Goal: Task Accomplishment & Management: Use online tool/utility

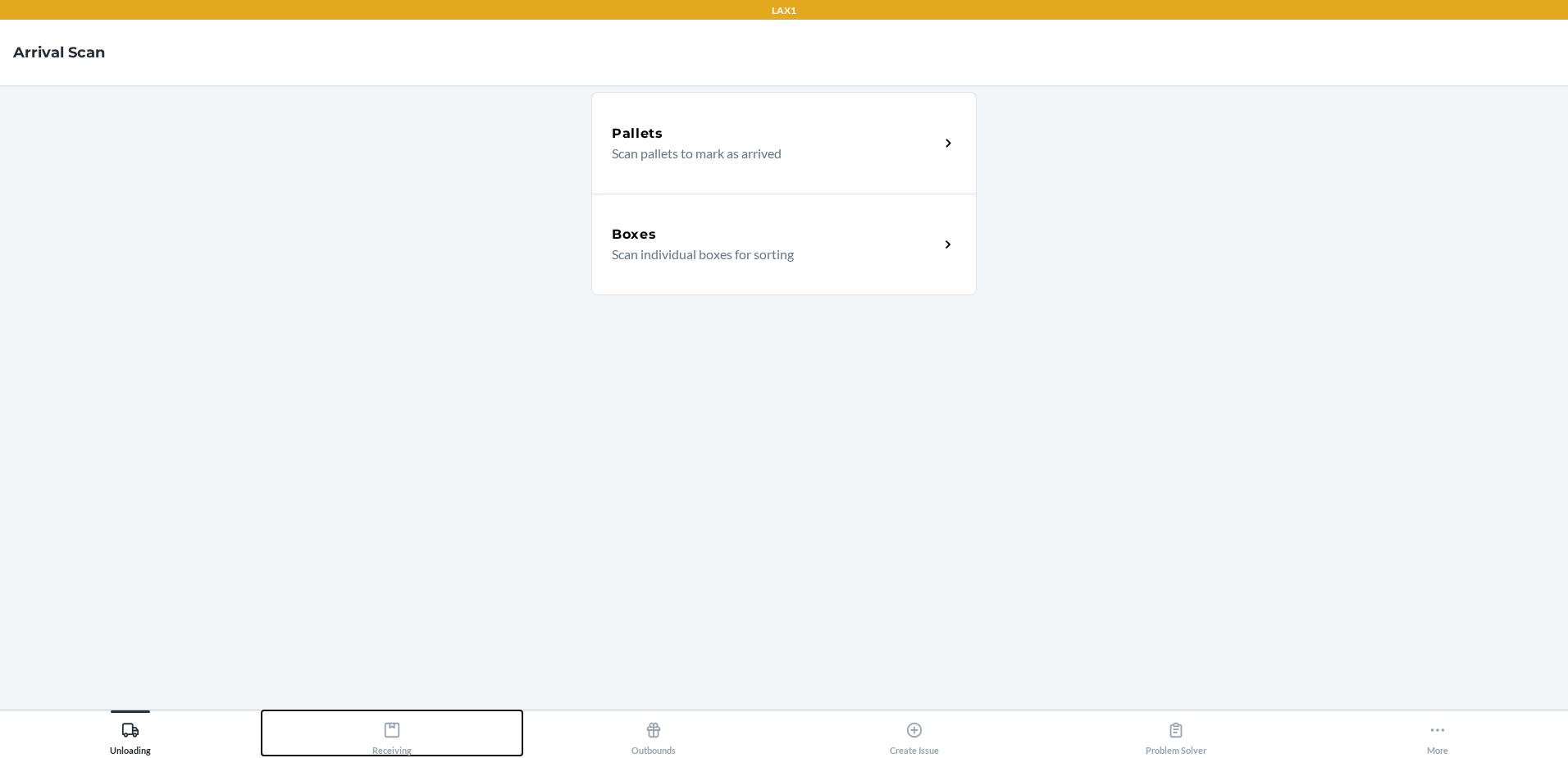
click at [394, 742] on div "Receiving" at bounding box center [392, 734] width 39 height 41
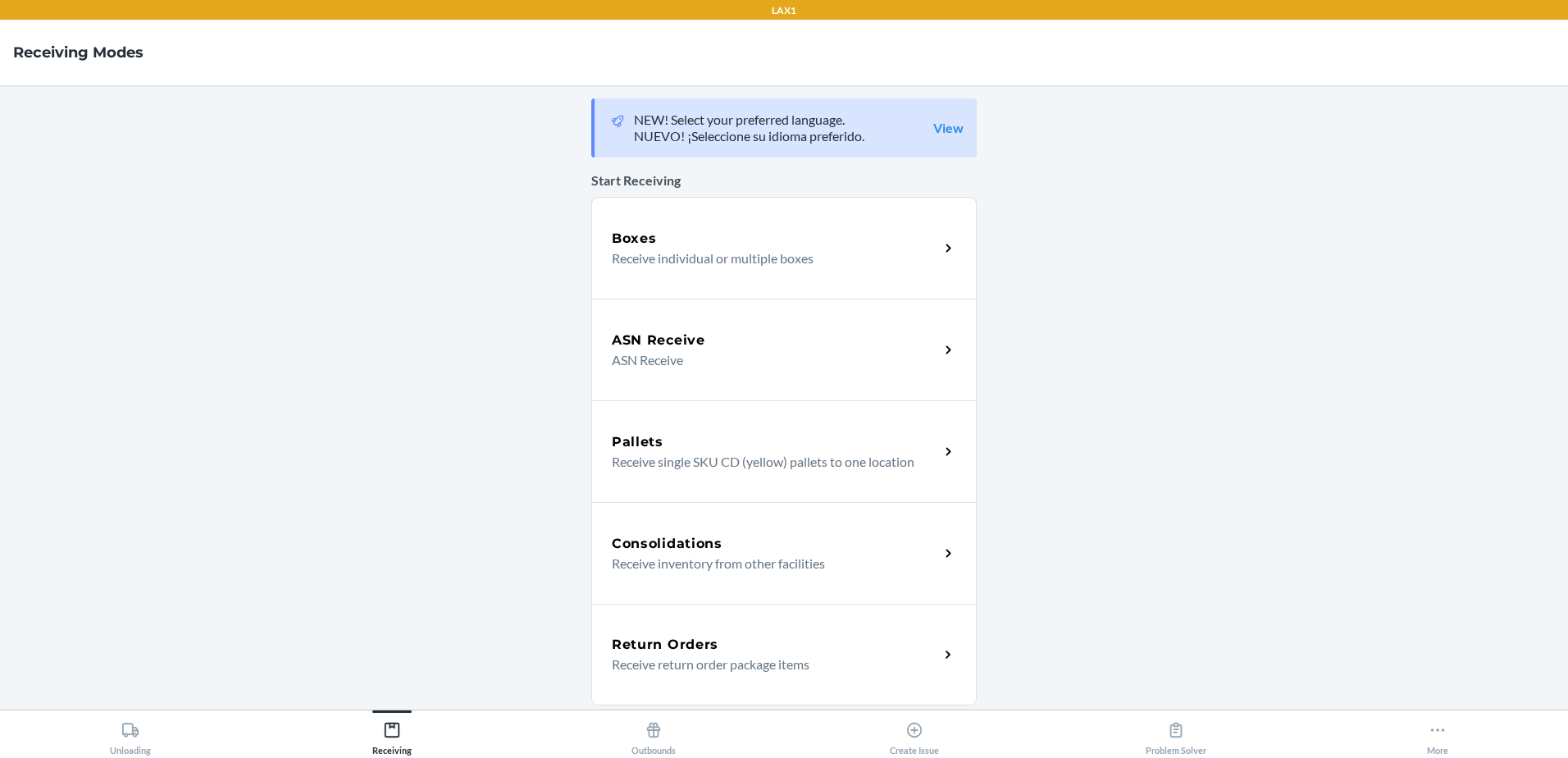
click at [740, 248] on p "Receive individual or multiple boxes" at bounding box center [769, 258] width 314 height 19
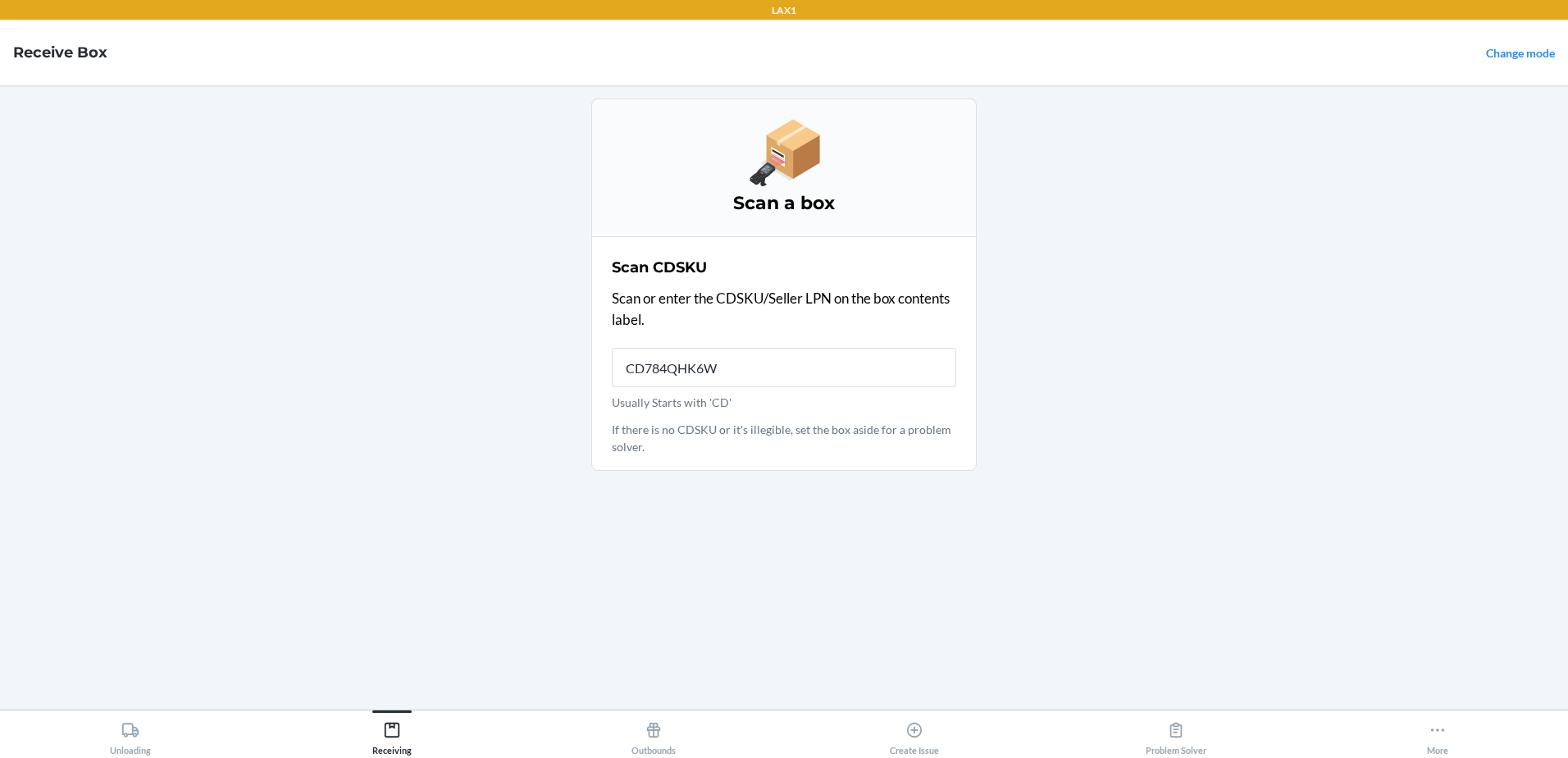
type input "CD784QHK6WY"
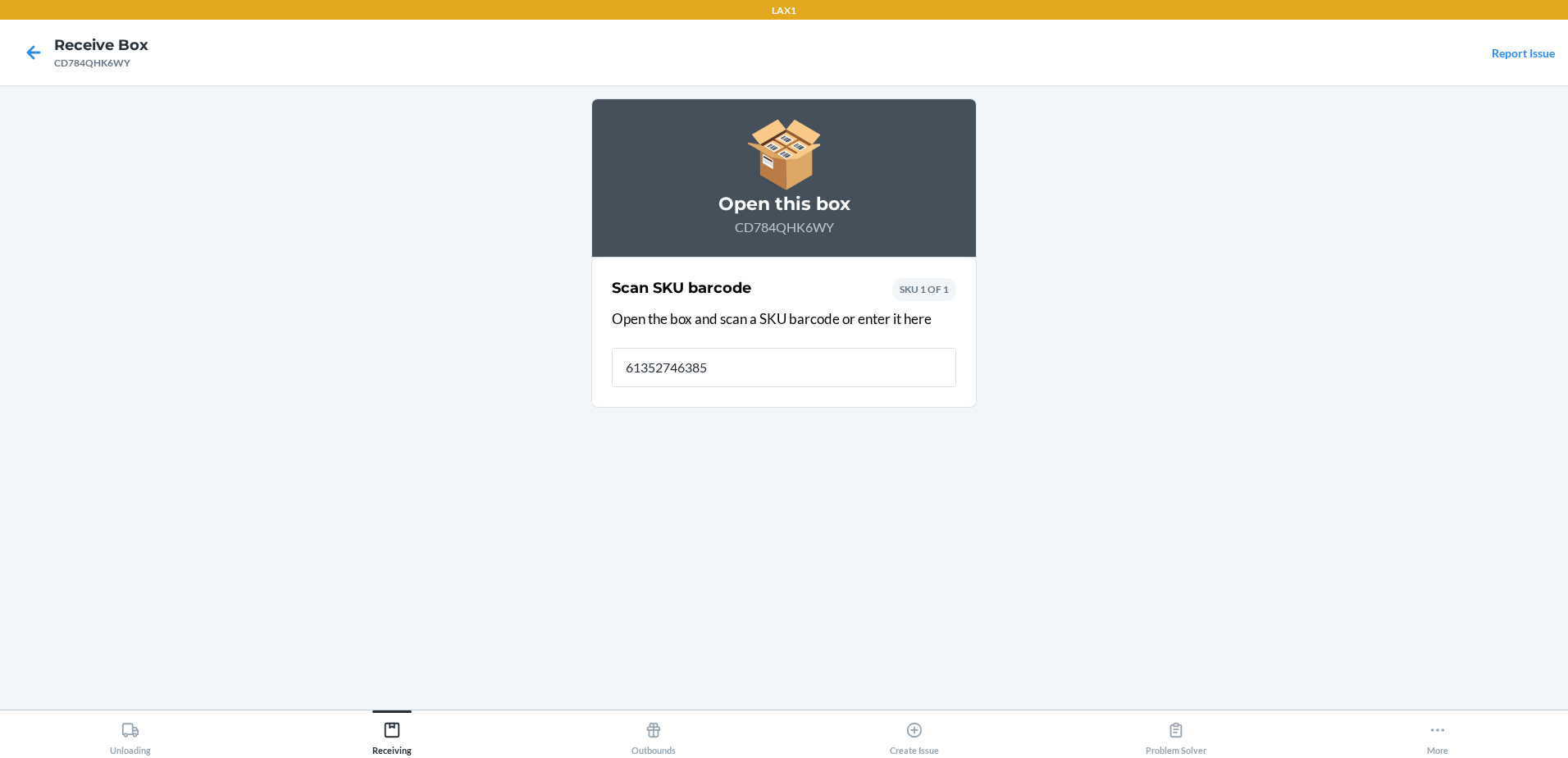
type input "613527463854"
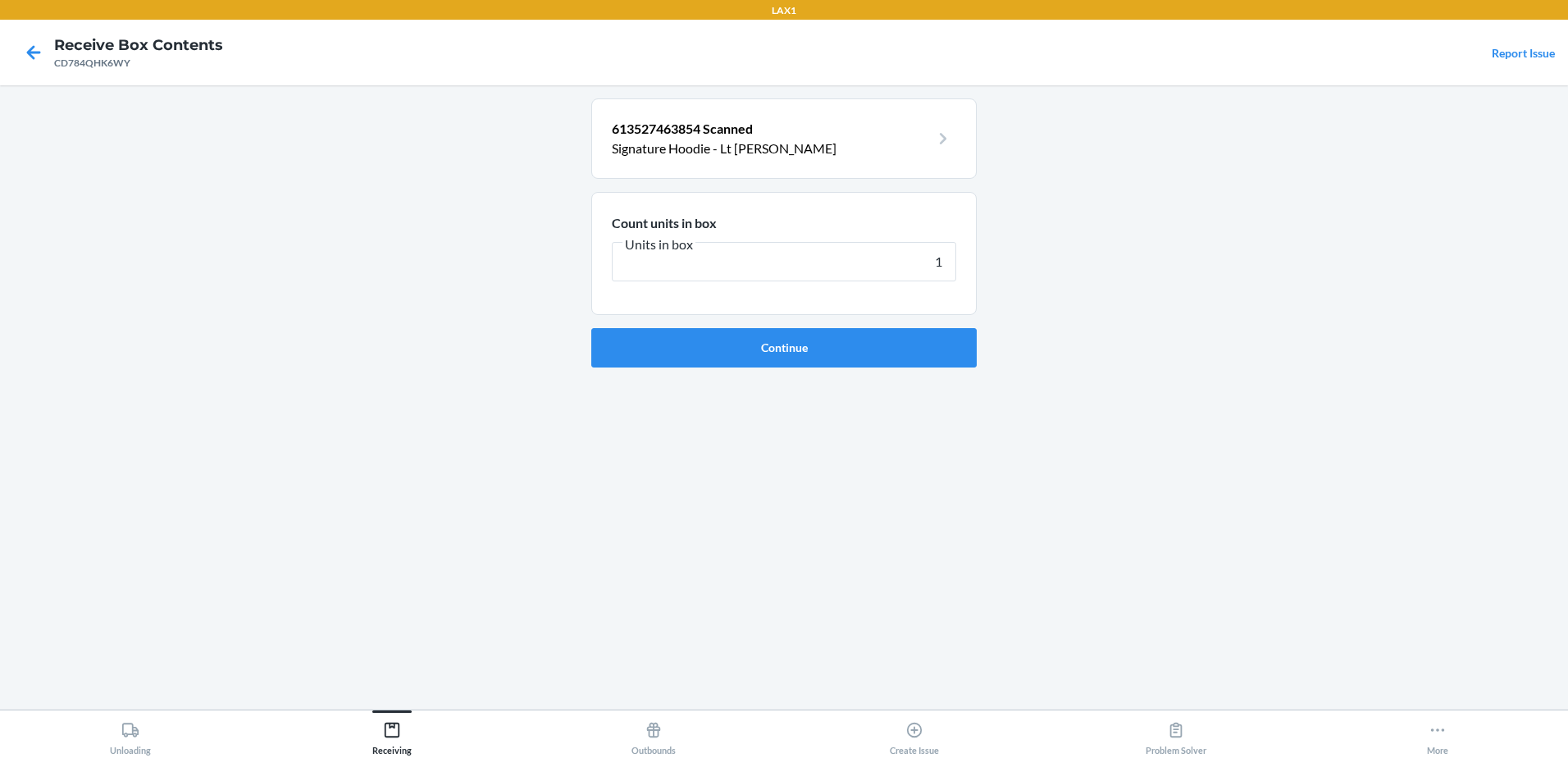
type input "14"
click button "Continue" at bounding box center [783, 348] width 385 height 39
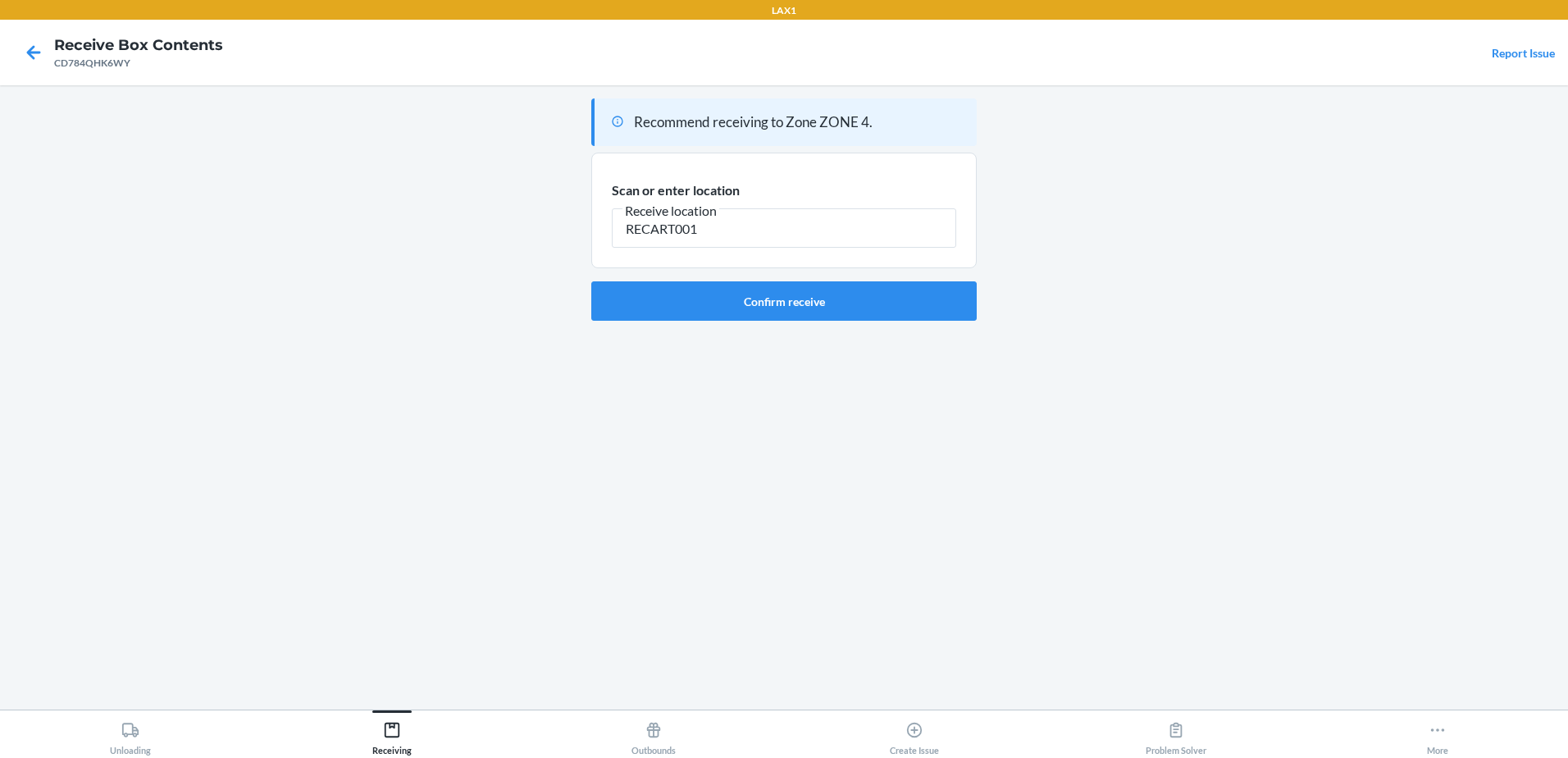
type input "RECART001"
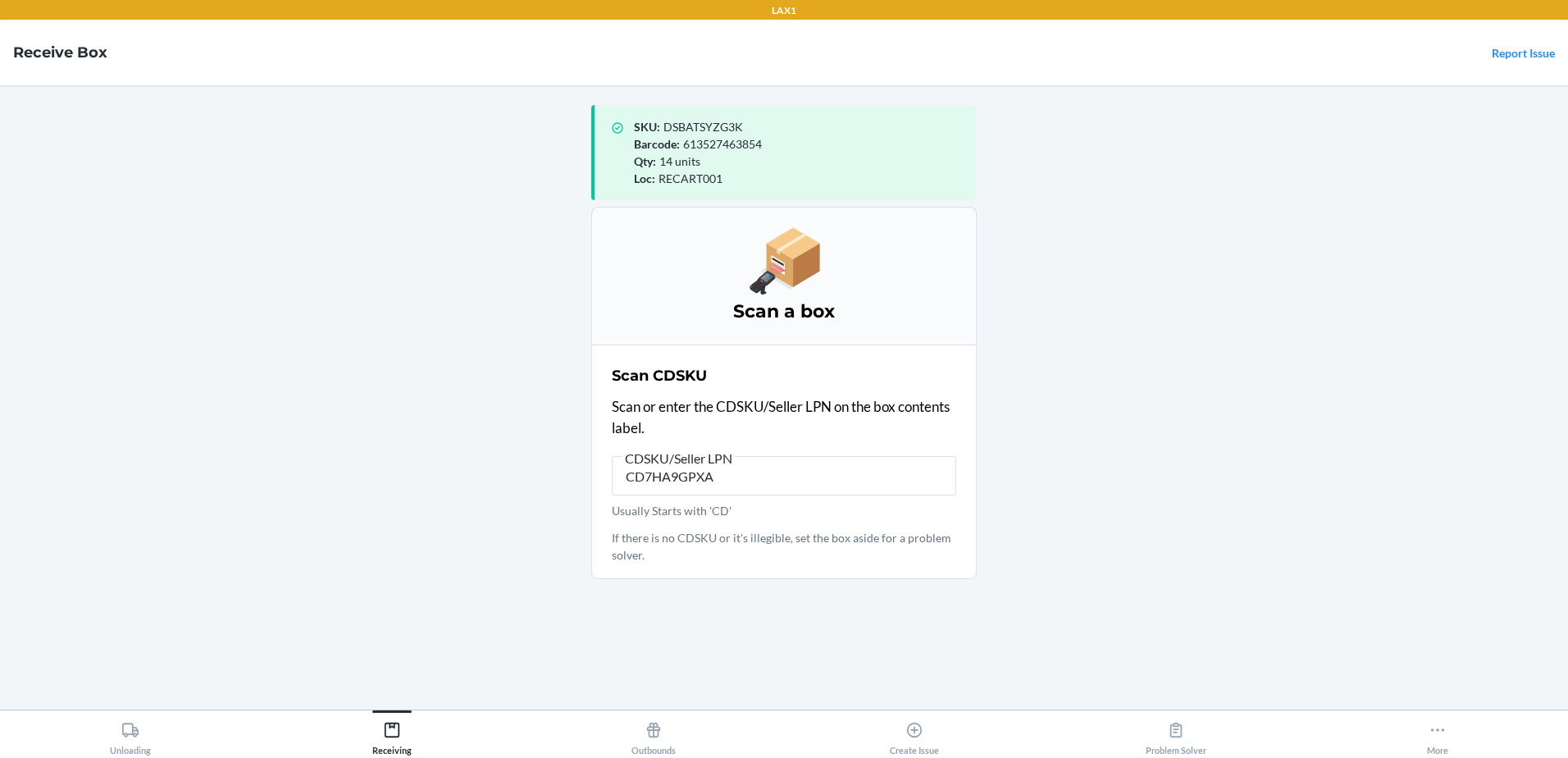
type input "CD7HA9GPXA4"
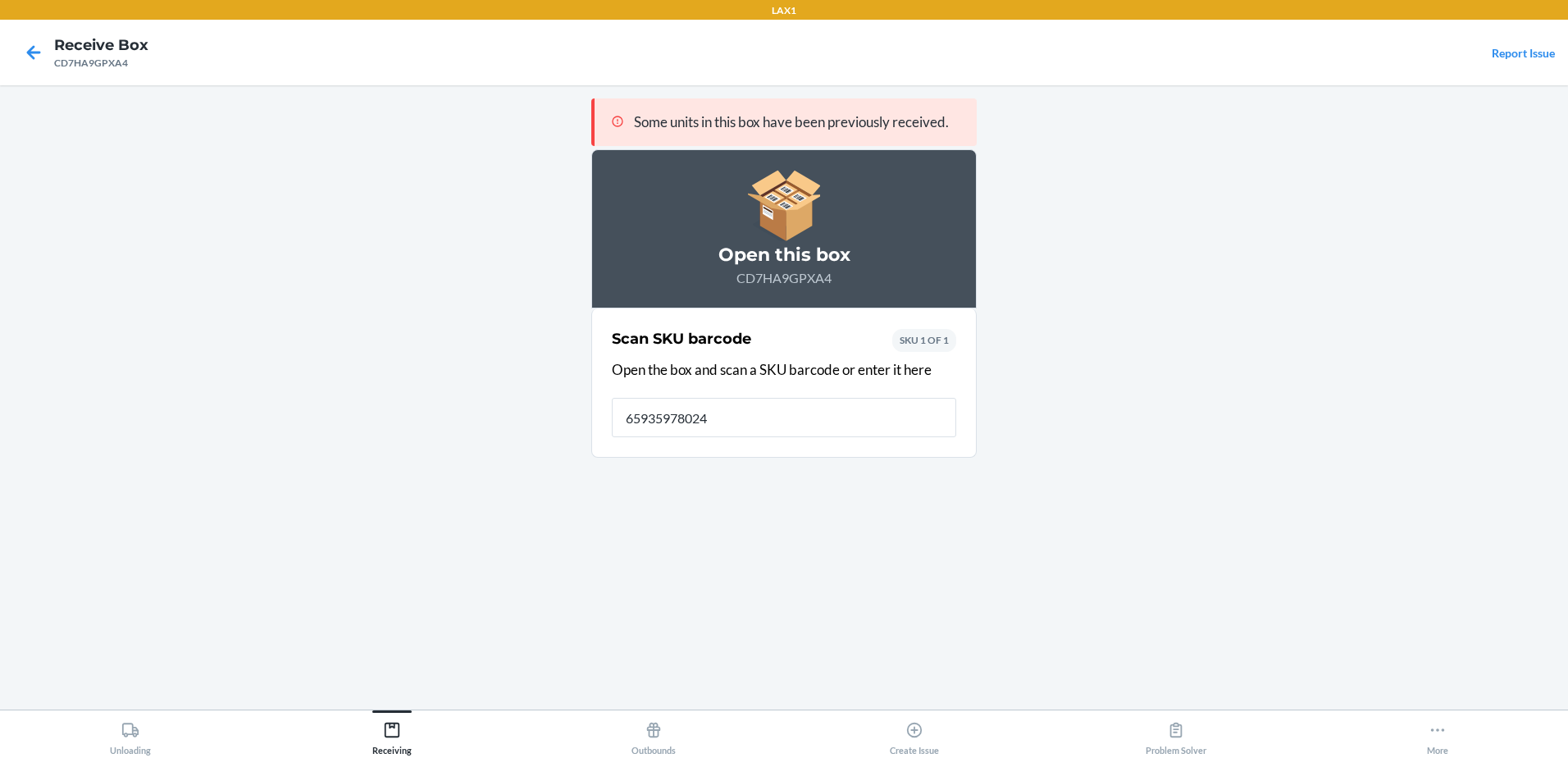
type input "659359780240"
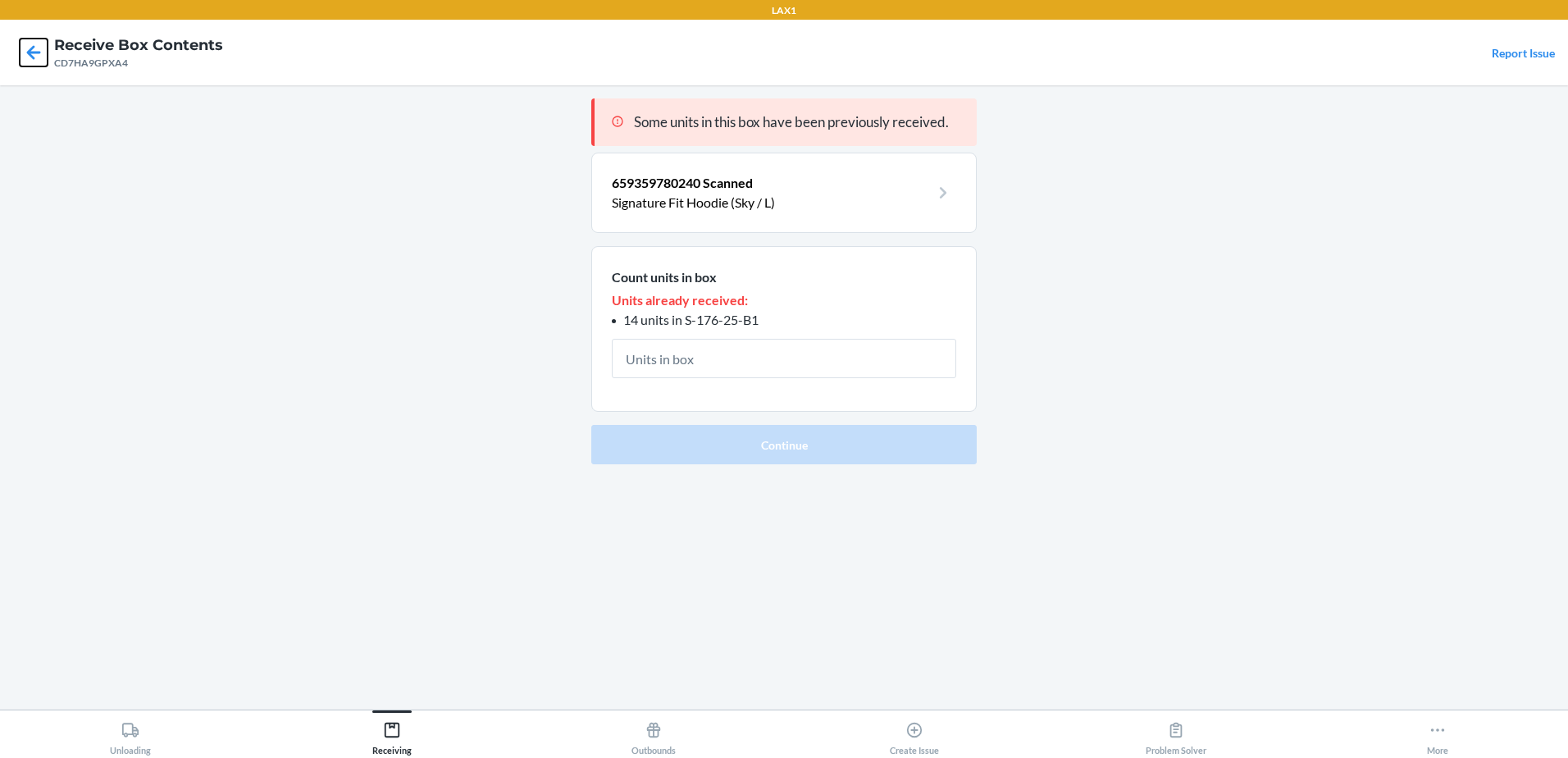
click at [28, 60] on icon at bounding box center [33, 52] width 28 height 28
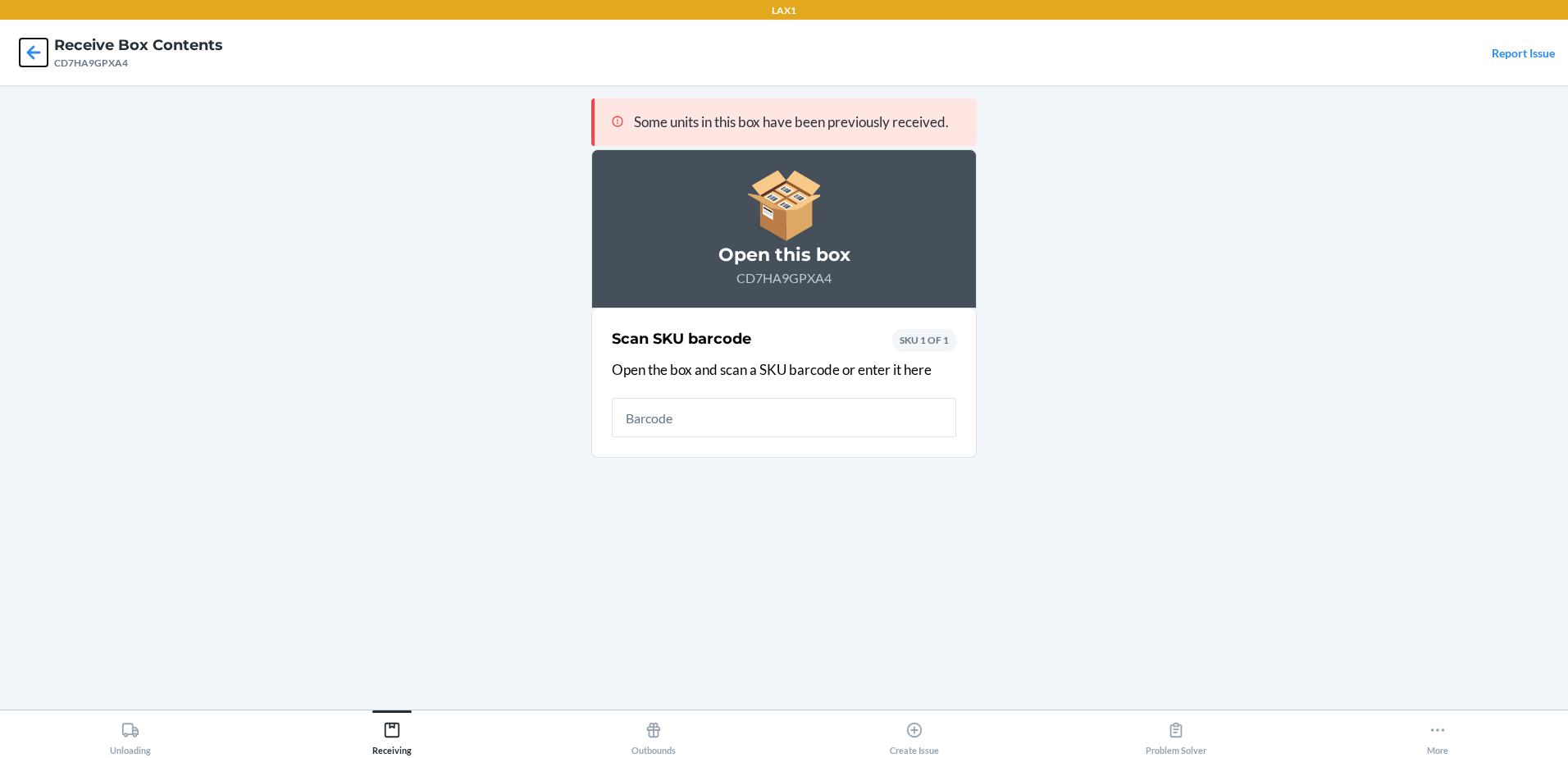
click at [34, 53] on icon at bounding box center [34, 52] width 14 height 14
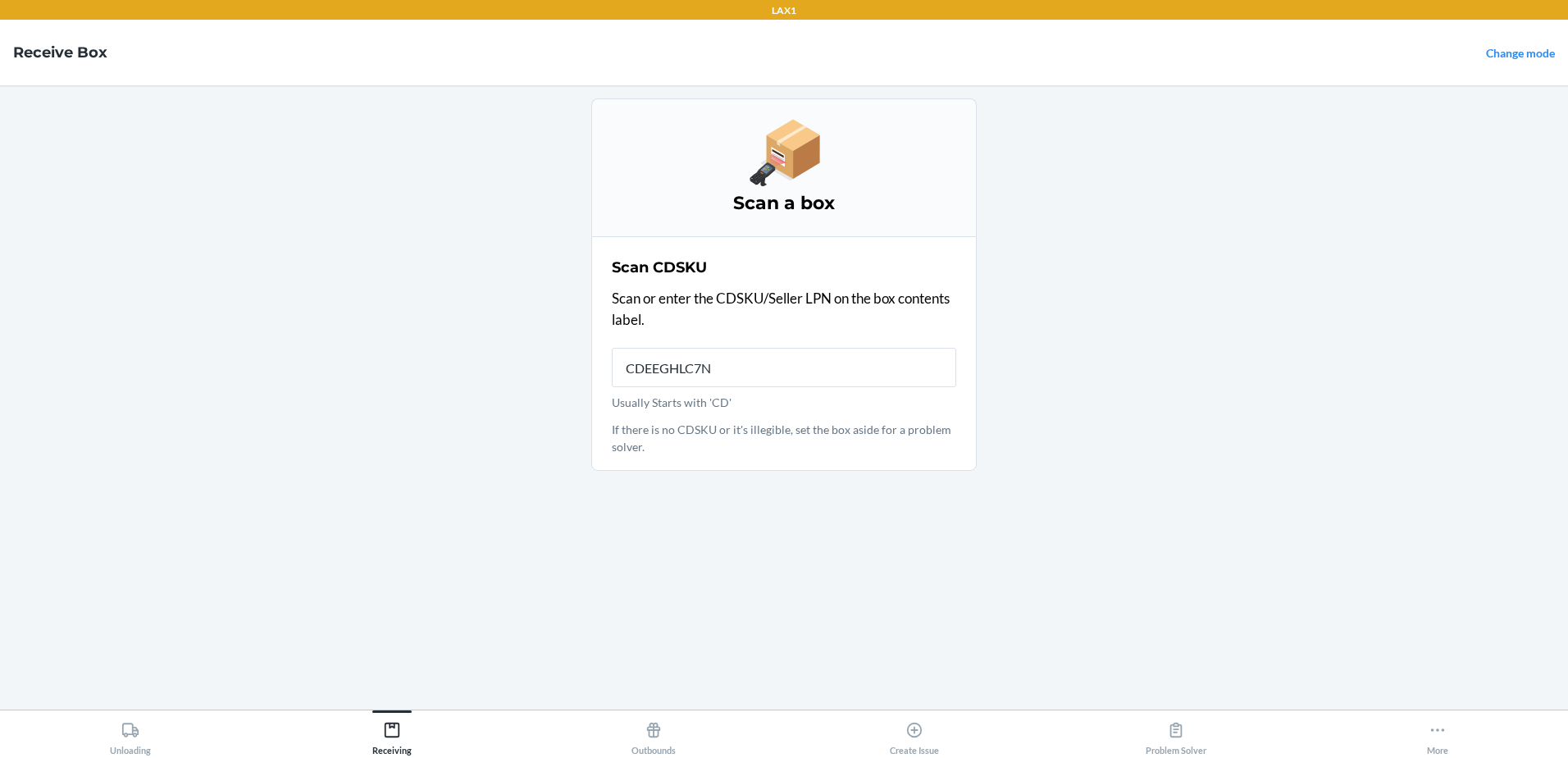
type input "CDEEGHLC7NN"
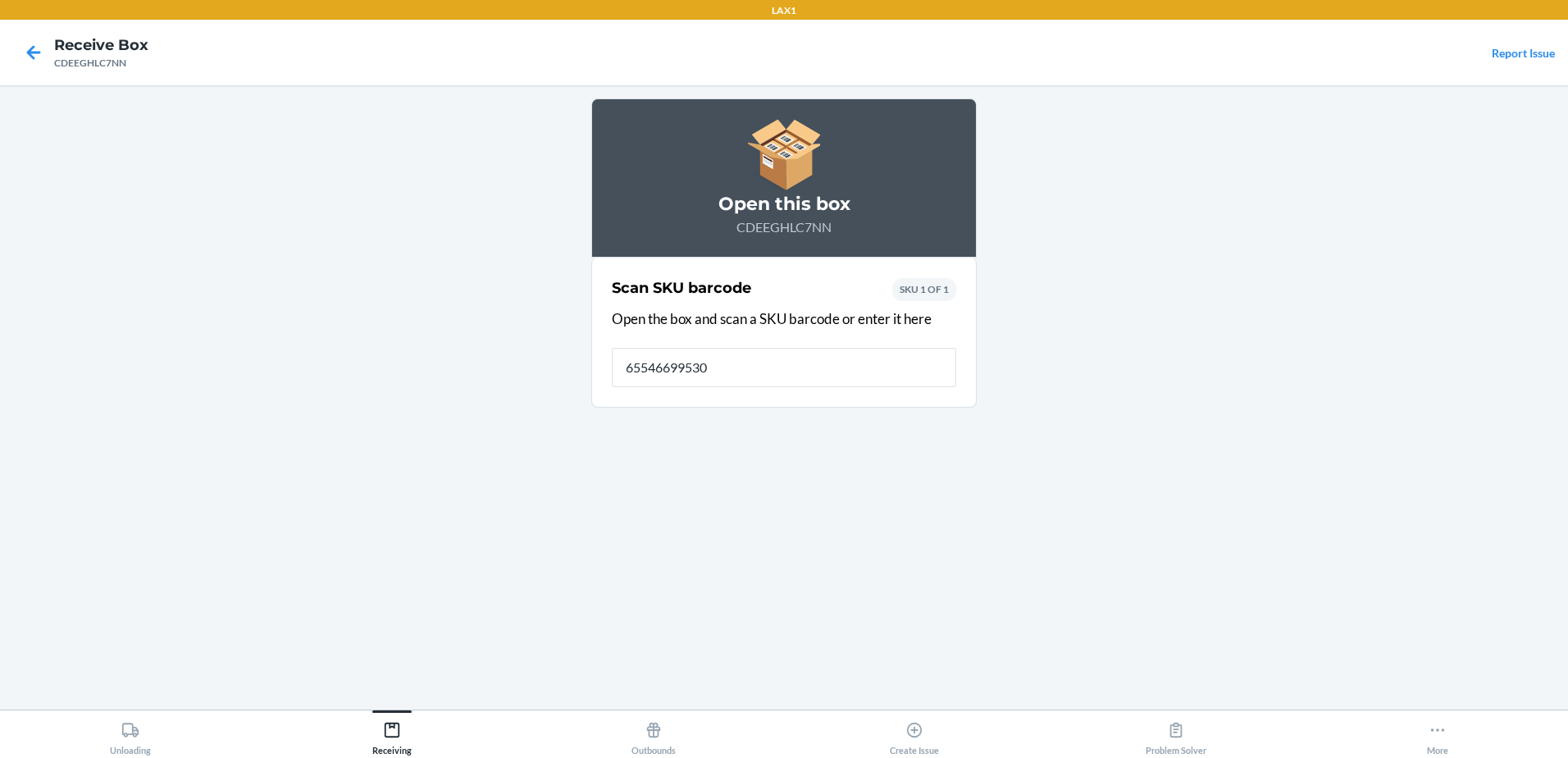
type input "655466995300"
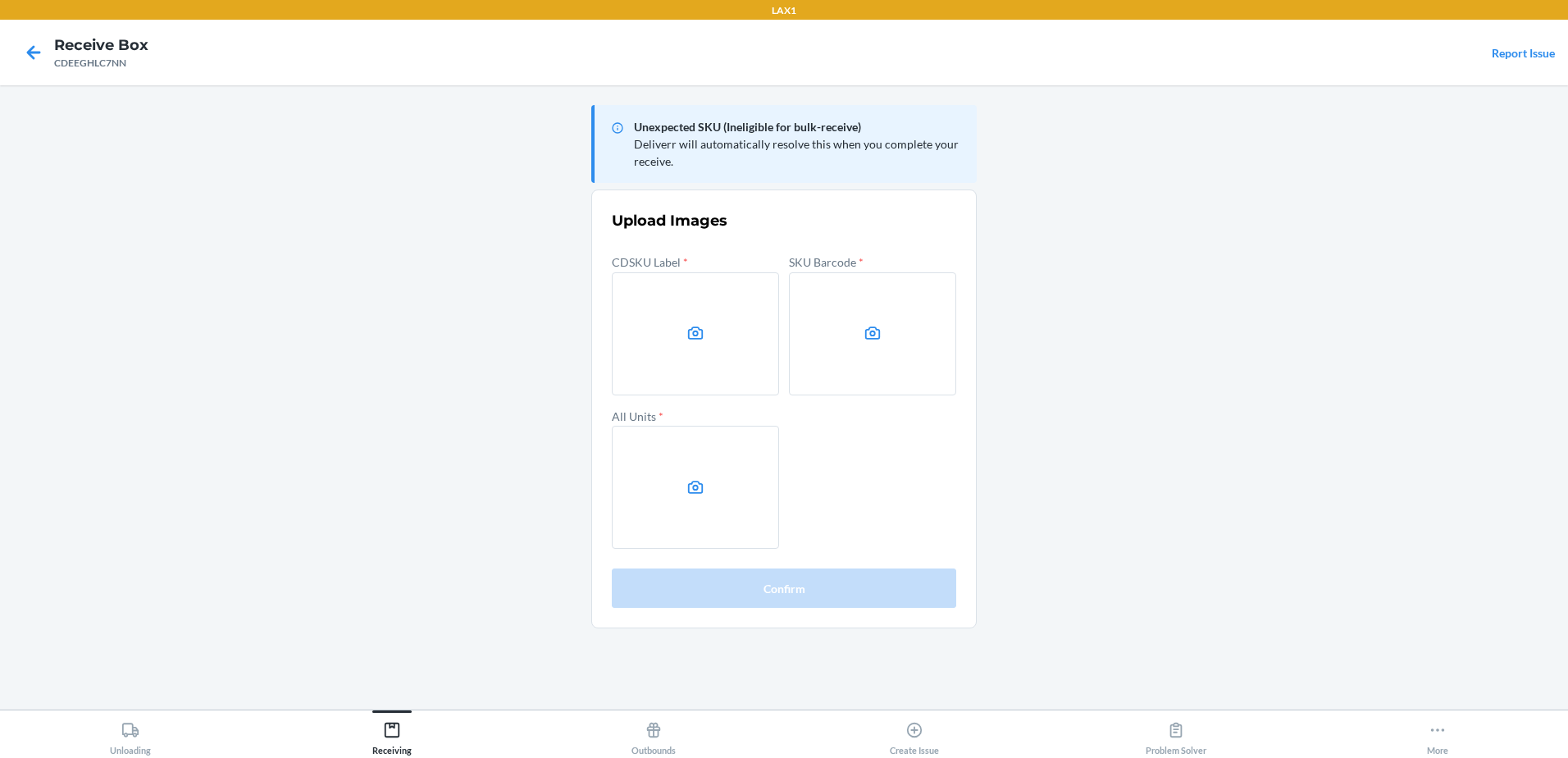
click at [1466, 351] on main "Unexpected SKU (Ineligible for bulk-receive) Deliverr will automatically resolv…" at bounding box center [784, 397] width 1568 height 624
click at [718, 324] on label at bounding box center [695, 333] width 167 height 123
click at [0, 0] on input "file" at bounding box center [0, 0] width 0 height 0
click at [914, 374] on label at bounding box center [872, 333] width 167 height 123
click at [0, 0] on input "file" at bounding box center [0, 0] width 0 height 0
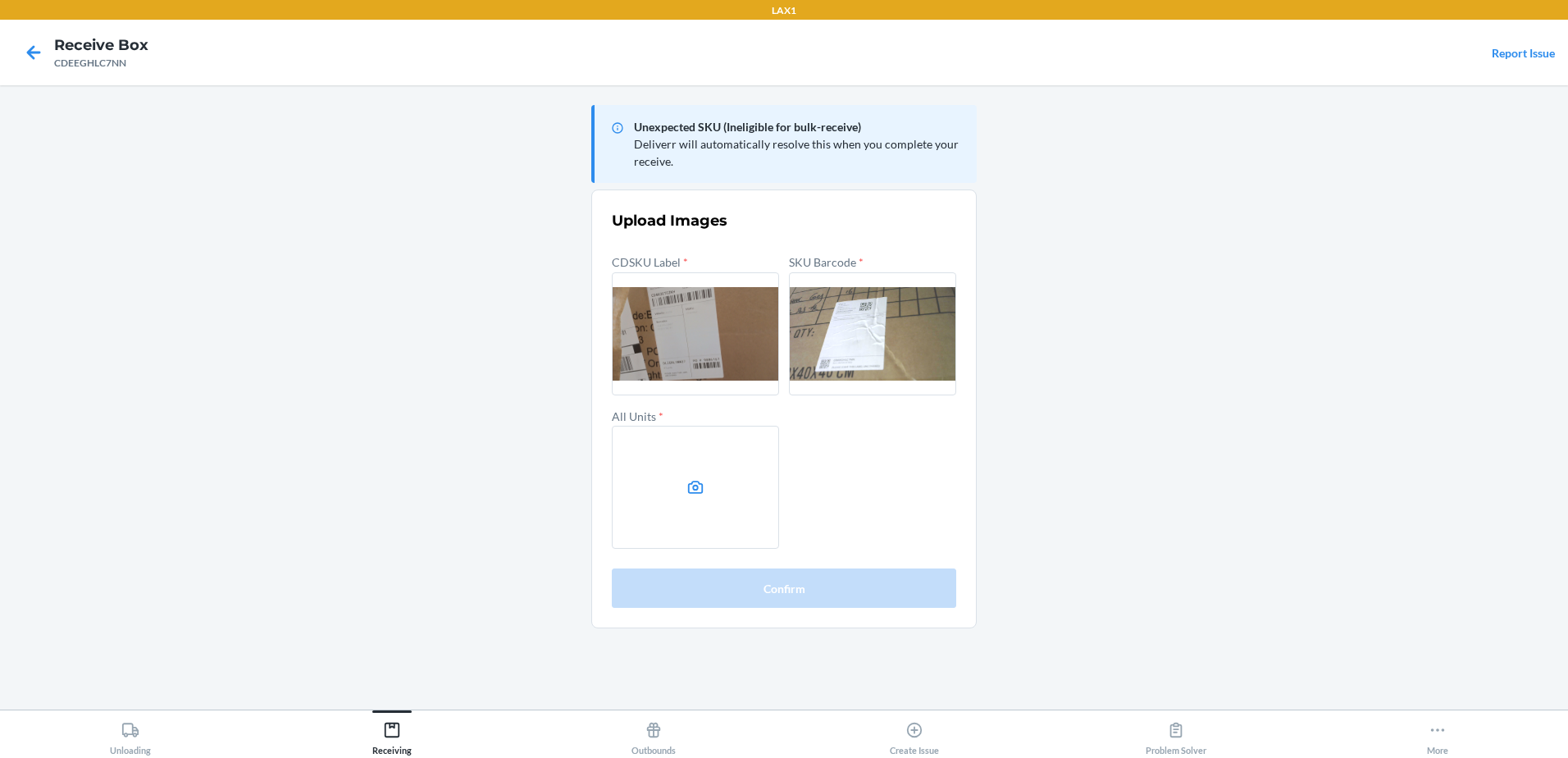
click at [686, 330] on label at bounding box center [695, 333] width 167 height 123
click at [0, 0] on input "file" at bounding box center [0, 0] width 0 height 0
click at [883, 359] on label at bounding box center [872, 333] width 167 height 123
click at [0, 0] on input "file" at bounding box center [0, 0] width 0 height 0
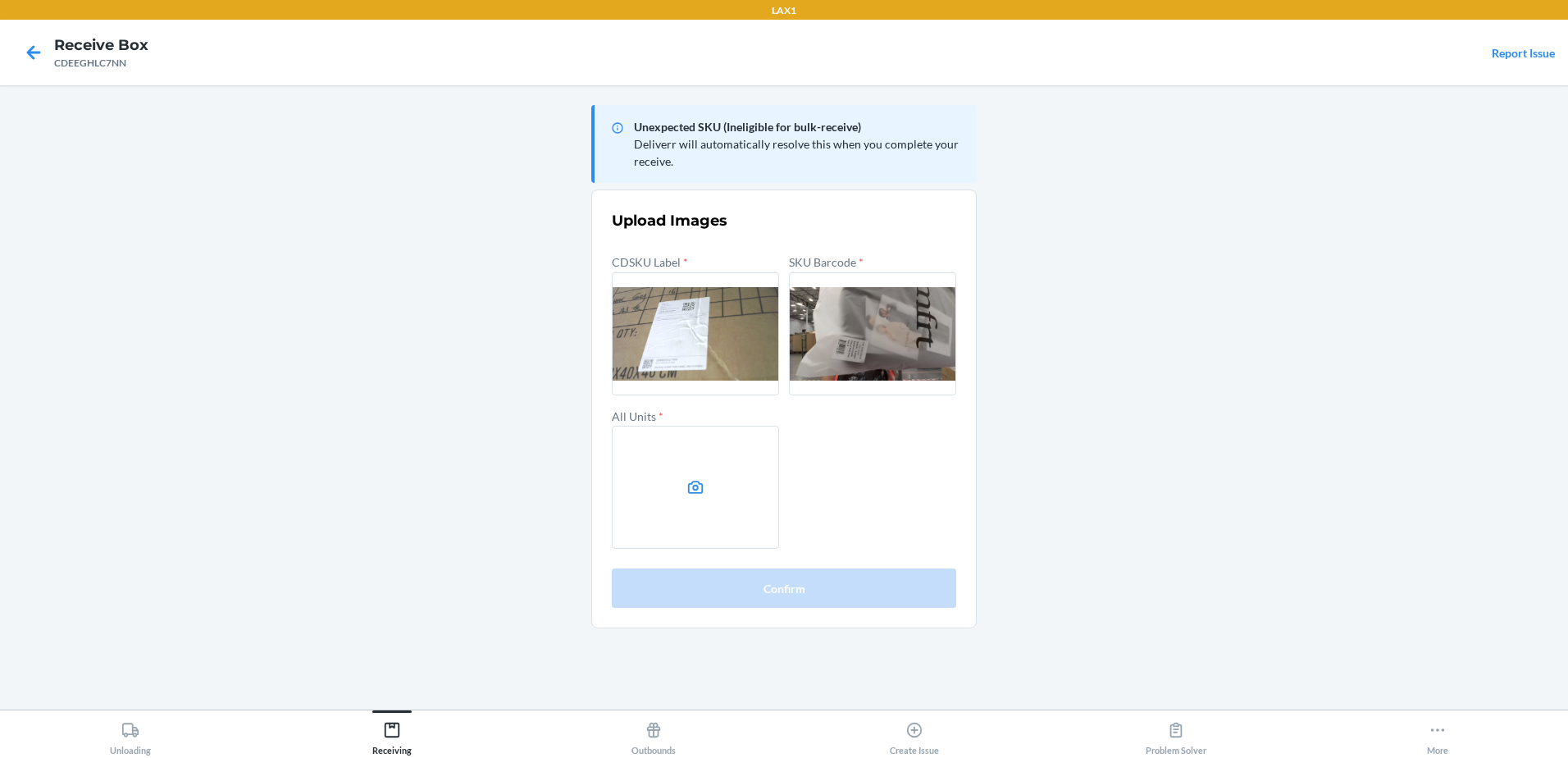
click at [666, 494] on label at bounding box center [695, 487] width 167 height 123
click at [0, 0] on input "file" at bounding box center [0, 0] width 0 height 0
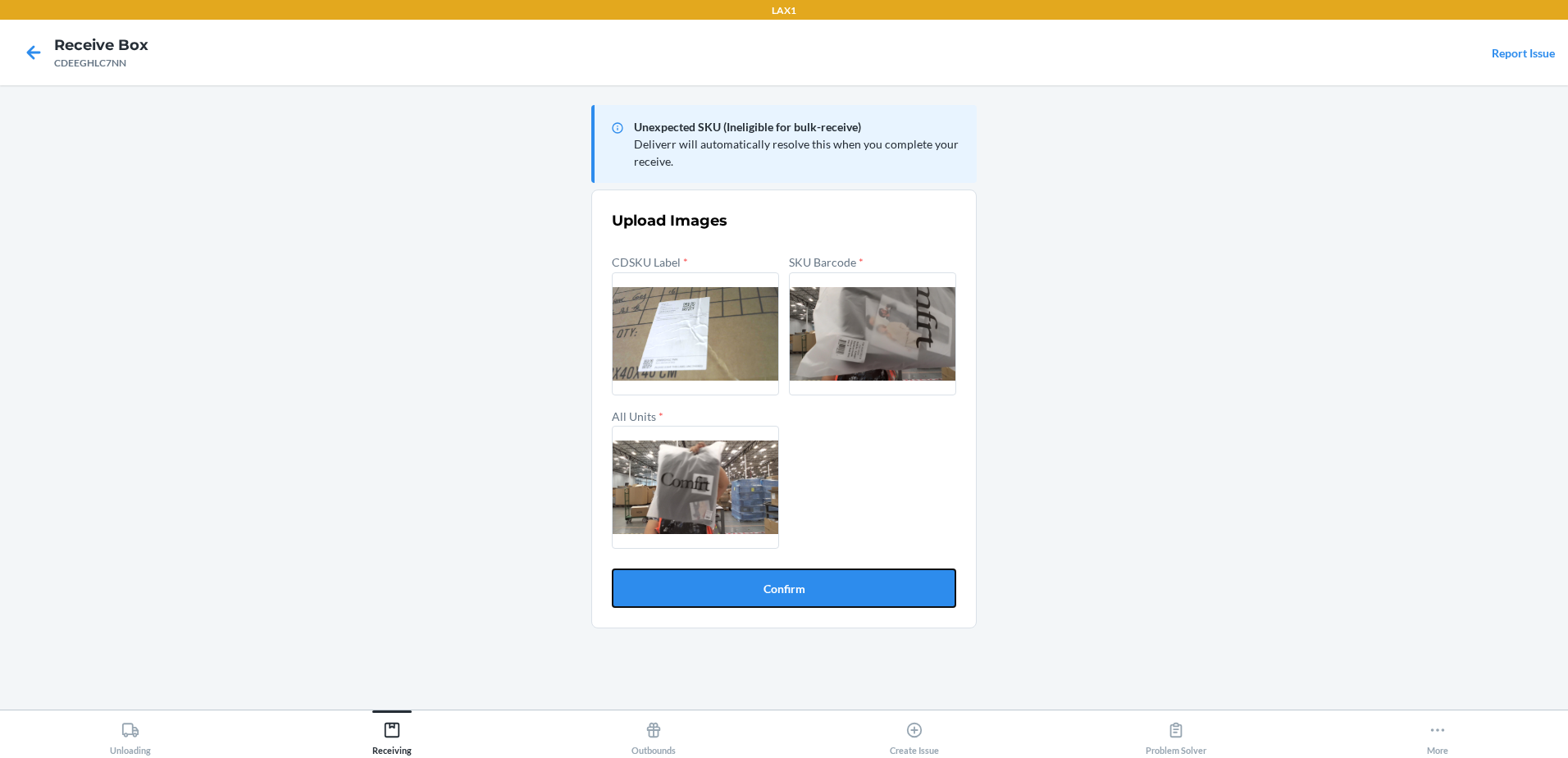
click at [823, 586] on button "Confirm" at bounding box center [784, 588] width 344 height 39
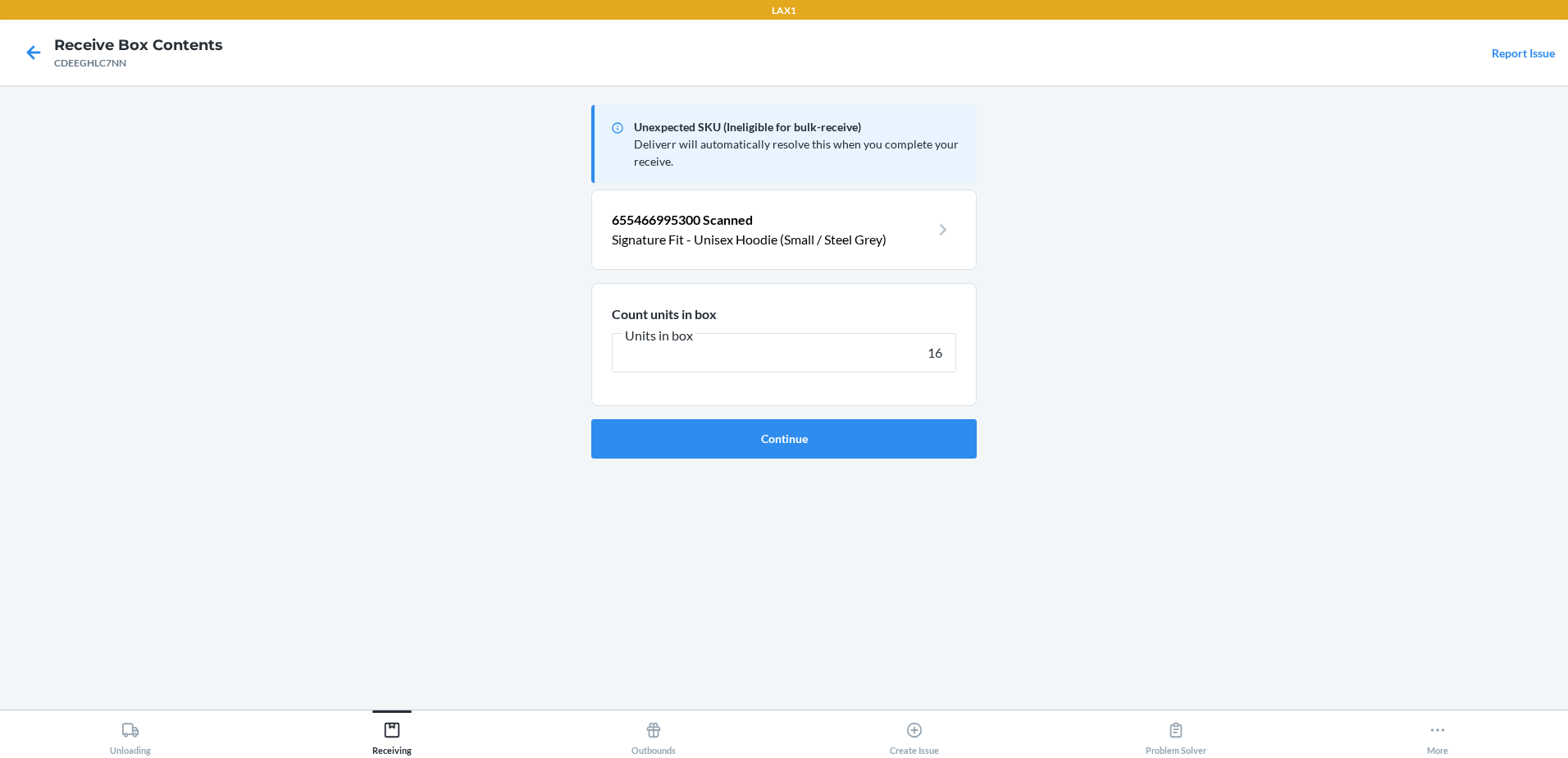
type input "16"
click at [591, 419] on button "Continue" at bounding box center [783, 438] width 385 height 39
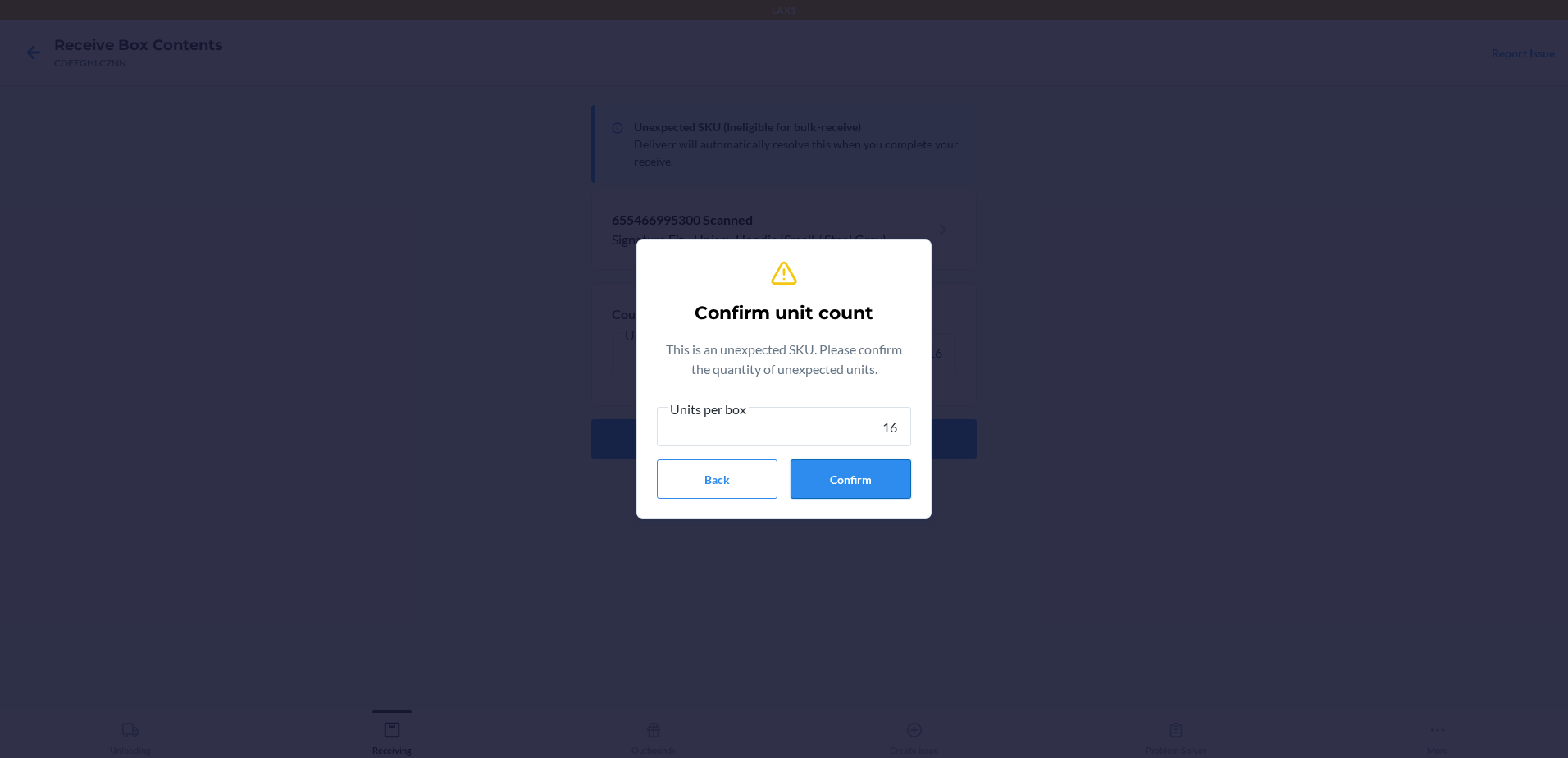
type input "16"
click at [813, 478] on button "Confirm" at bounding box center [851, 478] width 121 height 39
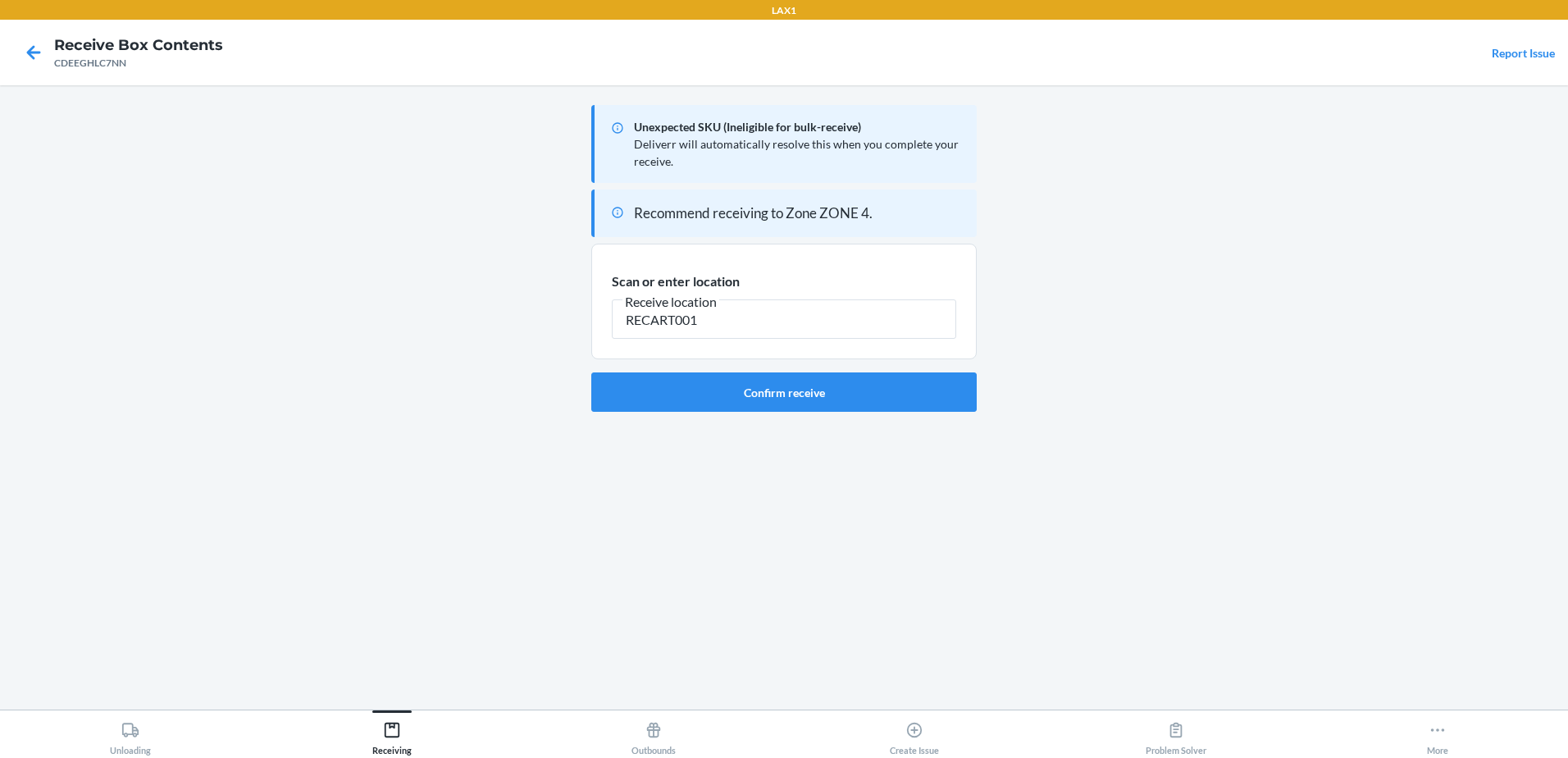
type input "RECART001"
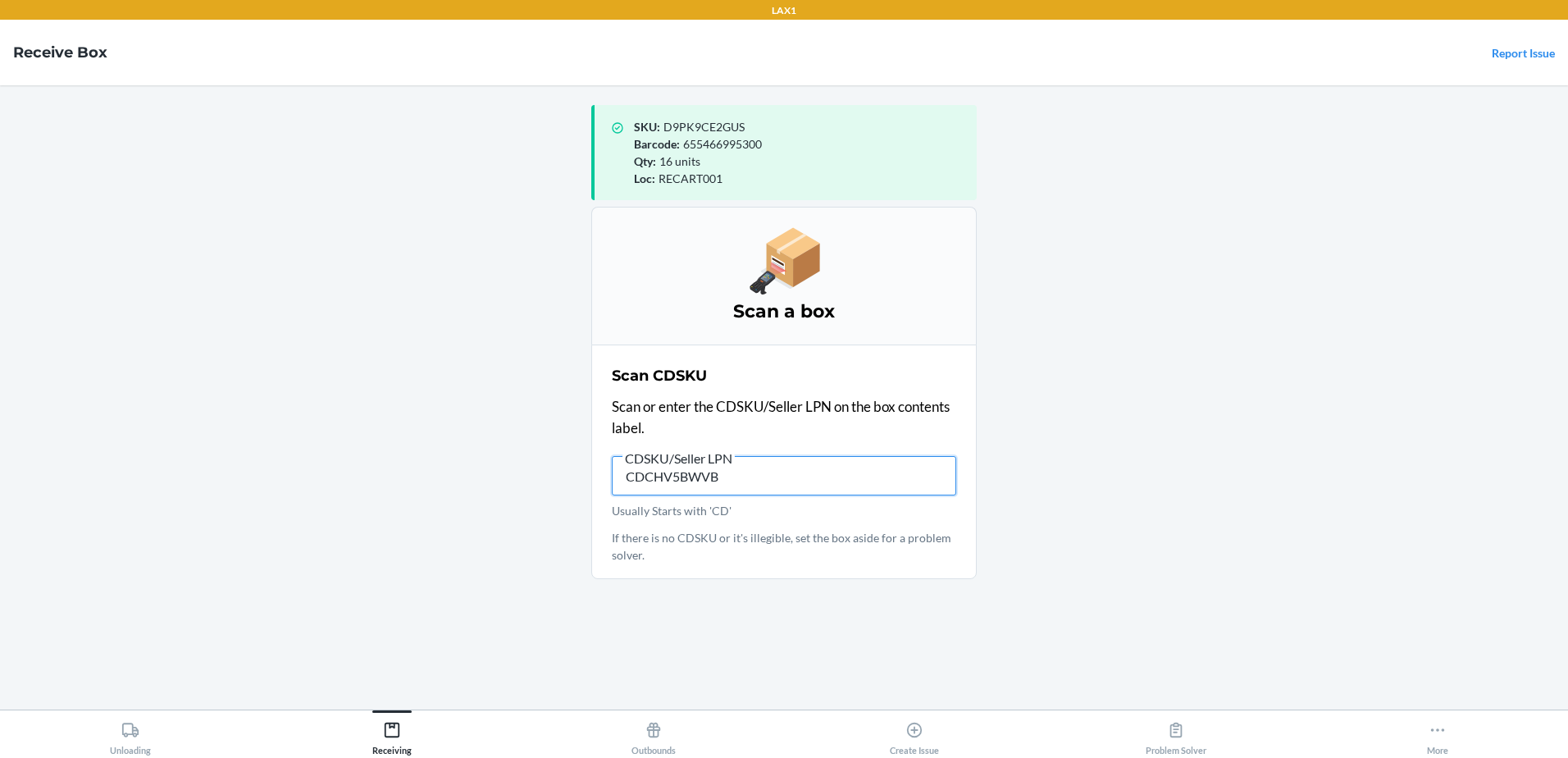
type input "CDCHV5BWVBZ"
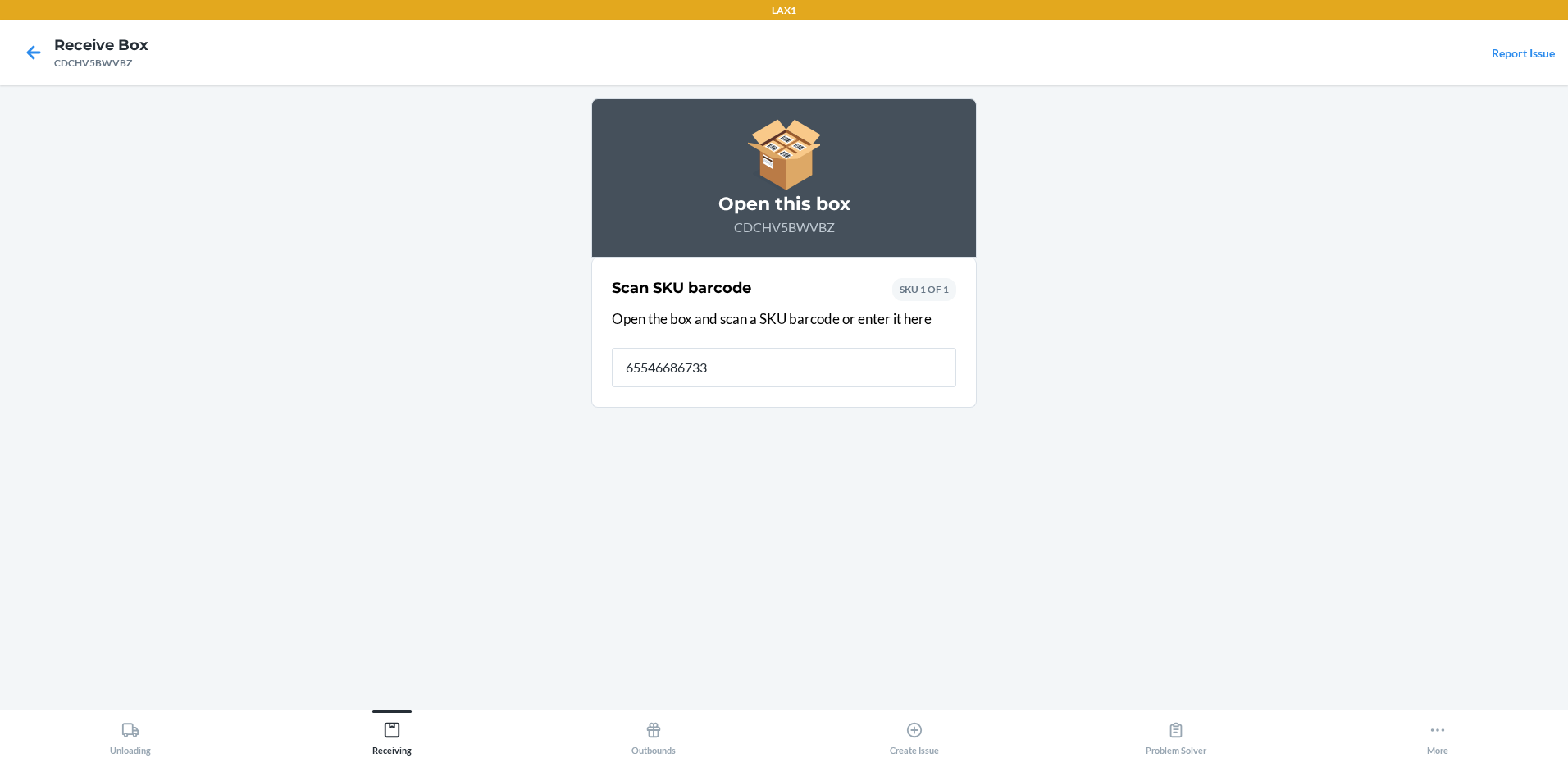
type input "[CREDIT_CARD_NUMBER]"
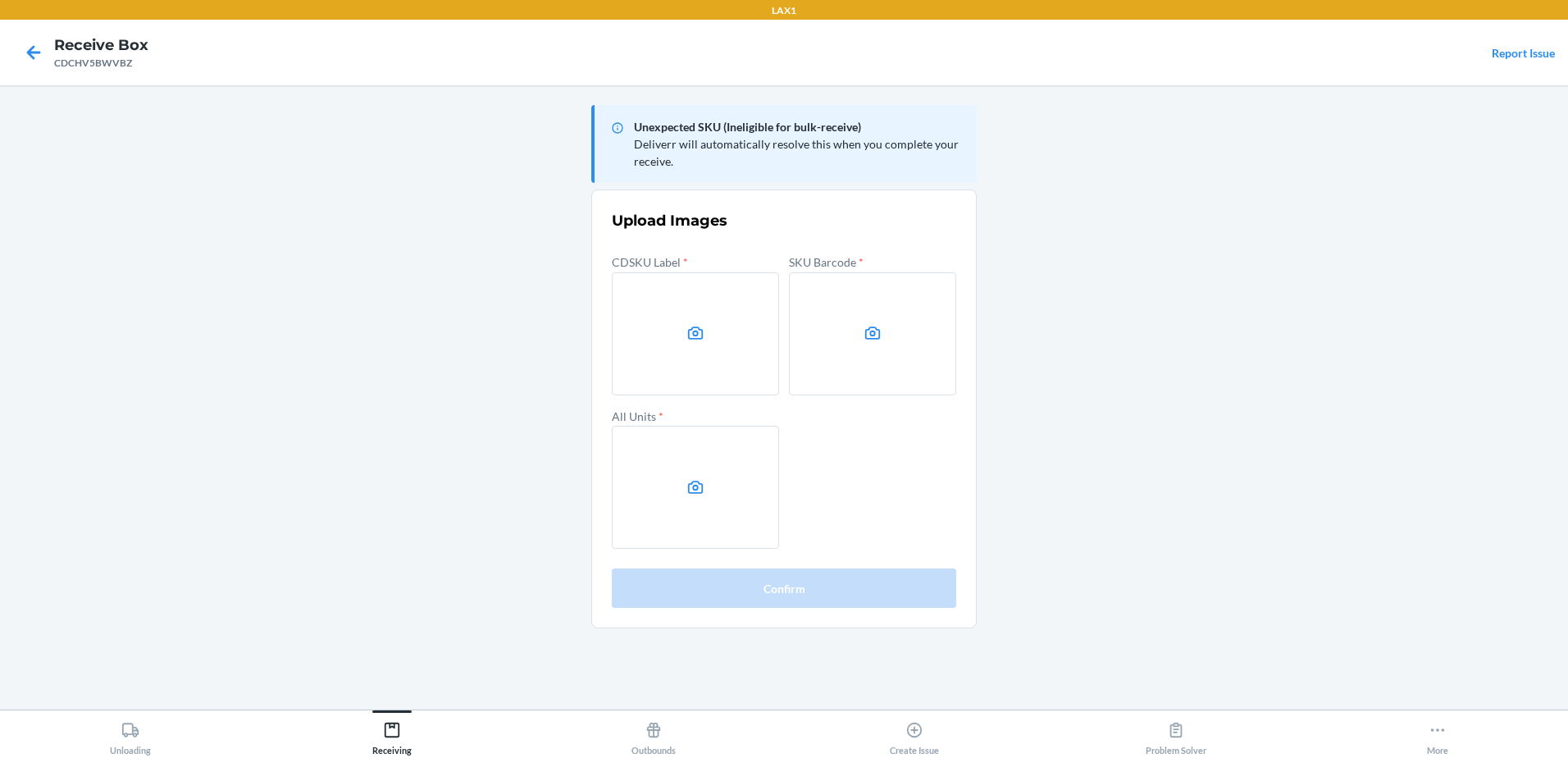
drag, startPoint x: 1345, startPoint y: 311, endPoint x: 1356, endPoint y: 301, distance: 14.9
click at [1345, 311] on main "Unexpected SKU (Ineligible for bulk-receive) Deliverr will automatically resolv…" at bounding box center [784, 397] width 1568 height 624
click at [719, 364] on label at bounding box center [695, 333] width 167 height 123
click at [0, 0] on input "file" at bounding box center [0, 0] width 0 height 0
click at [852, 370] on label at bounding box center [872, 333] width 167 height 123
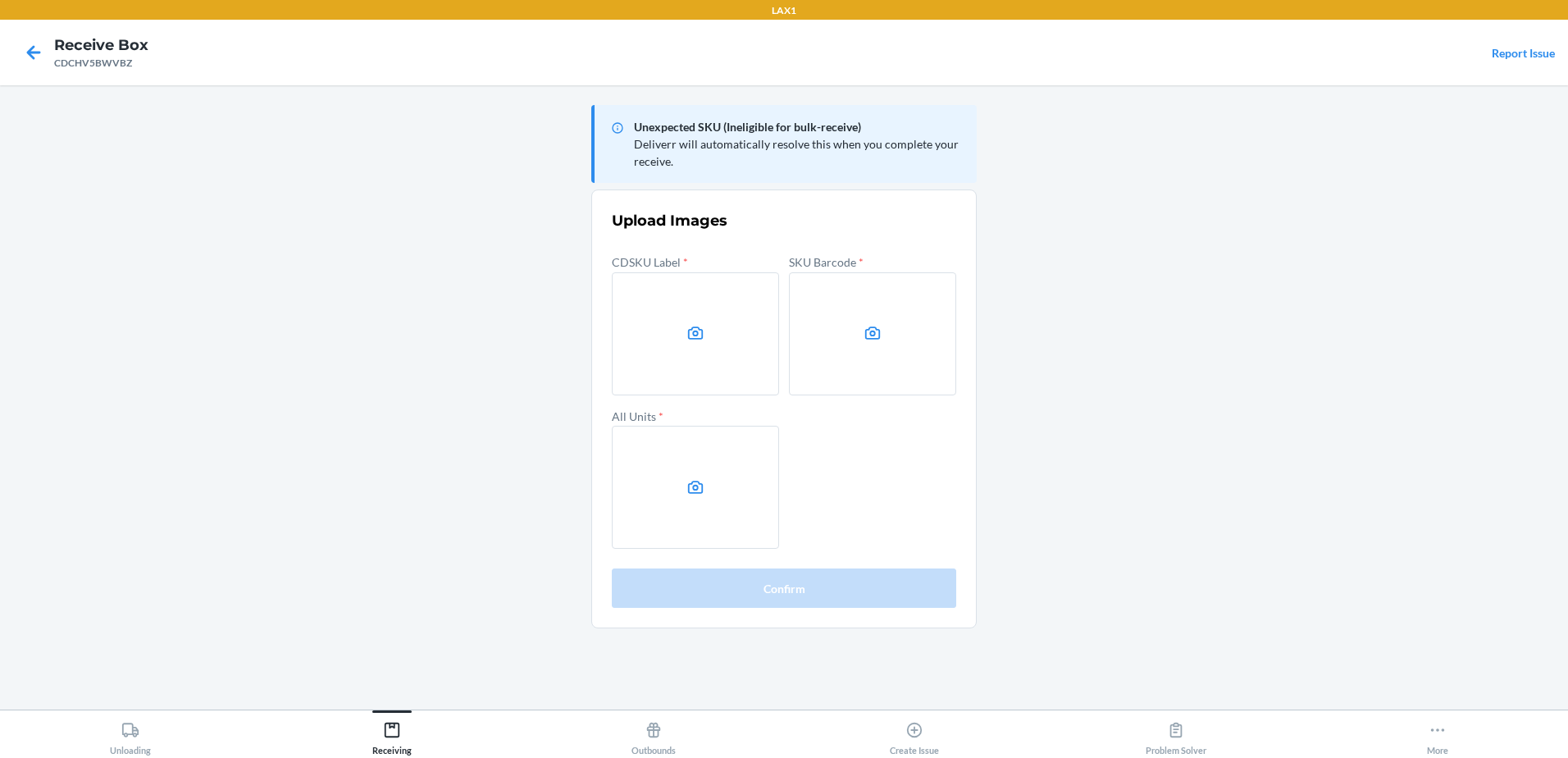
click at [0, 0] on input "file" at bounding box center [0, 0] width 0 height 0
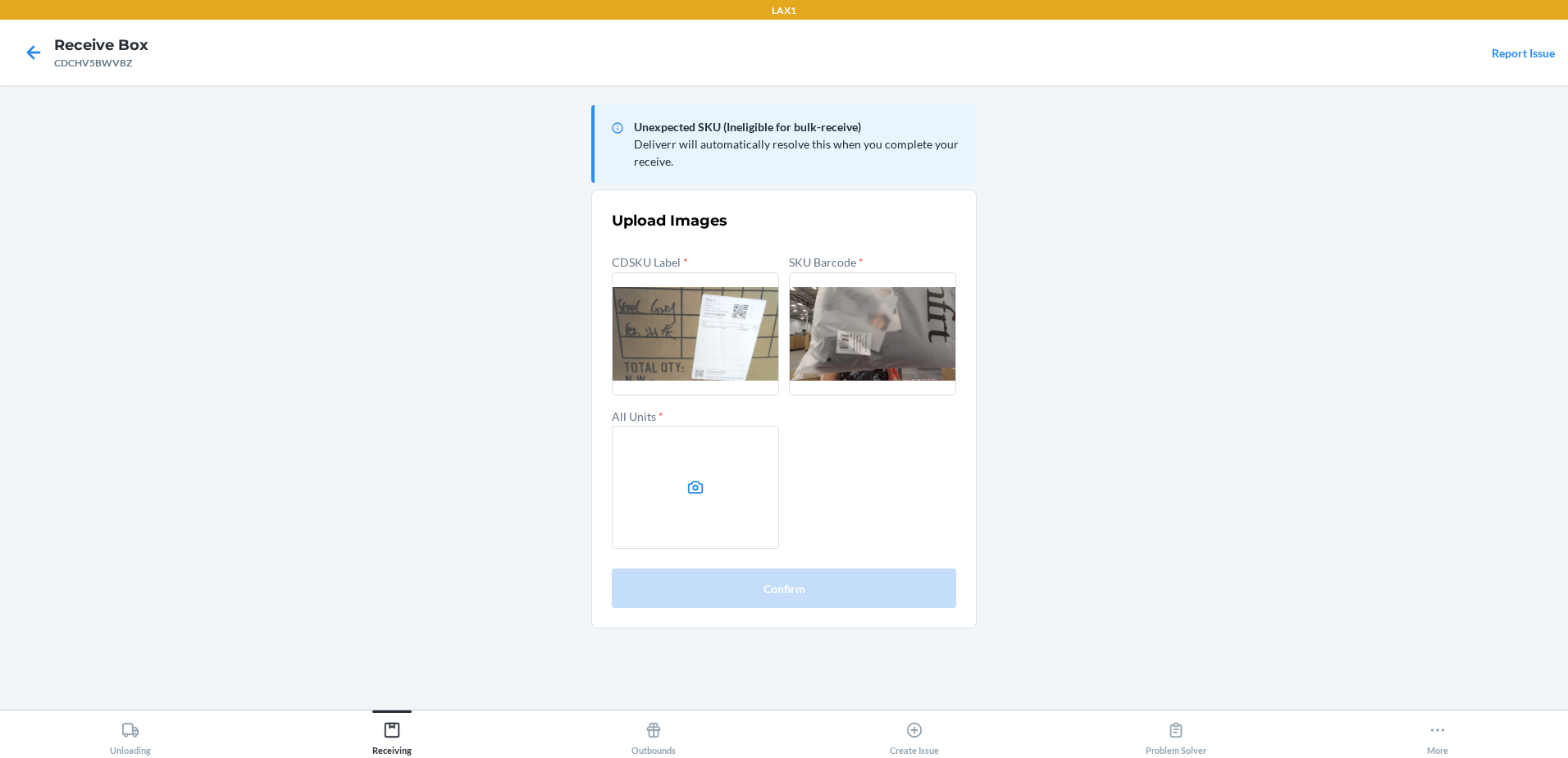
click at [741, 474] on label at bounding box center [695, 487] width 167 height 123
click at [0, 0] on input "file" at bounding box center [0, 0] width 0 height 0
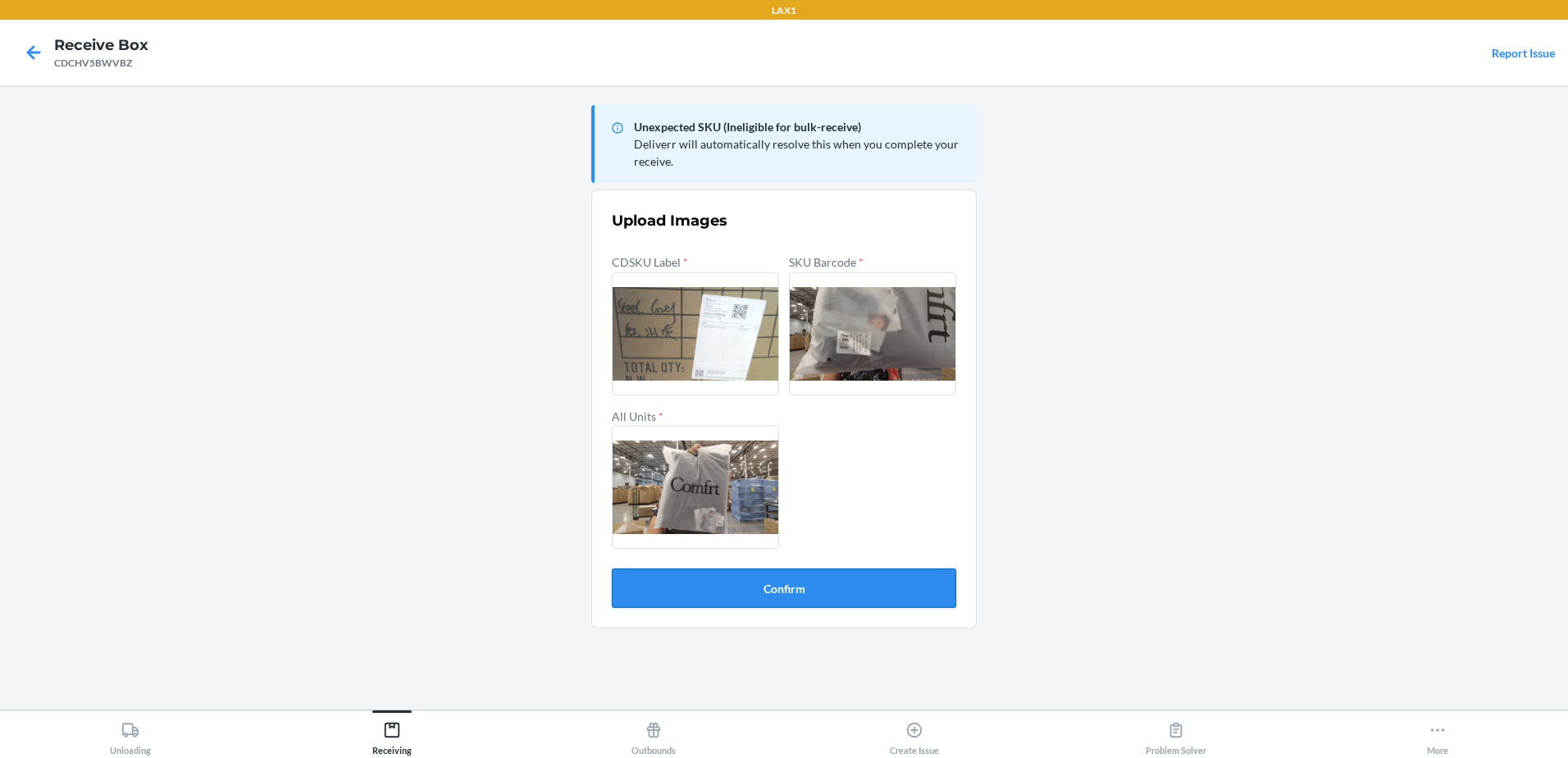
click at [808, 588] on button "Confirm" at bounding box center [784, 588] width 344 height 39
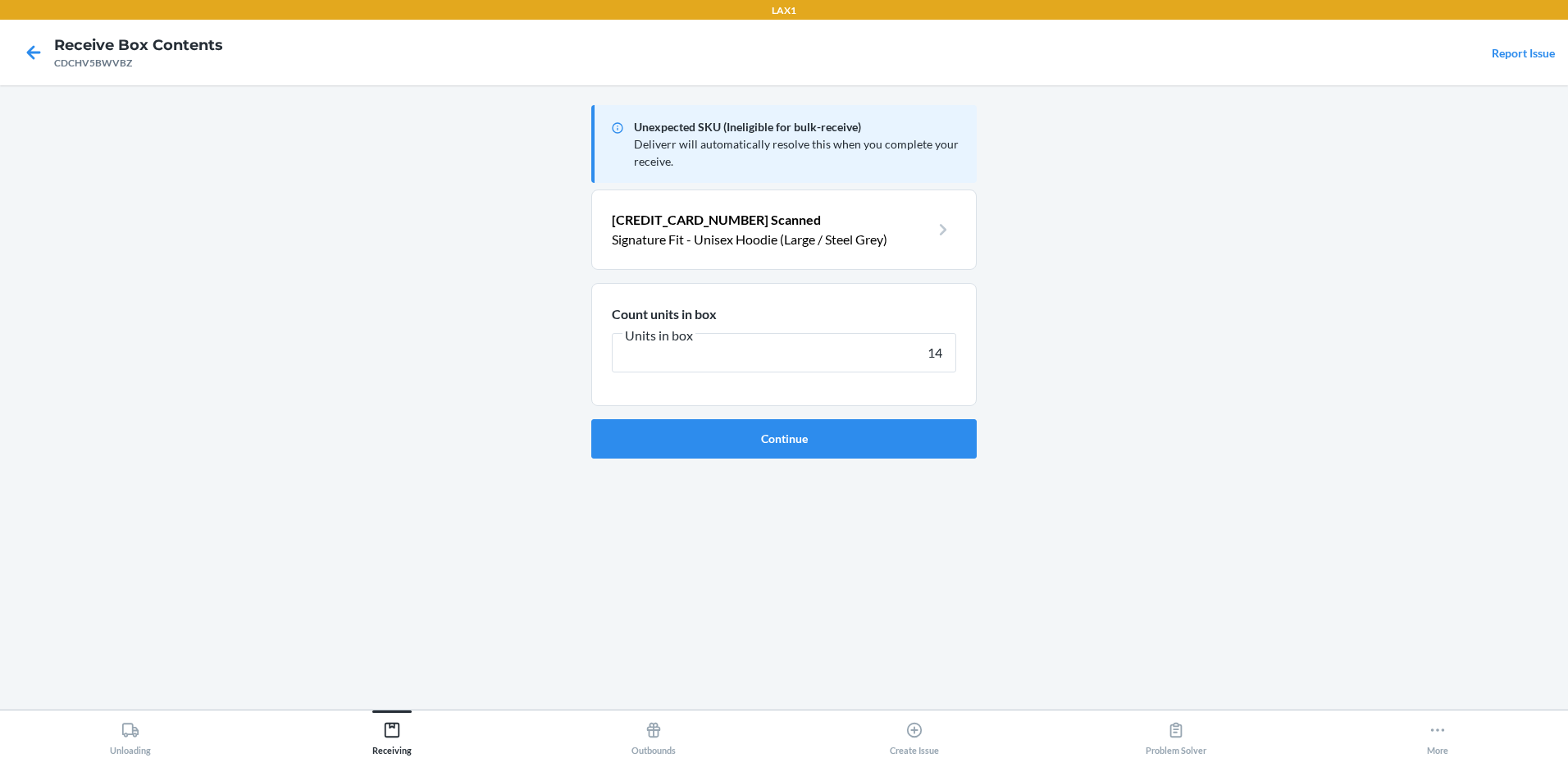
type input "14"
click at [591, 419] on button "Continue" at bounding box center [783, 438] width 385 height 39
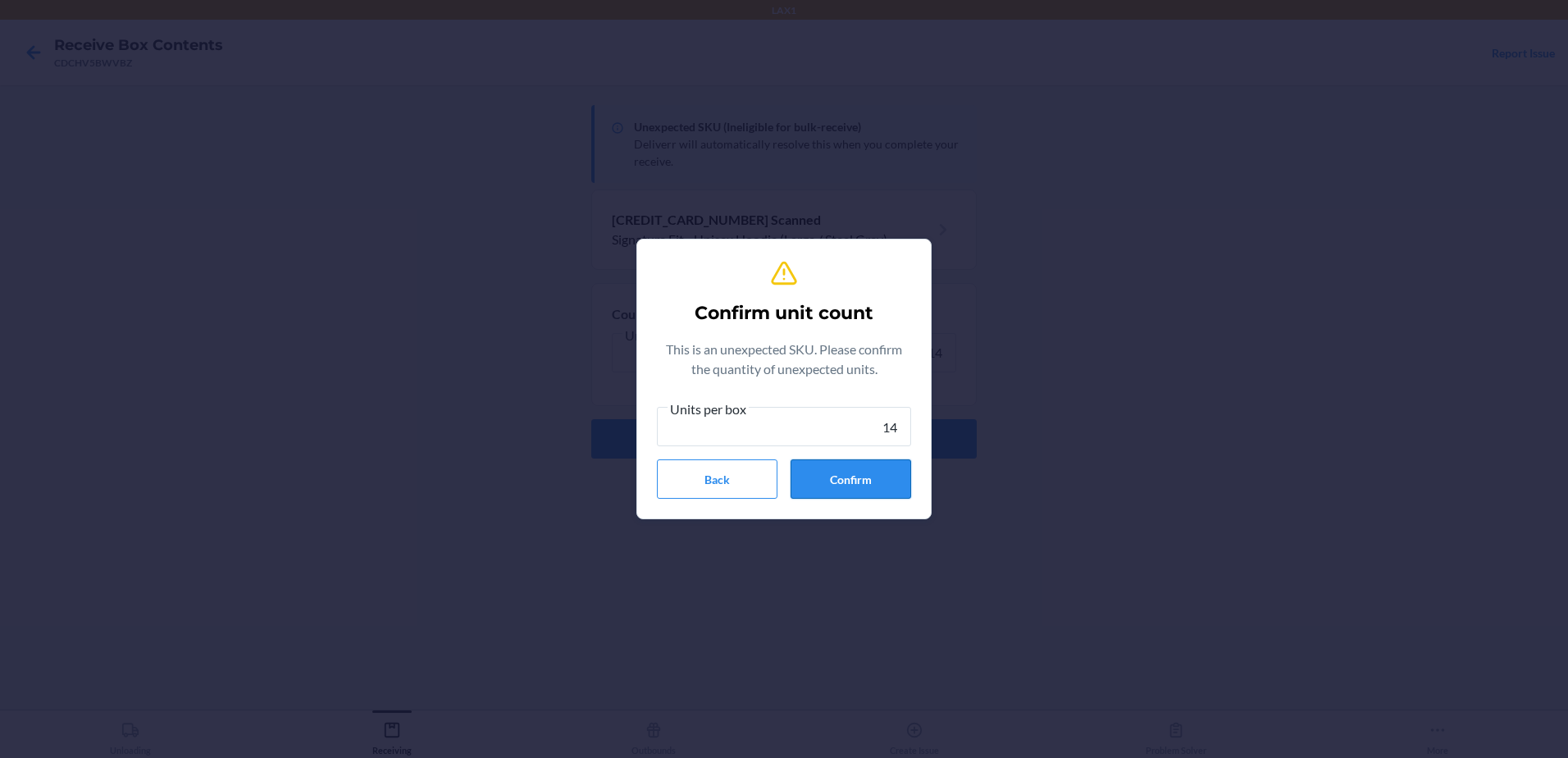
type input "14"
click at [870, 468] on button "Confirm" at bounding box center [851, 478] width 121 height 39
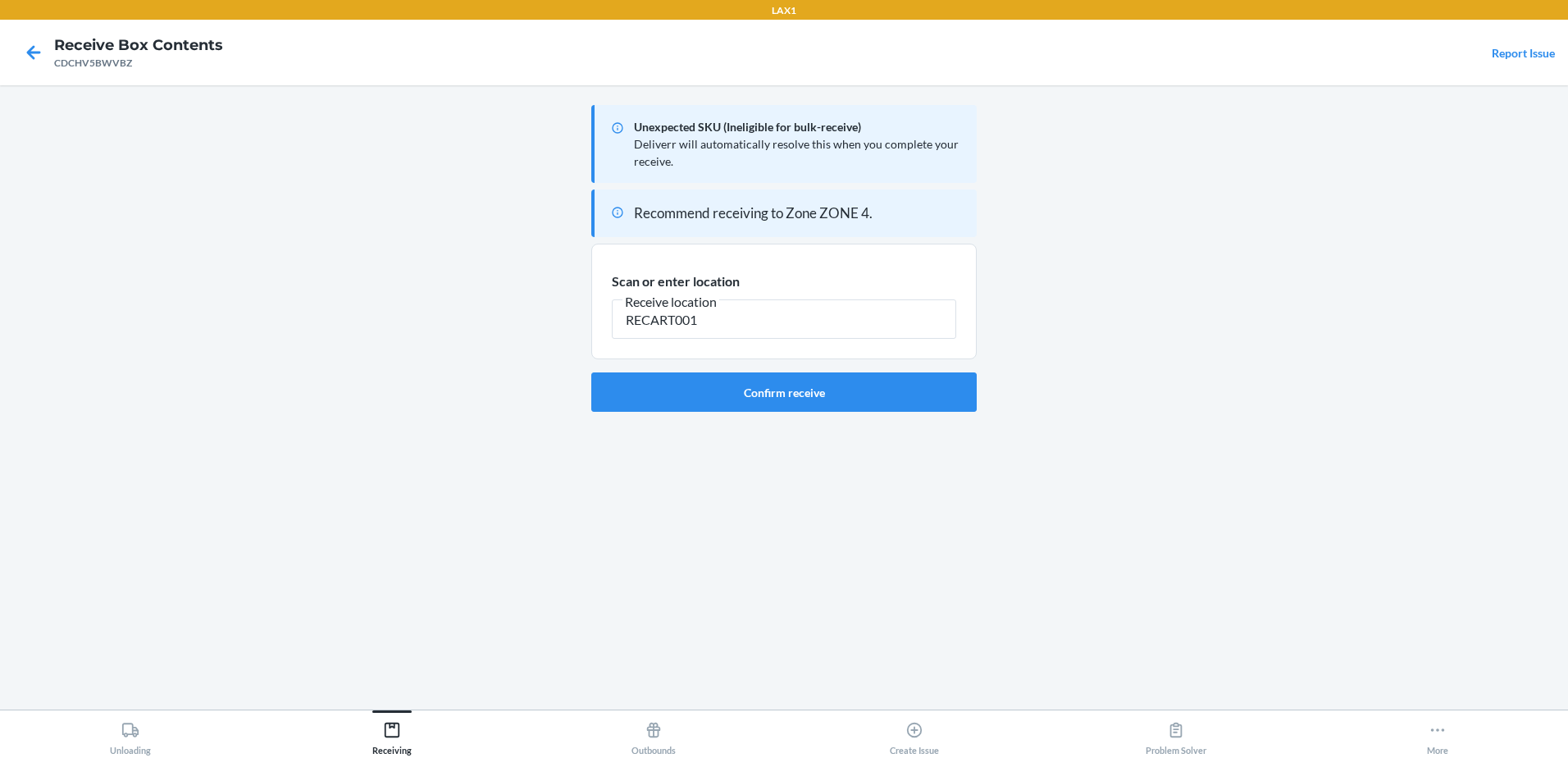
type input "RECART001"
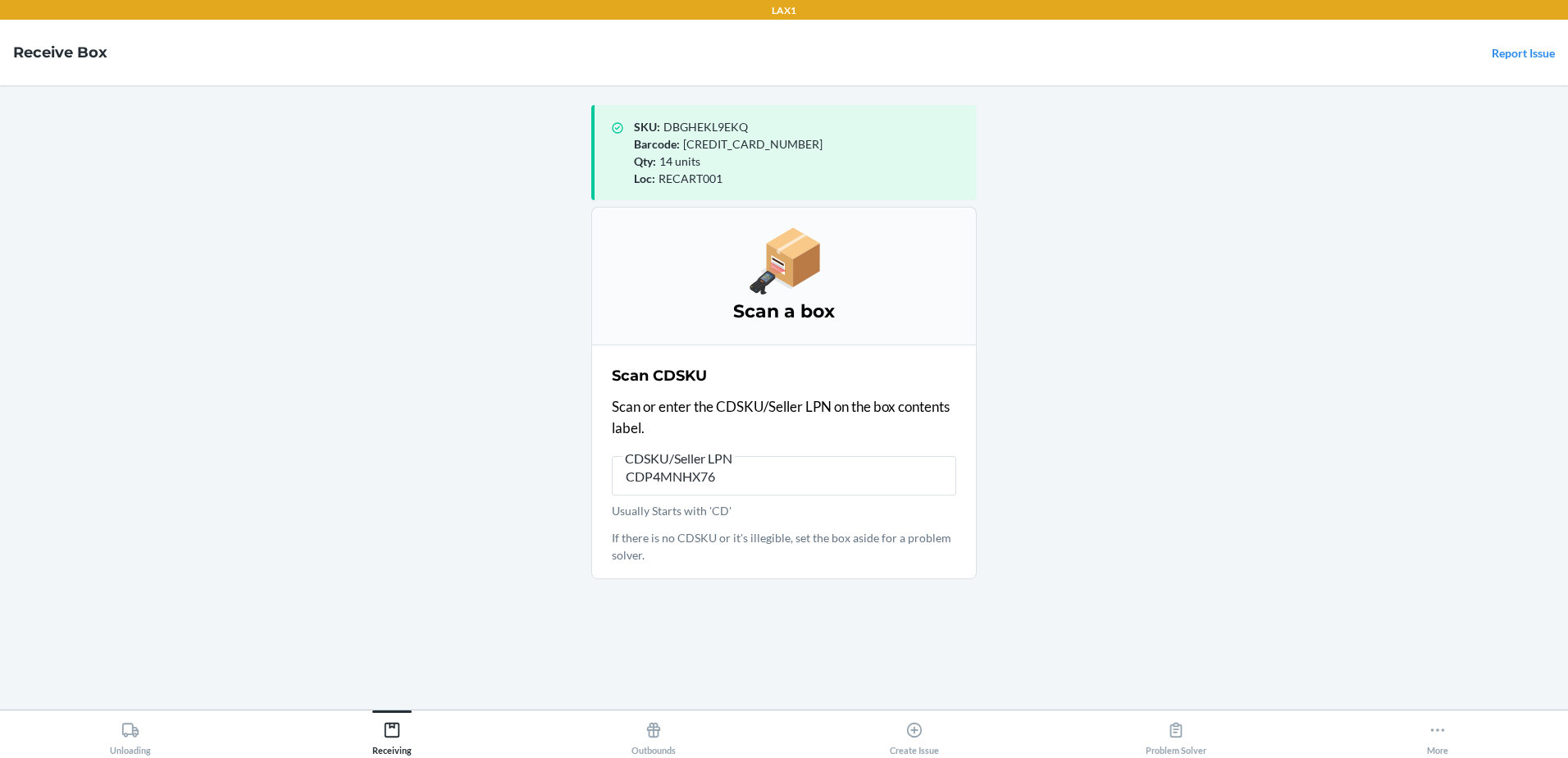
type input "CDP4MNHX76R"
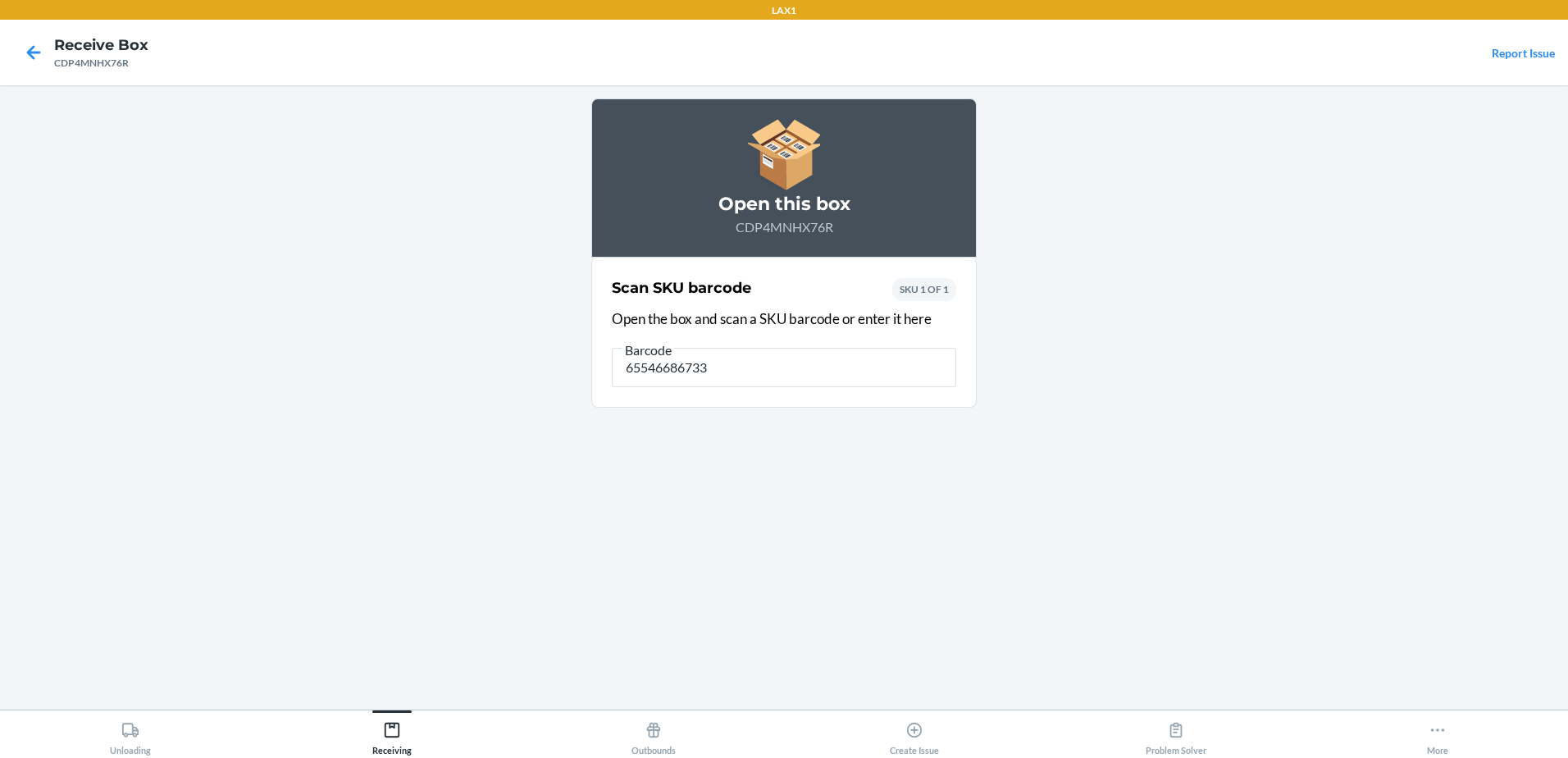
type input "[CREDIT_CARD_NUMBER]"
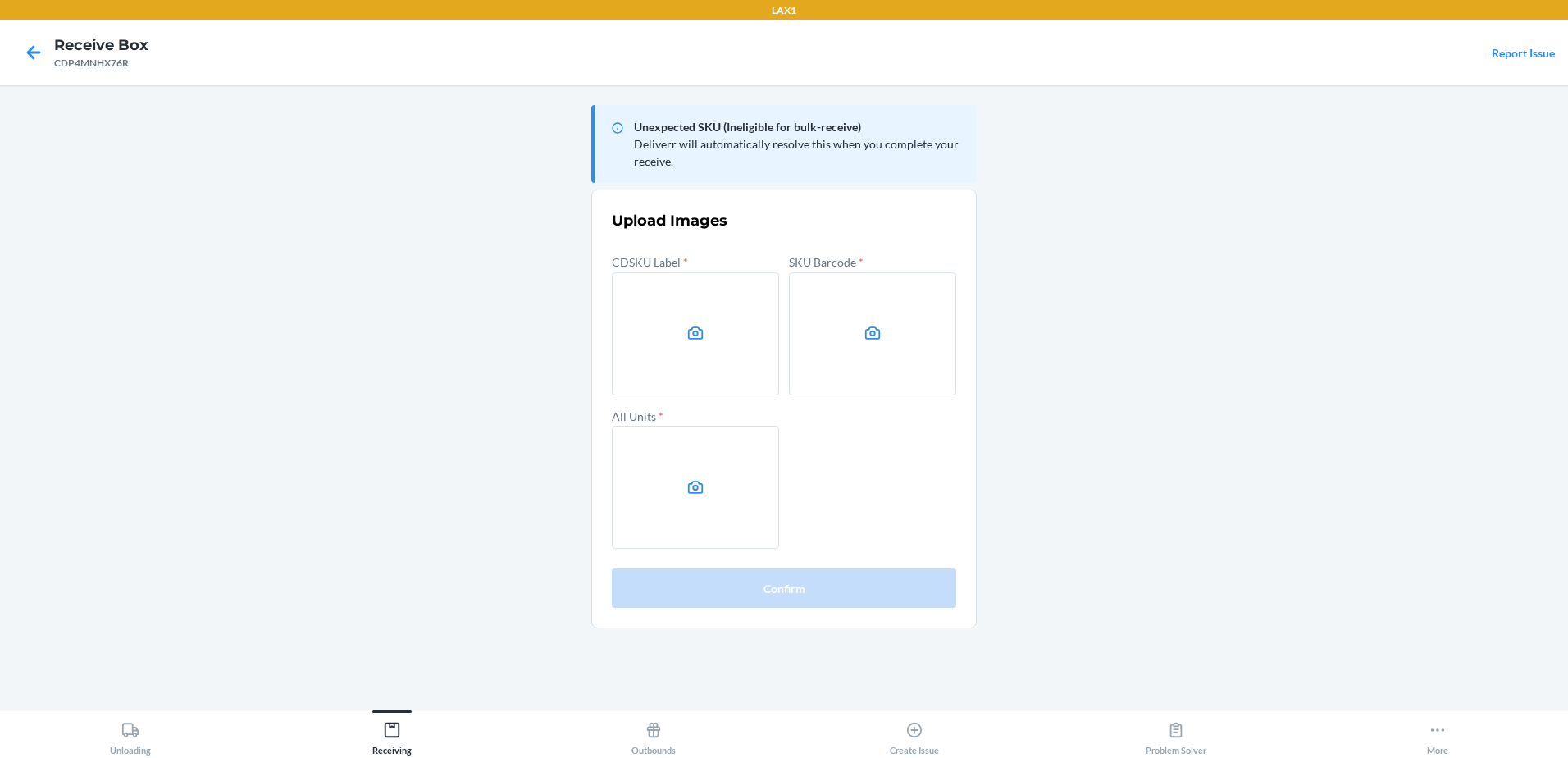
click at [1351, 495] on main "Unexpected SKU (Ineligible for bulk-receive) Deliverr will automatically resolv…" at bounding box center [784, 397] width 1568 height 624
click at [745, 349] on label at bounding box center [695, 333] width 167 height 123
click at [0, 0] on input "file" at bounding box center [0, 0] width 0 height 0
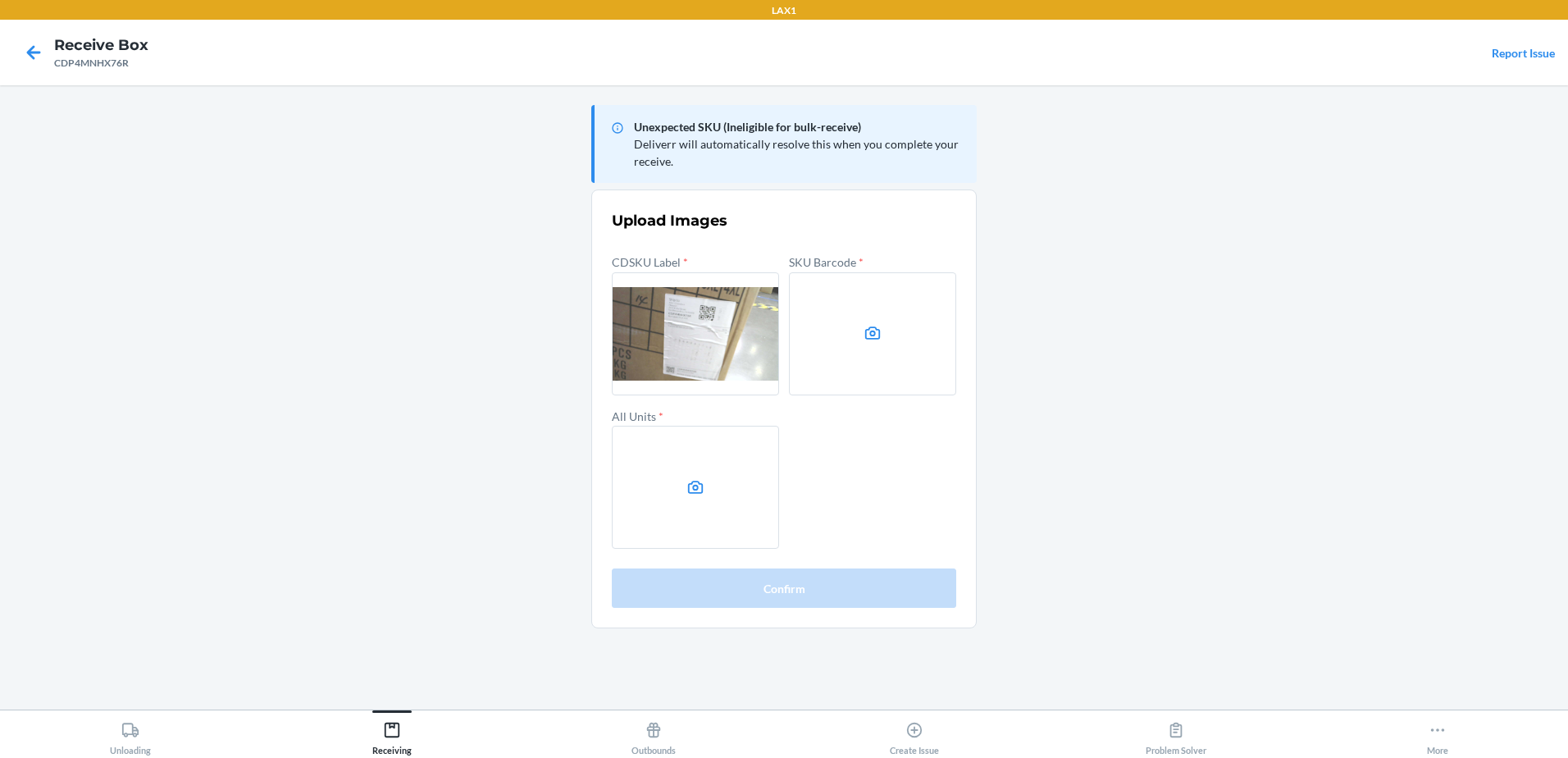
click at [907, 365] on label at bounding box center [872, 333] width 167 height 123
click at [0, 0] on input "file" at bounding box center [0, 0] width 0 height 0
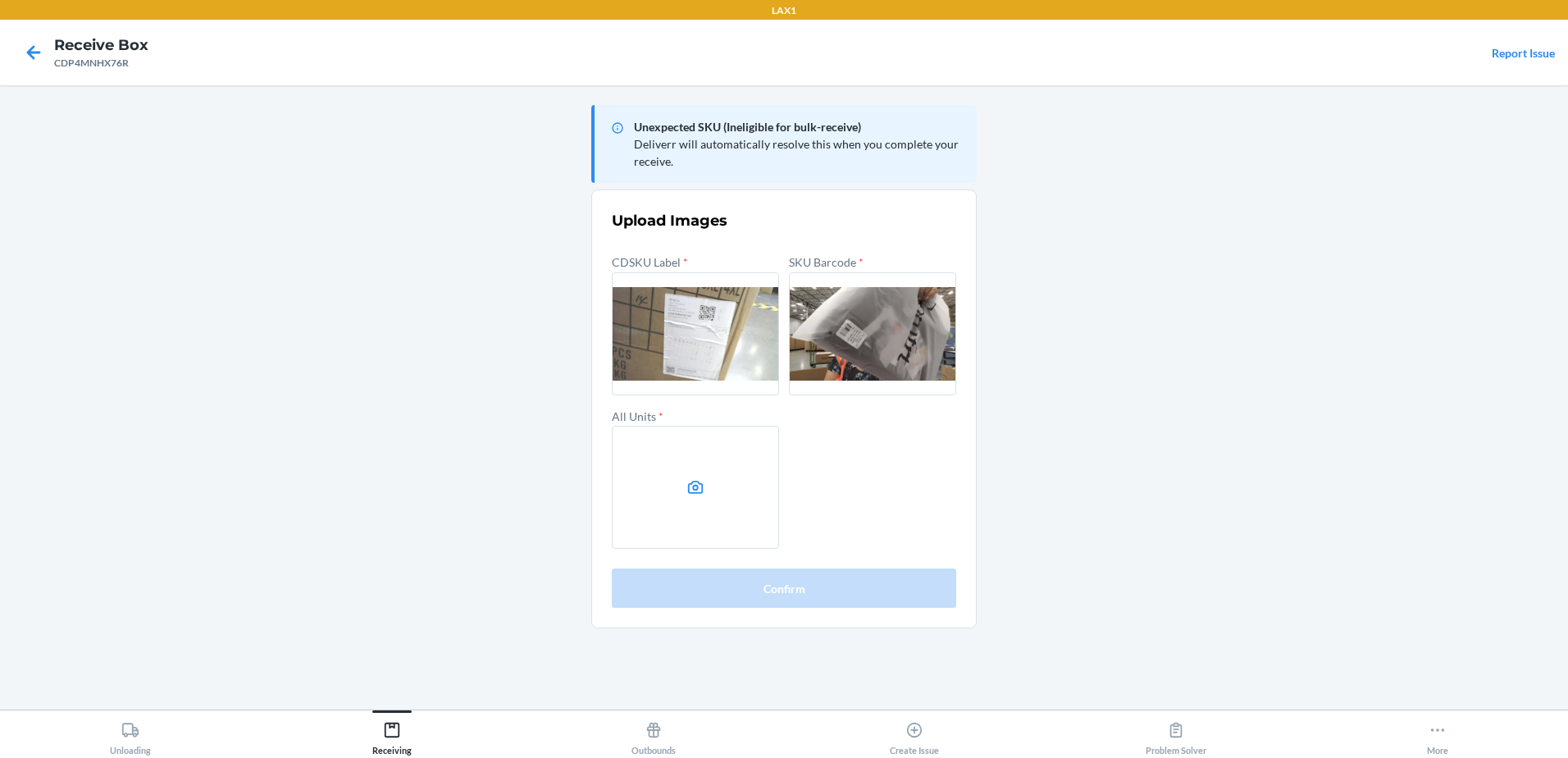
click at [683, 489] on label at bounding box center [695, 487] width 167 height 123
click at [0, 0] on input "file" at bounding box center [0, 0] width 0 height 0
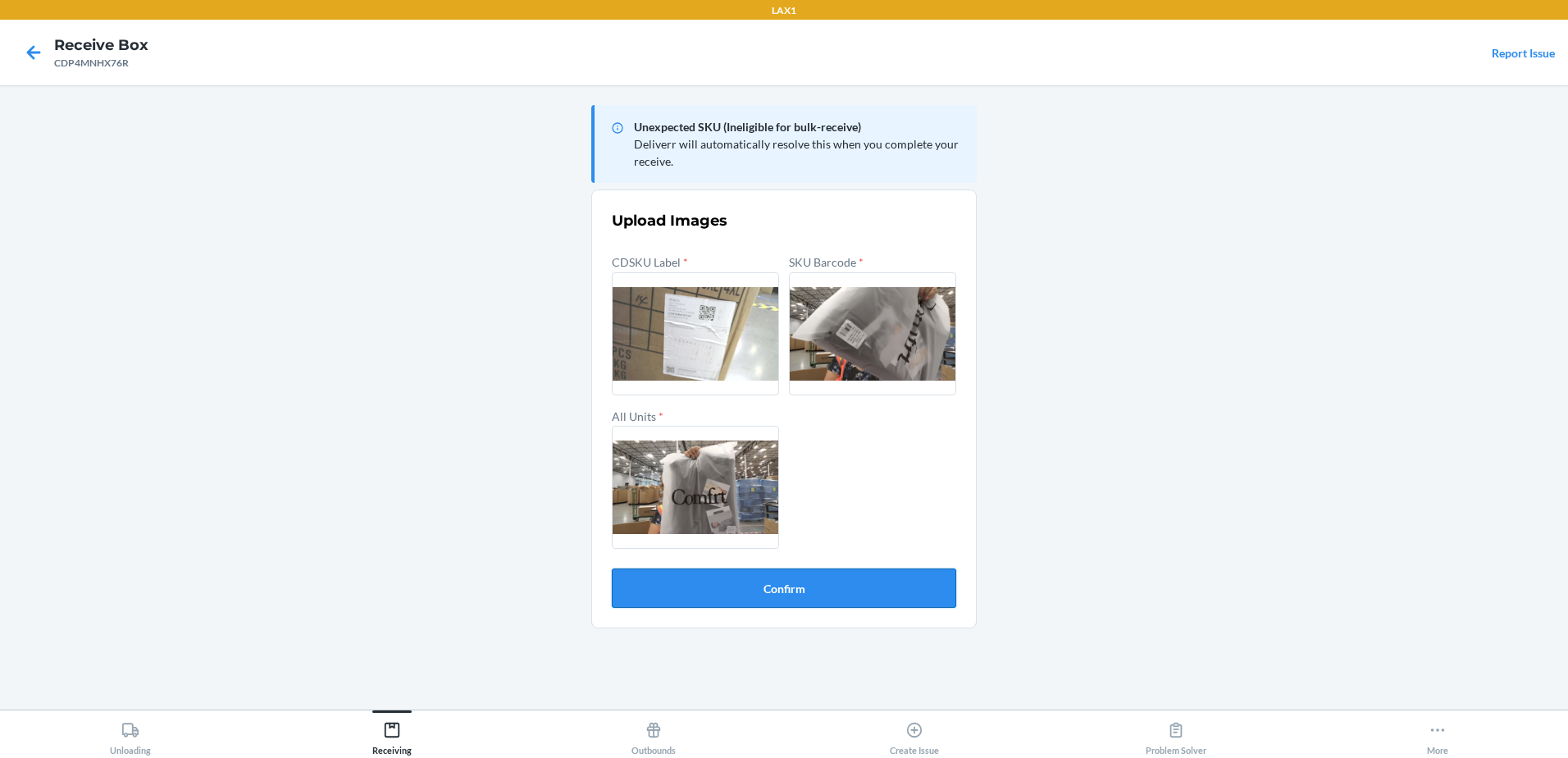
click at [740, 588] on button "Confirm" at bounding box center [784, 588] width 344 height 39
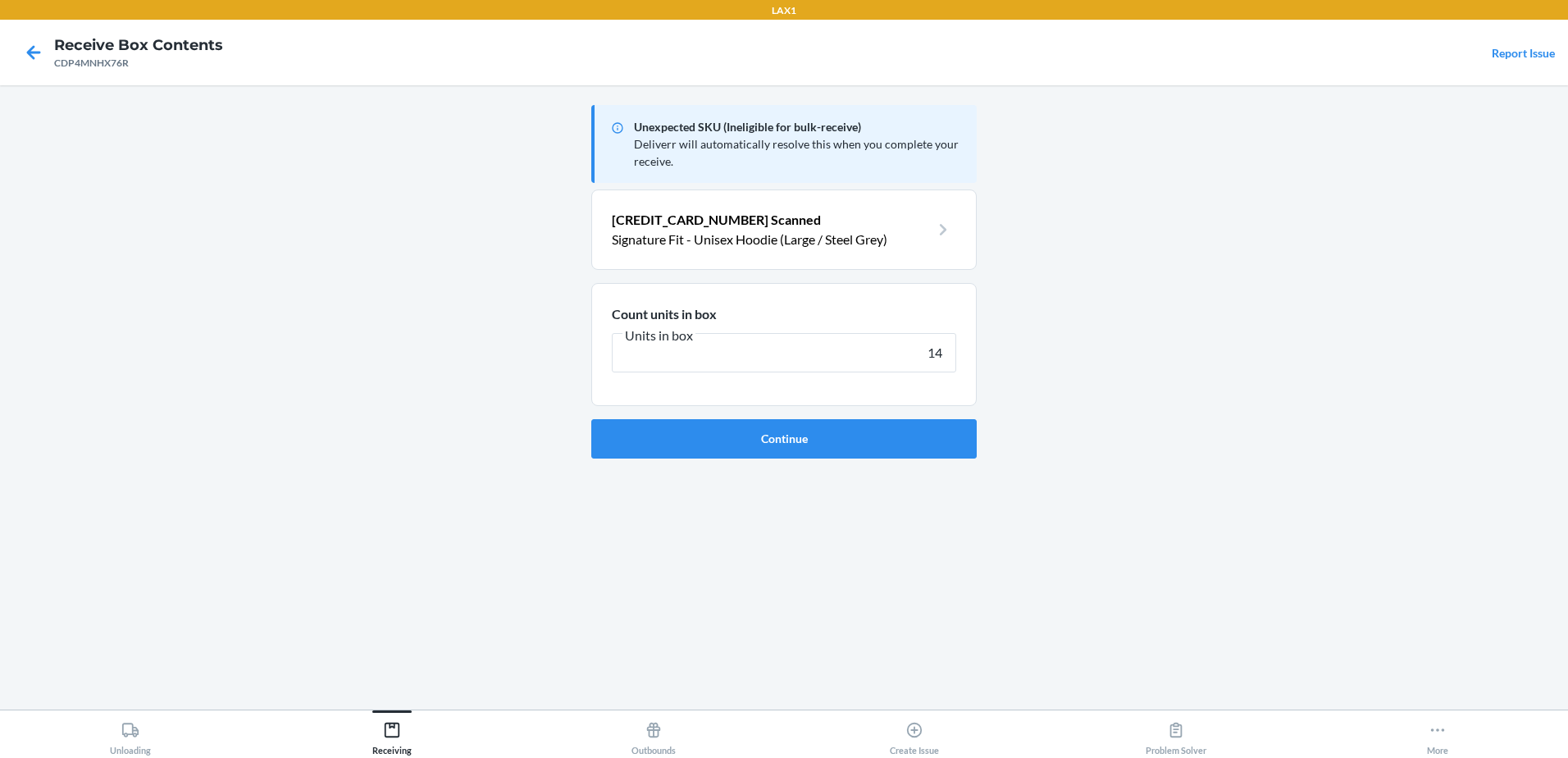
type input "14"
click at [591, 419] on button "Continue" at bounding box center [783, 438] width 385 height 39
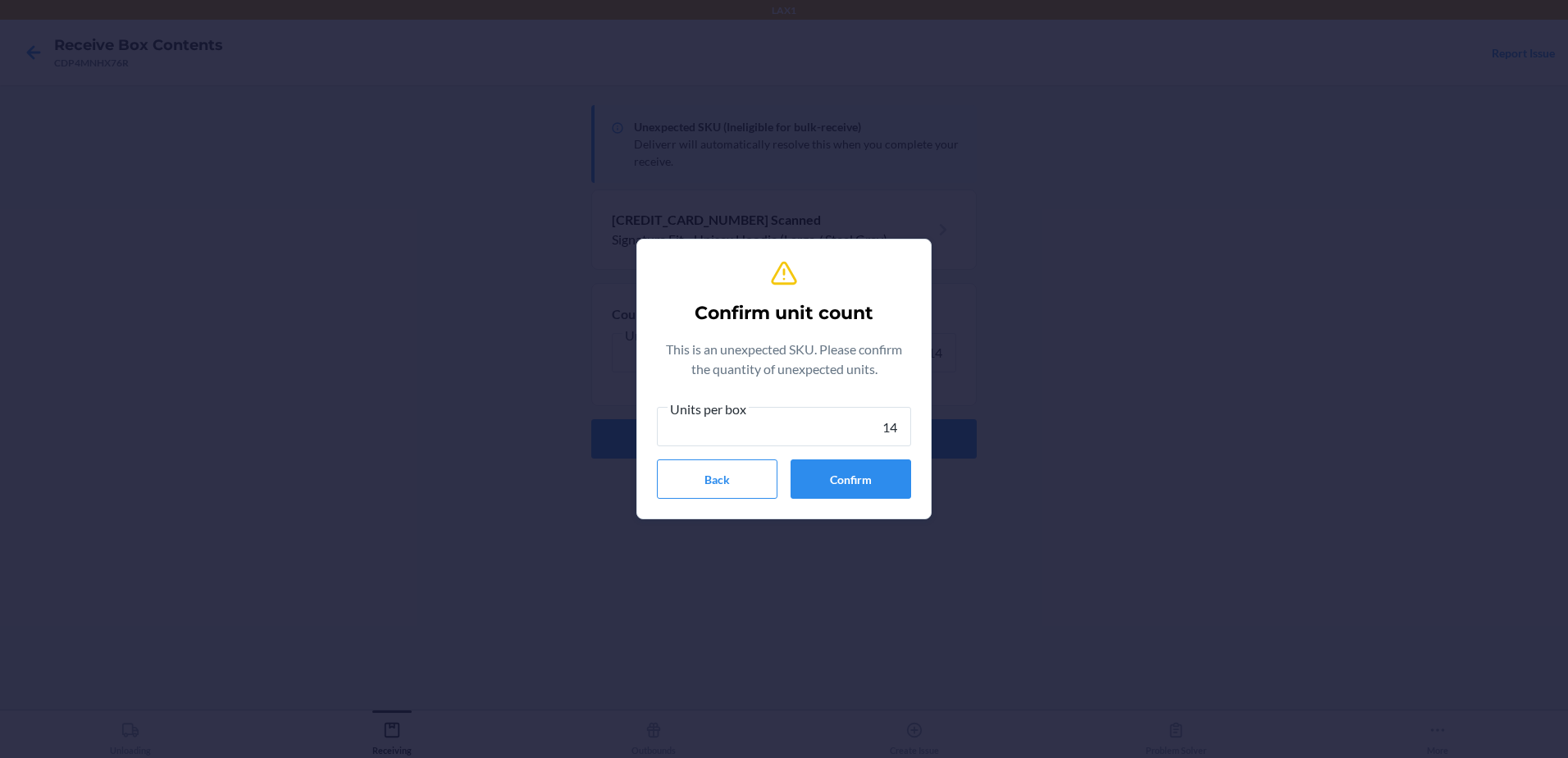
type input "14"
click at [843, 491] on button "Confirm" at bounding box center [851, 478] width 121 height 39
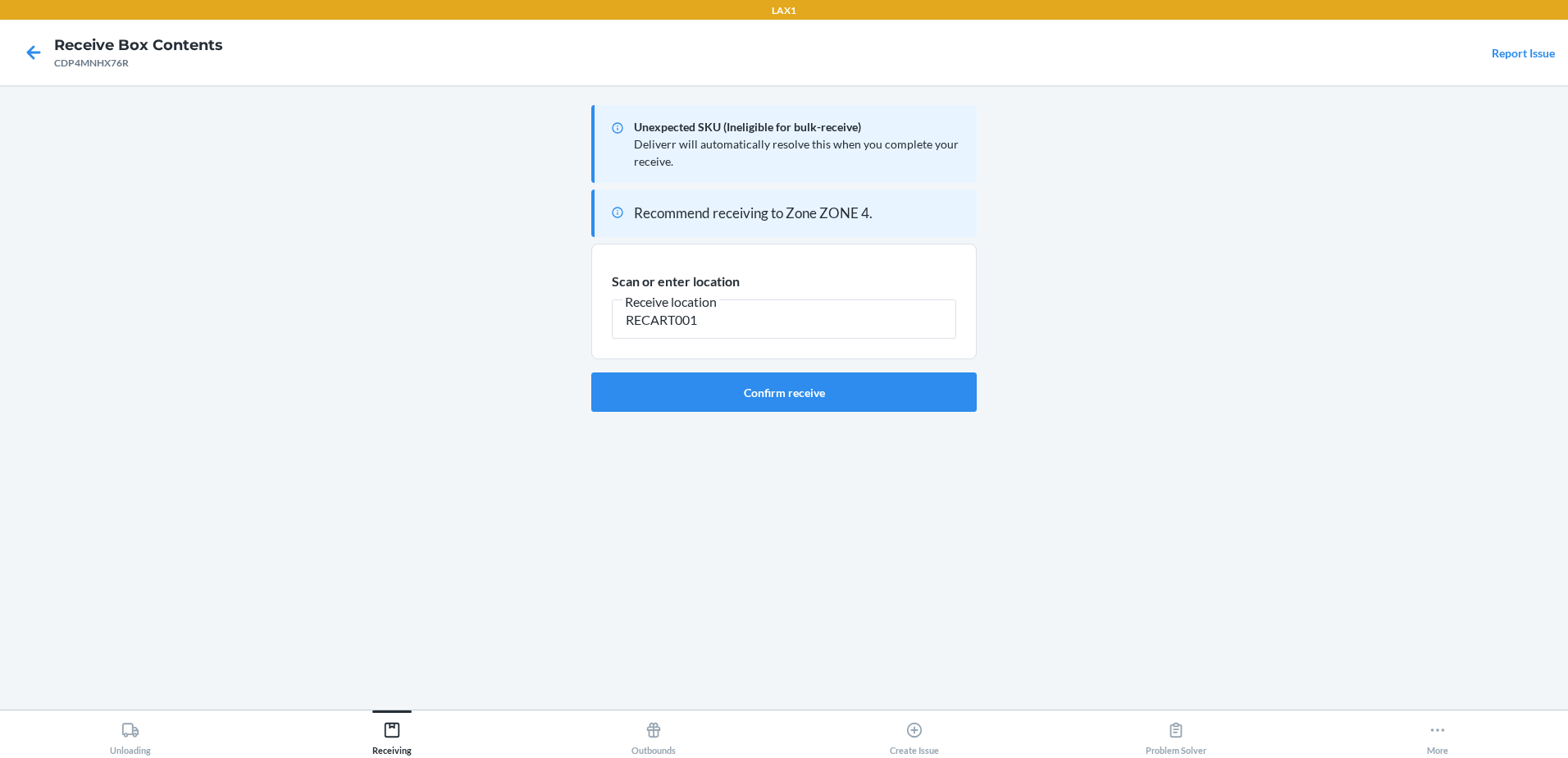
type input "RECART001"
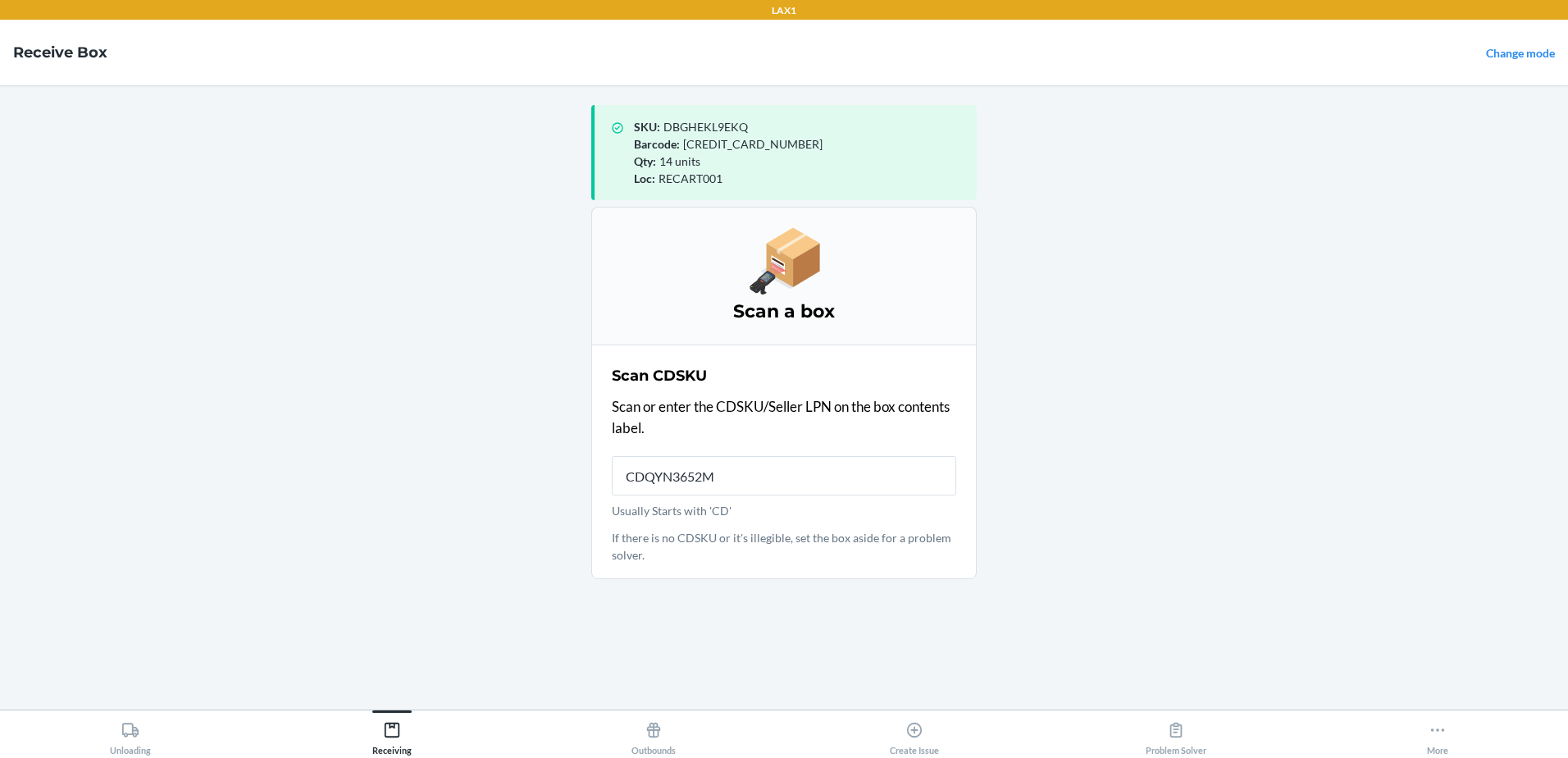
type input "CDQYN3652M5"
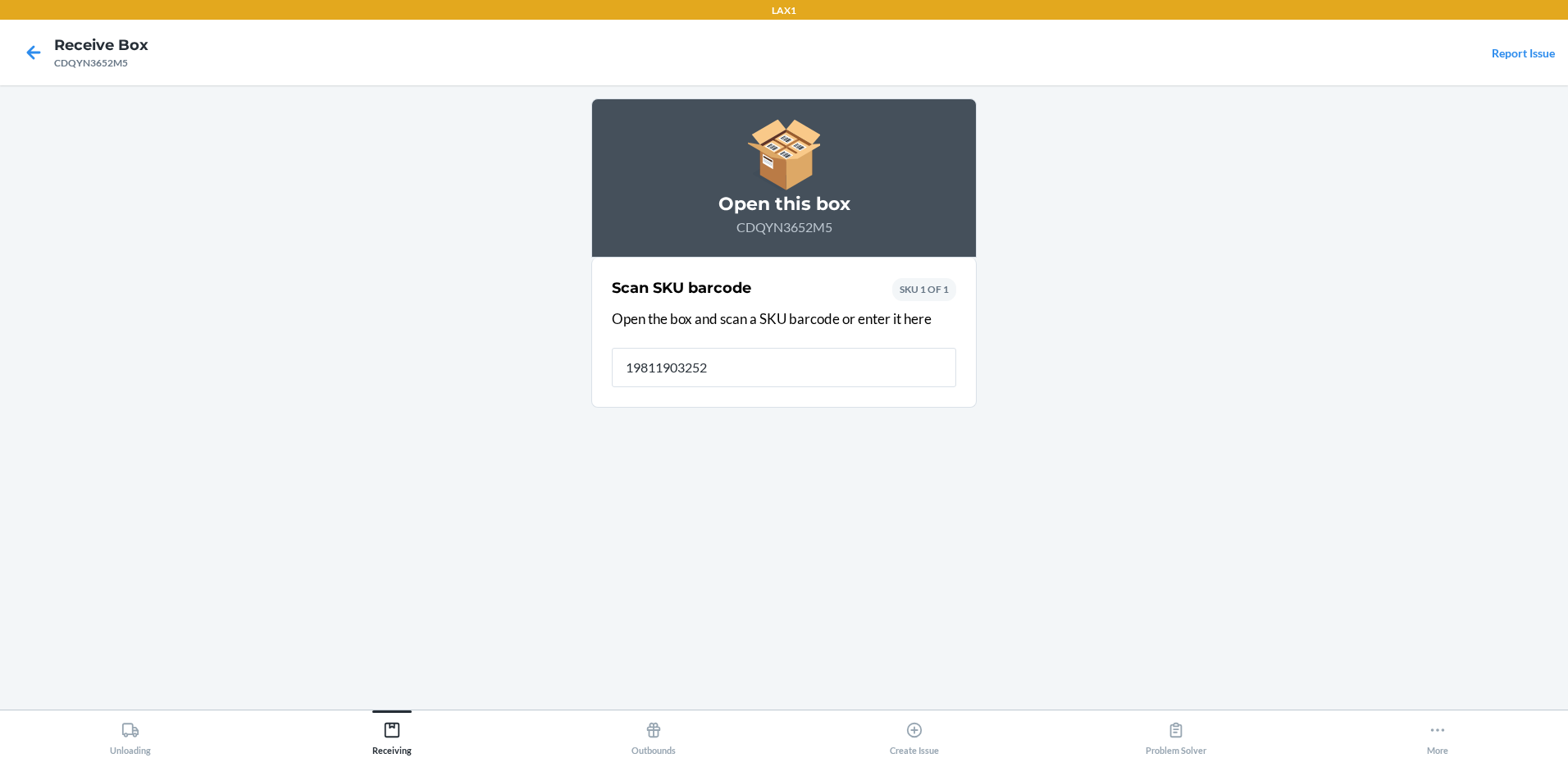
type input "198119032521"
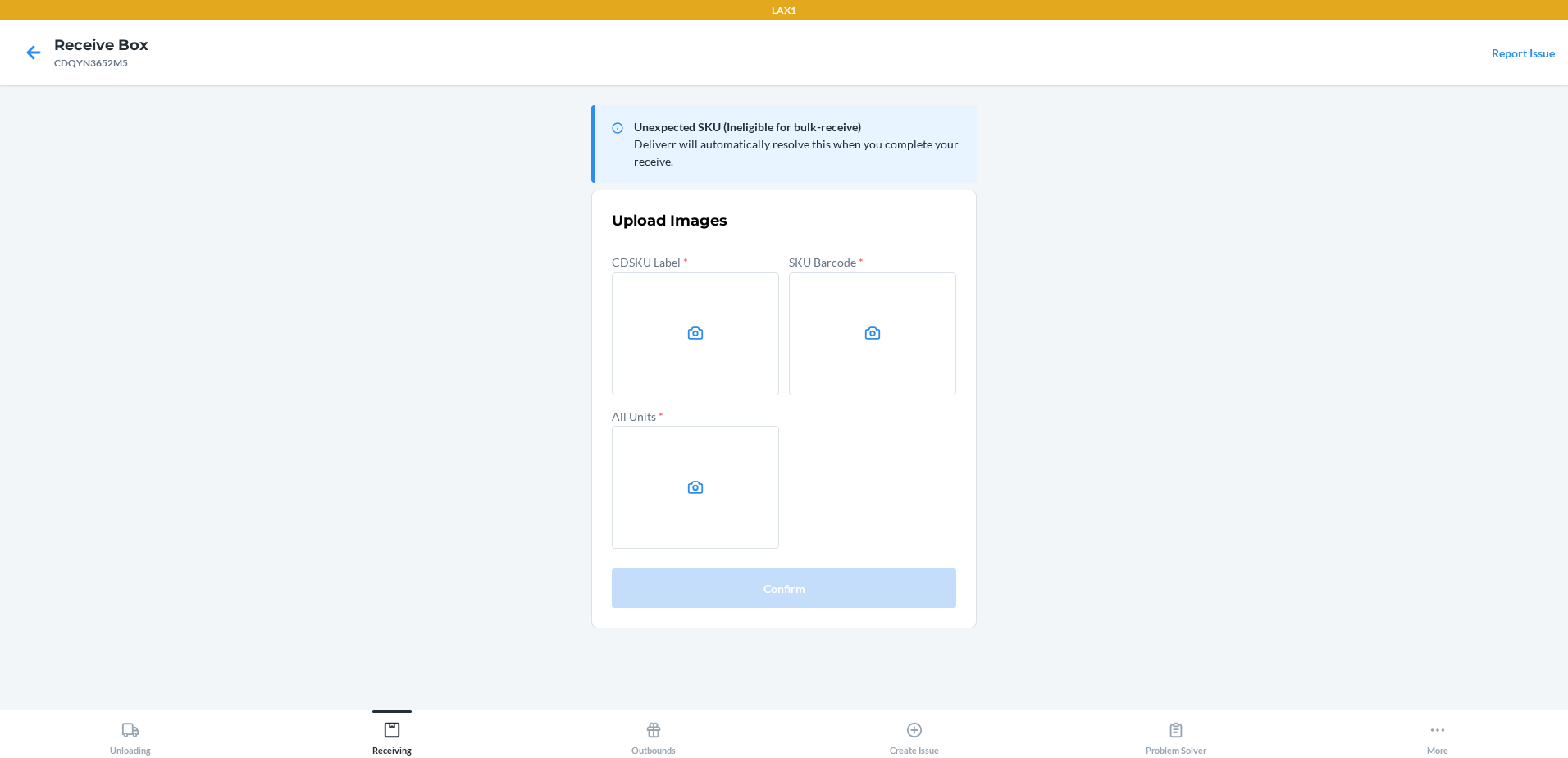
click at [1246, 655] on main "Unexpected SKU (Ineligible for bulk-receive) Deliverr will automatically resolv…" at bounding box center [784, 397] width 1568 height 624
click at [708, 343] on label at bounding box center [695, 333] width 167 height 123
click at [0, 0] on input "file" at bounding box center [0, 0] width 0 height 0
click at [865, 362] on label at bounding box center [872, 333] width 167 height 123
click at [0, 0] on input "file" at bounding box center [0, 0] width 0 height 0
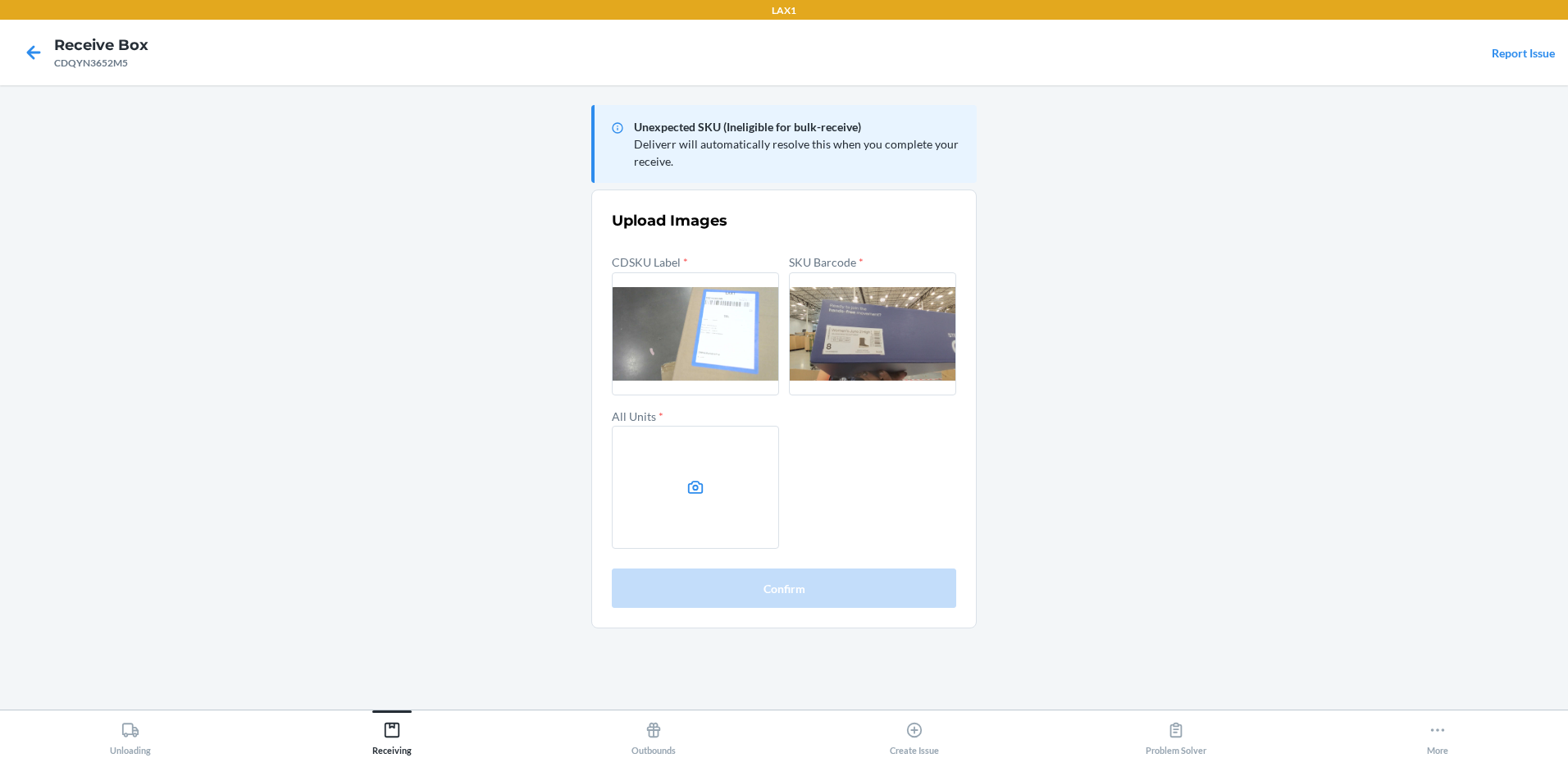
click at [734, 515] on label at bounding box center [695, 487] width 167 height 123
click at [0, 0] on input "file" at bounding box center [0, 0] width 0 height 0
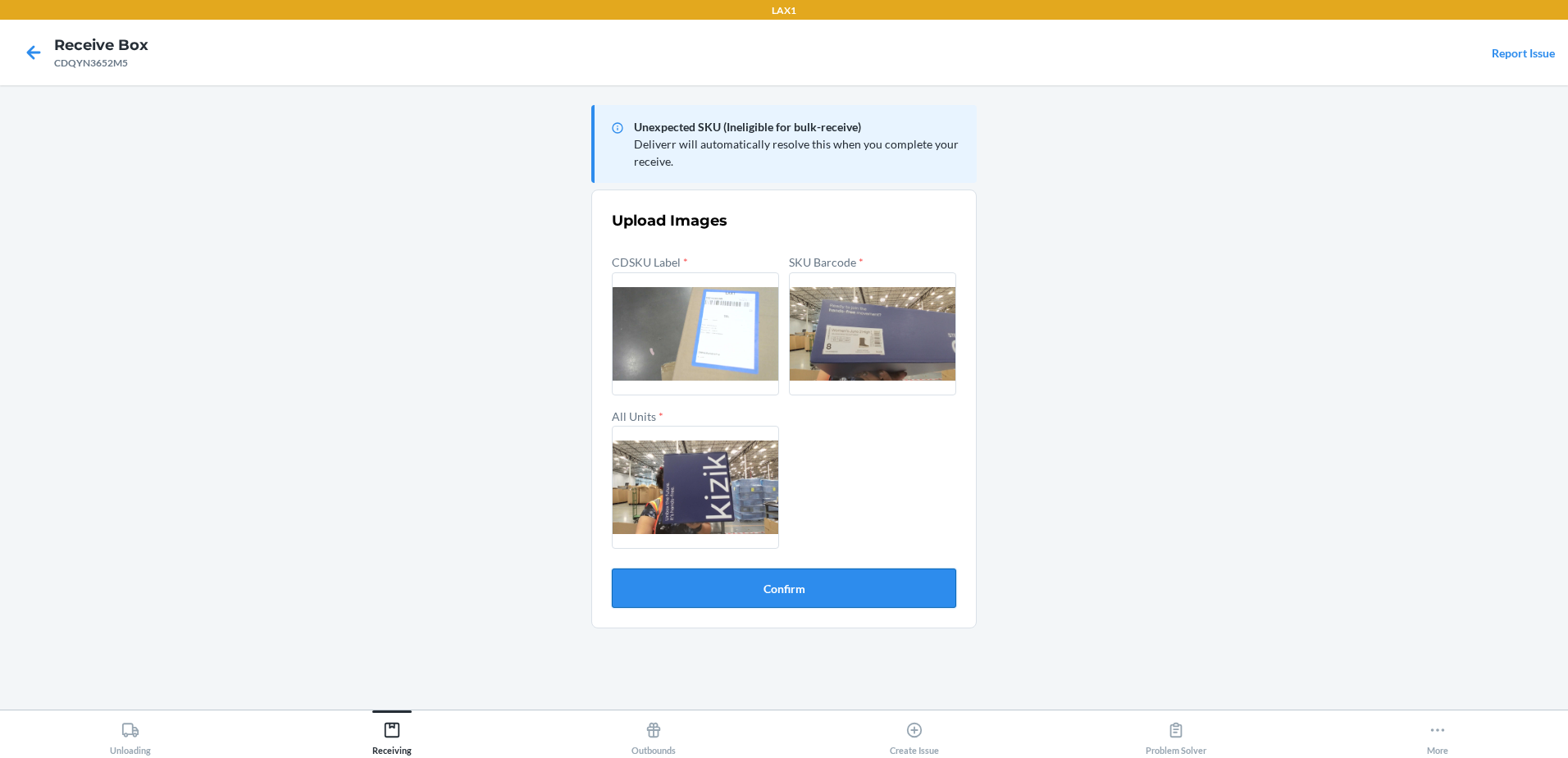
click at [774, 581] on button "Confirm" at bounding box center [784, 588] width 344 height 39
click at [775, 578] on div "Unexpected SKU (Ineligible for bulk-receive) Deliverr will automatically resolv…" at bounding box center [783, 397] width 385 height 598
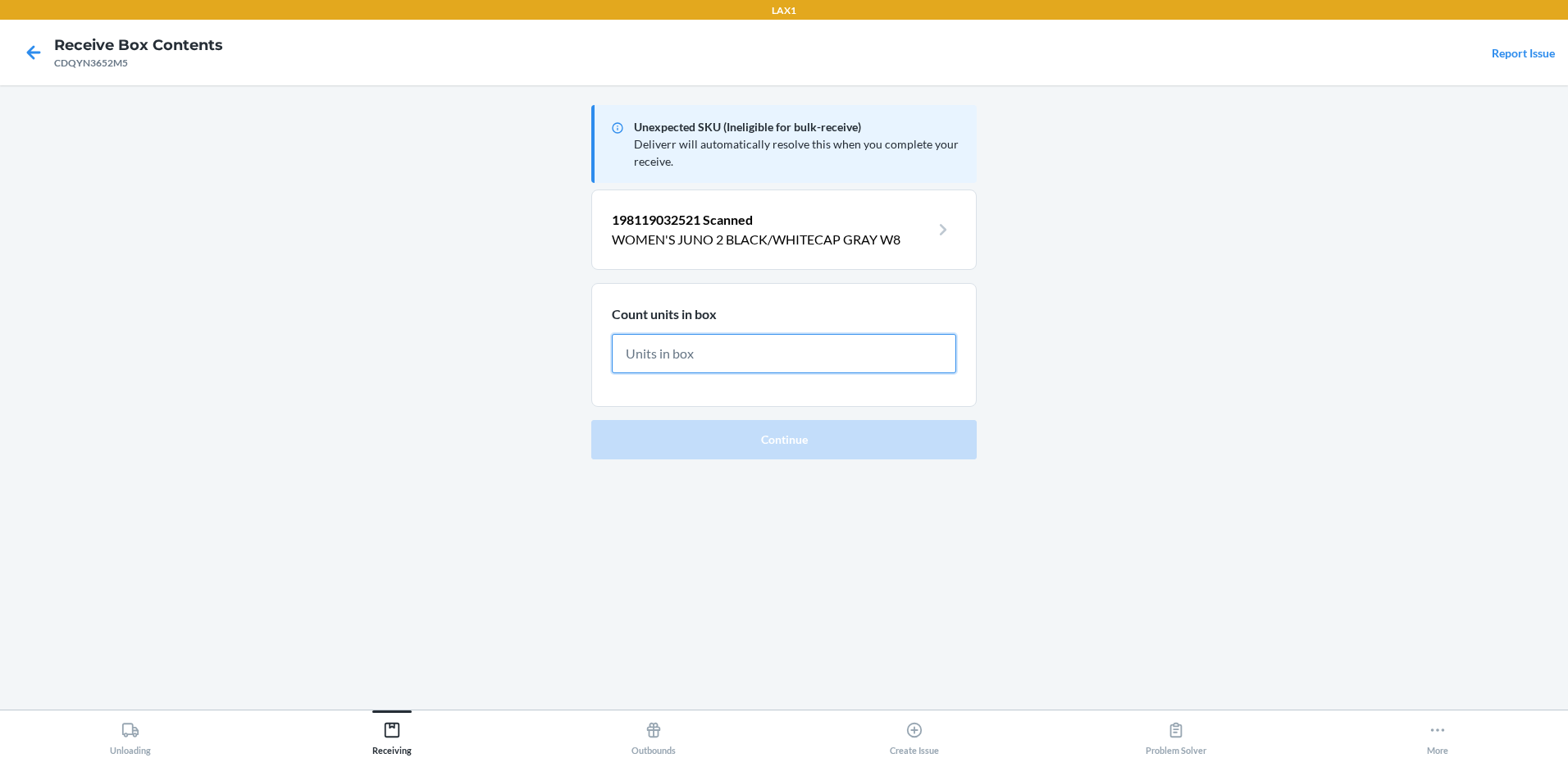
click at [753, 342] on input "text" at bounding box center [784, 353] width 344 height 39
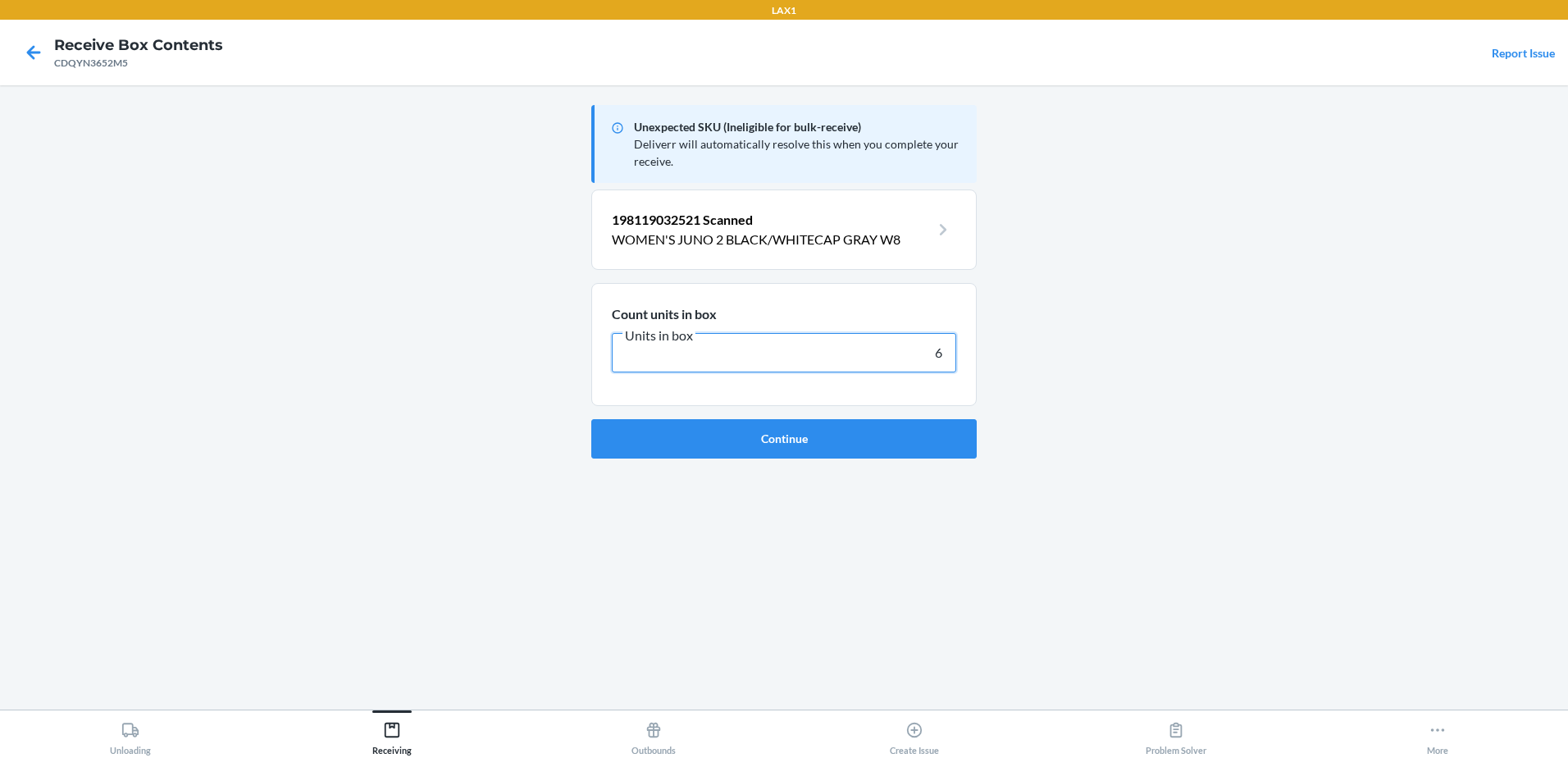
type input "6"
click at [591, 419] on button "Continue" at bounding box center [783, 438] width 385 height 39
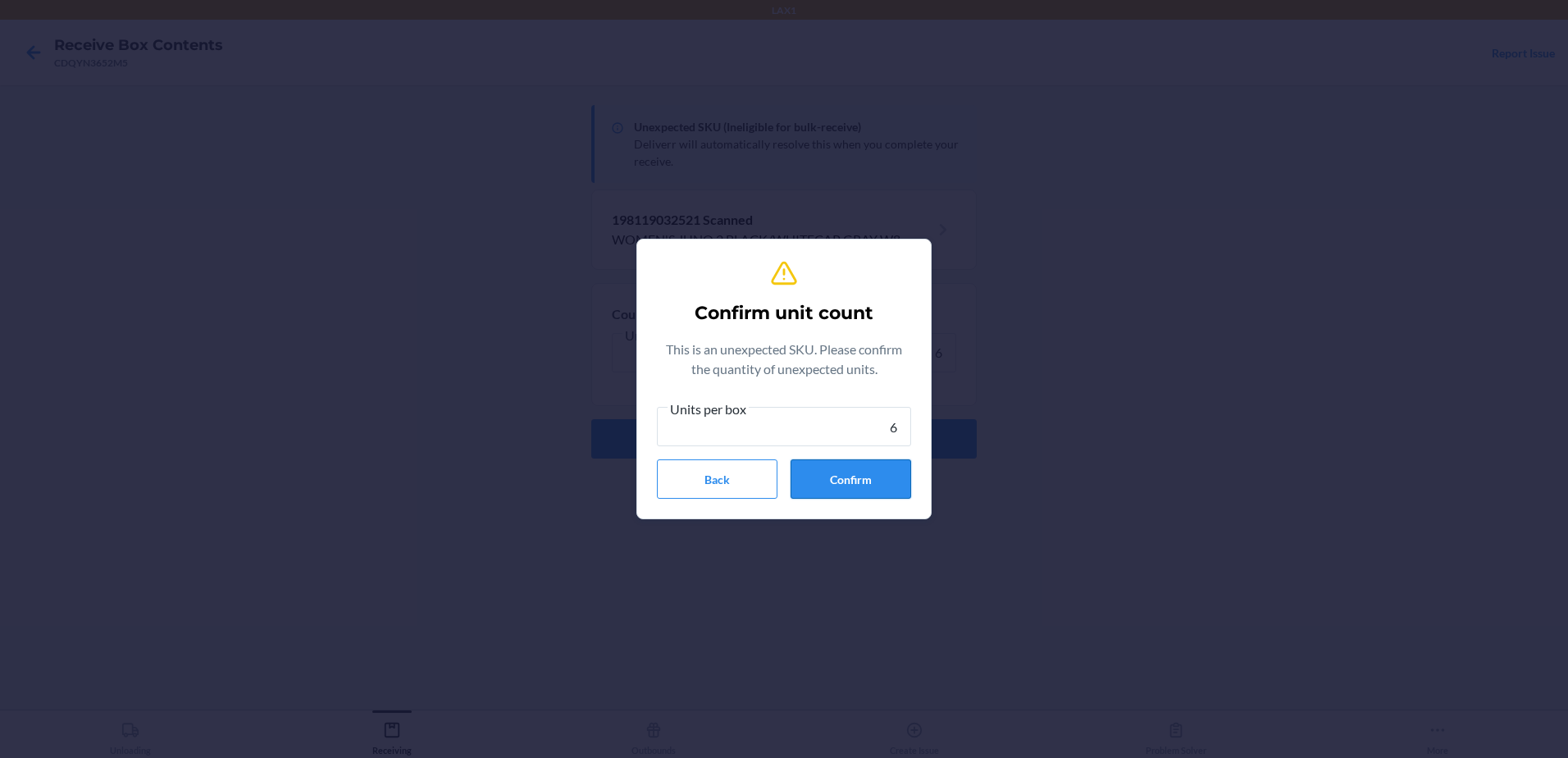
type input "6"
click at [849, 481] on button "Confirm" at bounding box center [851, 478] width 121 height 39
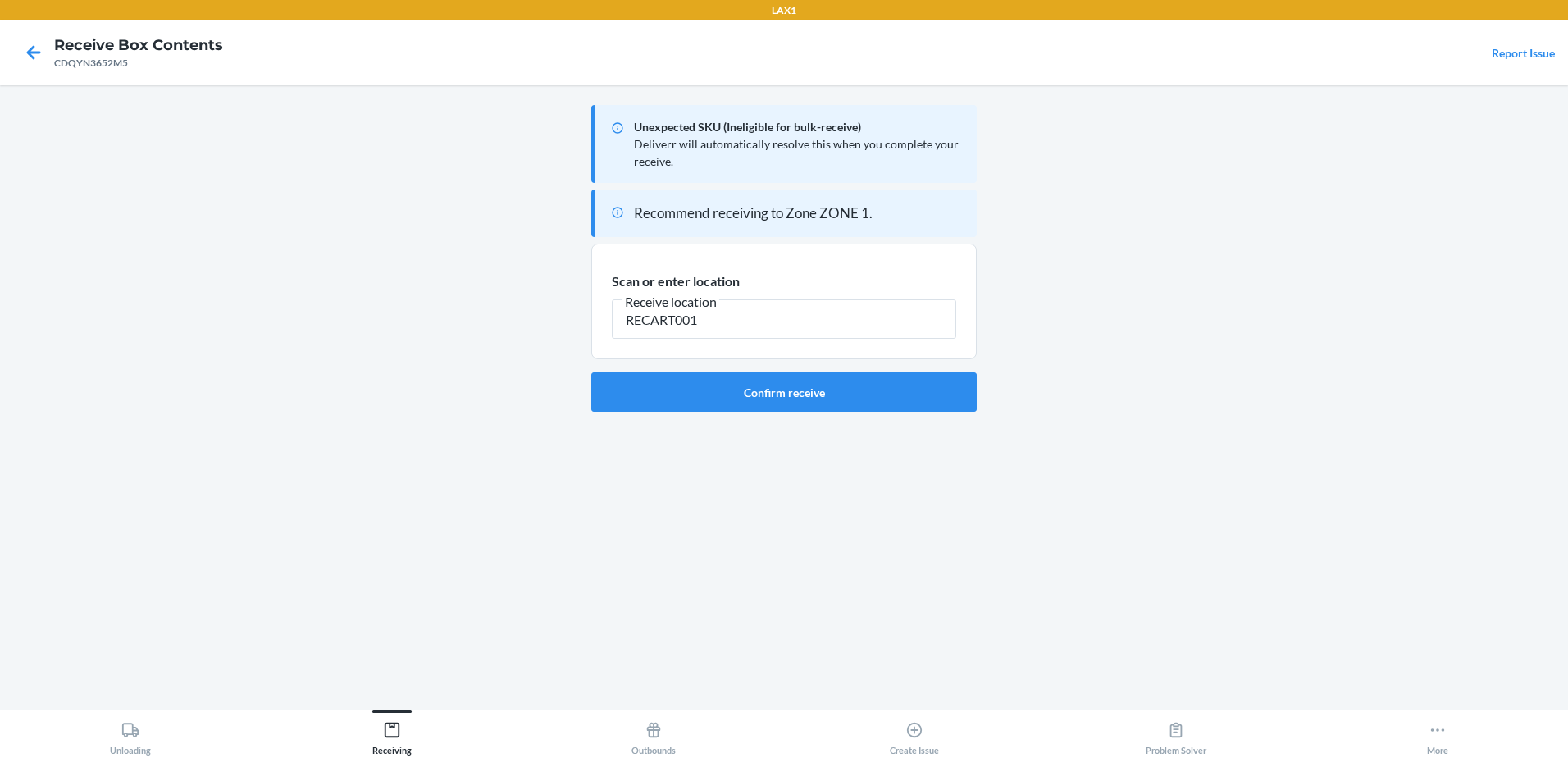
type input "RECART001"
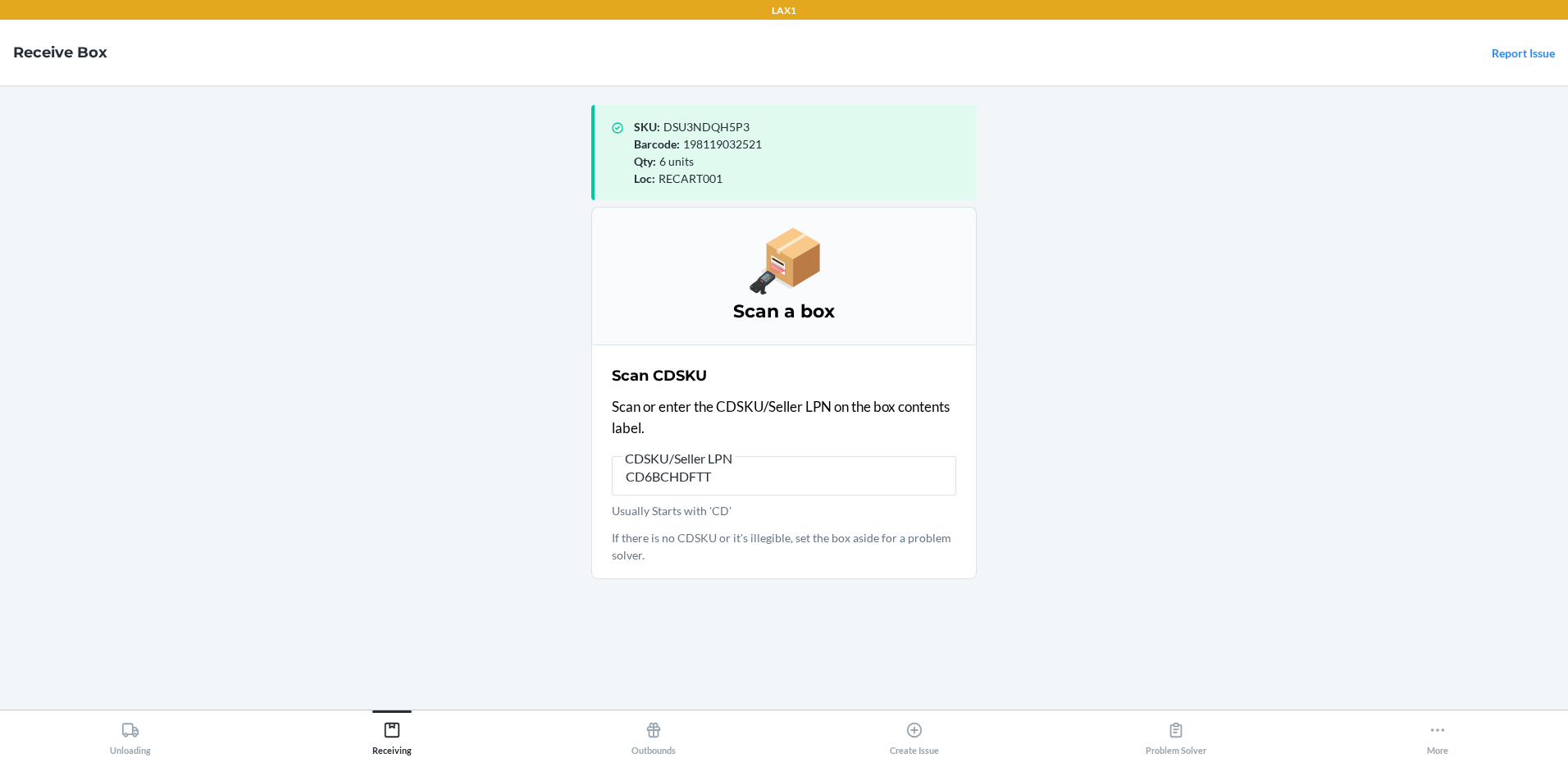
type input "CD6BCHDFTT8"
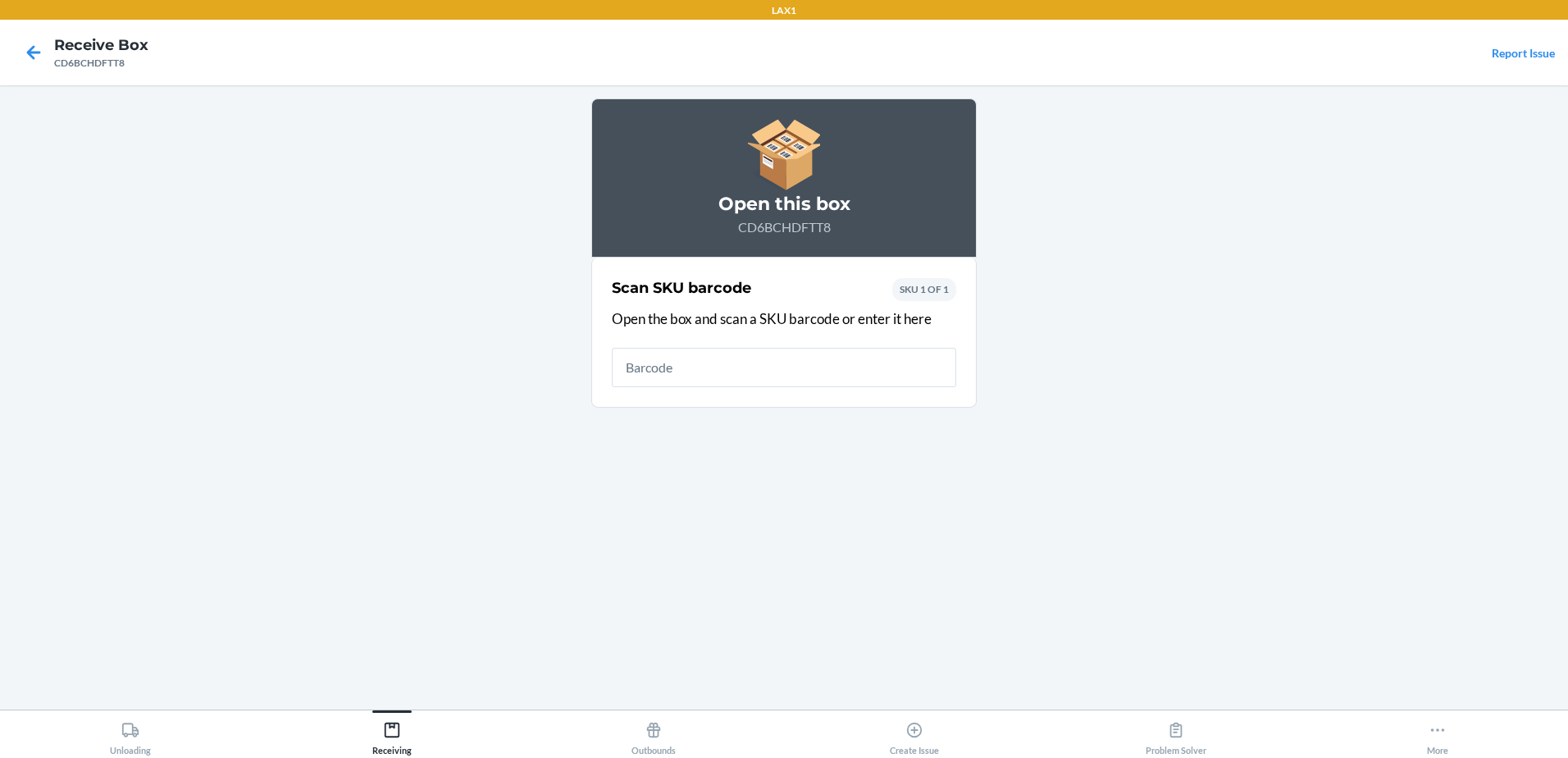
click at [1336, 519] on main "Open this box CD6BCHDFTT8 Scan SKU barcode Open the box and scan a SKU barcode …" at bounding box center [784, 397] width 1568 height 624
drag, startPoint x: 641, startPoint y: 378, endPoint x: 647, endPoint y: 368, distance: 11.7
click at [641, 376] on input "text" at bounding box center [784, 367] width 344 height 39
type input "198119030565"
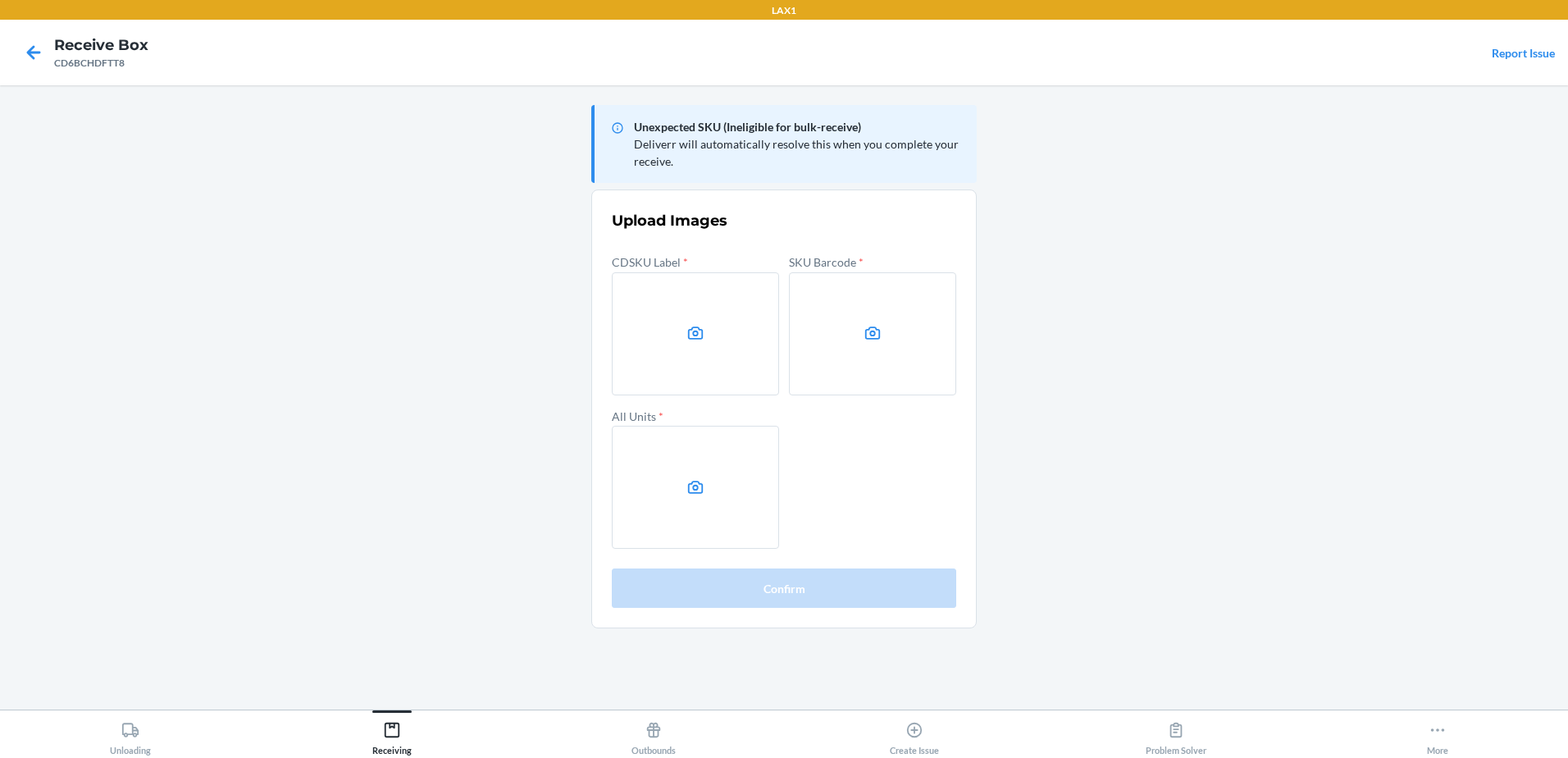
drag, startPoint x: 1269, startPoint y: 599, endPoint x: 1211, endPoint y: 586, distance: 59.4
click at [1269, 599] on main "Unexpected SKU (Ineligible for bulk-receive) Deliverr will automatically resolv…" at bounding box center [784, 397] width 1568 height 624
click at [698, 343] on label at bounding box center [695, 333] width 167 height 123
click at [0, 0] on input "file" at bounding box center [0, 0] width 0 height 0
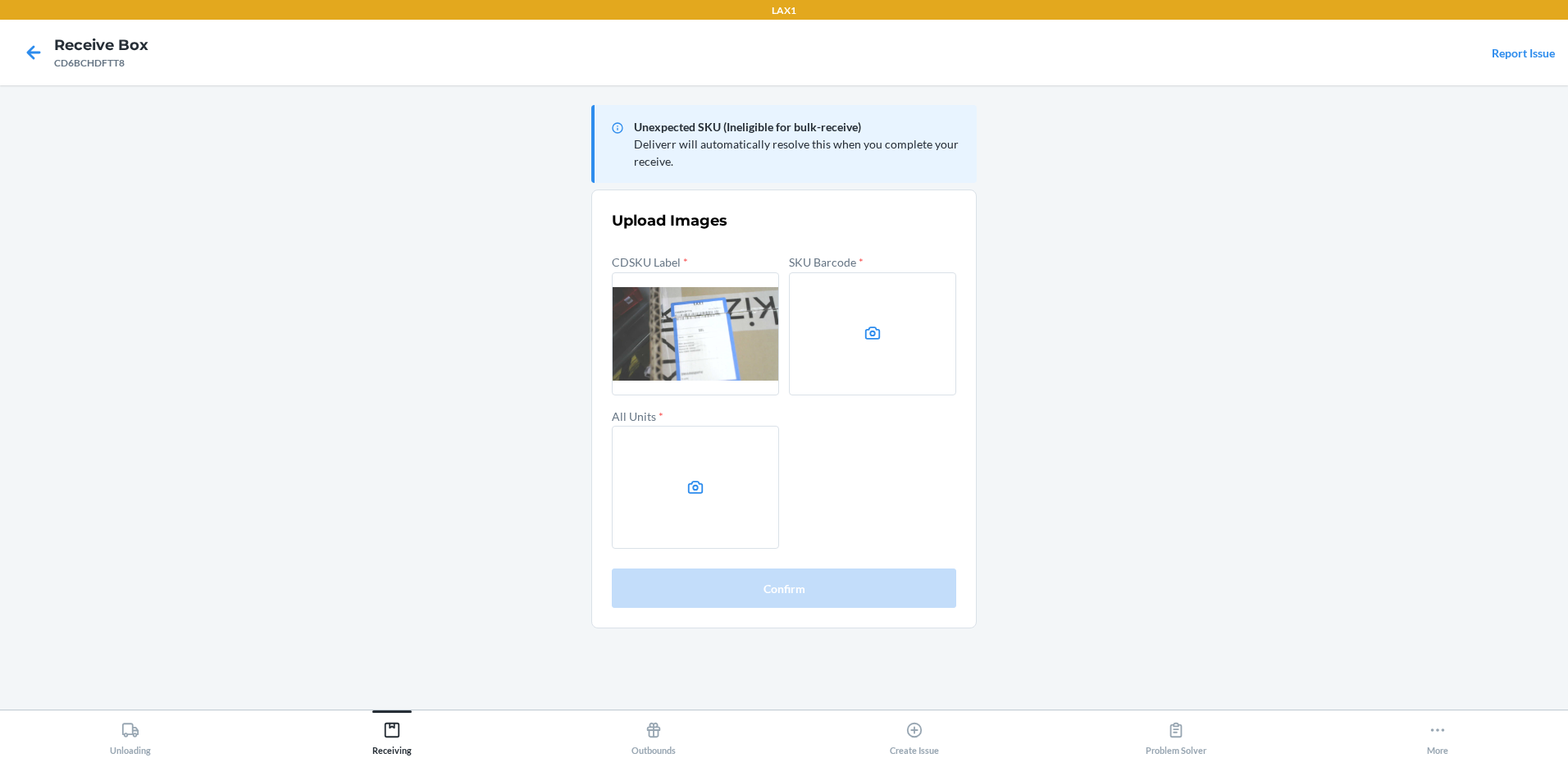
click at [830, 373] on label at bounding box center [872, 333] width 167 height 123
click at [0, 0] on input "file" at bounding box center [0, 0] width 0 height 0
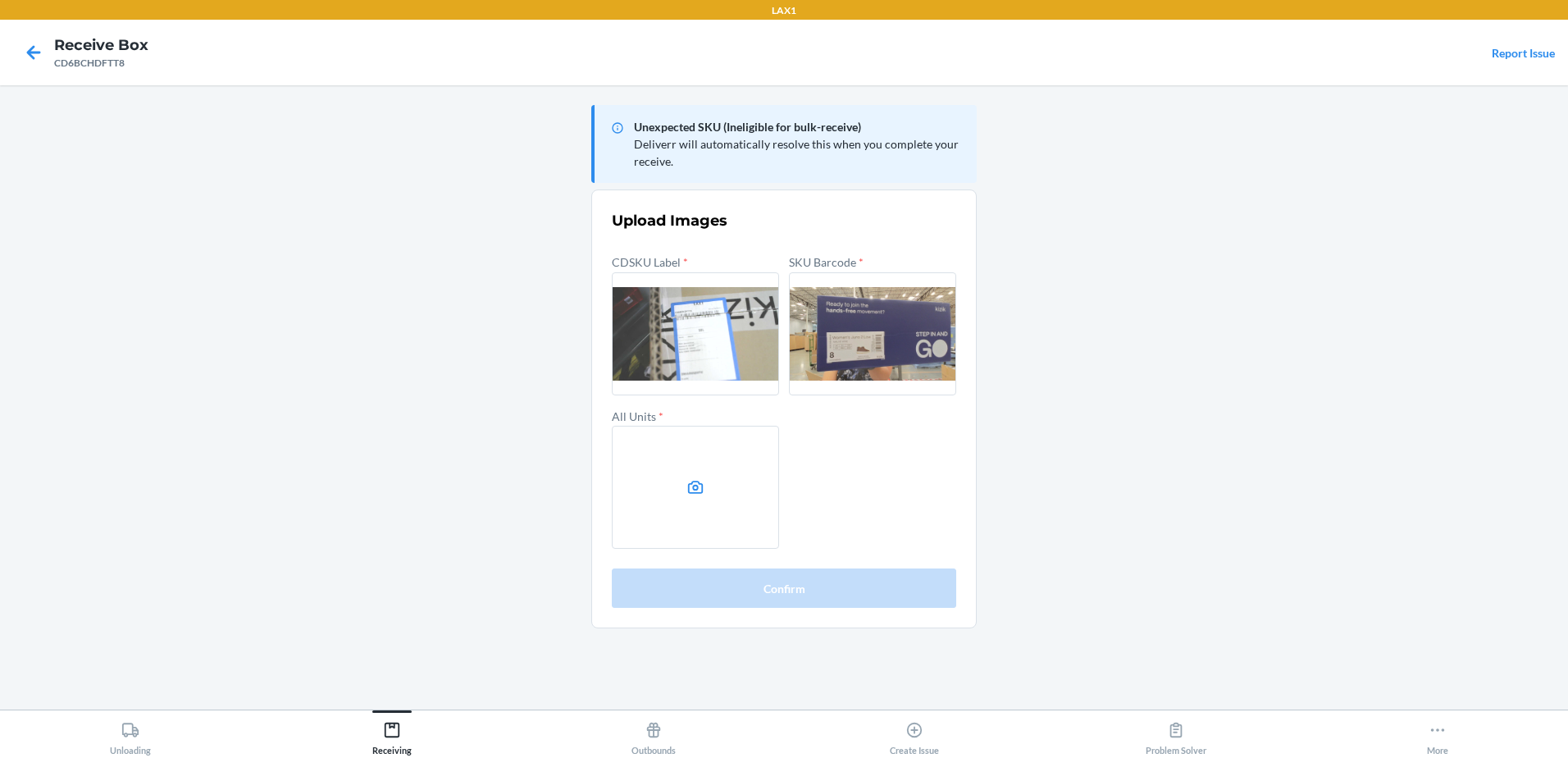
click at [674, 500] on label at bounding box center [695, 487] width 167 height 123
click at [0, 0] on input "file" at bounding box center [0, 0] width 0 height 0
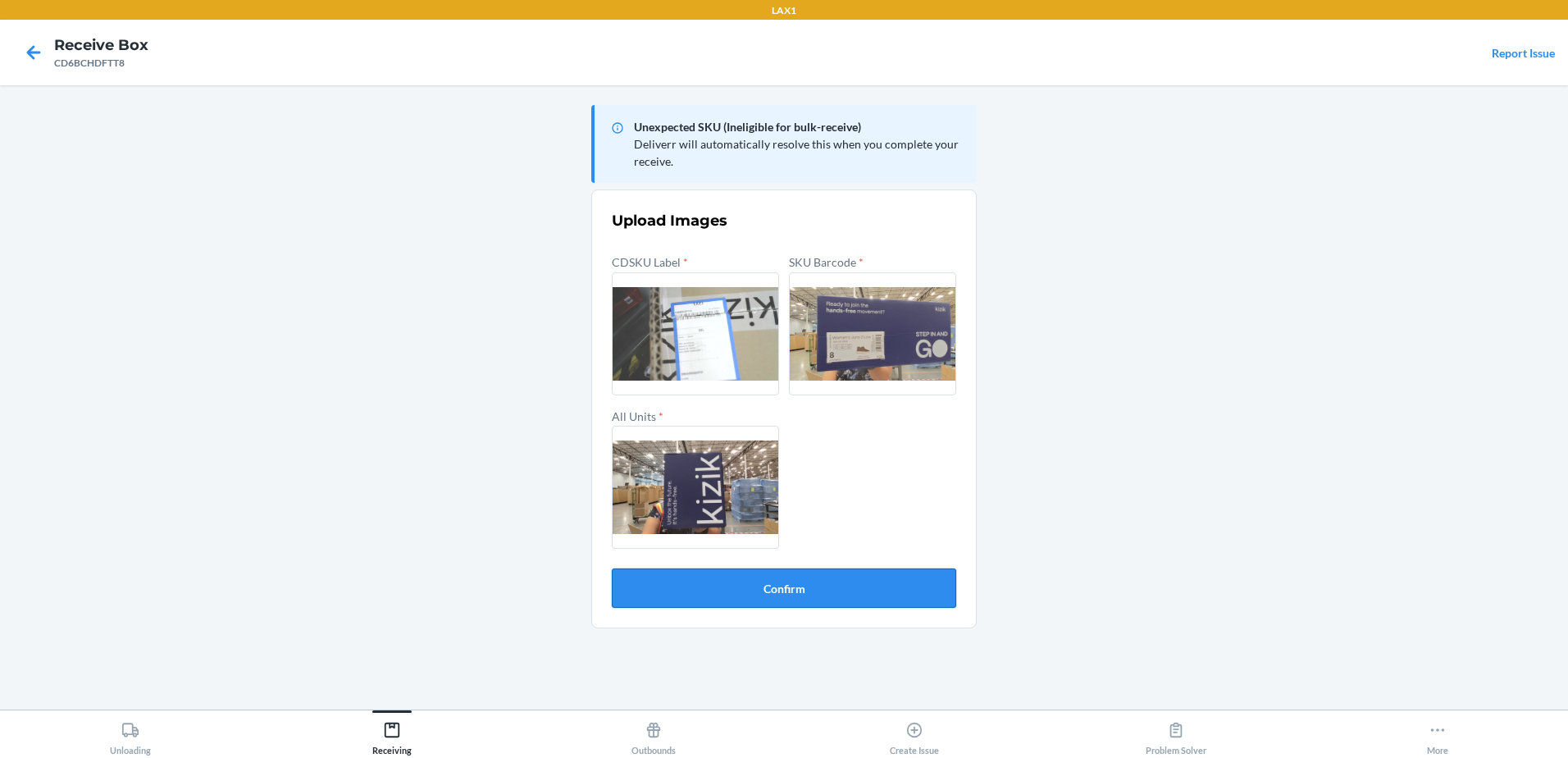
click at [734, 588] on button "Confirm" at bounding box center [784, 588] width 344 height 39
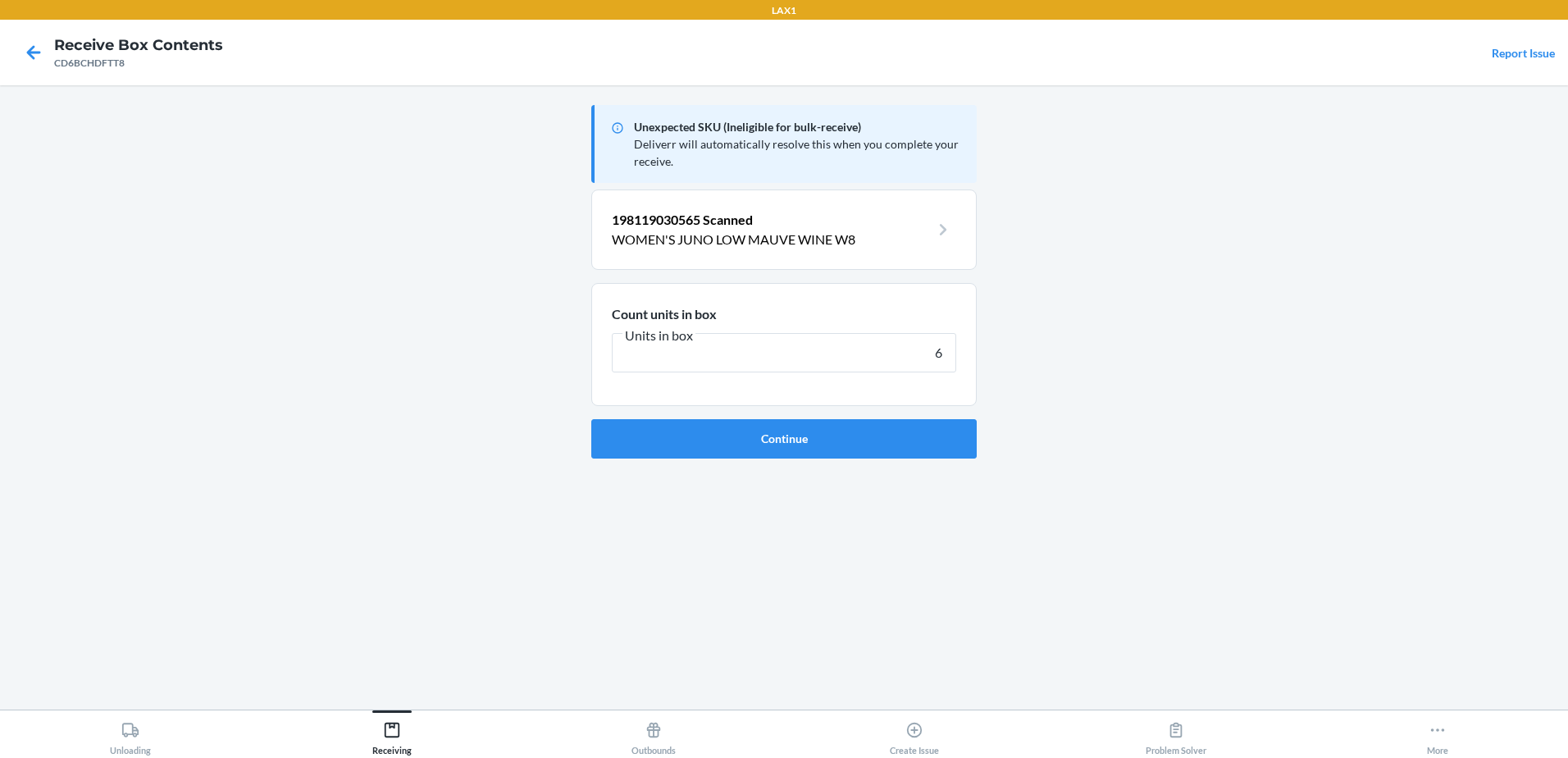
type input "6"
click at [591, 419] on button "Continue" at bounding box center [783, 438] width 385 height 39
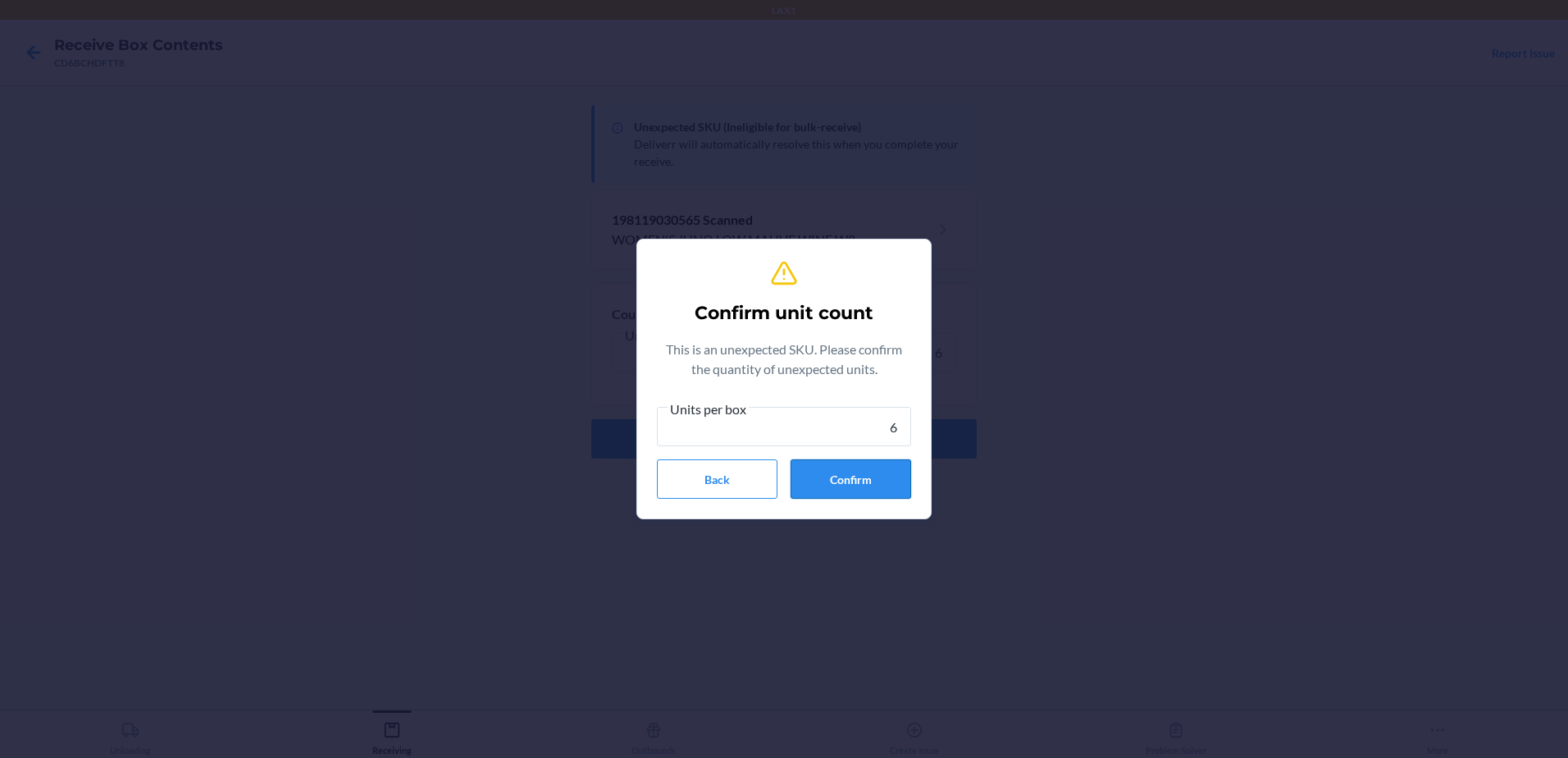
type input "6"
click at [854, 481] on button "Confirm" at bounding box center [851, 478] width 121 height 39
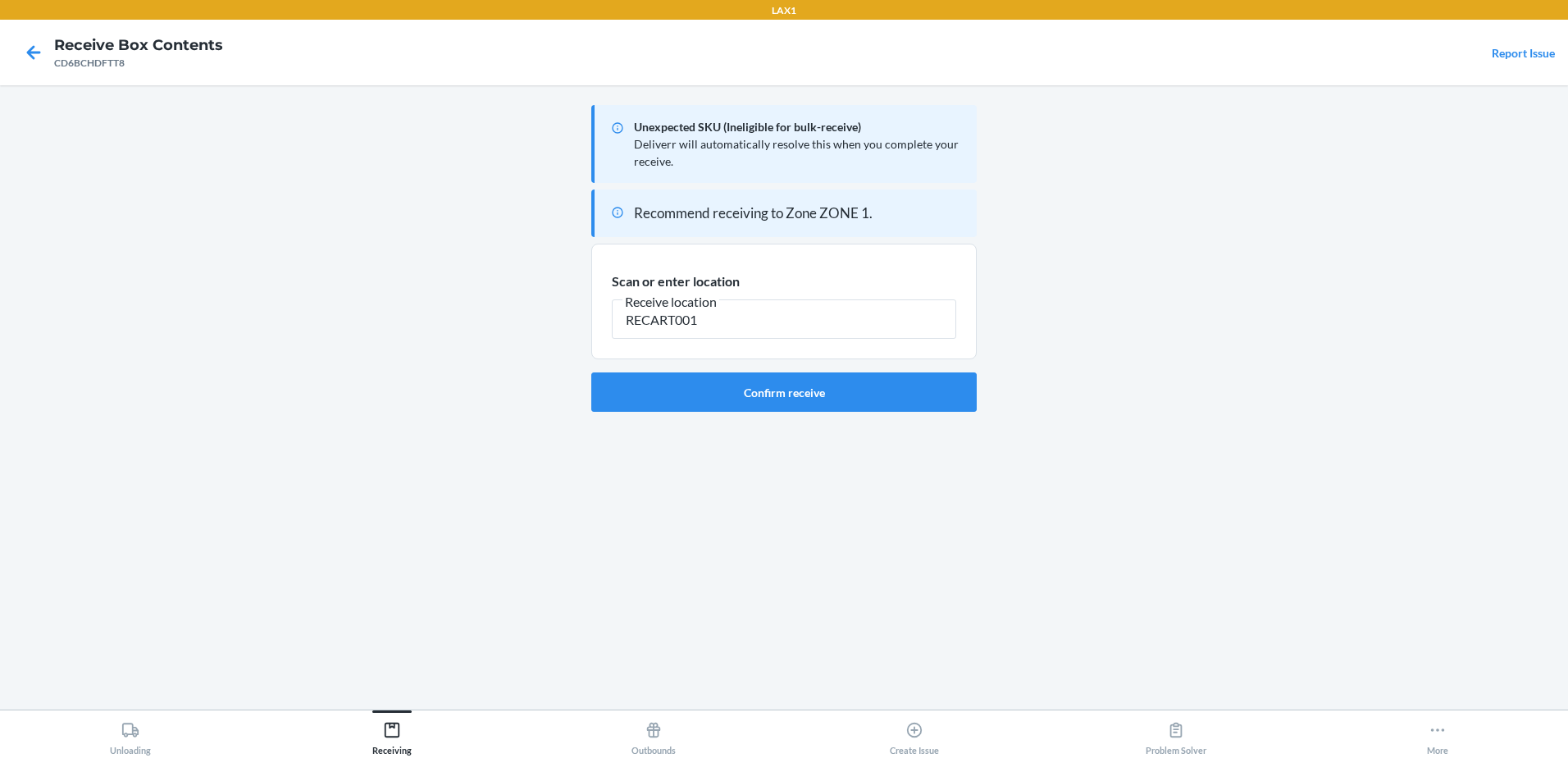
type input "RECART001"
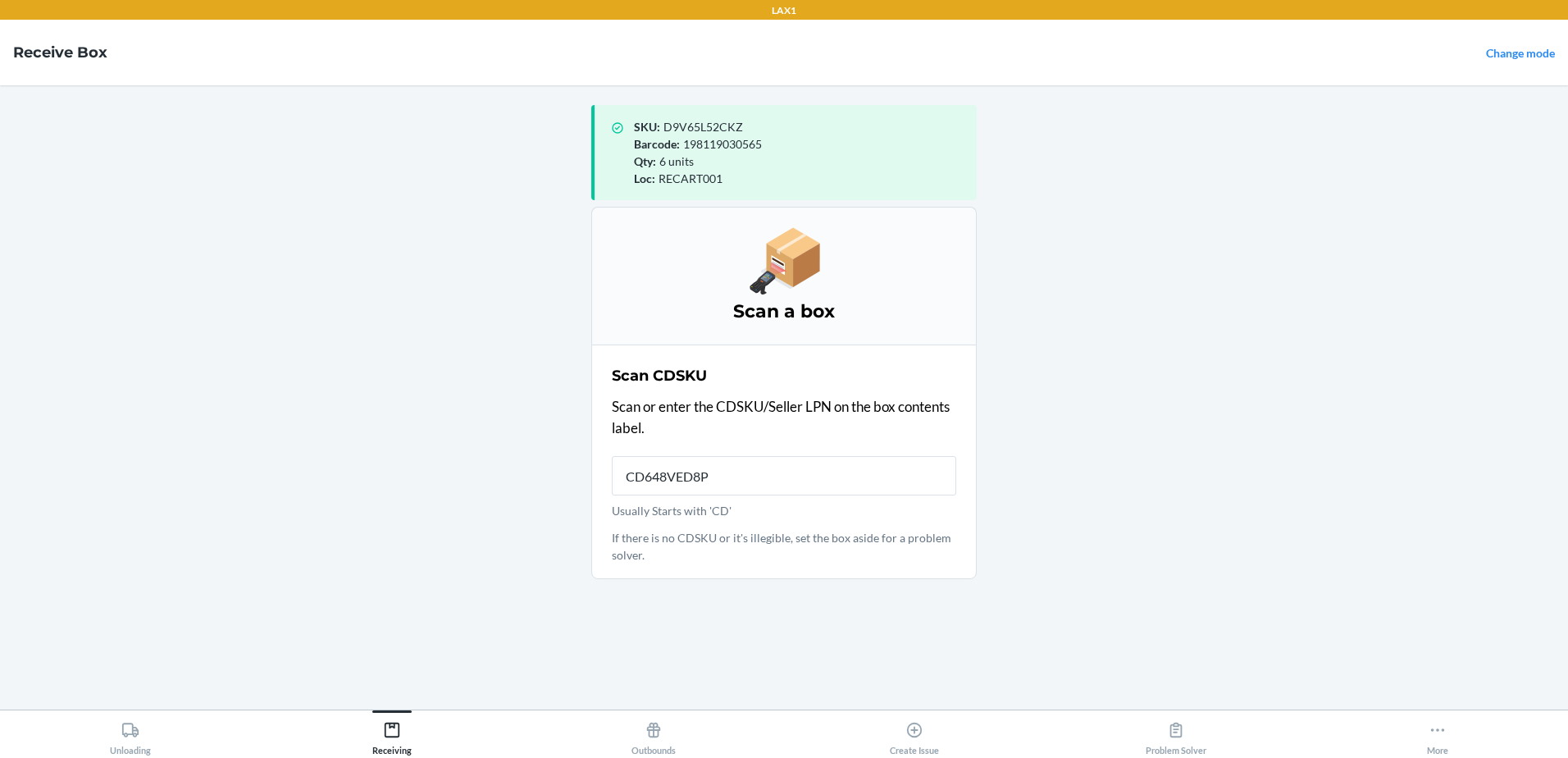
type input "CD648VED8P8"
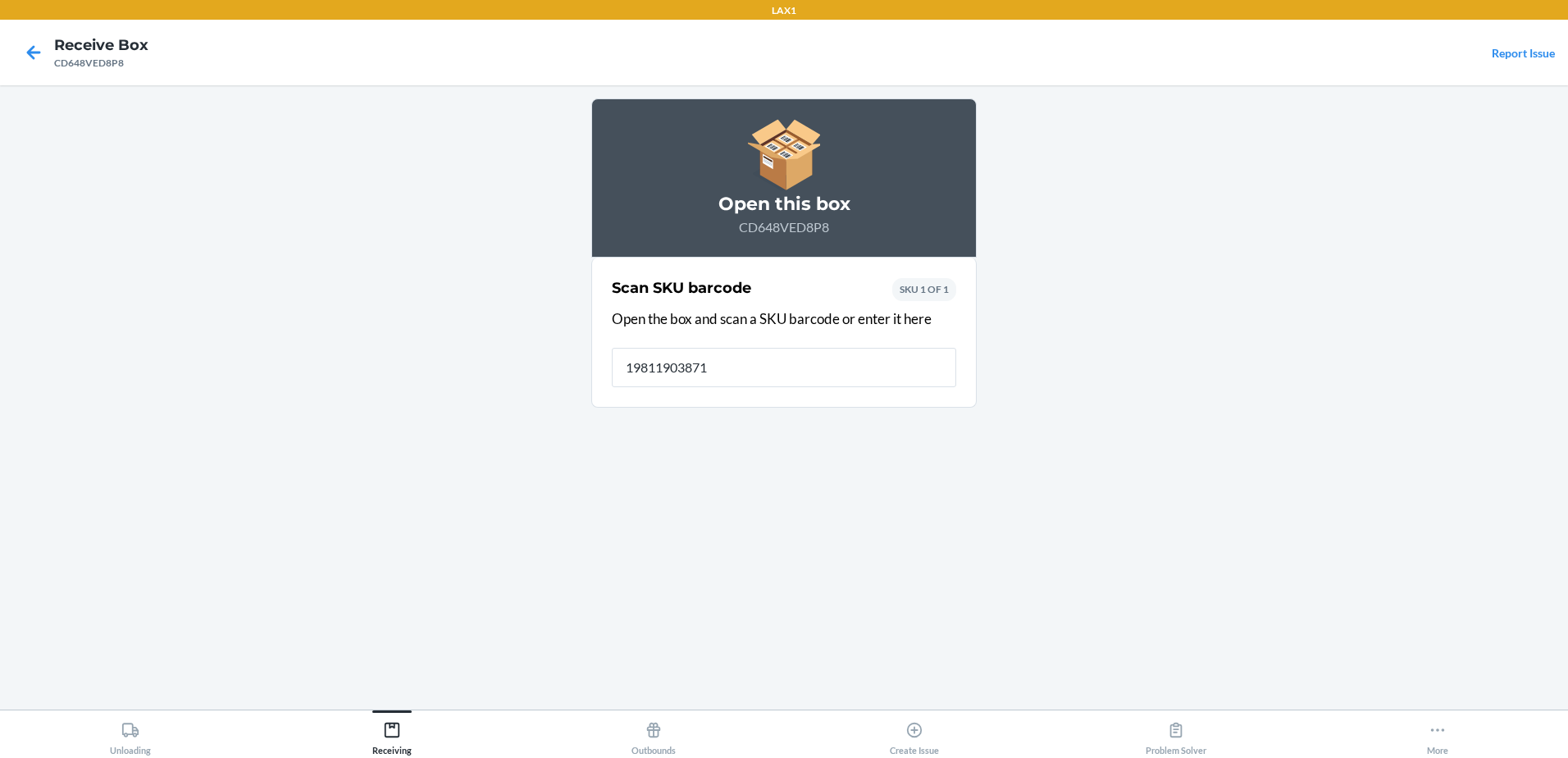
type input "198119038714"
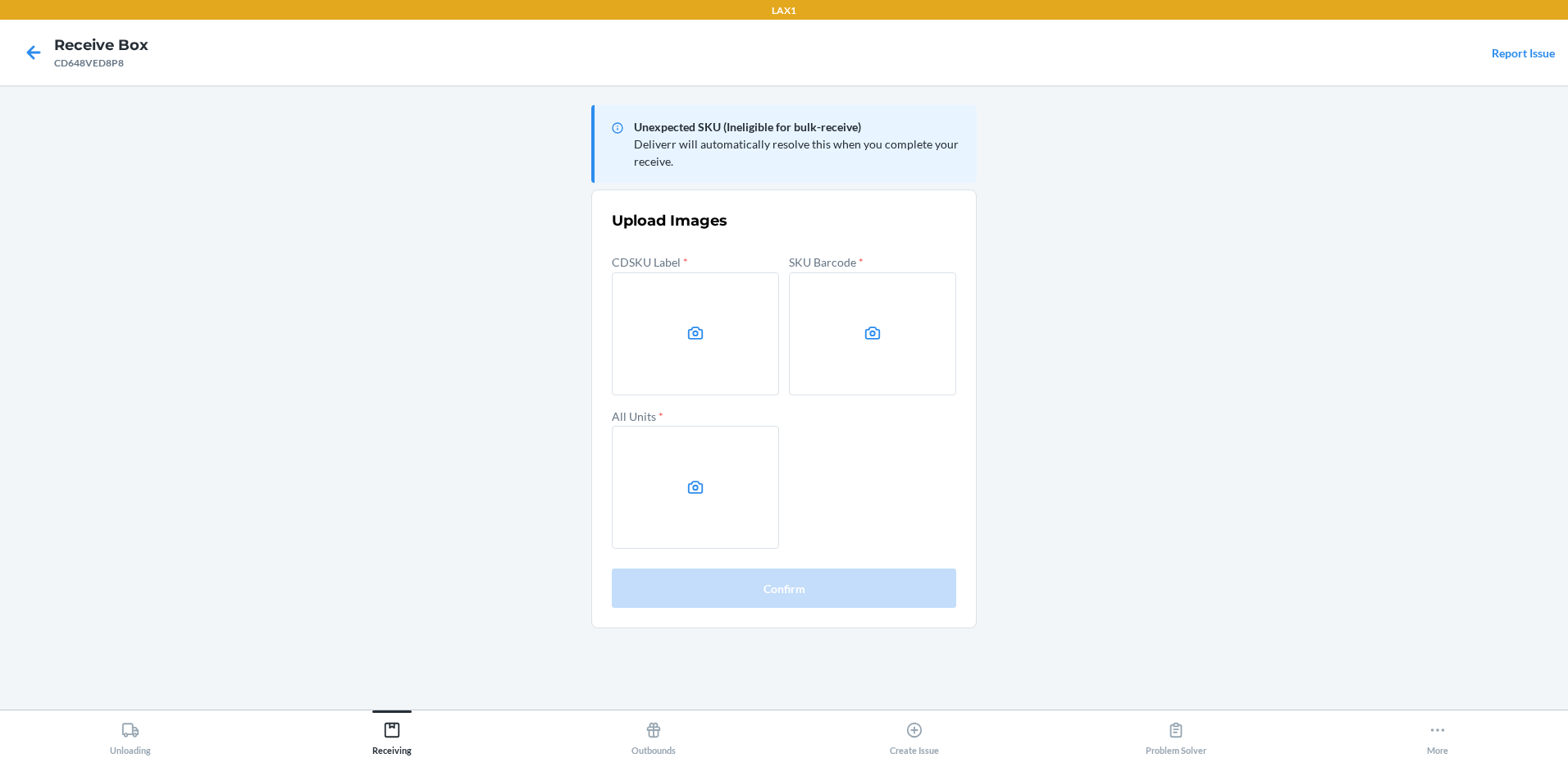
drag, startPoint x: 1343, startPoint y: 532, endPoint x: 1063, endPoint y: 437, distance: 295.7
click at [1341, 529] on main "Unexpected SKU (Ineligible for bulk-receive) Deliverr will automatically resolv…" at bounding box center [784, 397] width 1568 height 624
click at [677, 348] on label at bounding box center [695, 333] width 167 height 123
click at [0, 0] on input "file" at bounding box center [0, 0] width 0 height 0
click at [808, 340] on label at bounding box center [872, 333] width 167 height 123
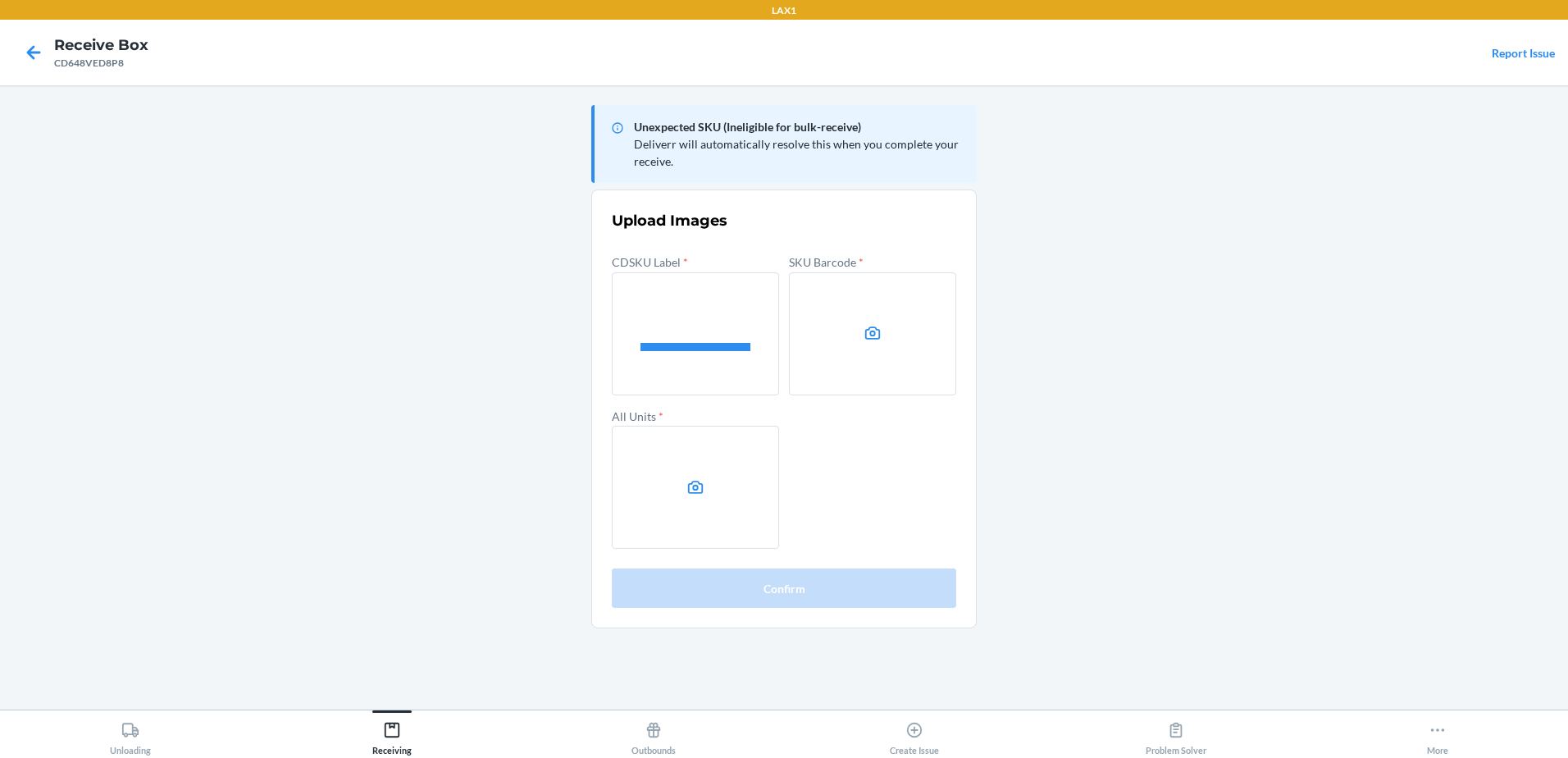
click at [0, 0] on input "file" at bounding box center [0, 0] width 0 height 0
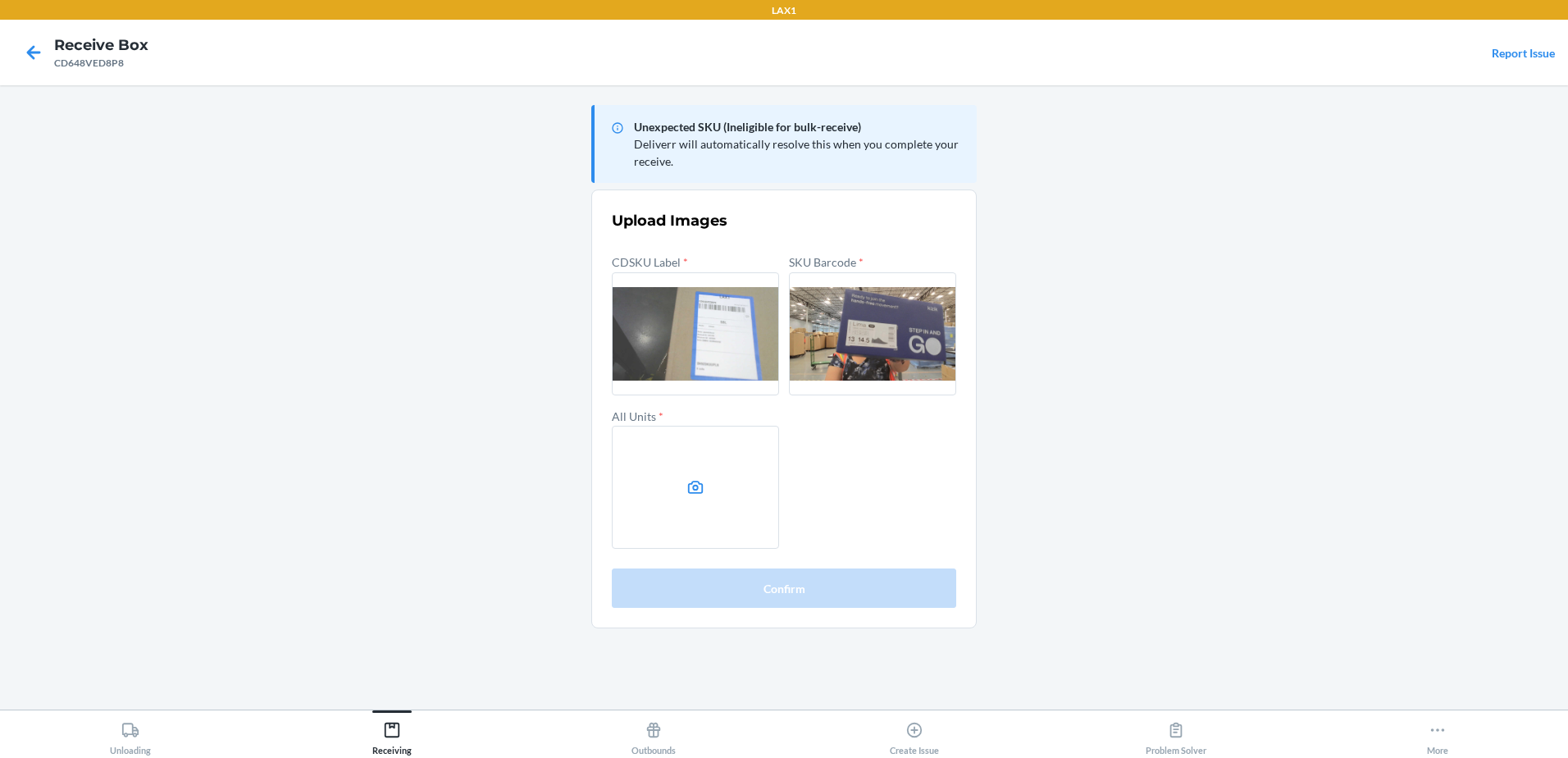
click at [746, 475] on label at bounding box center [695, 487] width 167 height 123
click at [0, 0] on input "file" at bounding box center [0, 0] width 0 height 0
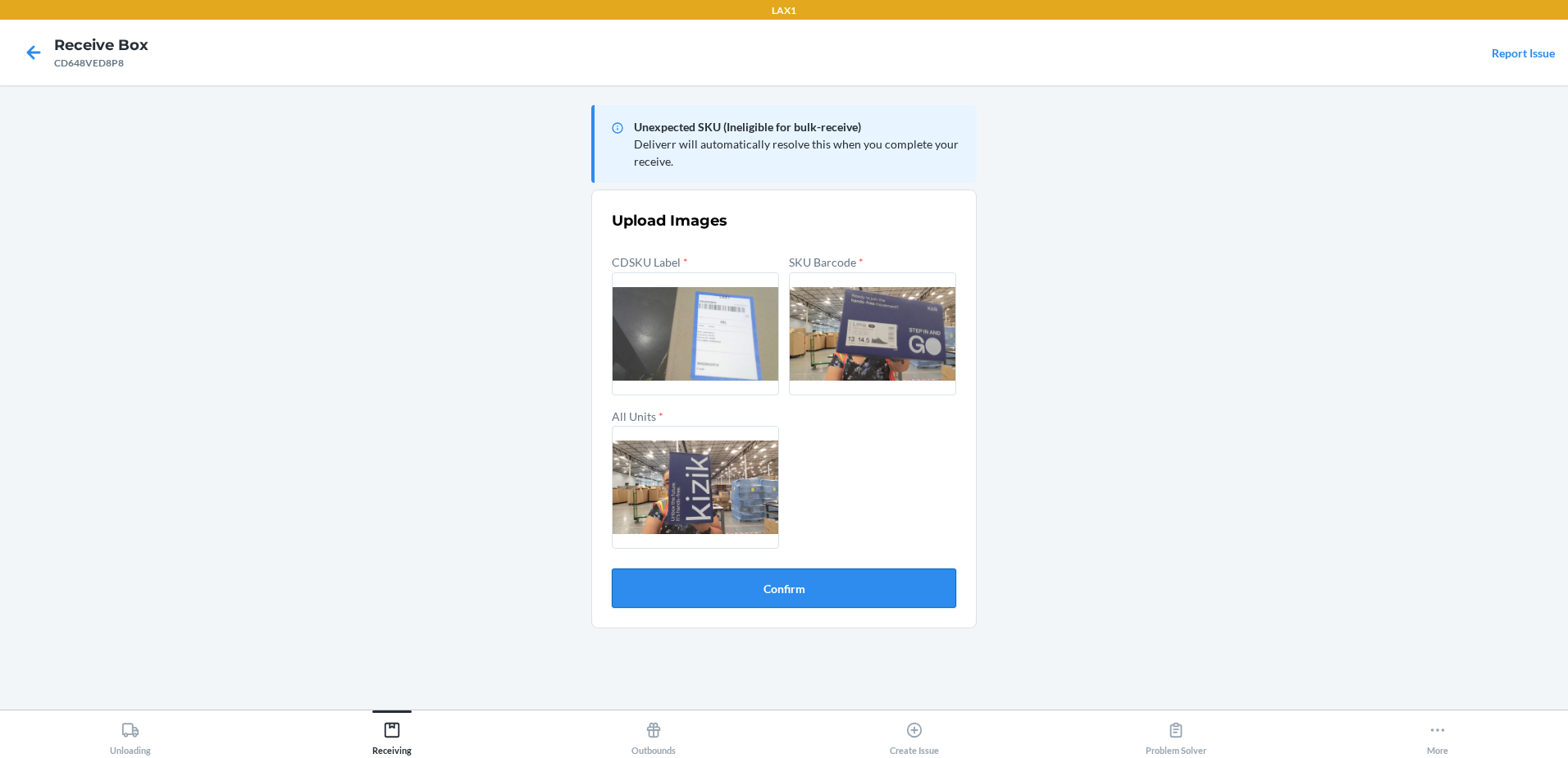
click at [776, 601] on button "Confirm" at bounding box center [784, 588] width 344 height 39
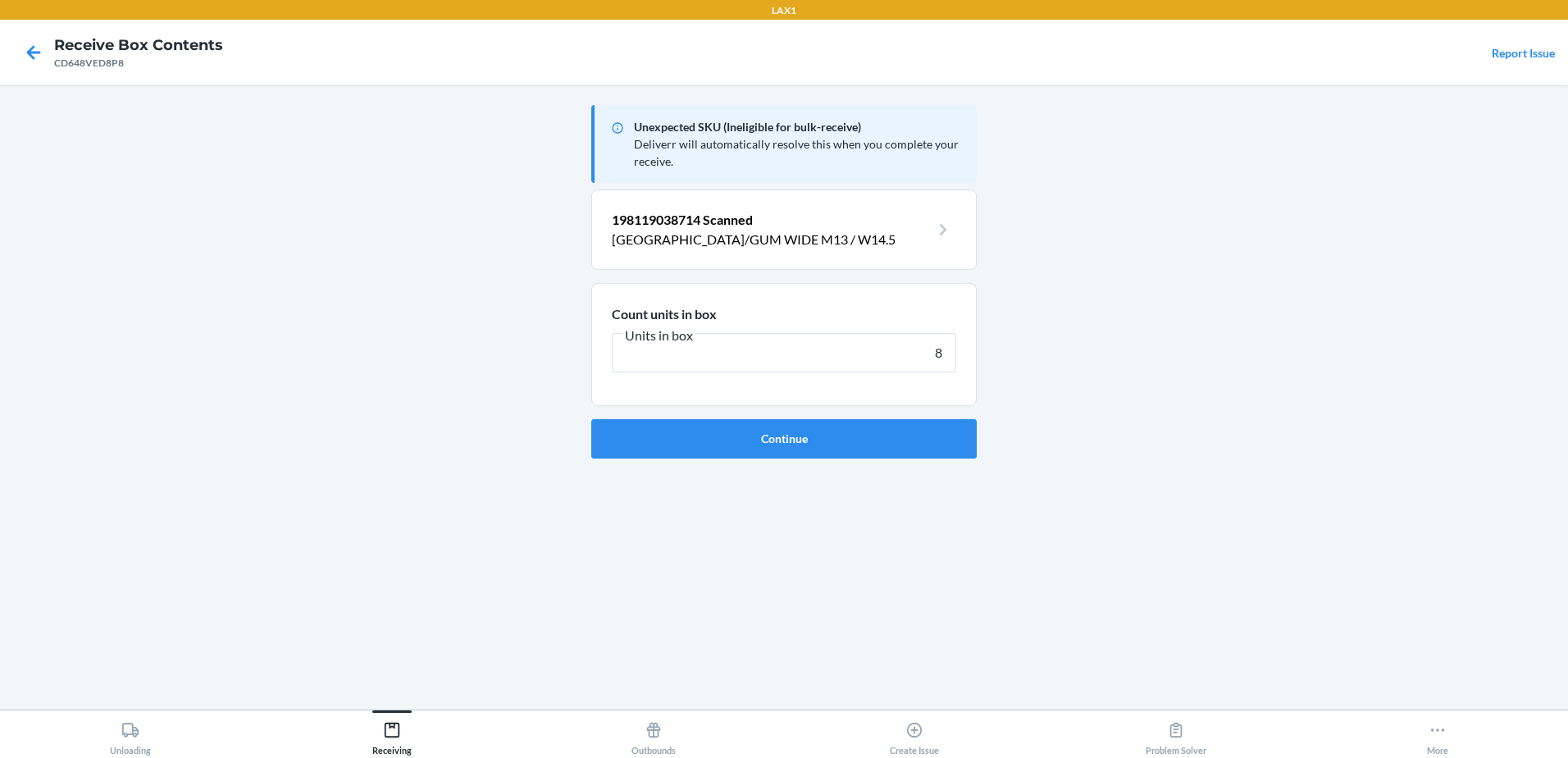
type input "8"
click at [591, 419] on button "Continue" at bounding box center [783, 438] width 385 height 39
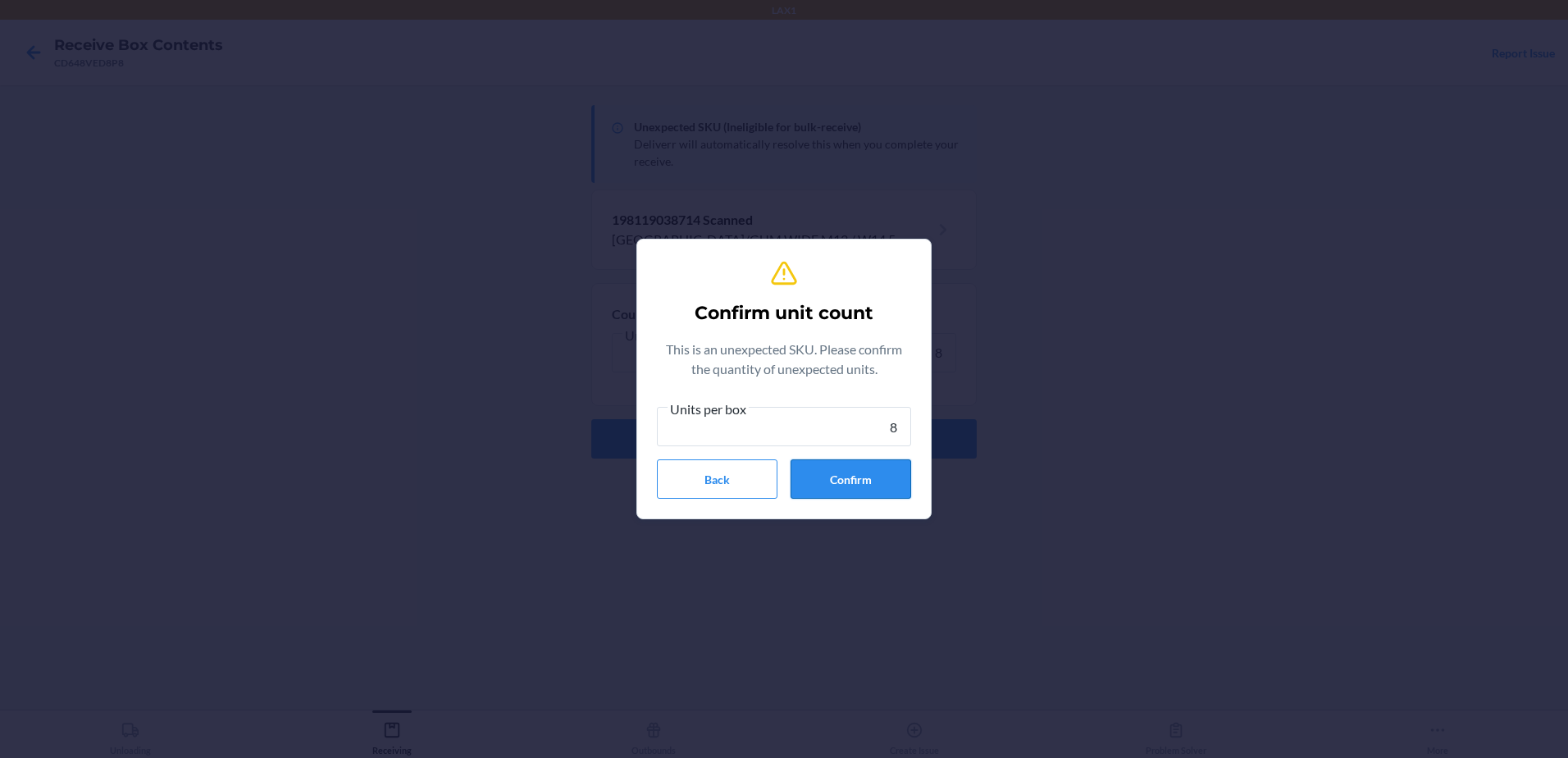
type input "8"
click at [828, 477] on button "Confirm" at bounding box center [851, 478] width 121 height 39
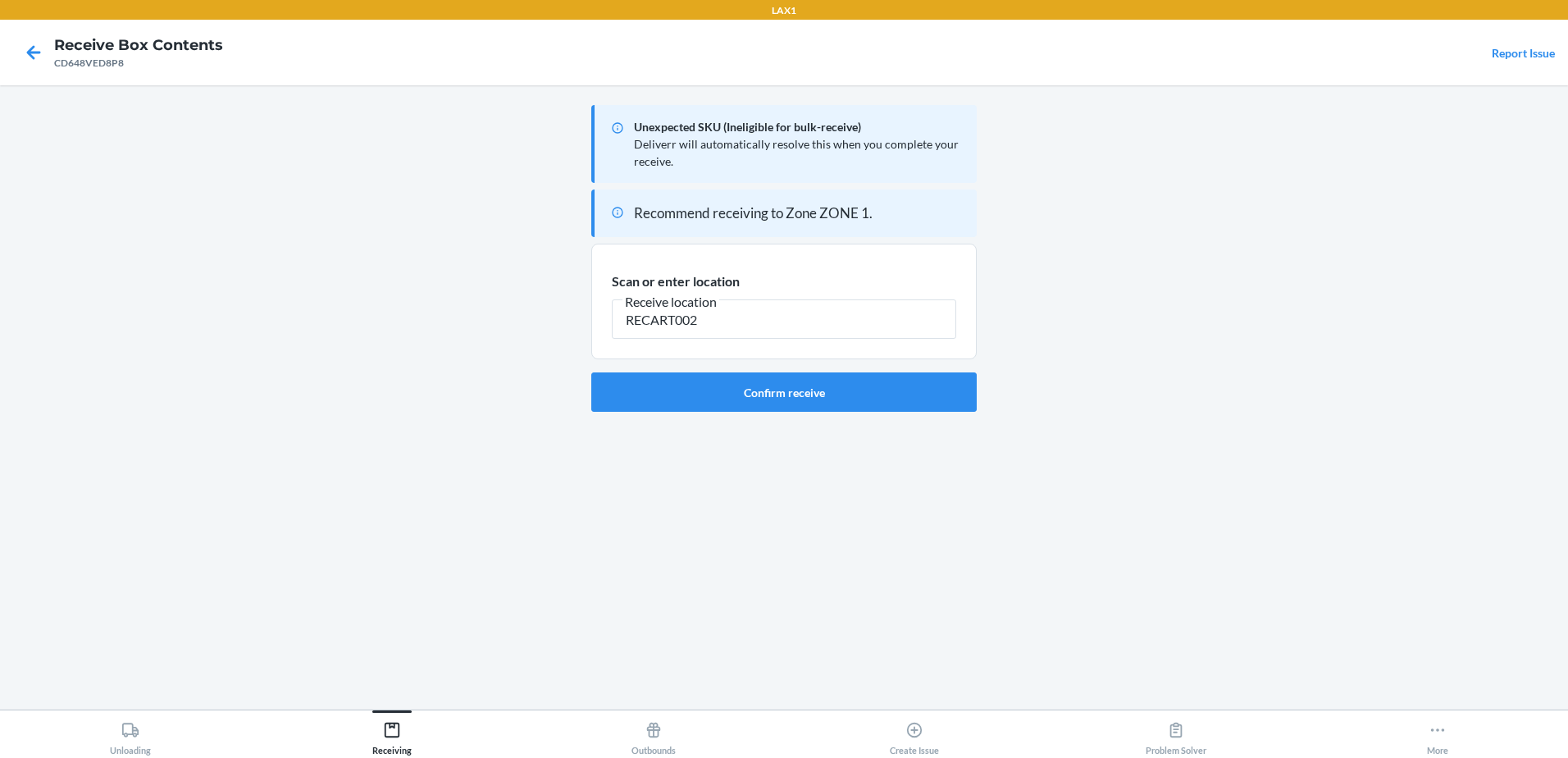
type input "RECART002"
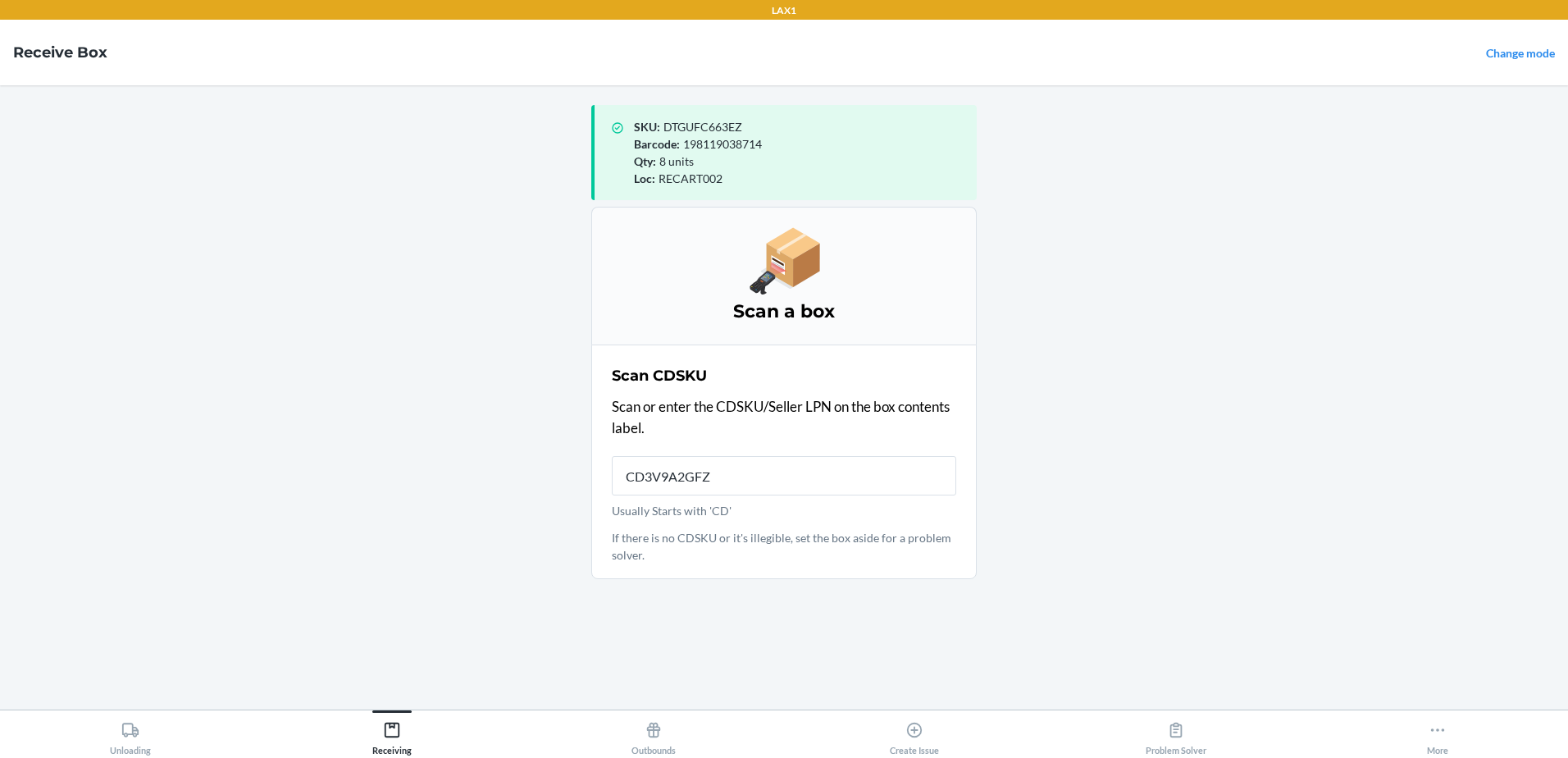
type input "CD3V9A2GFZE"
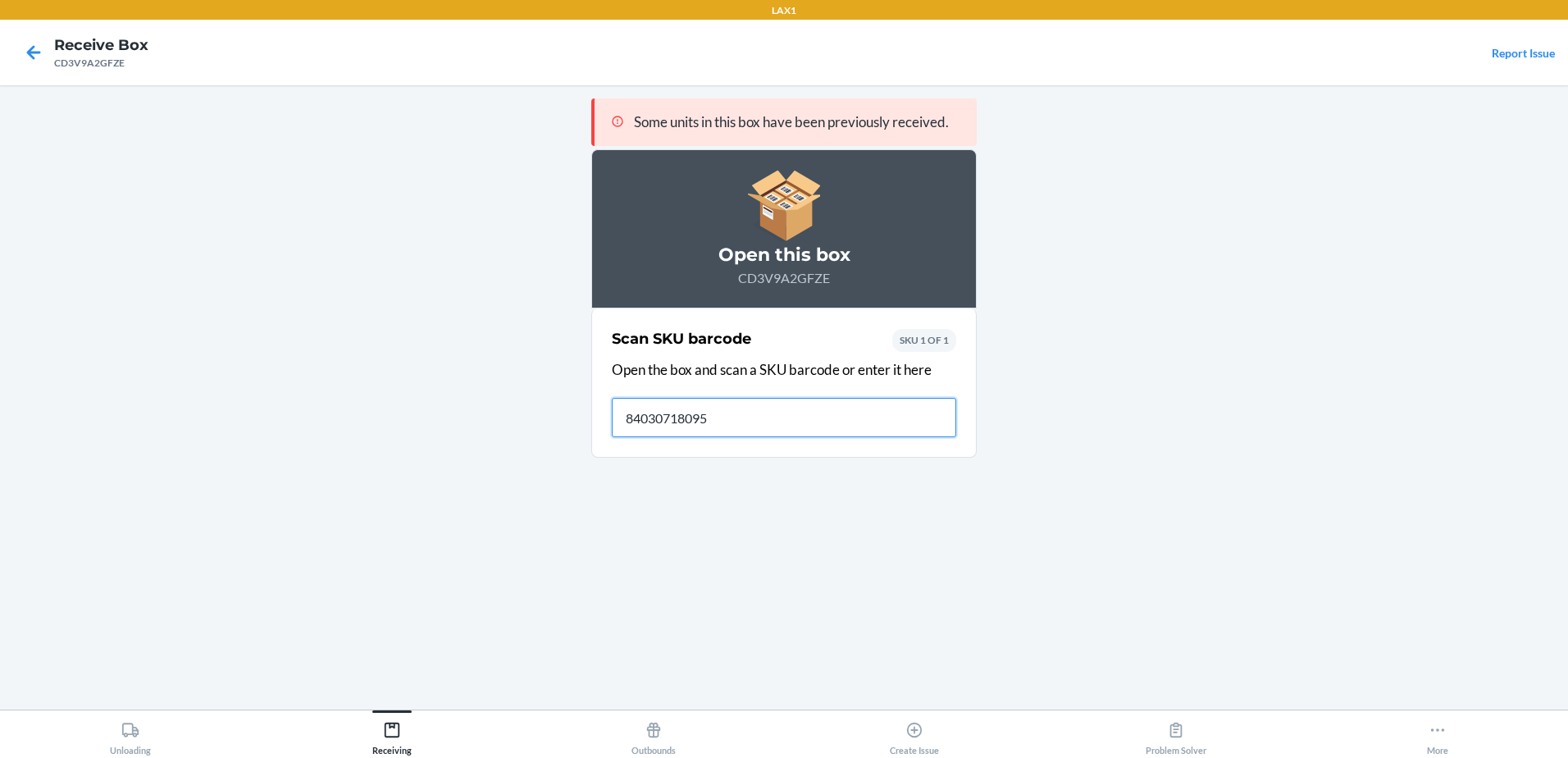
type input "840307180957"
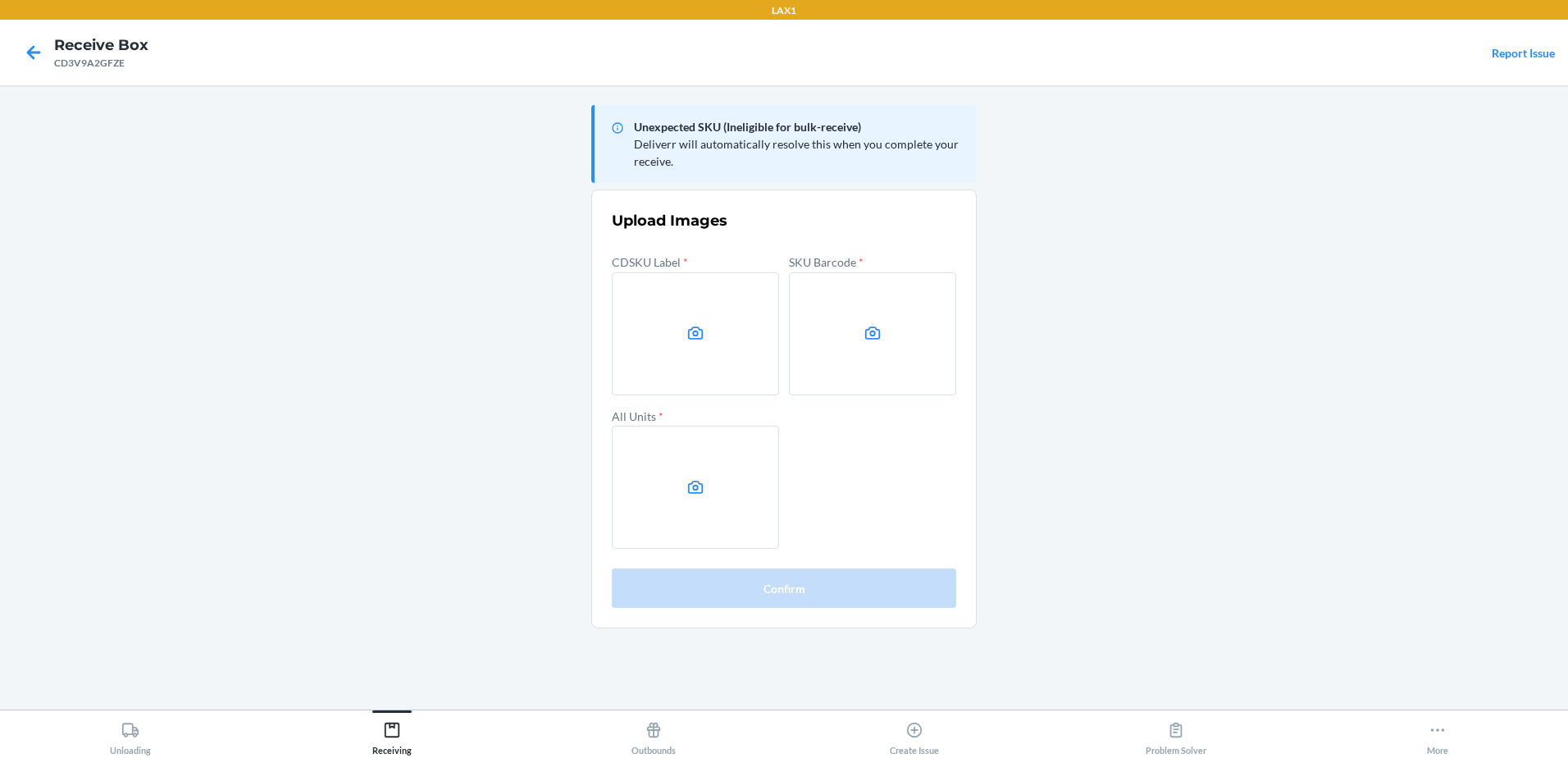
click at [1326, 616] on main "Unexpected SKU (Ineligible for bulk-receive) Deliverr will automatically resolv…" at bounding box center [784, 397] width 1568 height 624
click at [684, 348] on label at bounding box center [695, 333] width 167 height 123
click at [0, 0] on input "file" at bounding box center [0, 0] width 0 height 0
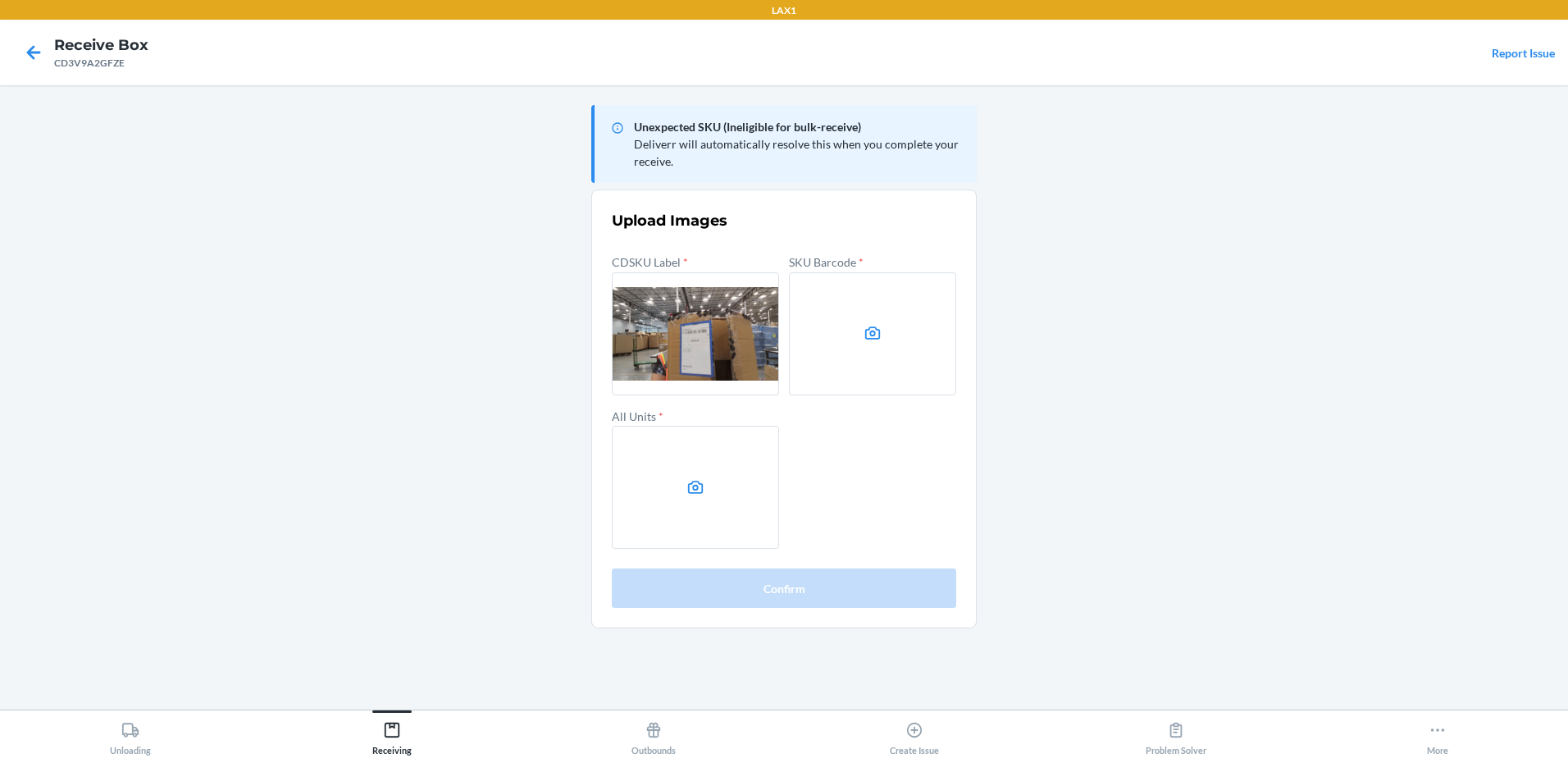
click at [823, 349] on label at bounding box center [872, 333] width 167 height 123
click at [0, 0] on input "file" at bounding box center [0, 0] width 0 height 0
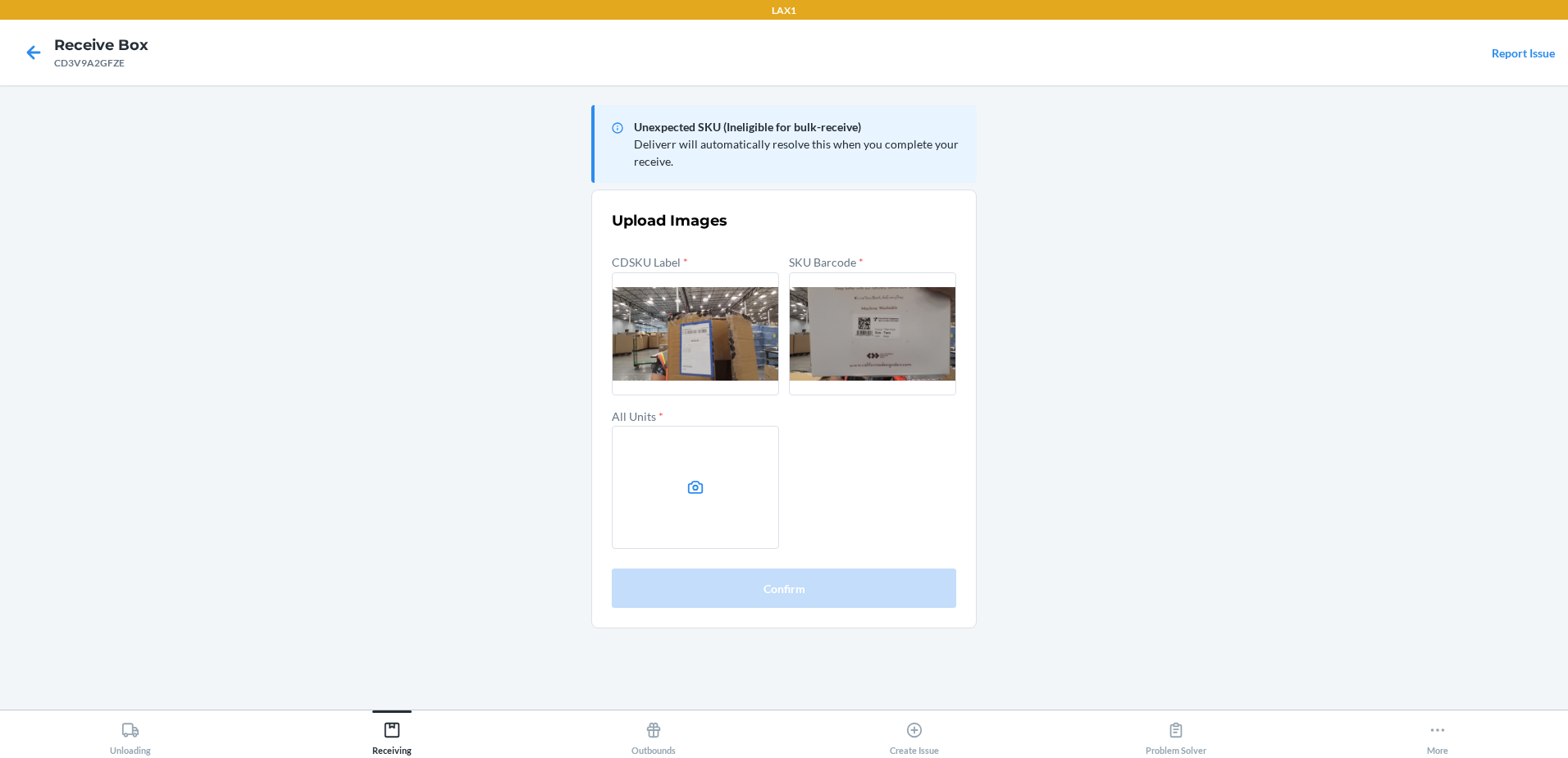
click at [703, 503] on label at bounding box center [695, 487] width 167 height 123
click at [0, 0] on input "file" at bounding box center [0, 0] width 0 height 0
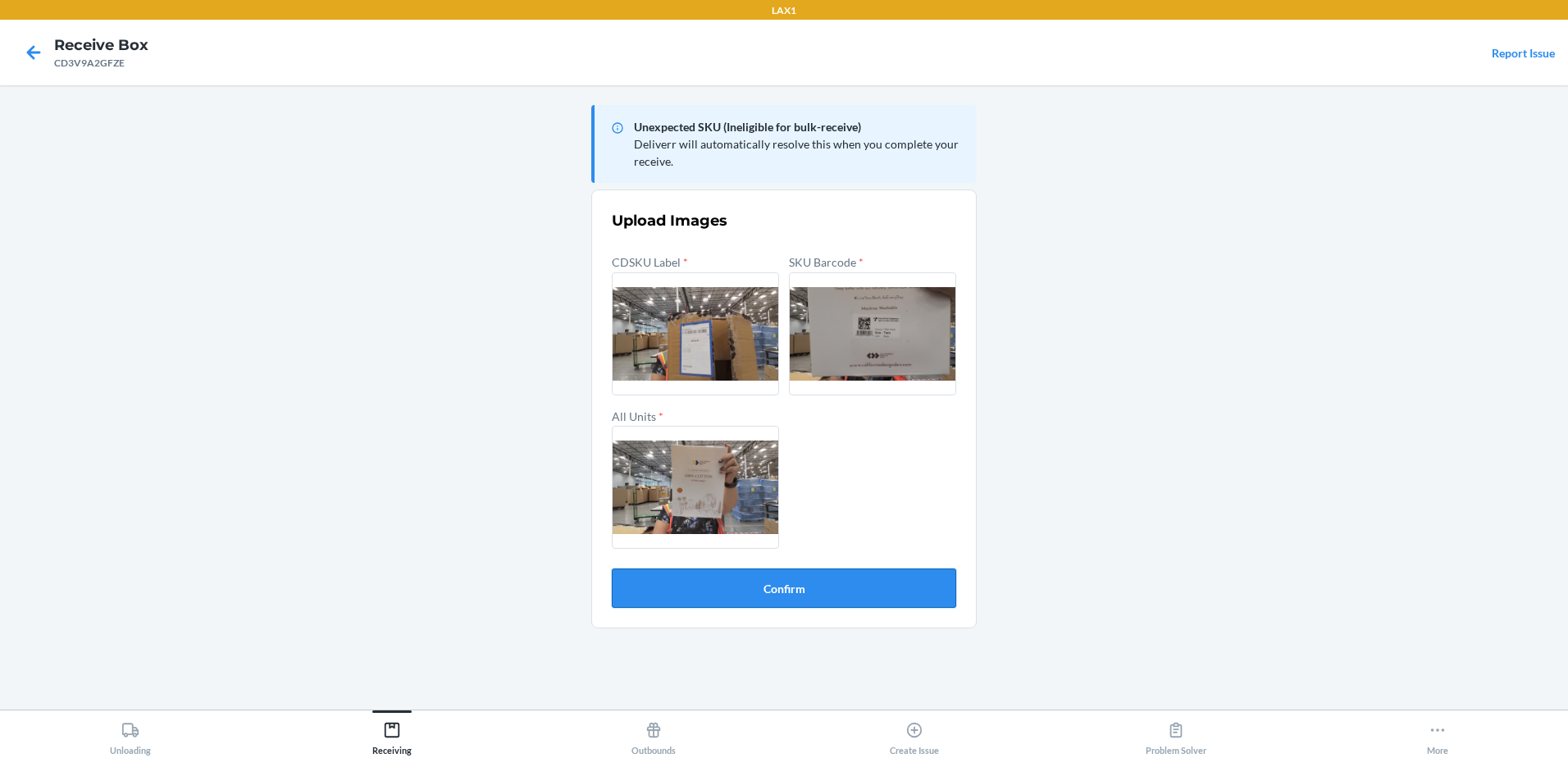
click at [786, 592] on button "Confirm" at bounding box center [784, 588] width 344 height 39
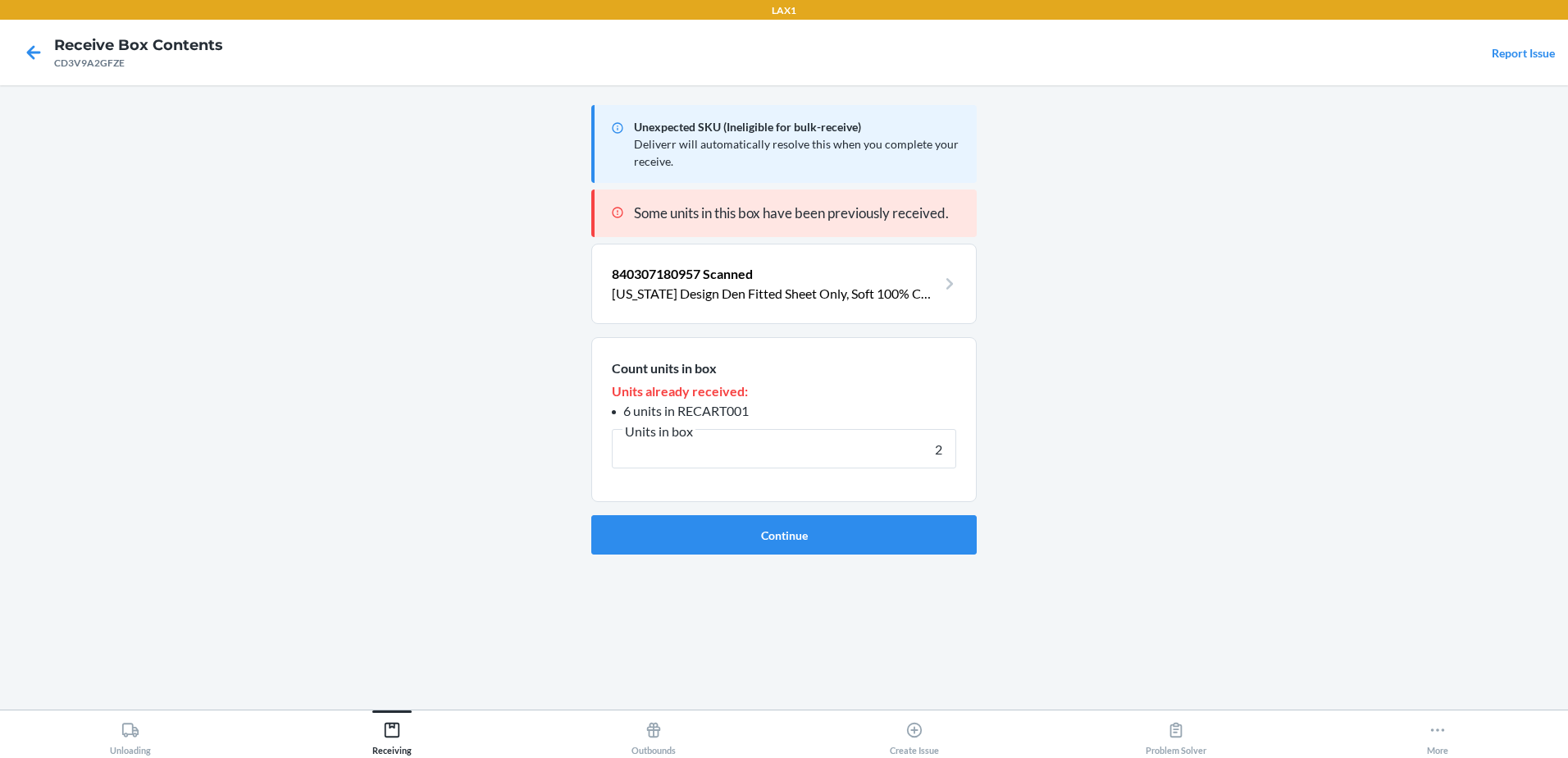
type input "2"
click at [591, 515] on button "Continue" at bounding box center [783, 534] width 385 height 39
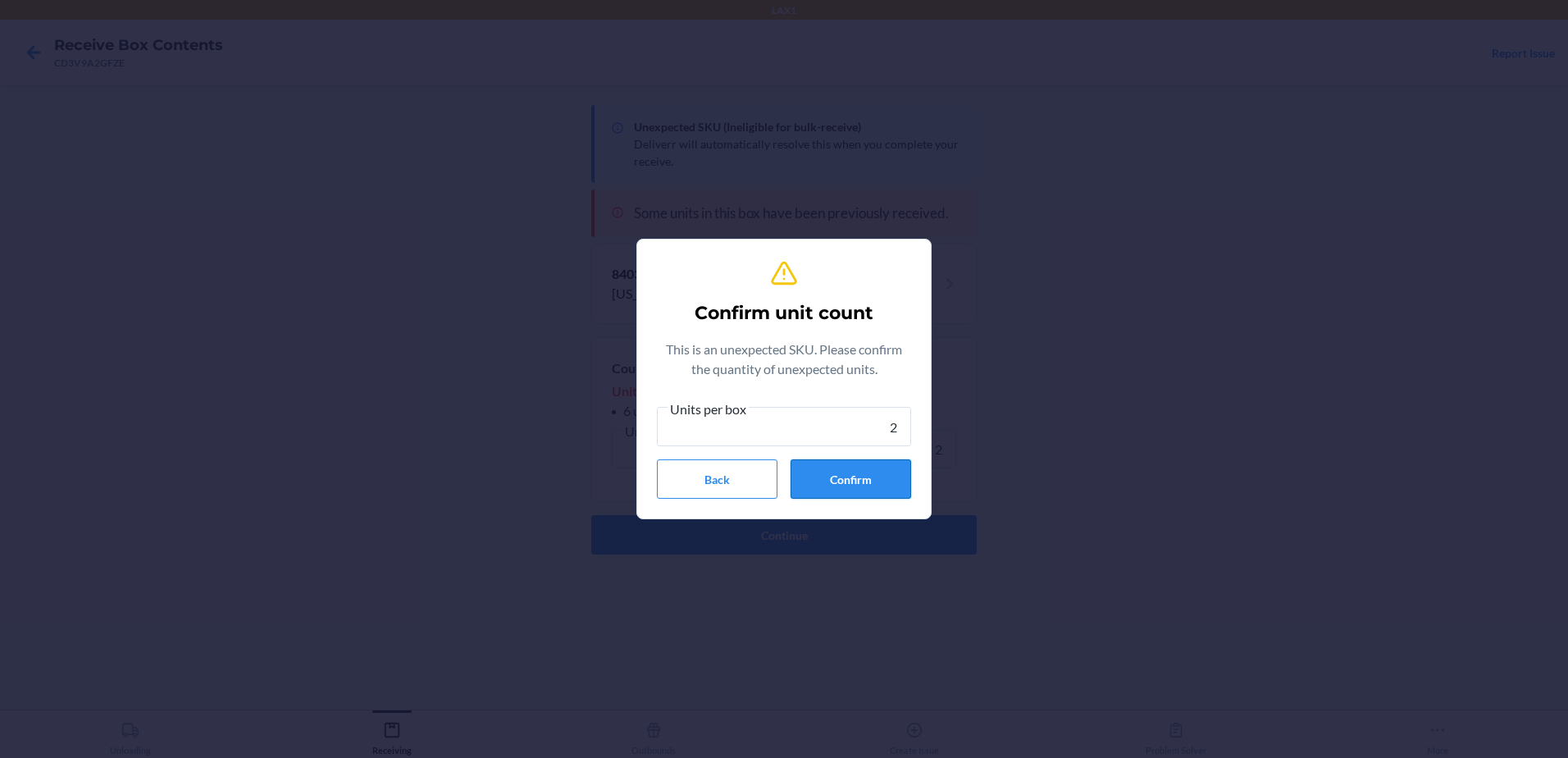
type input "2"
click at [855, 484] on button "Confirm" at bounding box center [851, 478] width 121 height 39
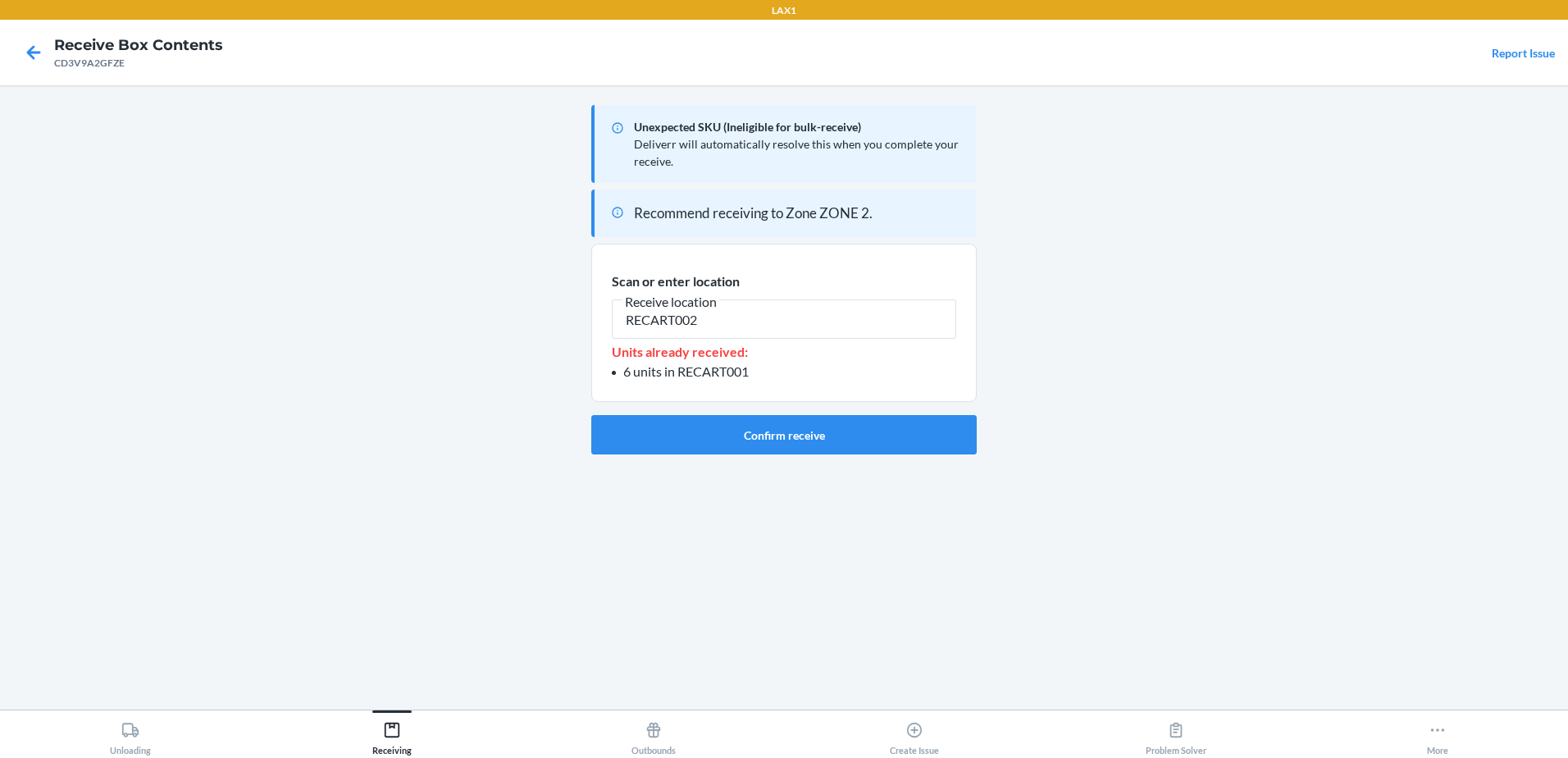
type input "RECART002"
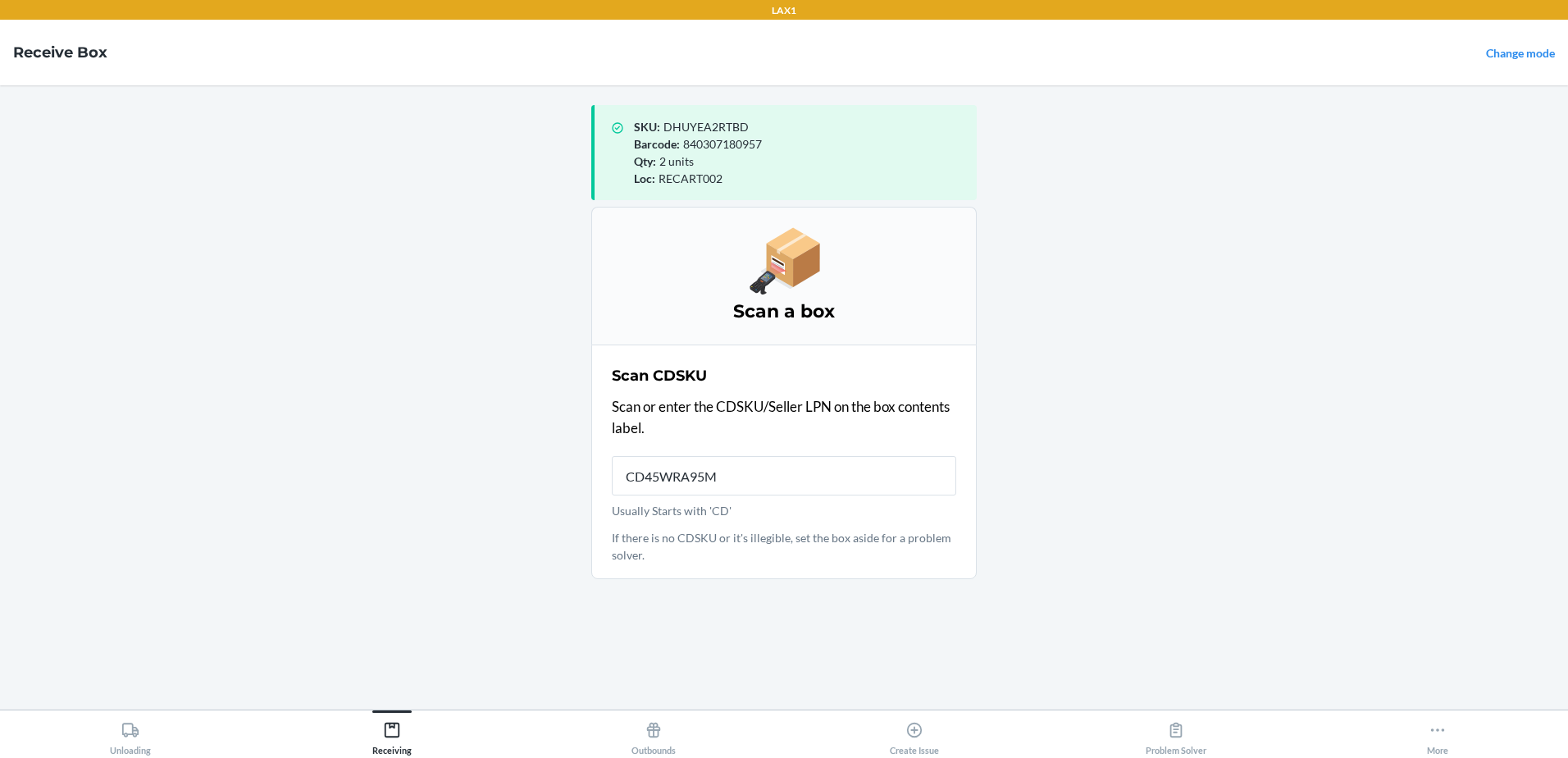
type input "CD45WRA95MK"
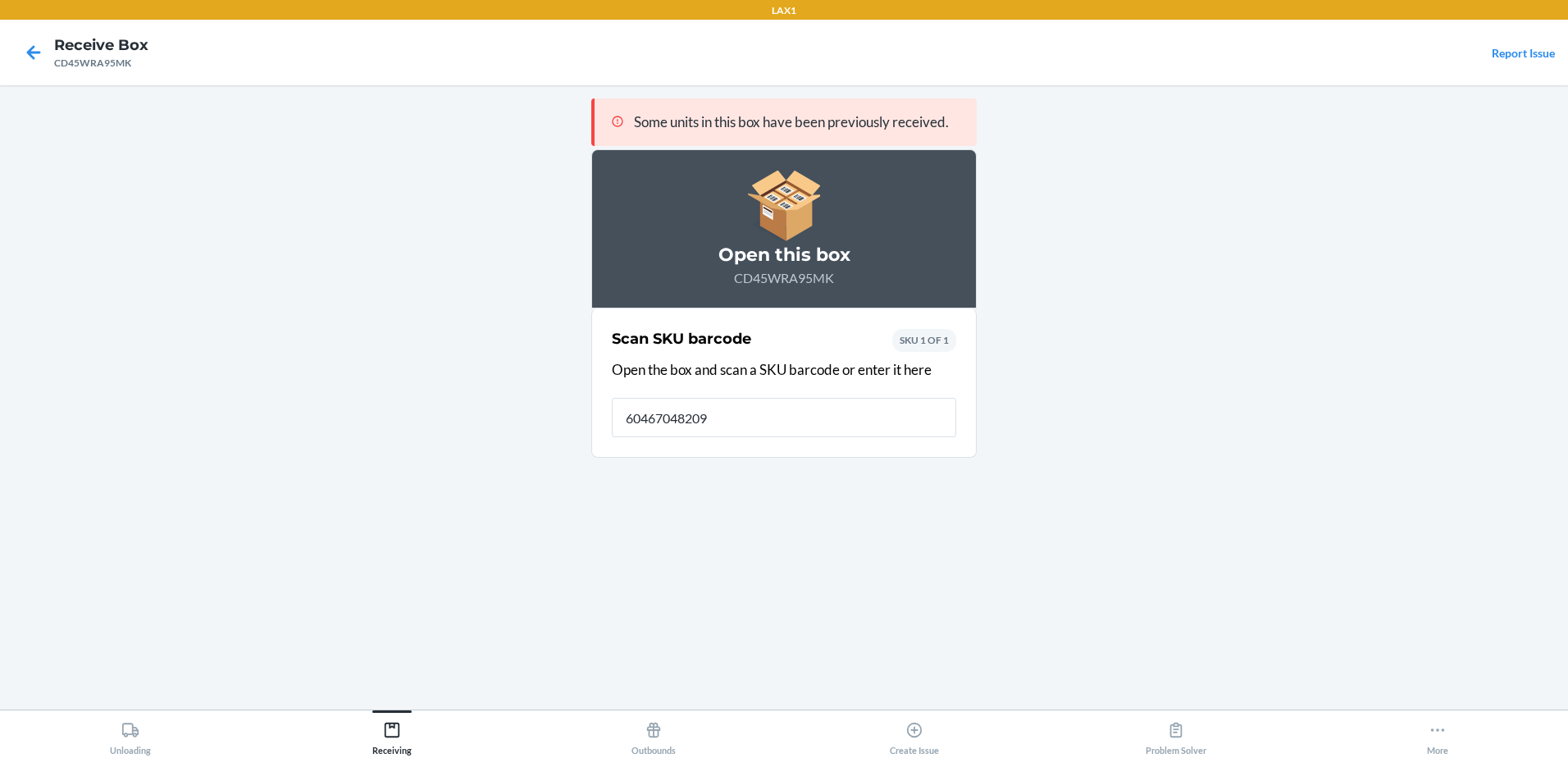
type input "604670482090"
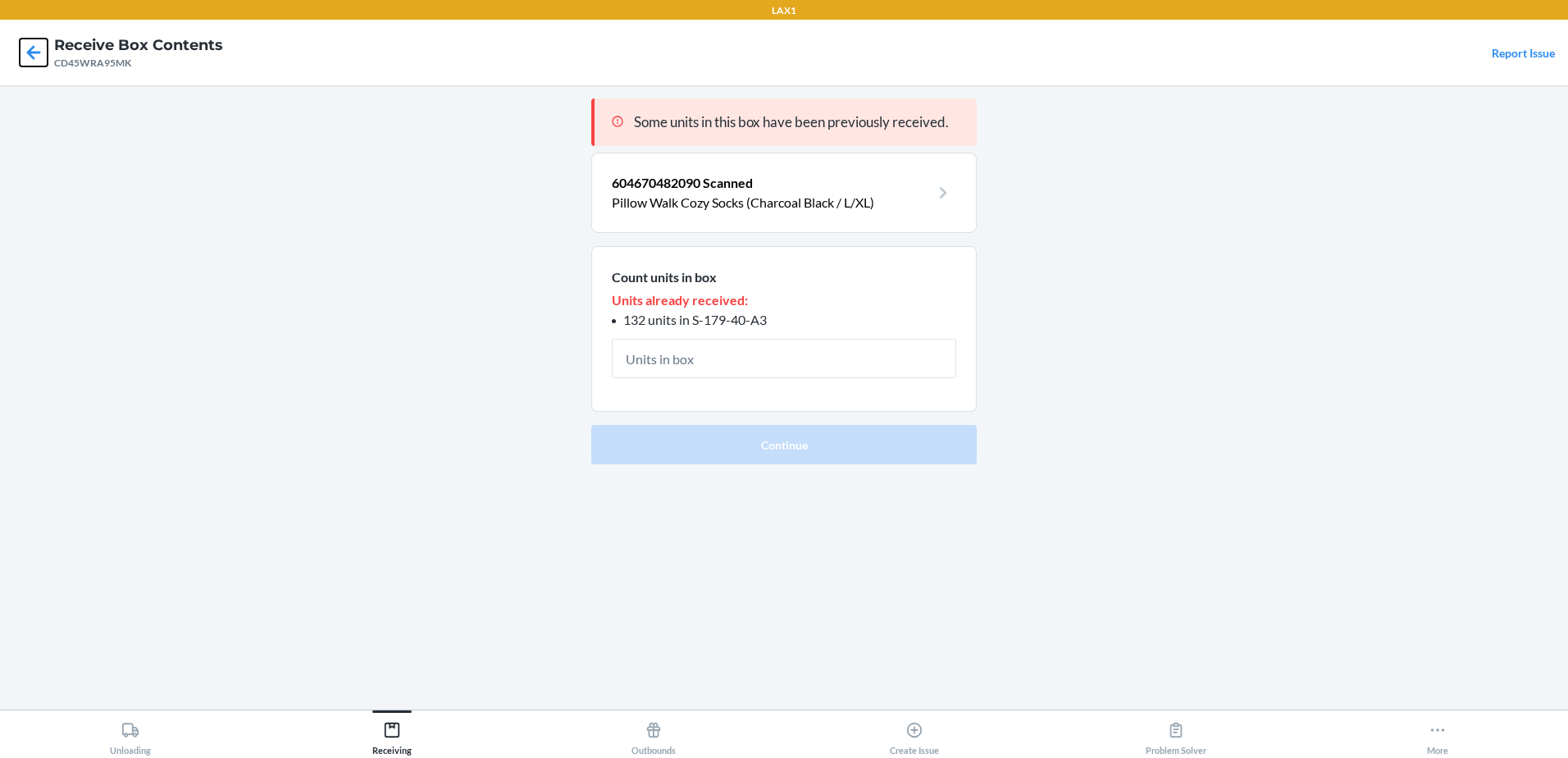
click at [29, 53] on icon at bounding box center [34, 52] width 14 height 14
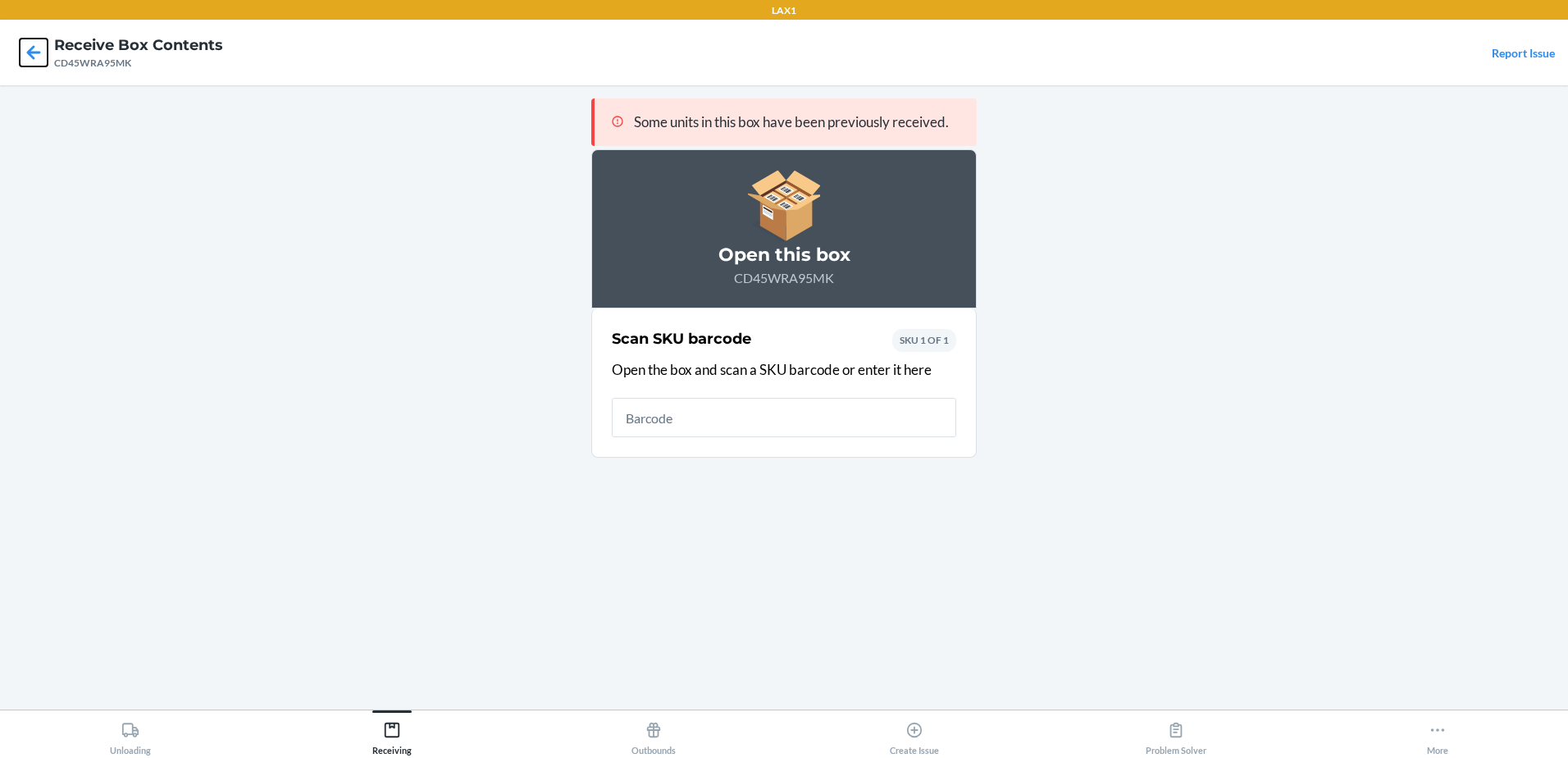
click at [30, 53] on icon at bounding box center [34, 52] width 14 height 14
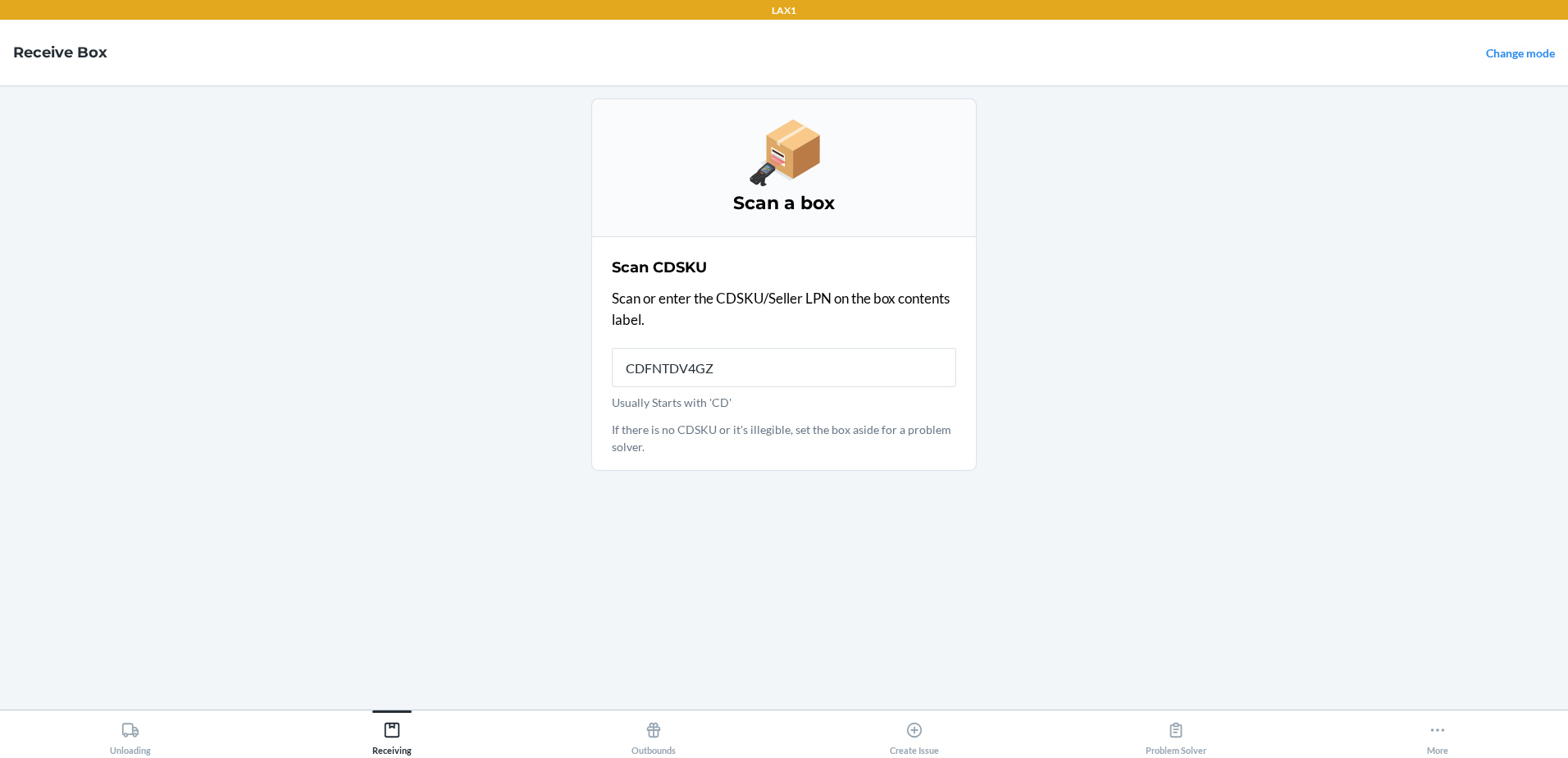
type input "CDFNTDV4GZN"
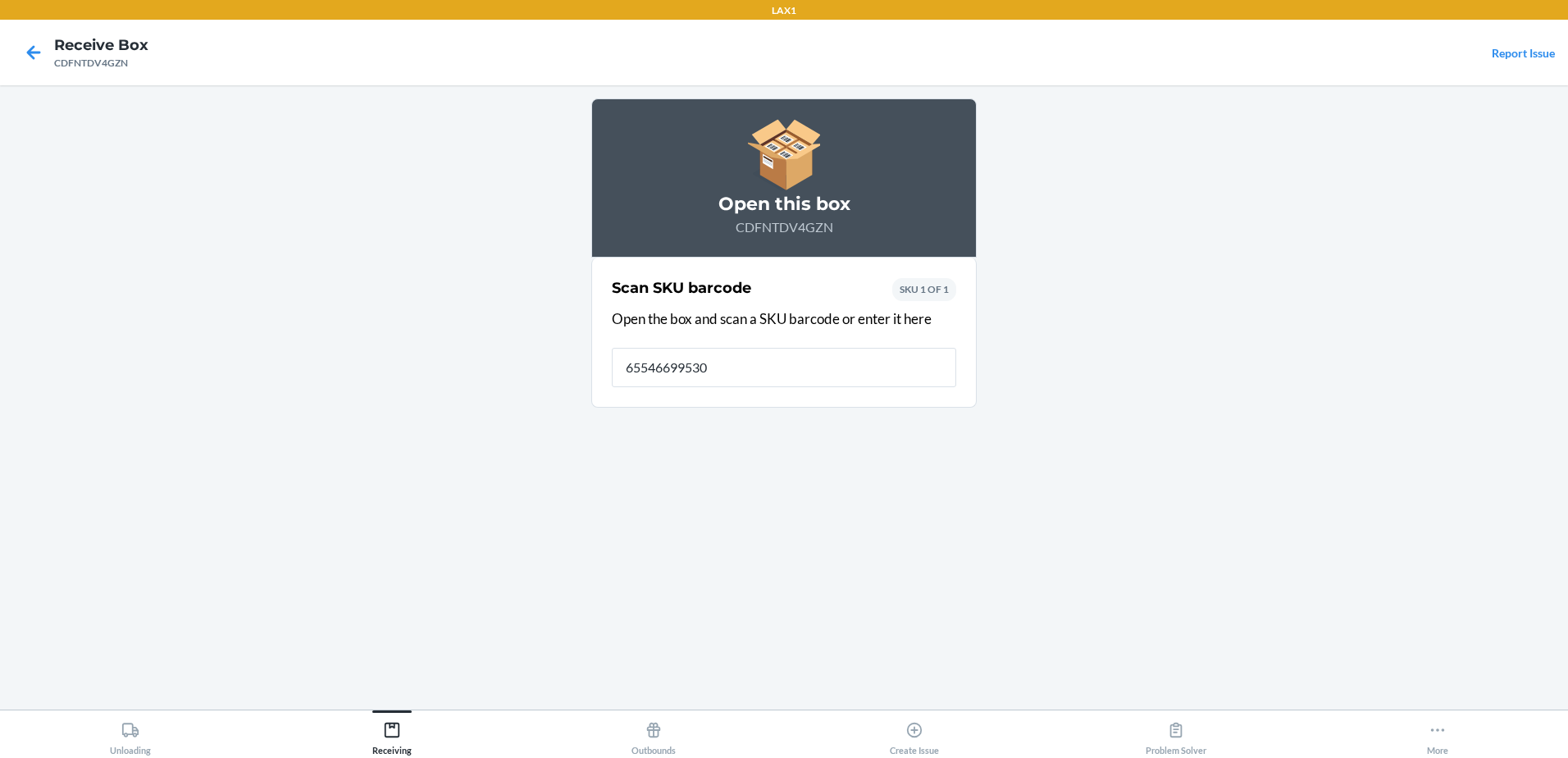
type input "655466995300"
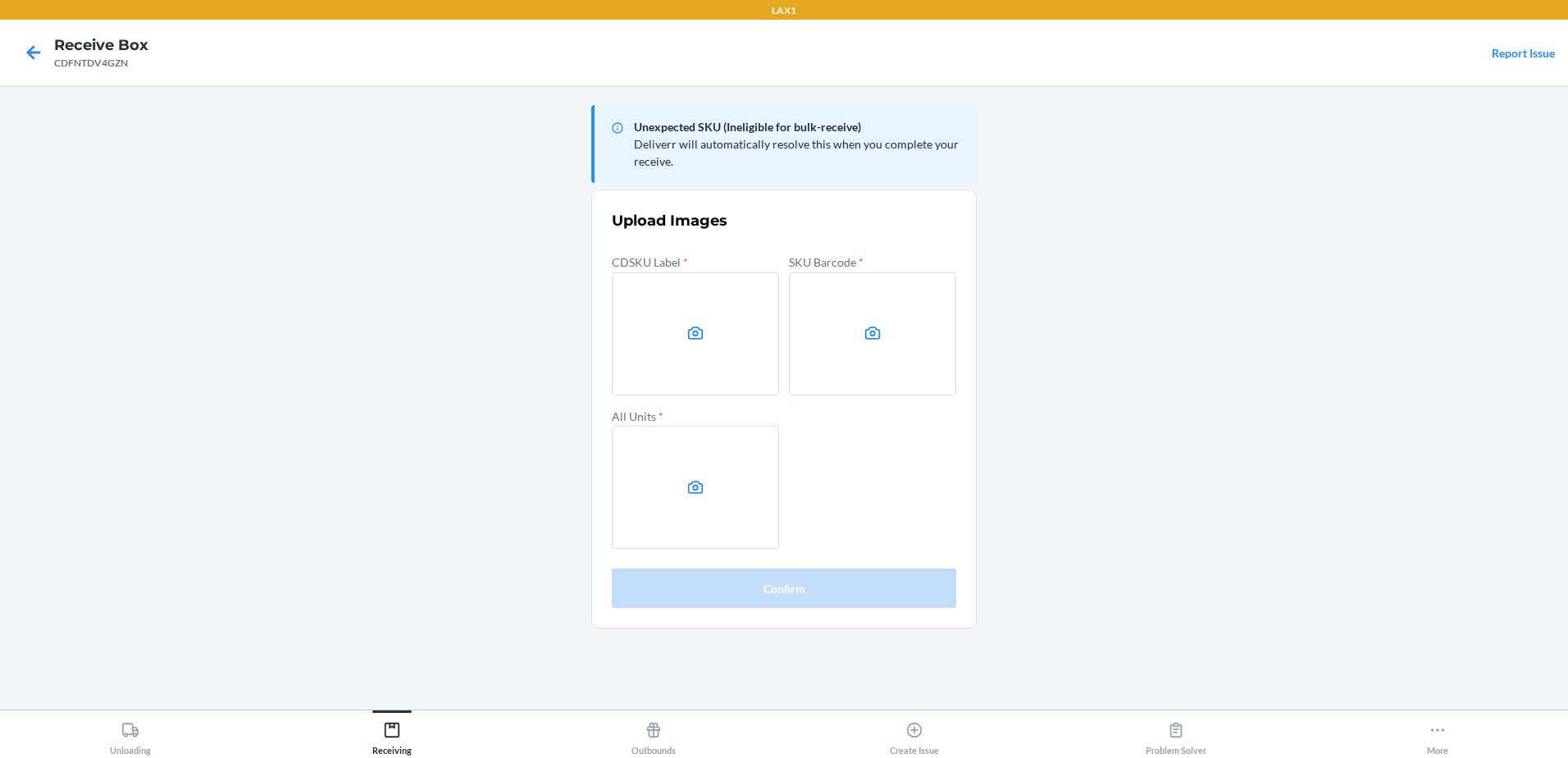
click at [1424, 533] on main "Unexpected SKU (Ineligible for bulk-receive) Deliverr will automatically resolv…" at bounding box center [784, 397] width 1568 height 624
click at [666, 347] on label at bounding box center [695, 333] width 167 height 123
click at [0, 0] on input "file" at bounding box center [0, 0] width 0 height 0
click at [810, 336] on label at bounding box center [872, 333] width 167 height 123
click at [0, 0] on input "file" at bounding box center [0, 0] width 0 height 0
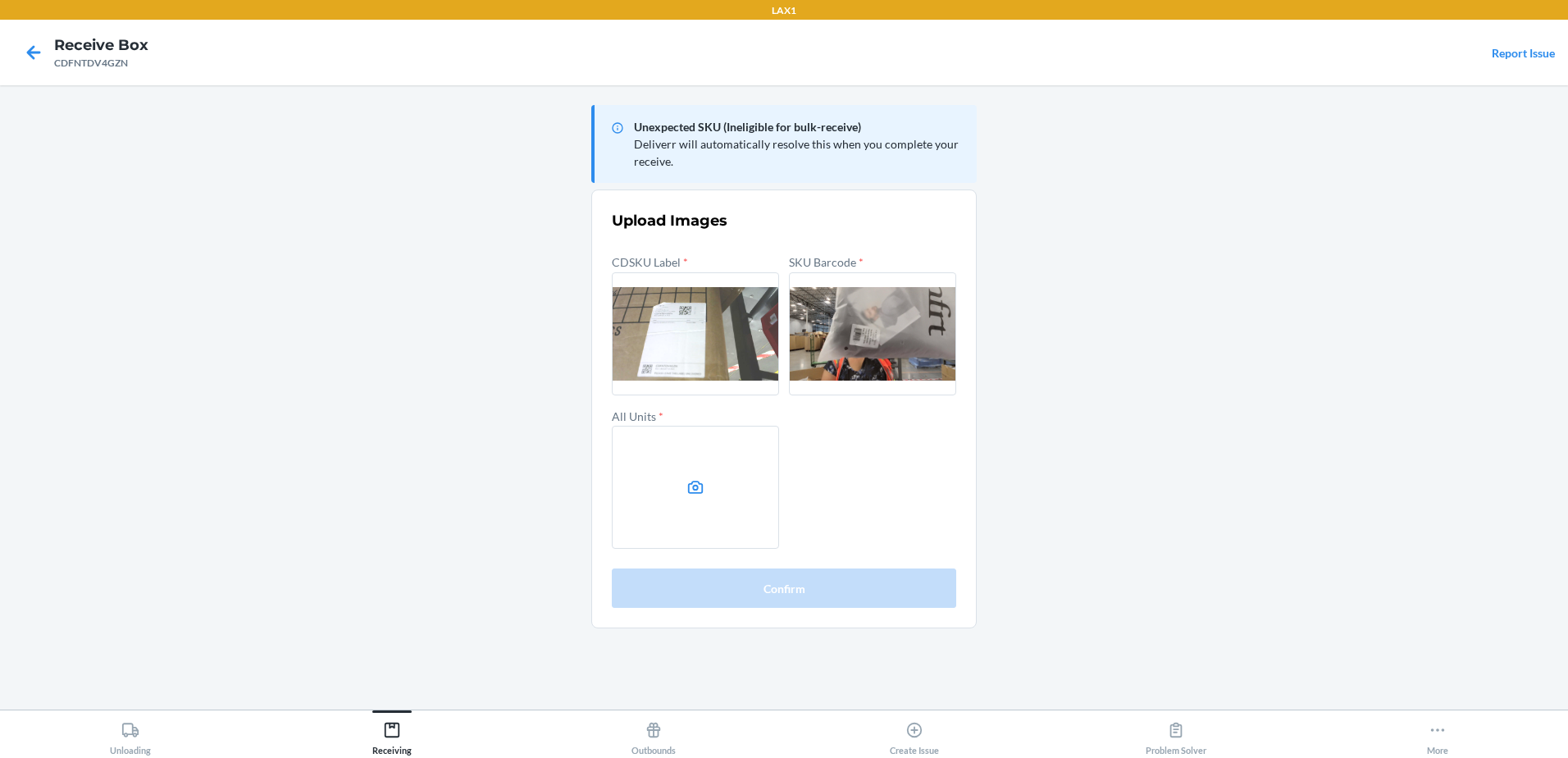
click at [748, 509] on label at bounding box center [695, 487] width 167 height 123
click at [0, 0] on input "file" at bounding box center [0, 0] width 0 height 0
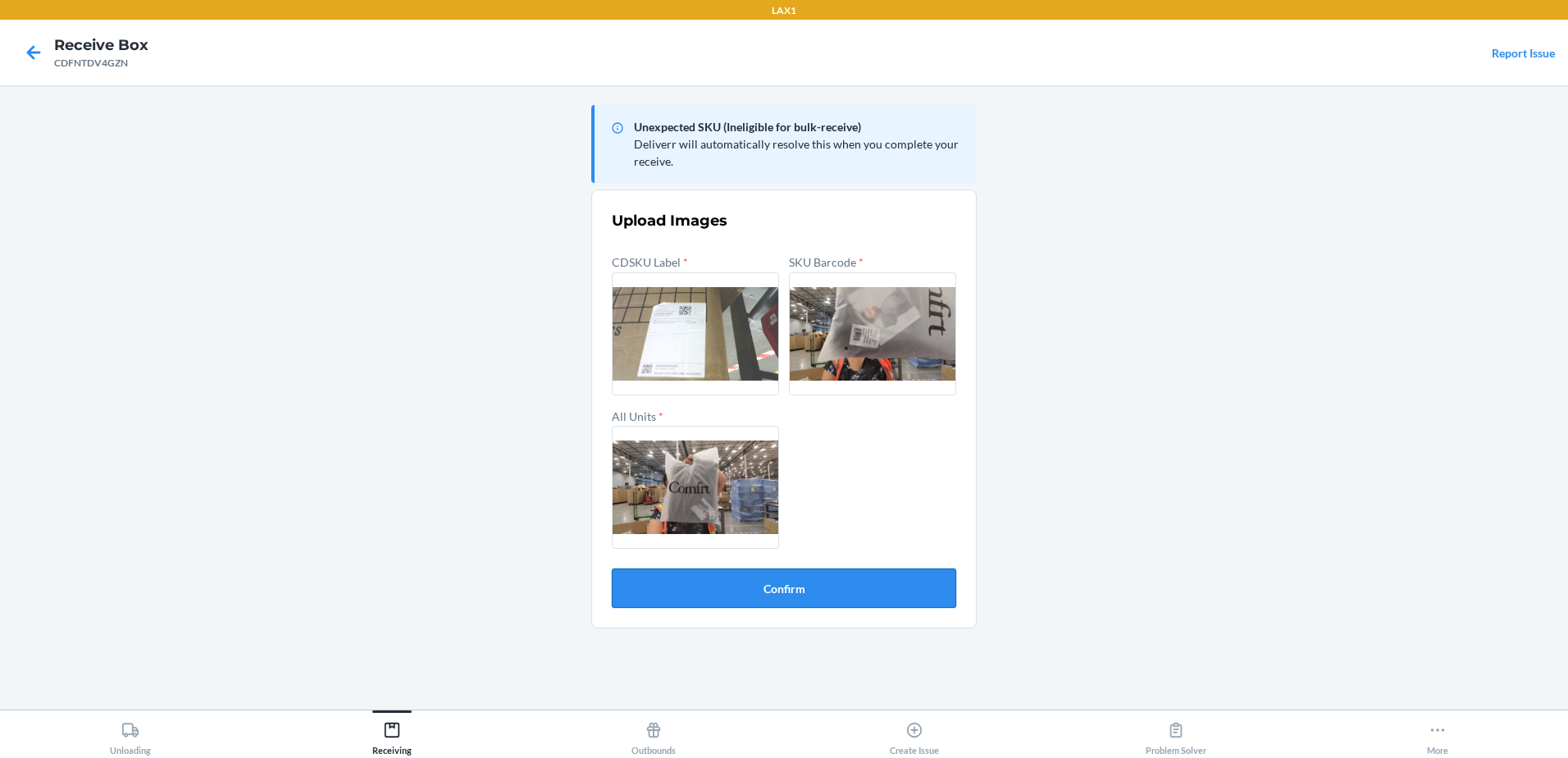
click at [778, 583] on button "Confirm" at bounding box center [784, 588] width 344 height 39
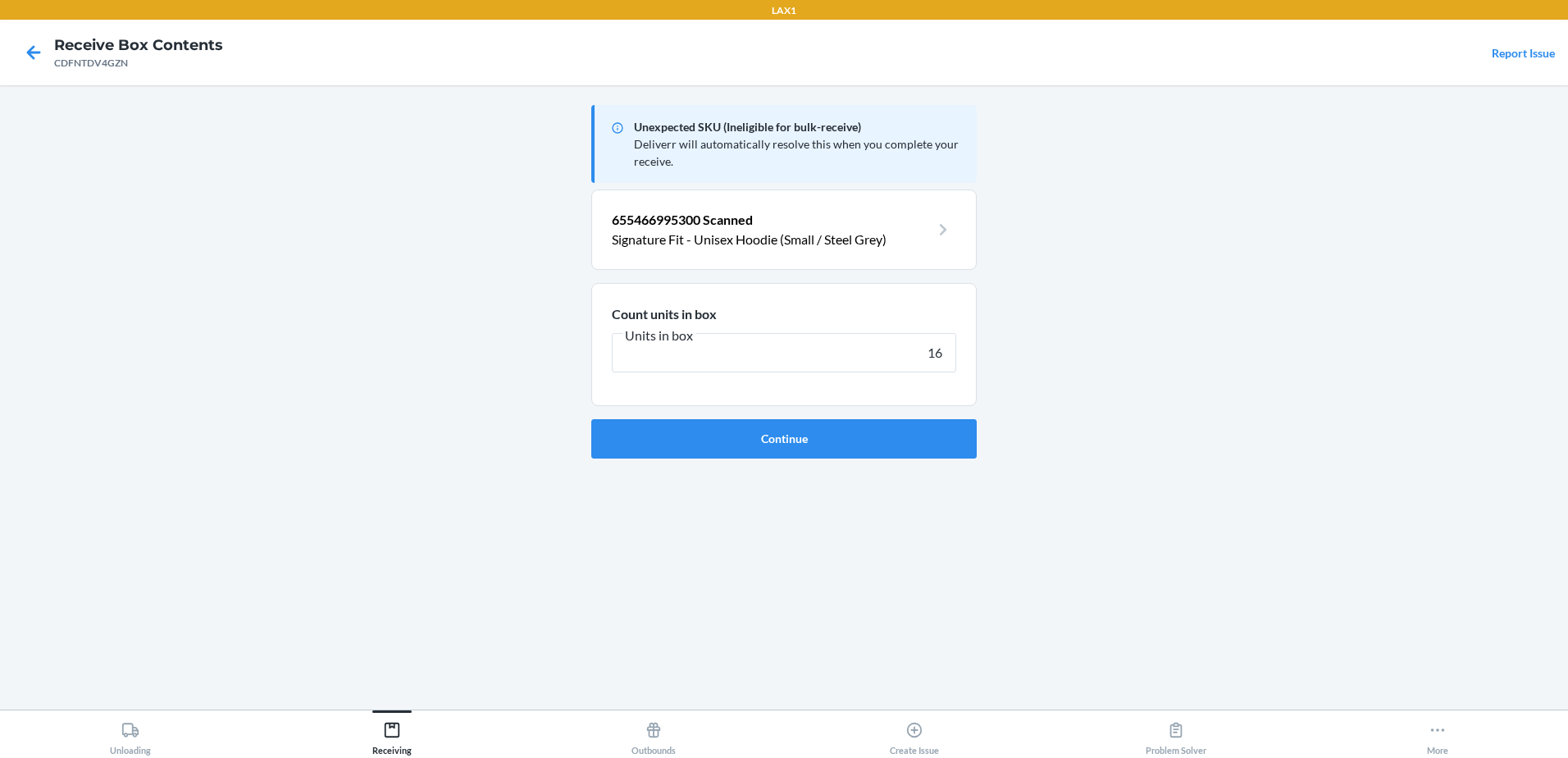
type input "16"
click at [591, 419] on button "Continue" at bounding box center [783, 438] width 385 height 39
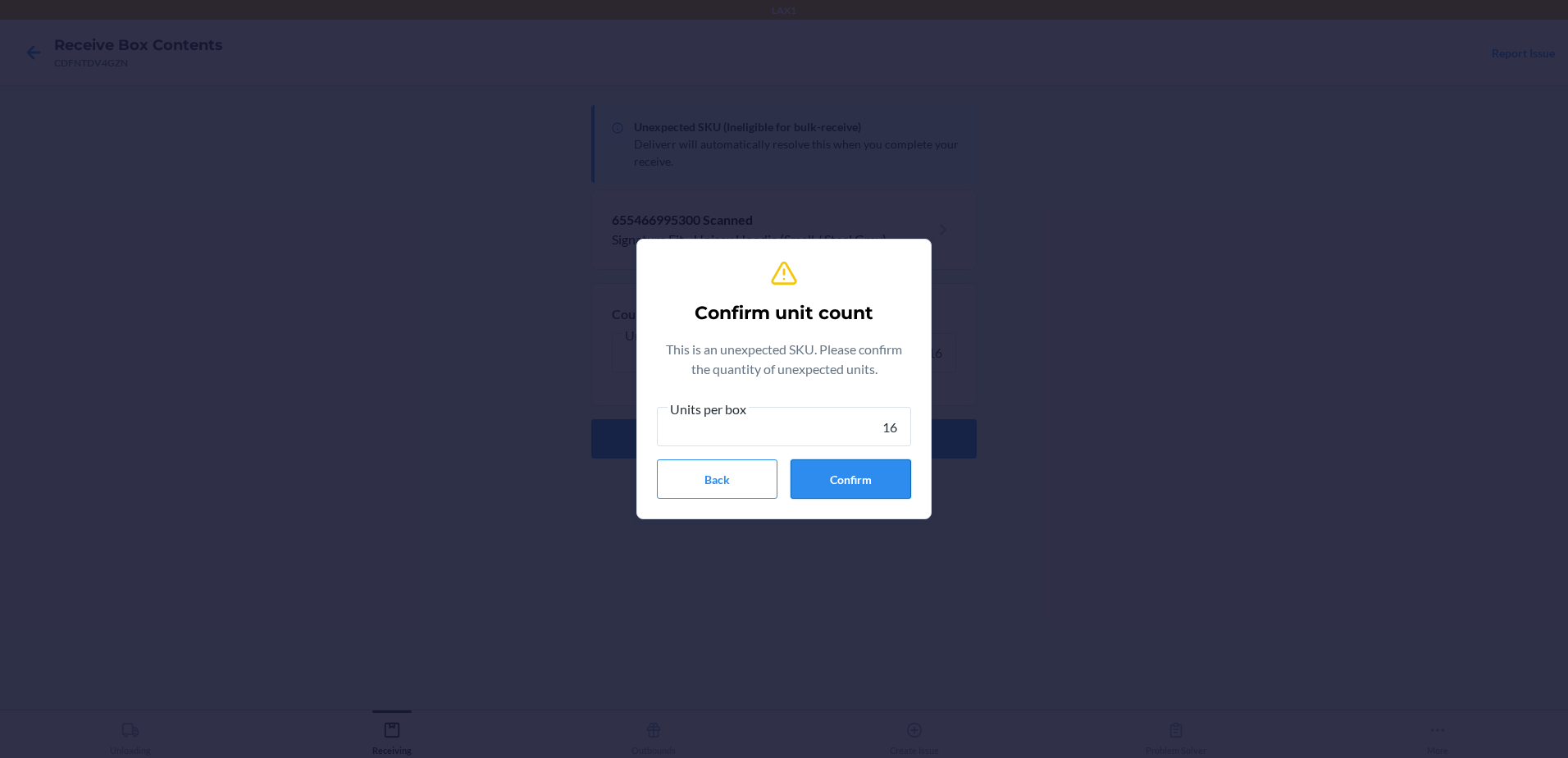
type input "16"
click at [881, 486] on button "Confirm" at bounding box center [851, 478] width 121 height 39
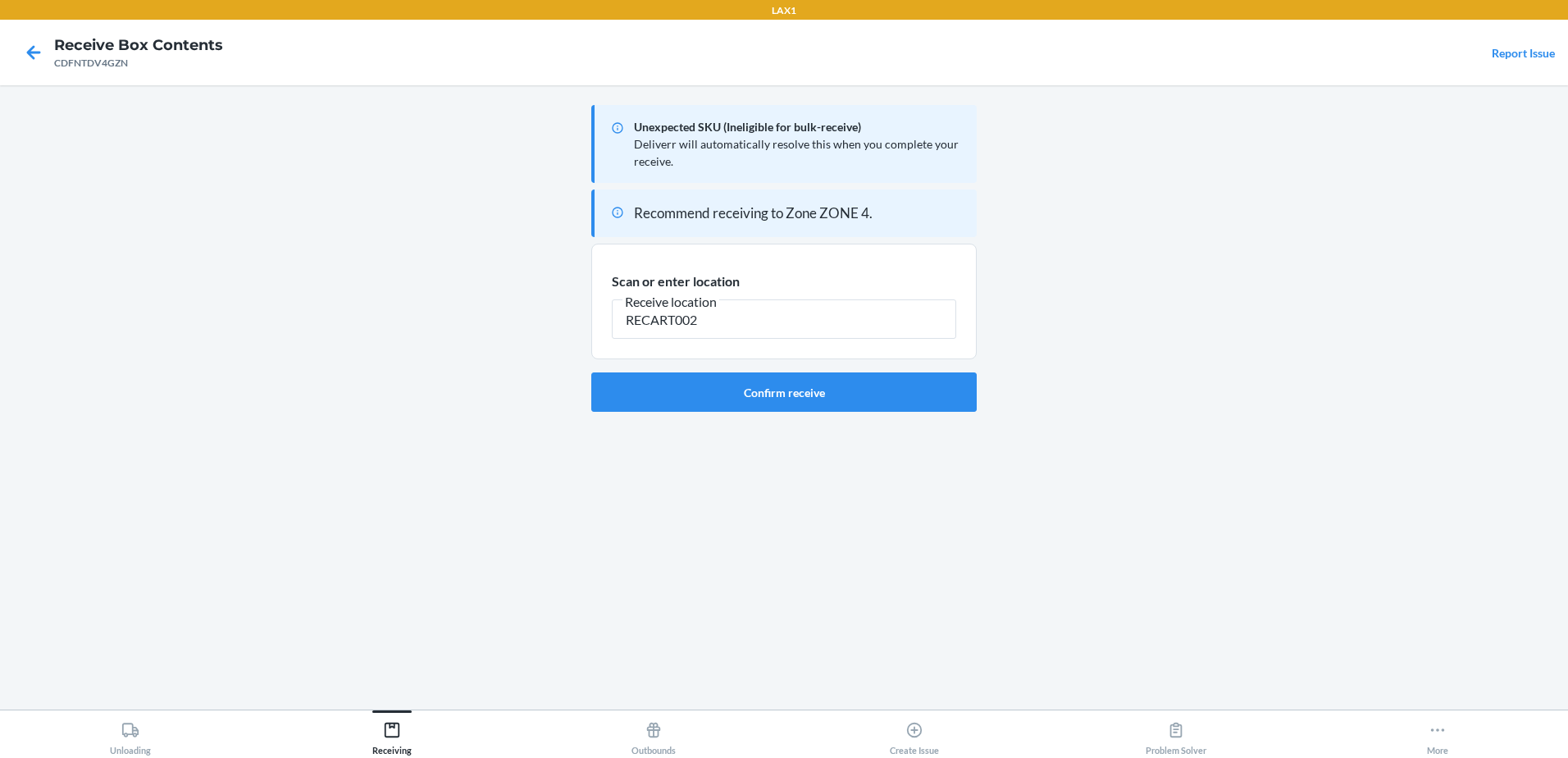
type input "RECART002"
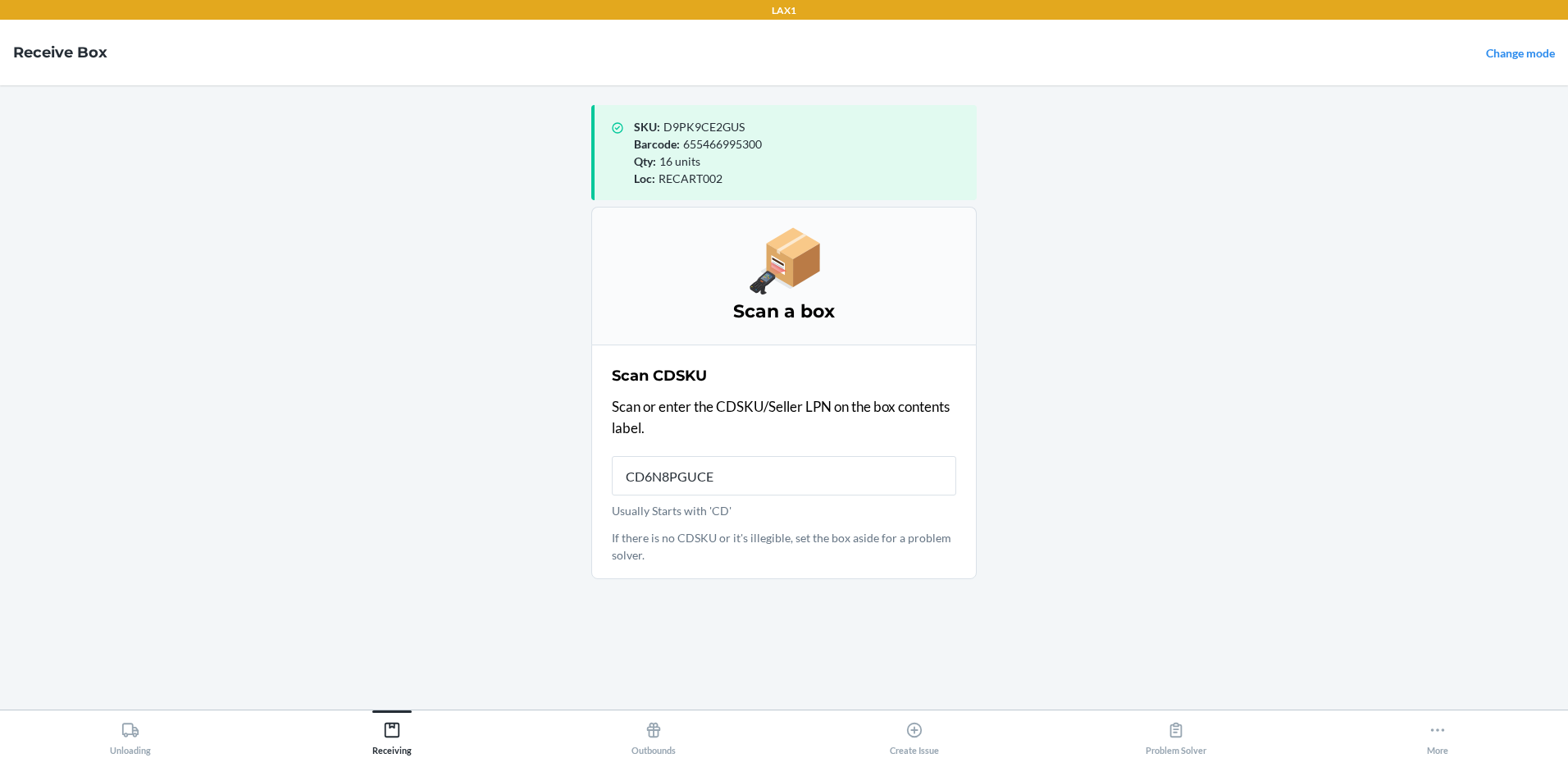
type input "CD6N8PGUCET"
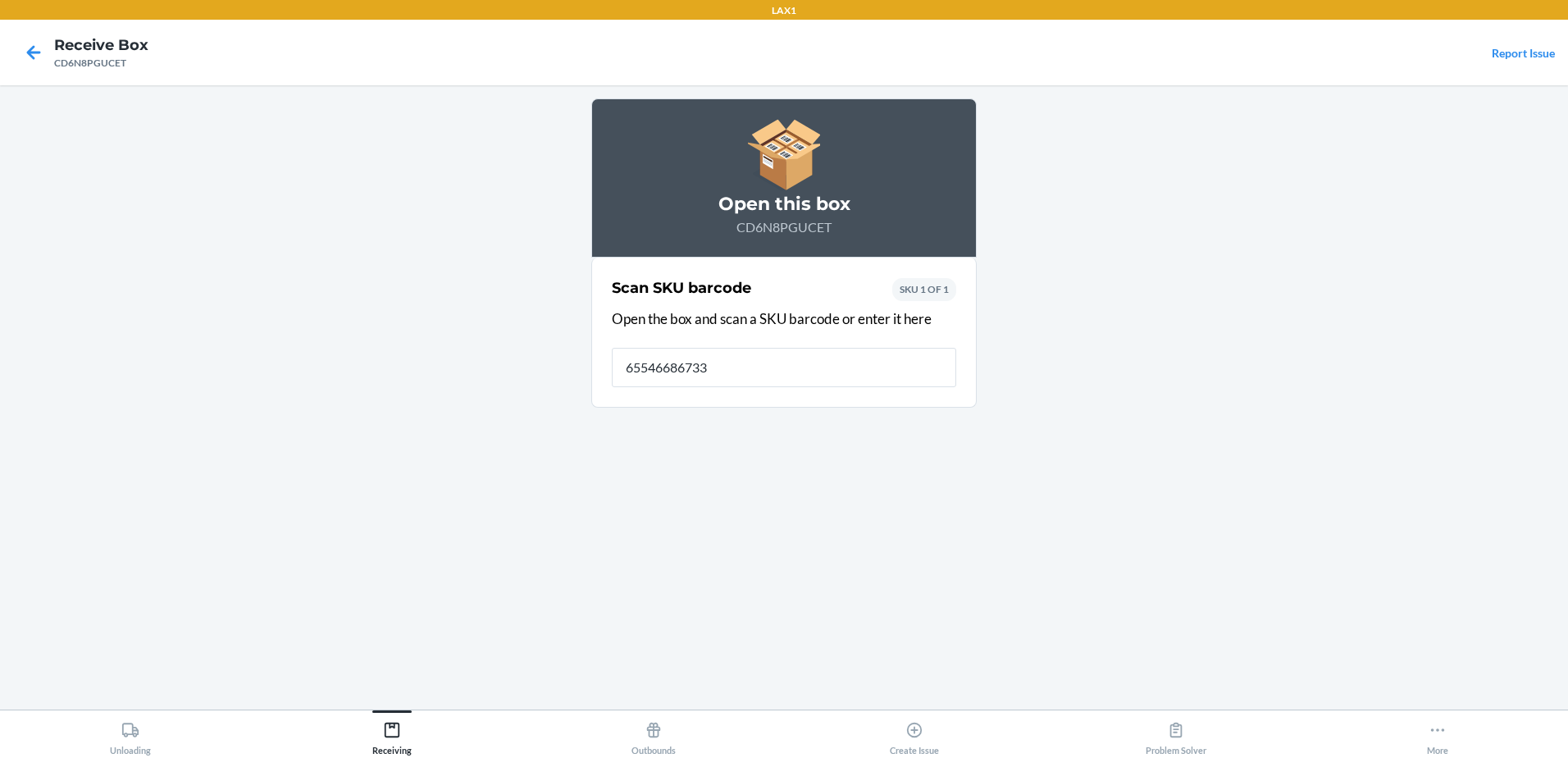
type input "[CREDIT_CARD_NUMBER]"
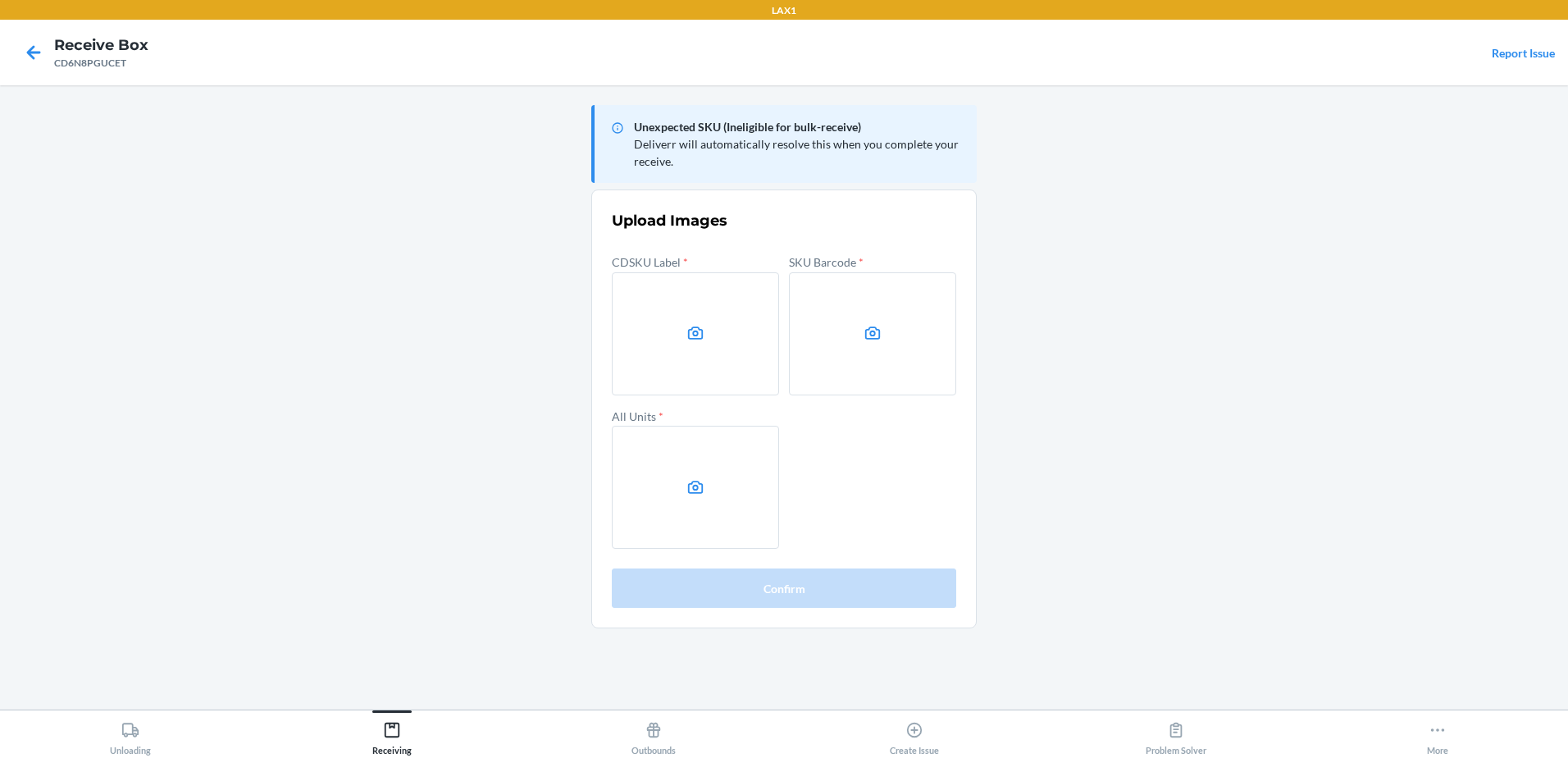
click at [1399, 482] on main "Unexpected SKU (Ineligible for bulk-receive) Deliverr will automatically resolv…" at bounding box center [784, 397] width 1568 height 624
click at [736, 337] on label at bounding box center [695, 333] width 167 height 123
click at [0, 0] on input "file" at bounding box center [0, 0] width 0 height 0
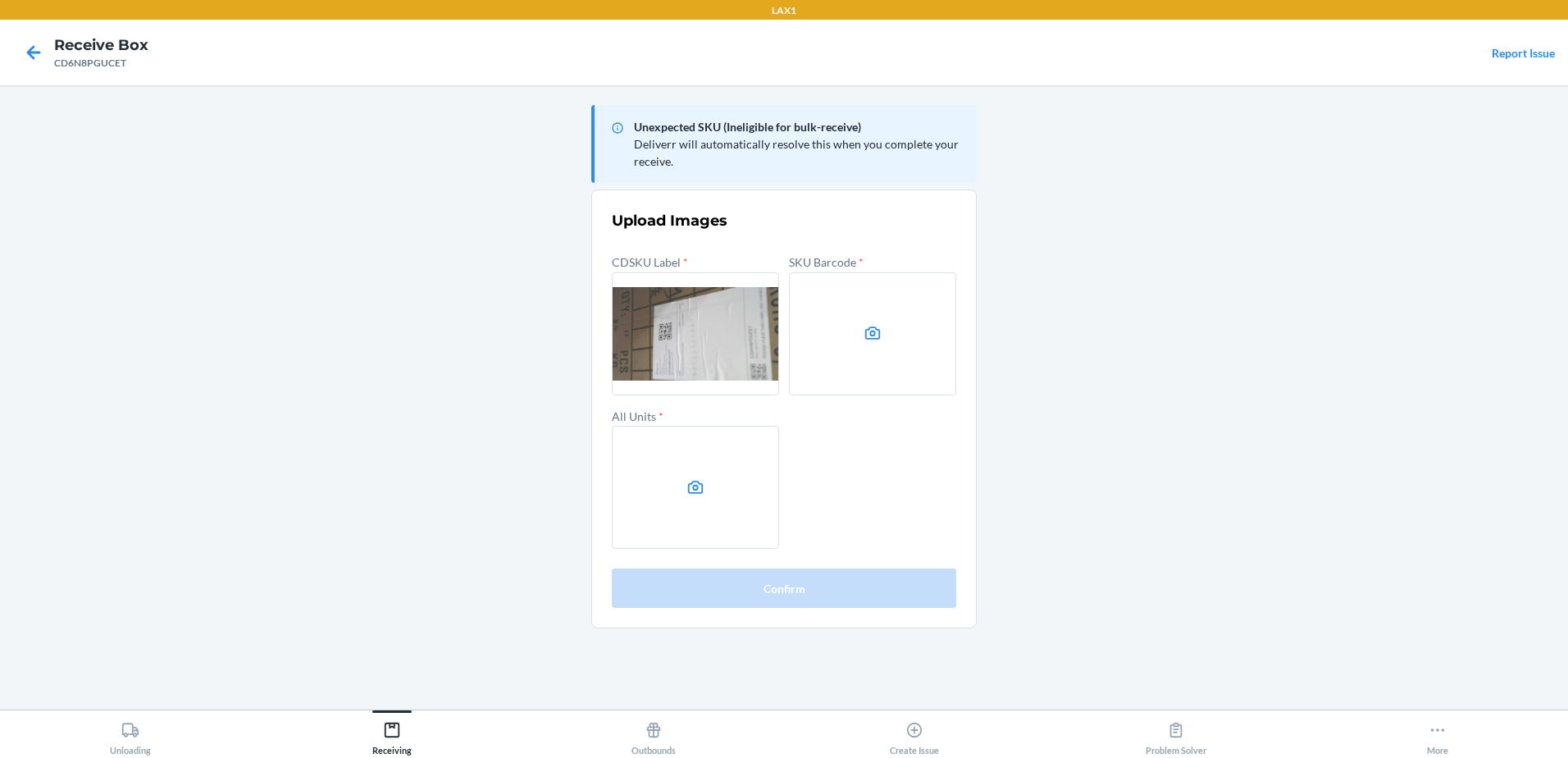
click at [912, 347] on label at bounding box center [872, 333] width 167 height 123
click at [0, 0] on input "file" at bounding box center [0, 0] width 0 height 0
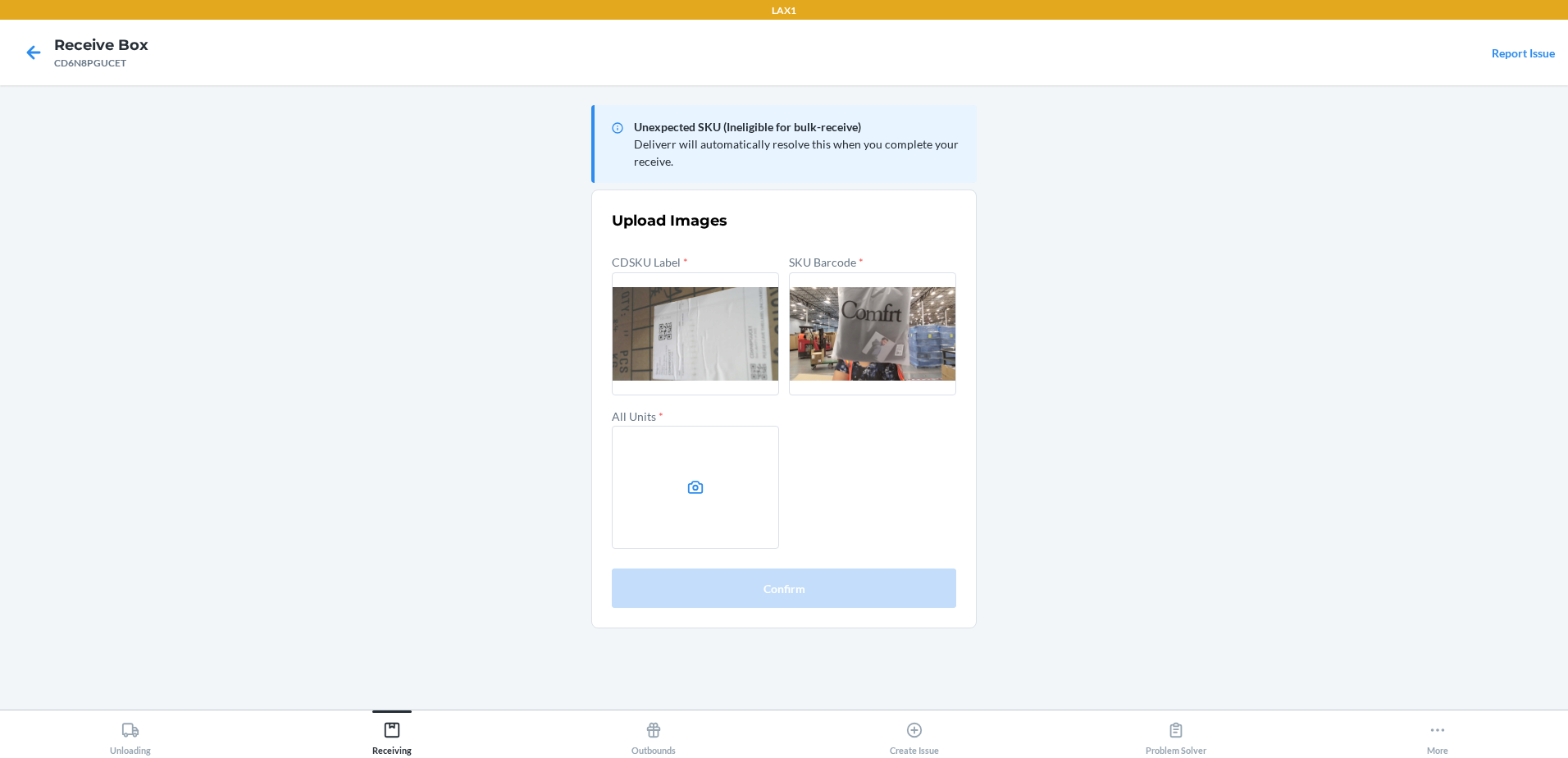
click at [823, 359] on label at bounding box center [872, 333] width 167 height 123
click at [0, 0] on input "file" at bounding box center [0, 0] width 0 height 0
click at [645, 504] on label at bounding box center [695, 487] width 167 height 123
click at [0, 0] on input "file" at bounding box center [0, 0] width 0 height 0
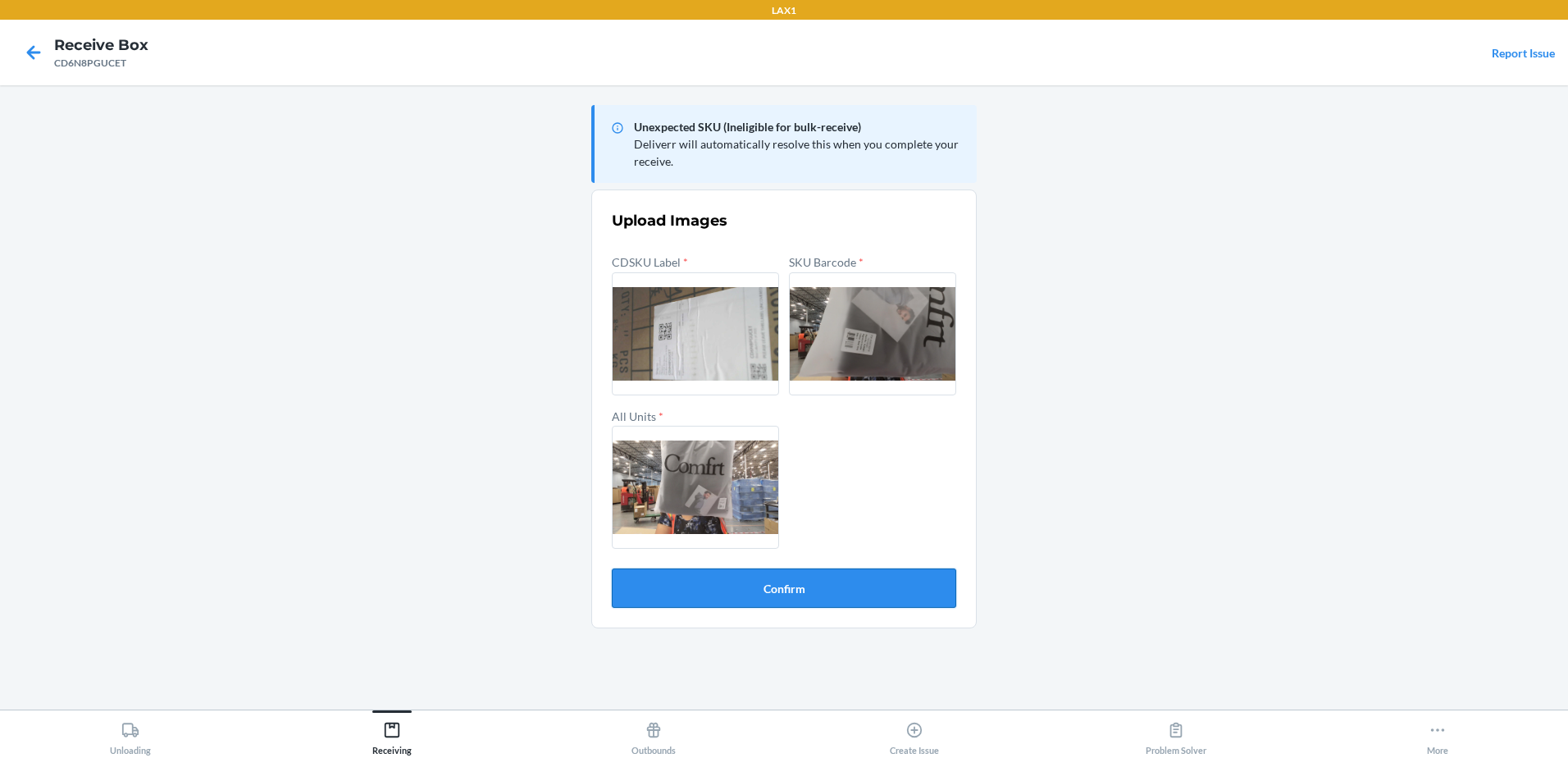
click at [829, 594] on button "Confirm" at bounding box center [784, 588] width 344 height 39
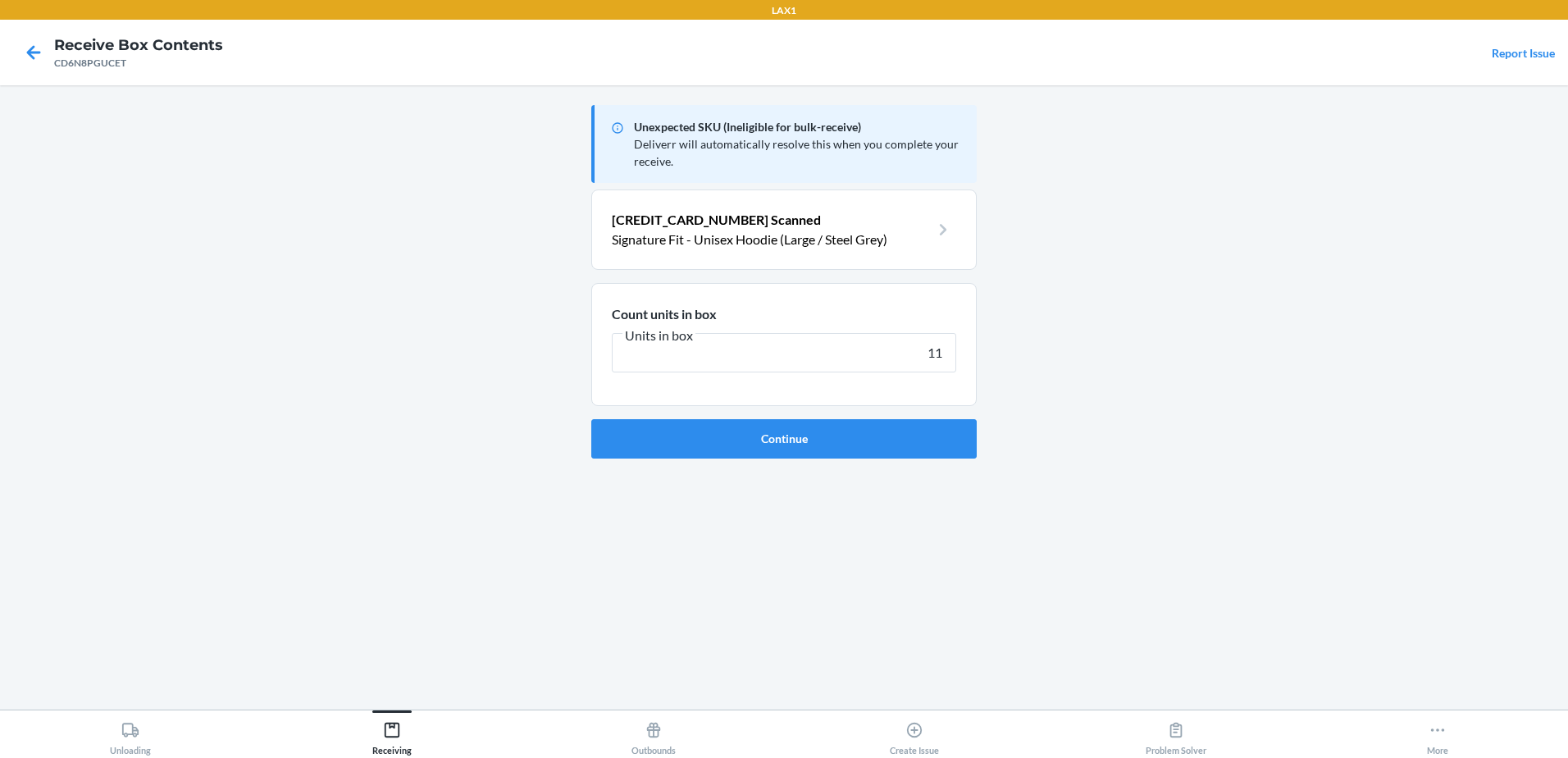
type input "11"
click at [591, 419] on button "Continue" at bounding box center [783, 438] width 385 height 39
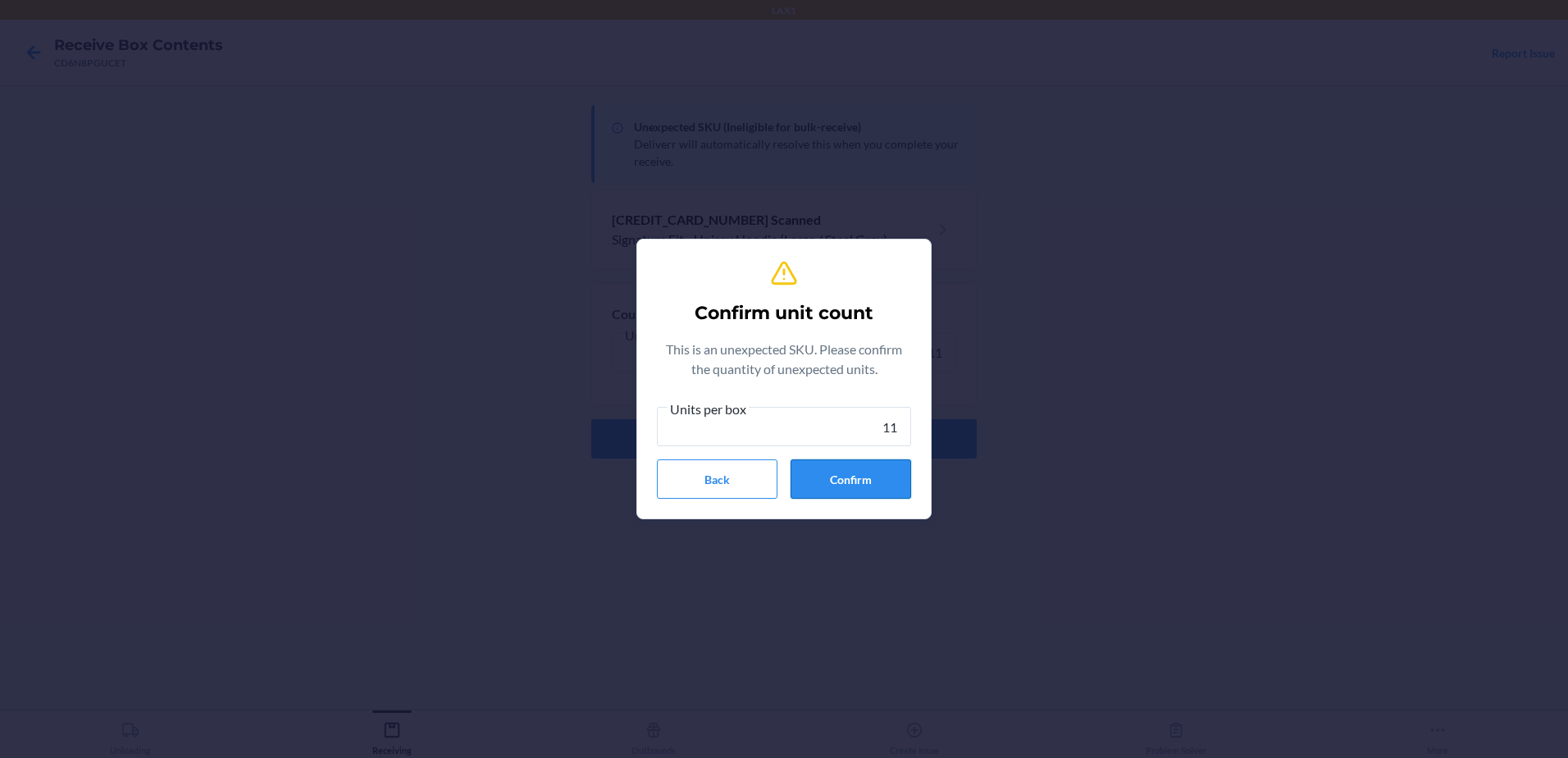
type input "11"
click at [828, 464] on button "Confirm" at bounding box center [851, 478] width 121 height 39
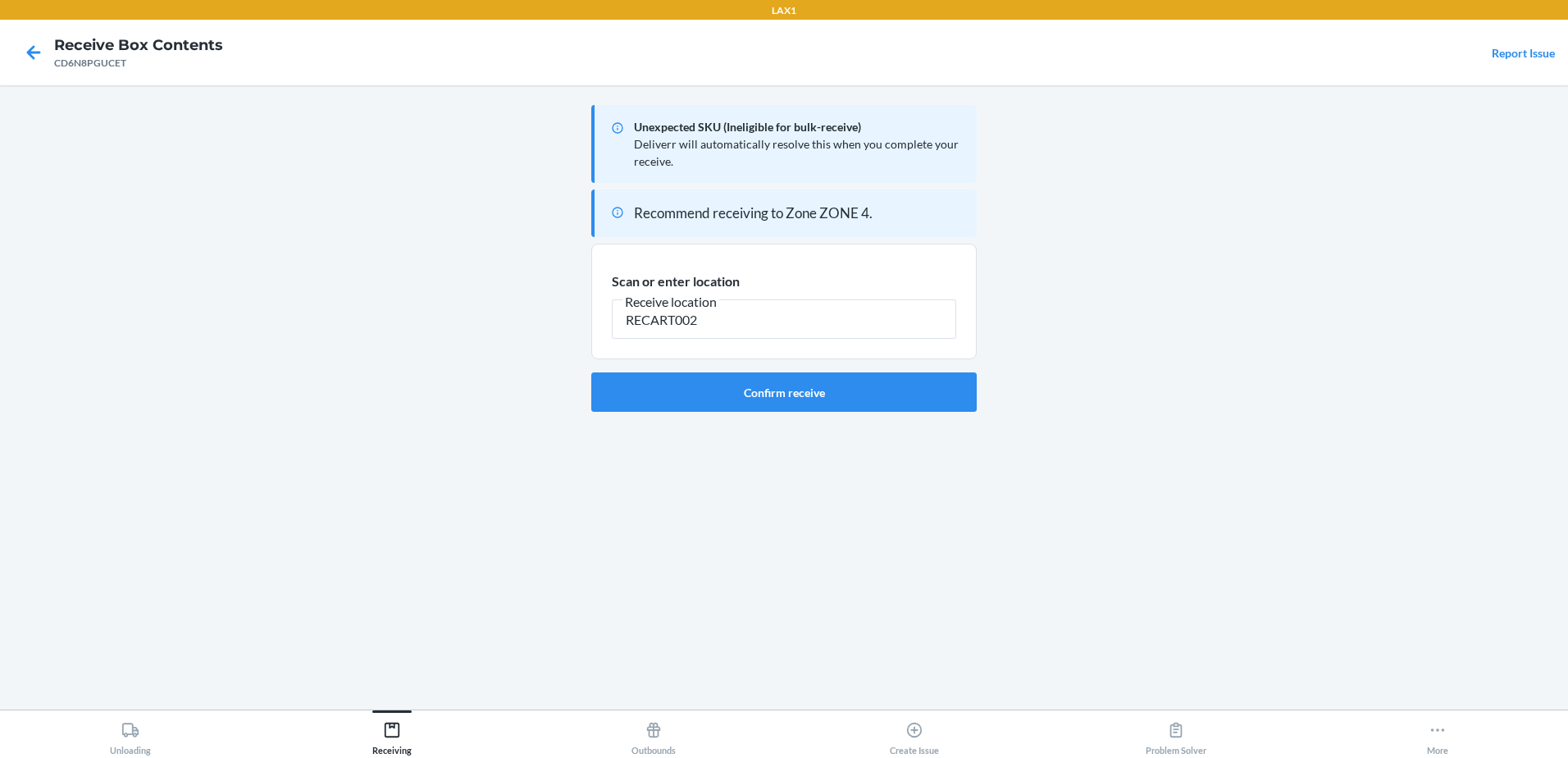
type input "RECART002"
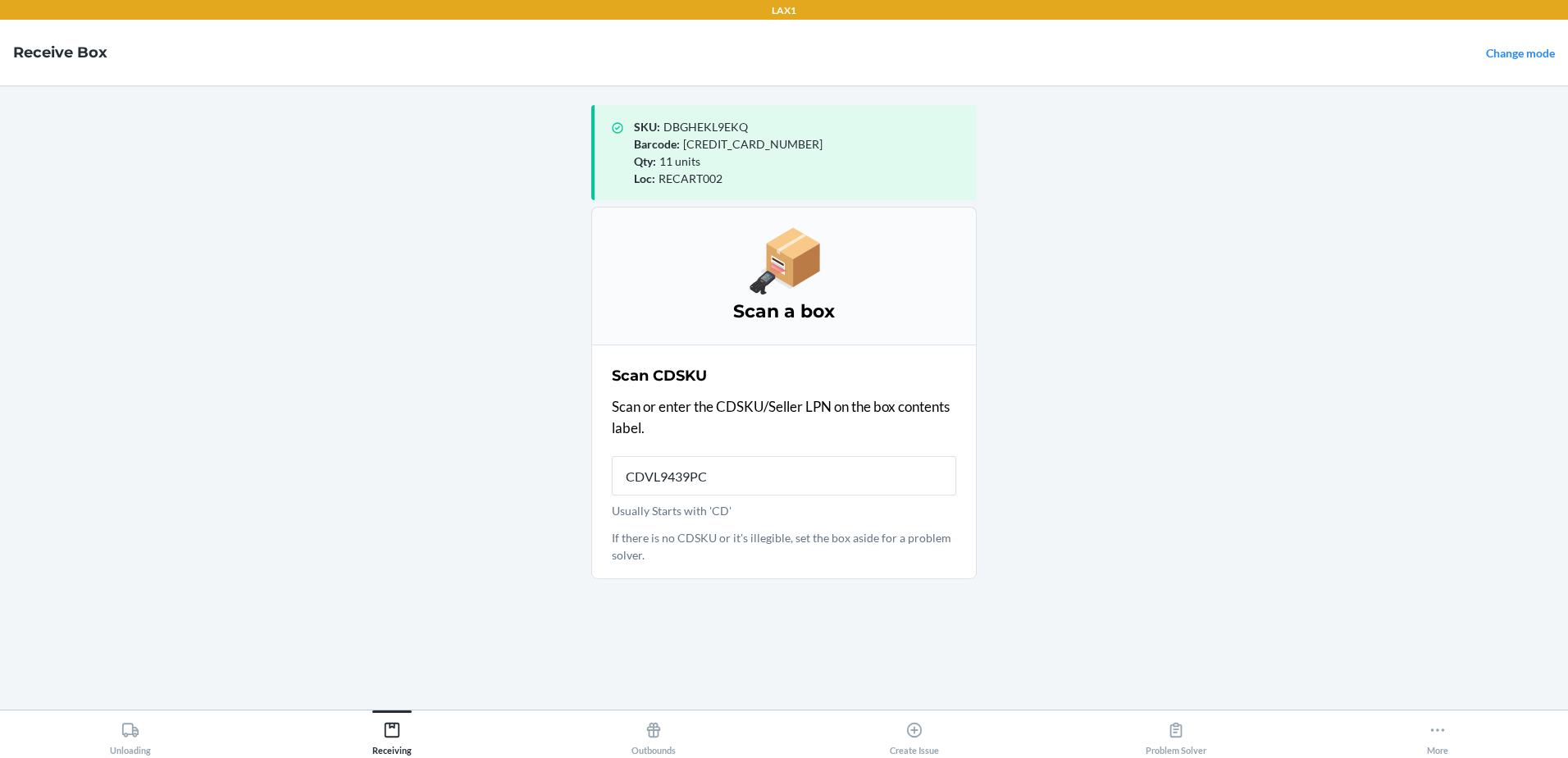
type input "CDVL9439PC8"
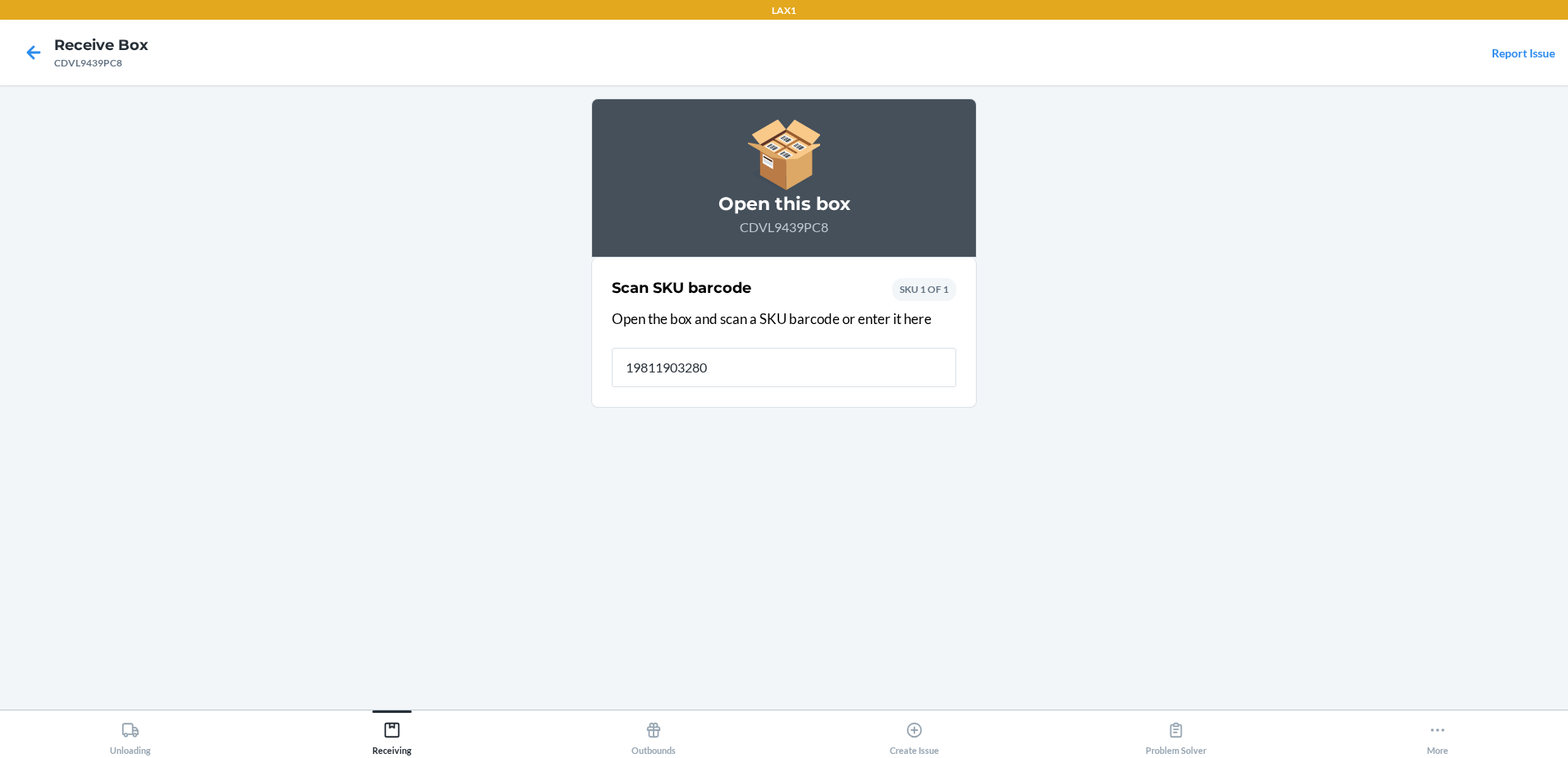
type input "198119032804"
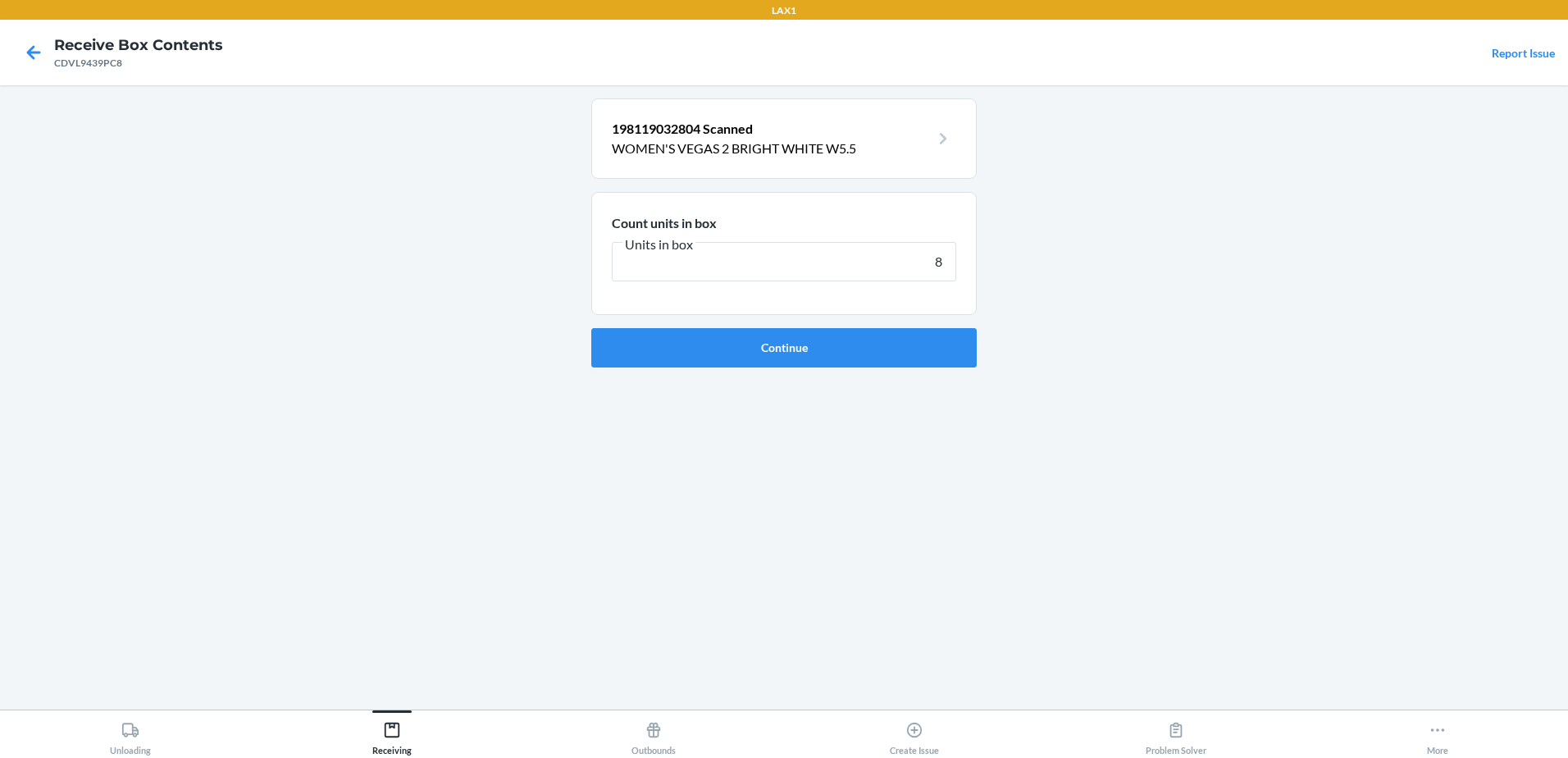
type input "8"
click at [591, 328] on button "Continue" at bounding box center [783, 348] width 385 height 39
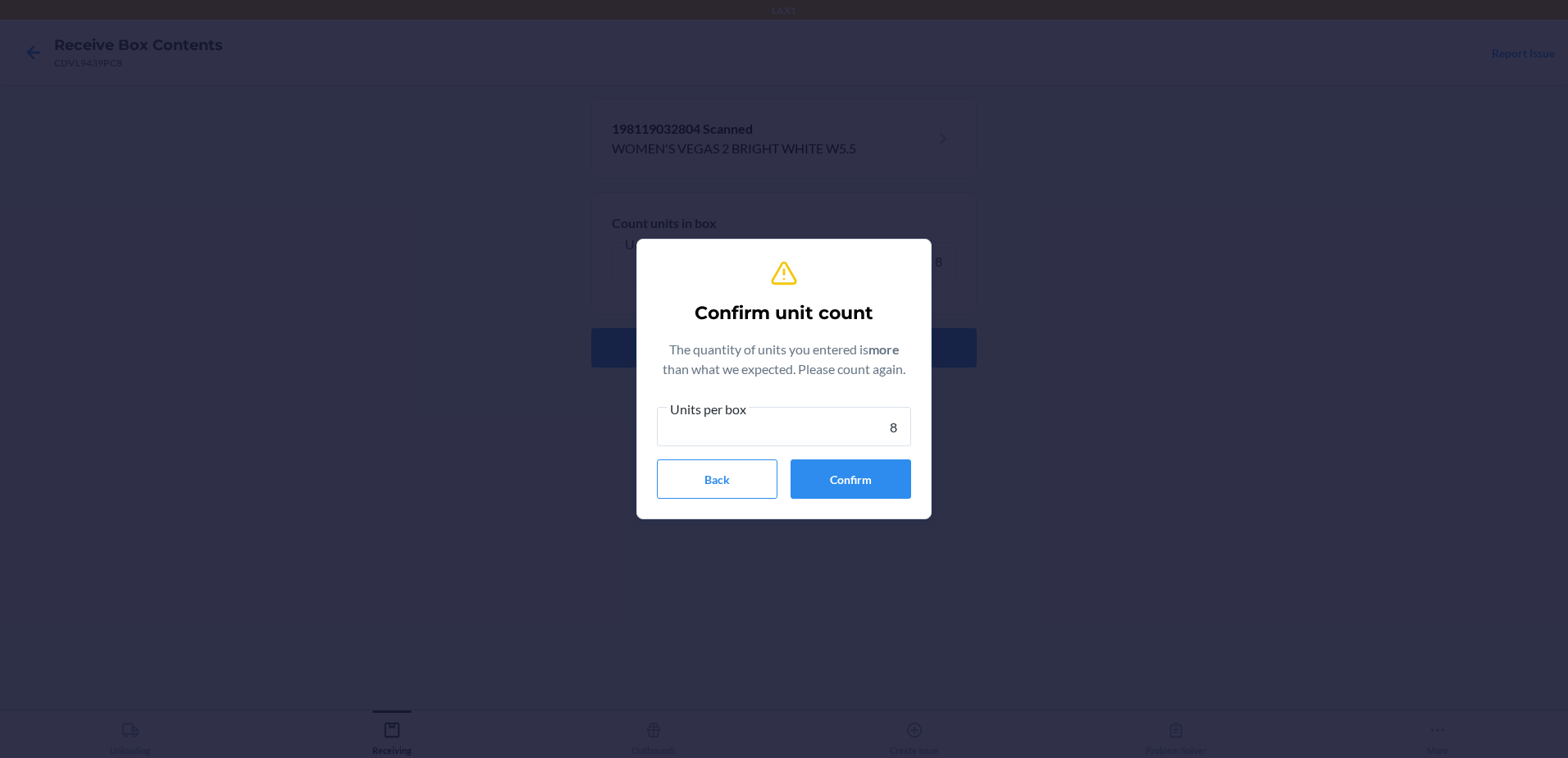
type input "8"
click at [836, 469] on button "Confirm" at bounding box center [851, 478] width 121 height 39
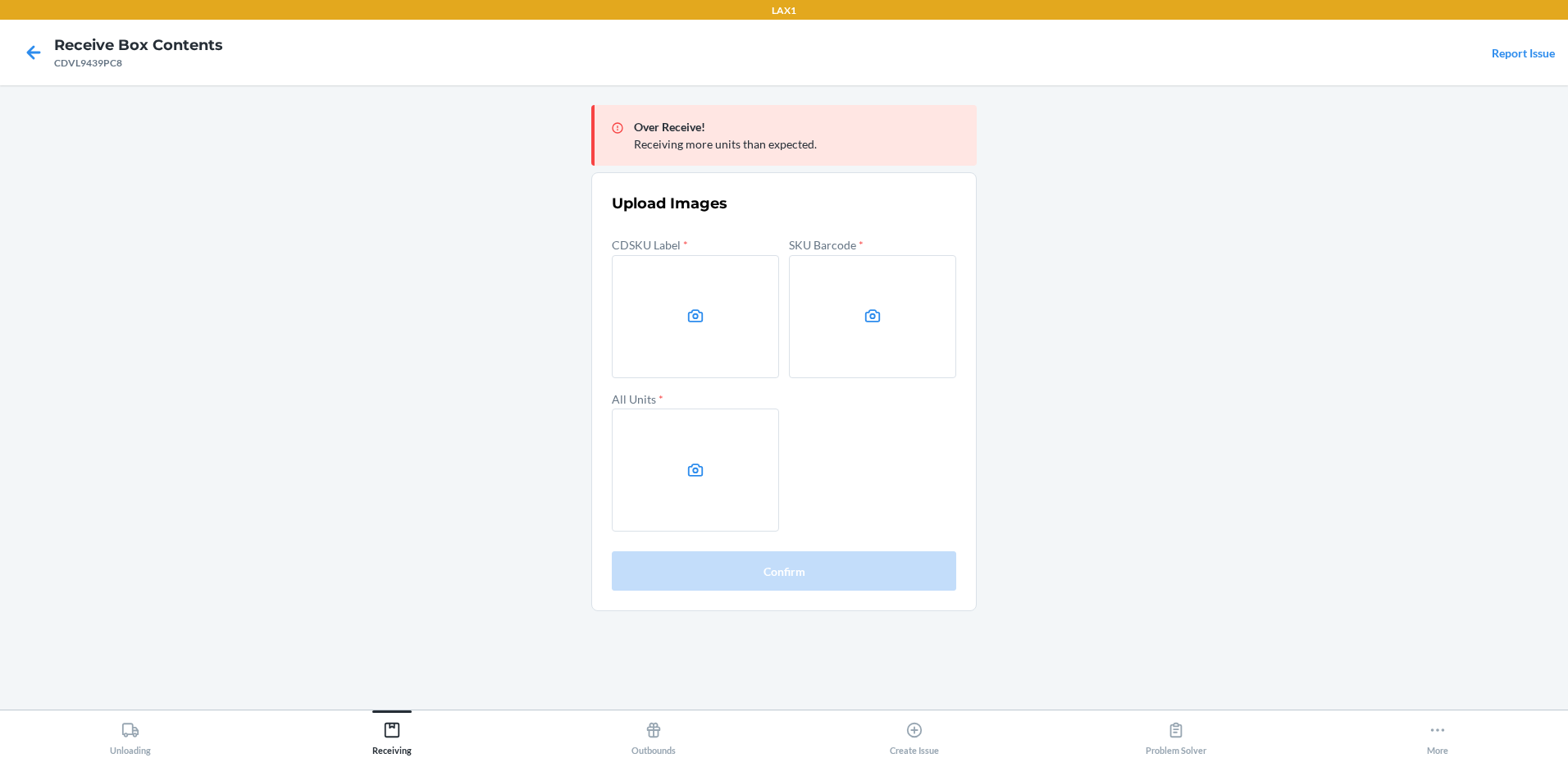
click at [1334, 486] on main "Over Receive! Receiving more units than expected. Upload Images CDSKU Label * S…" at bounding box center [784, 397] width 1568 height 624
click at [700, 340] on label at bounding box center [695, 316] width 167 height 123
click at [0, 0] on input "file" at bounding box center [0, 0] width 0 height 0
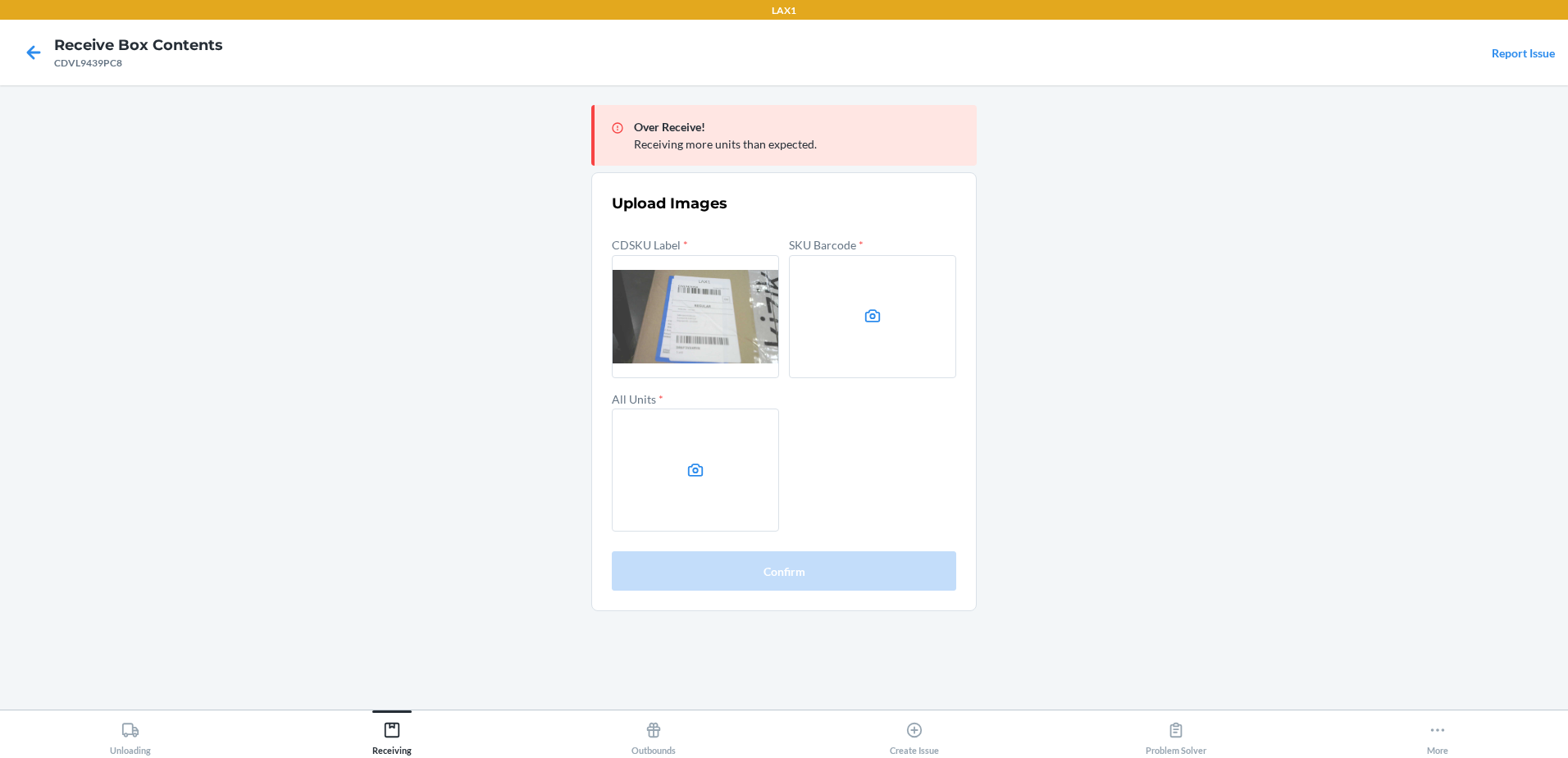
click at [893, 345] on label at bounding box center [872, 316] width 167 height 123
click at [0, 0] on input "file" at bounding box center [0, 0] width 0 height 0
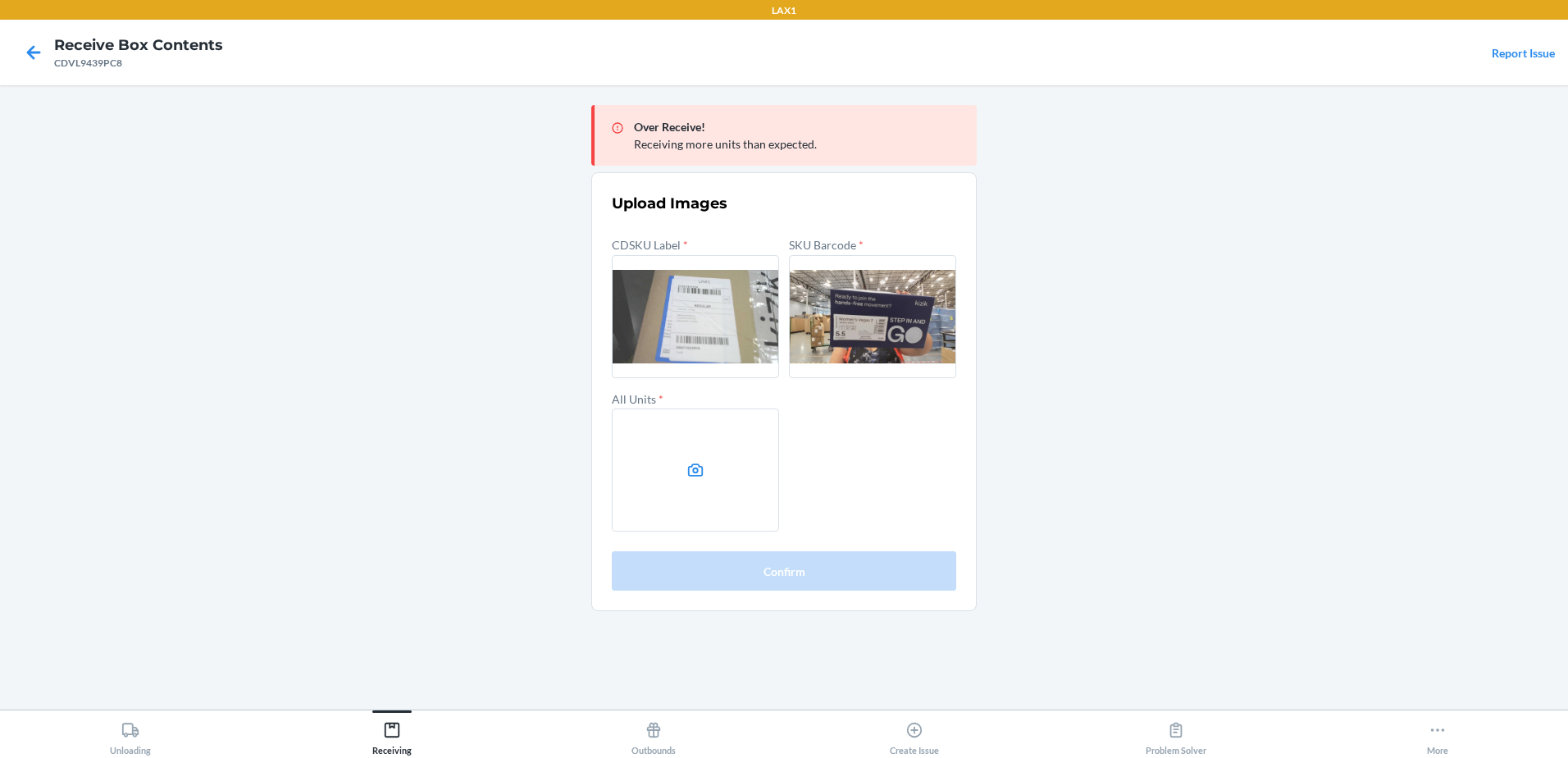
click at [755, 474] on label at bounding box center [695, 469] width 167 height 123
click at [0, 0] on input "file" at bounding box center [0, 0] width 0 height 0
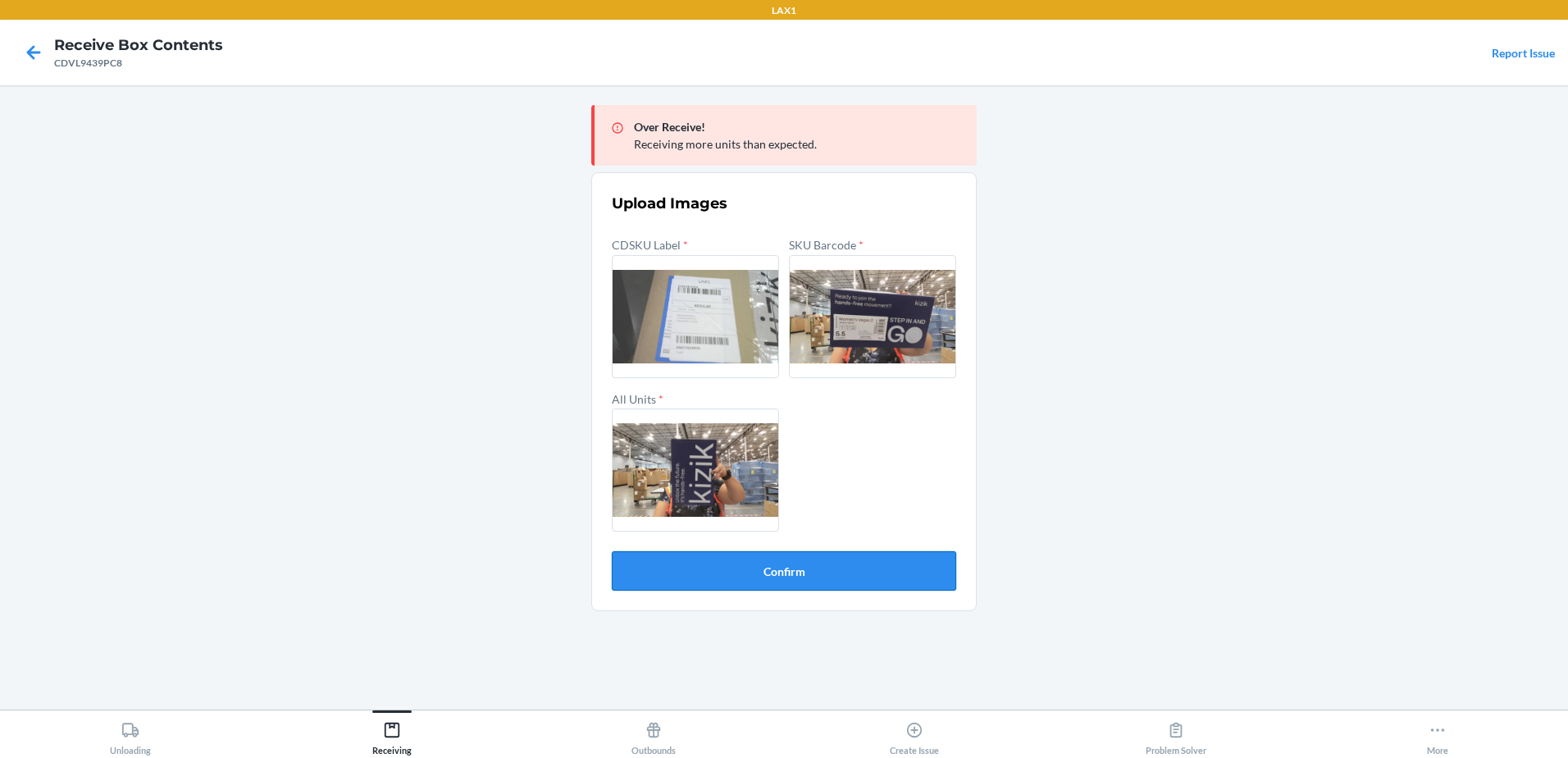
click at [877, 586] on button "Confirm" at bounding box center [784, 570] width 344 height 39
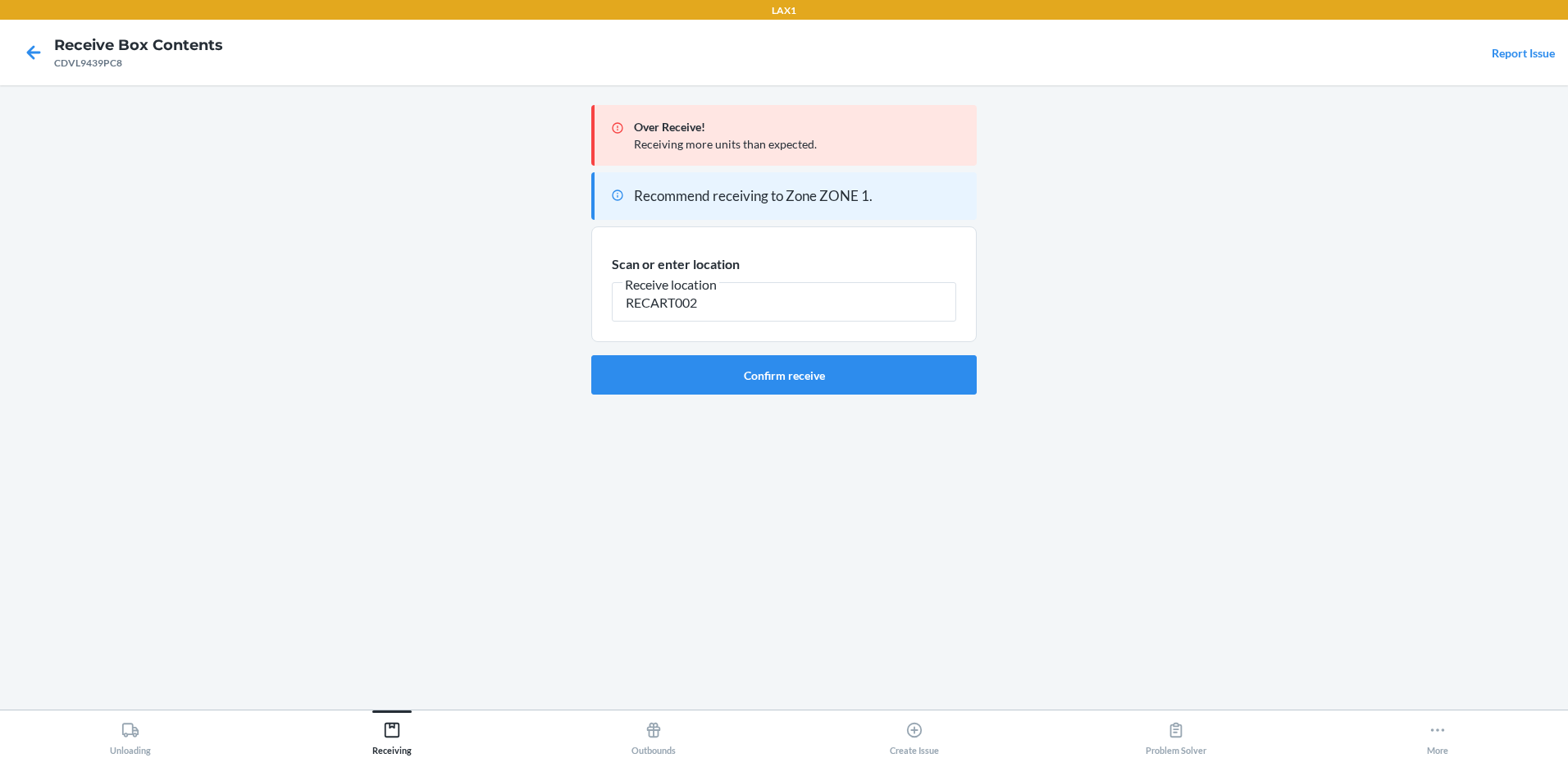
type input "RECART002"
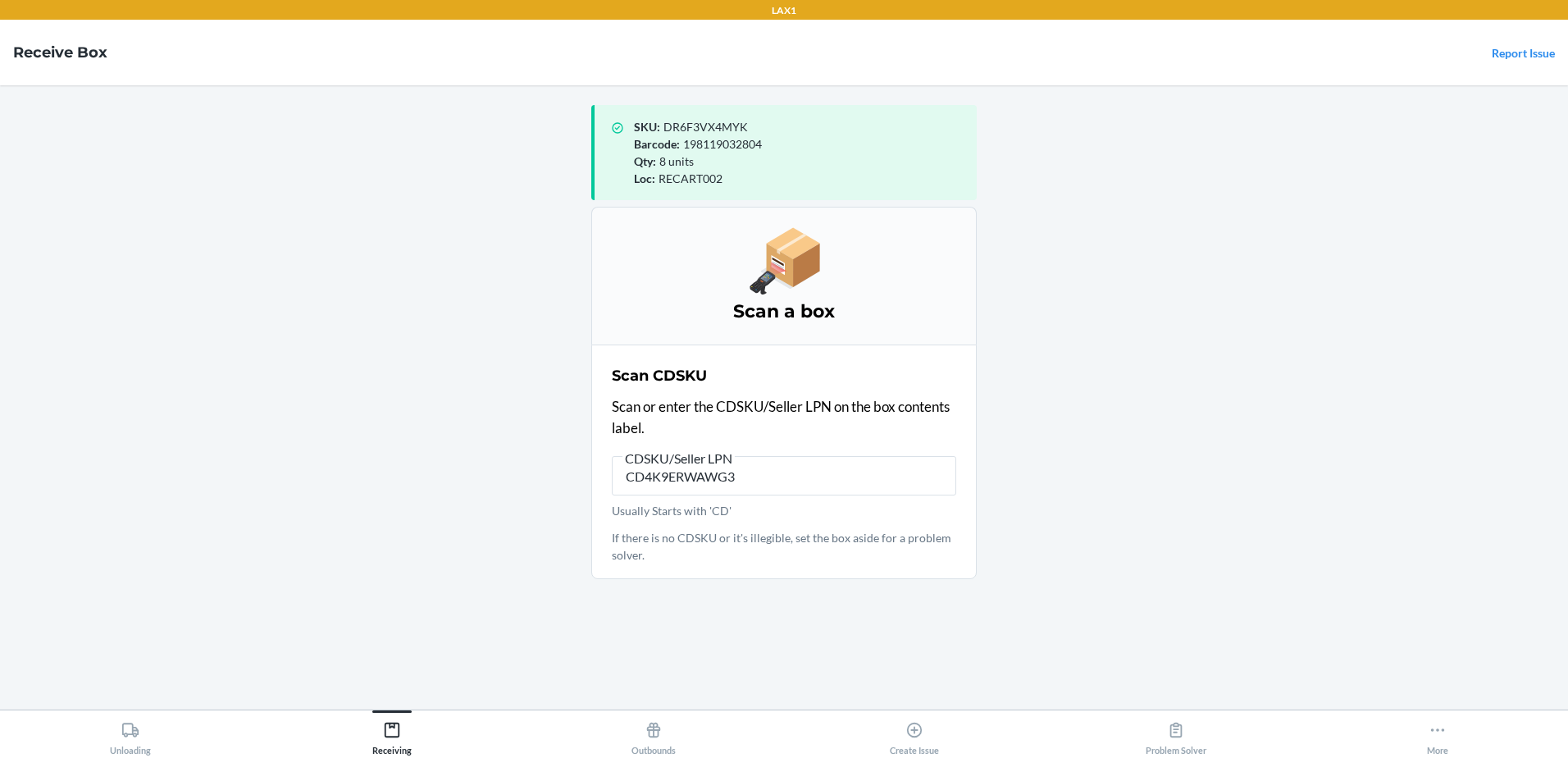
type input "CD4K9ERWAWG"
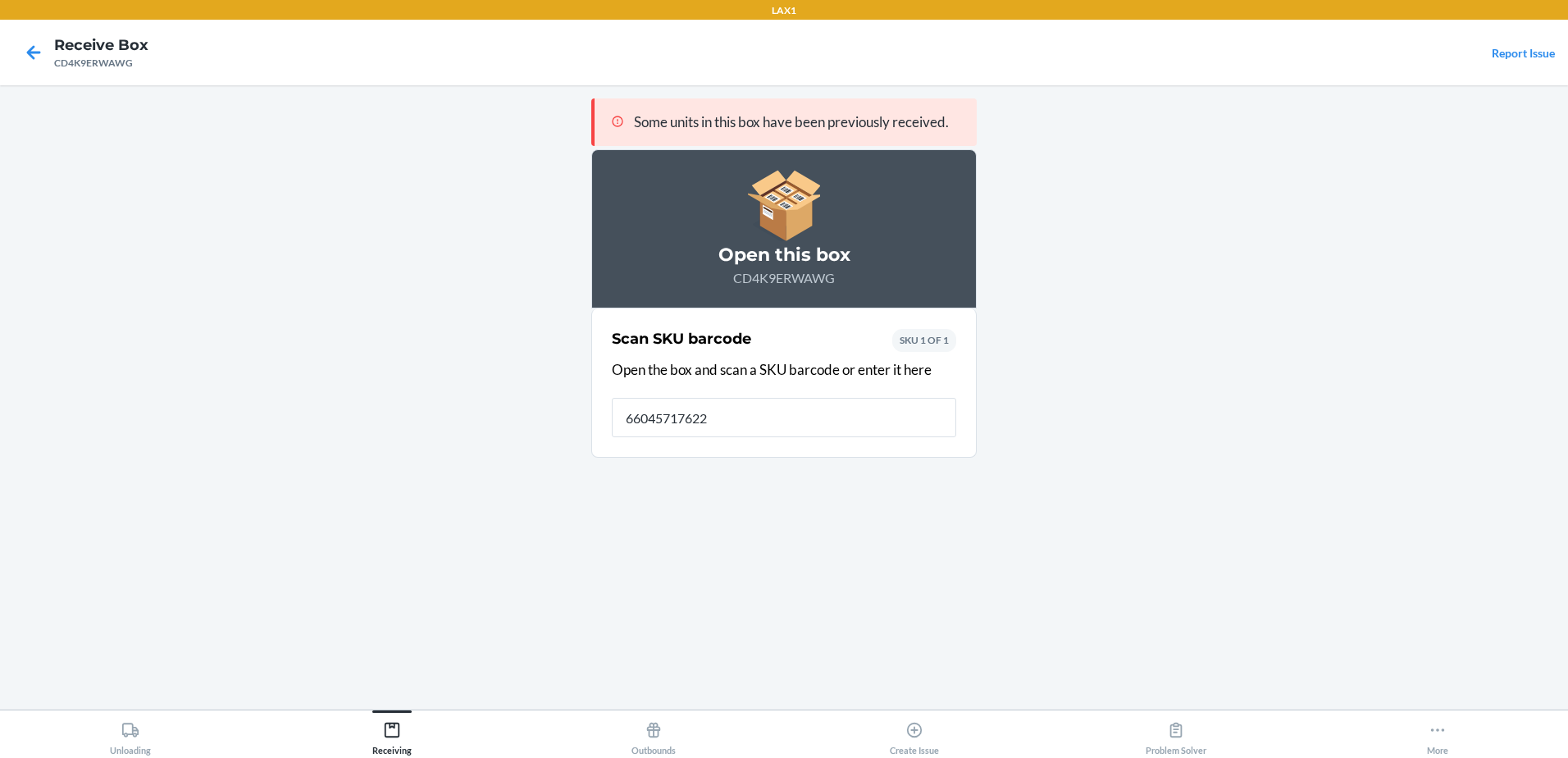
type input "660457176224"
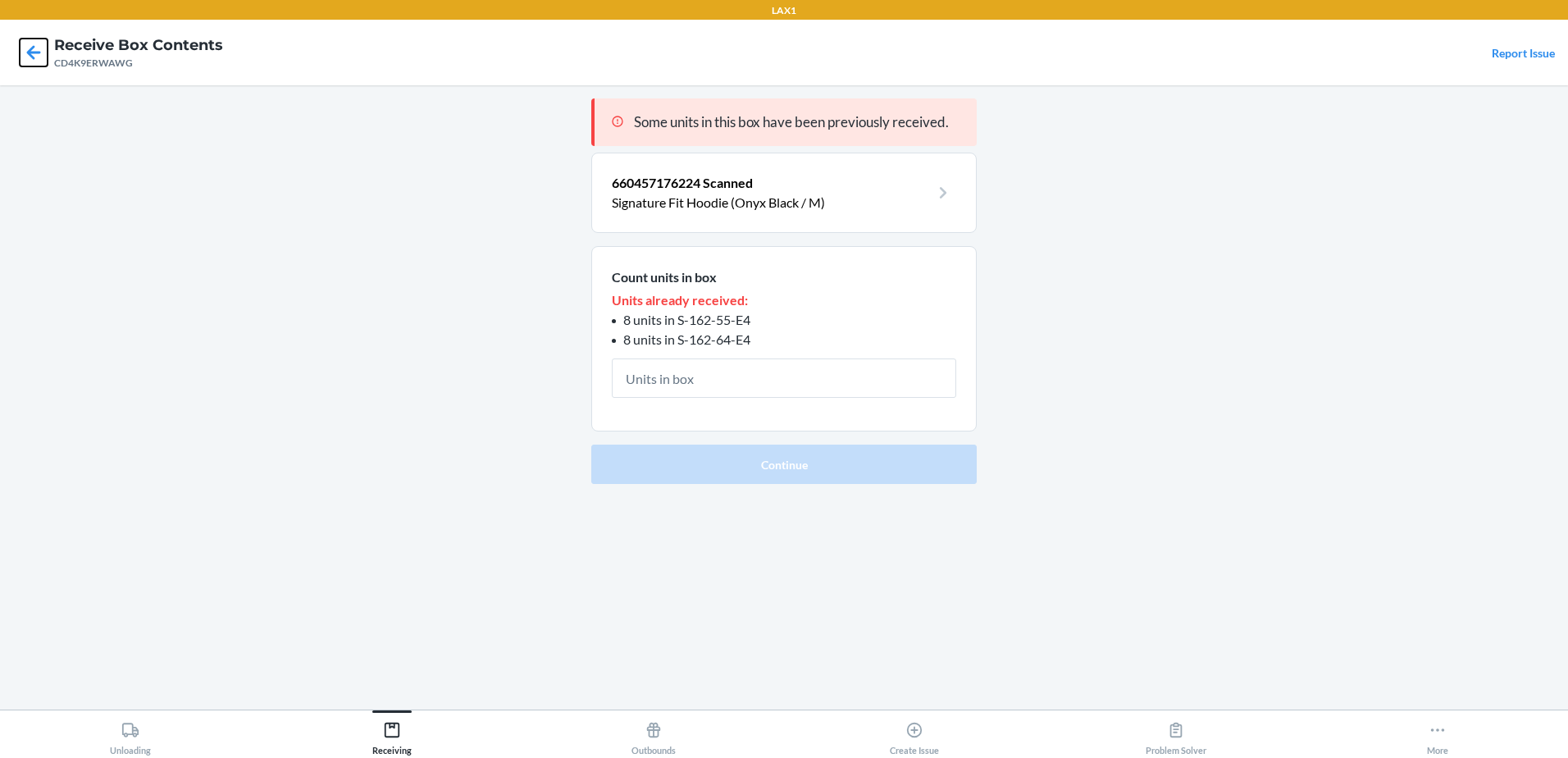
click at [37, 51] on icon at bounding box center [33, 52] width 28 height 28
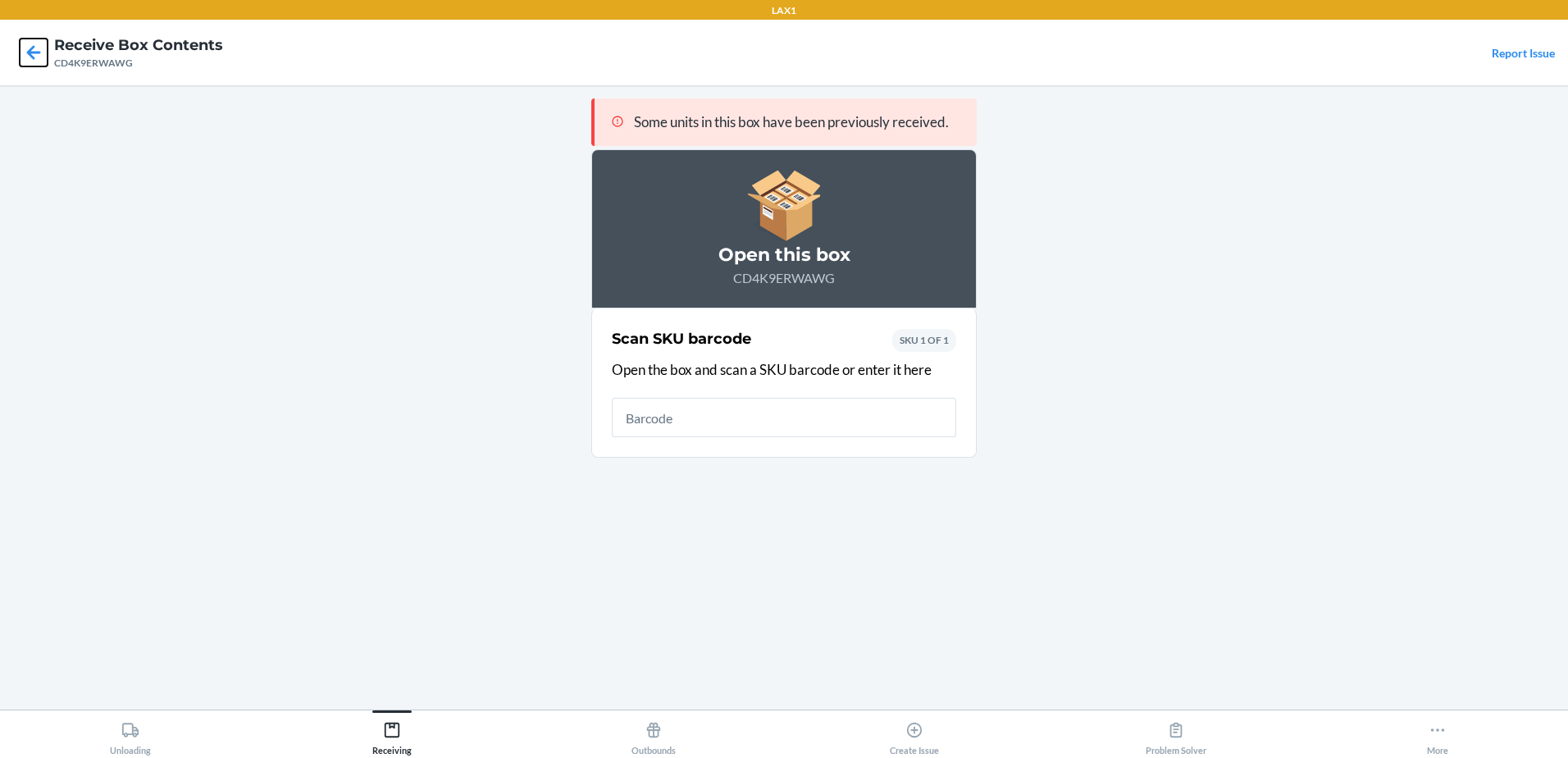
click at [37, 52] on icon at bounding box center [34, 52] width 14 height 14
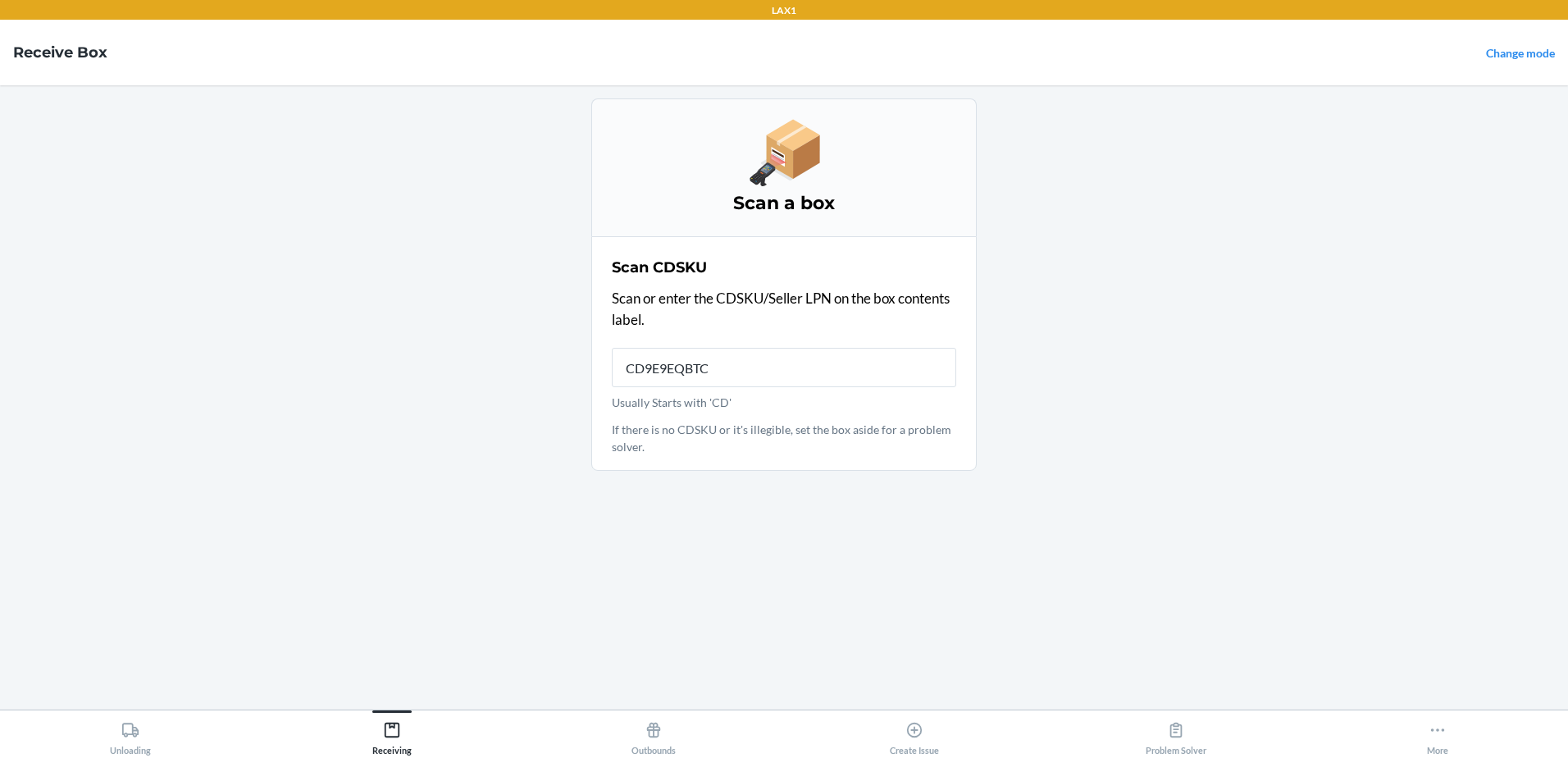
type input "CD9E9EQBTCW"
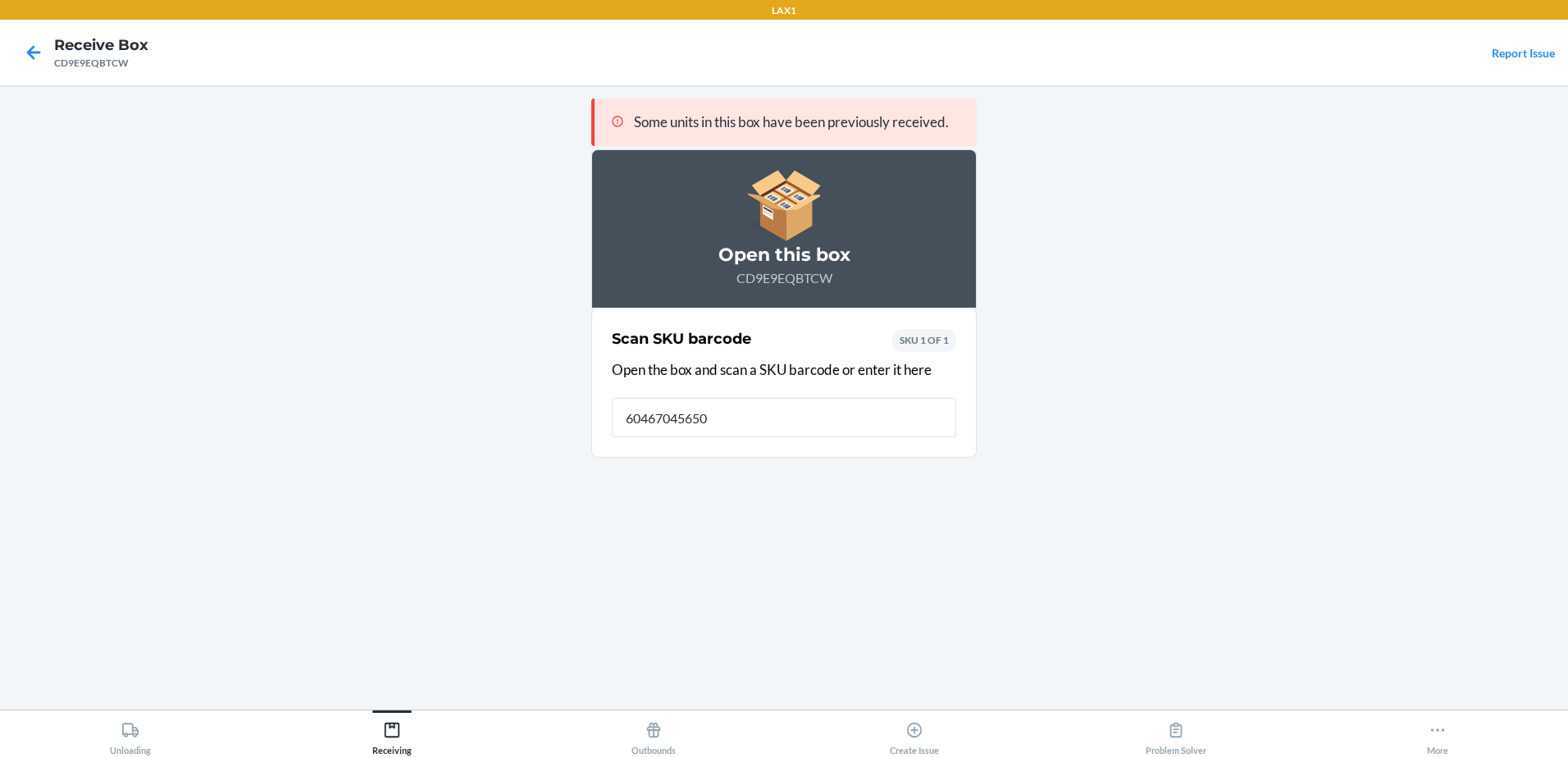
type input "604670456503"
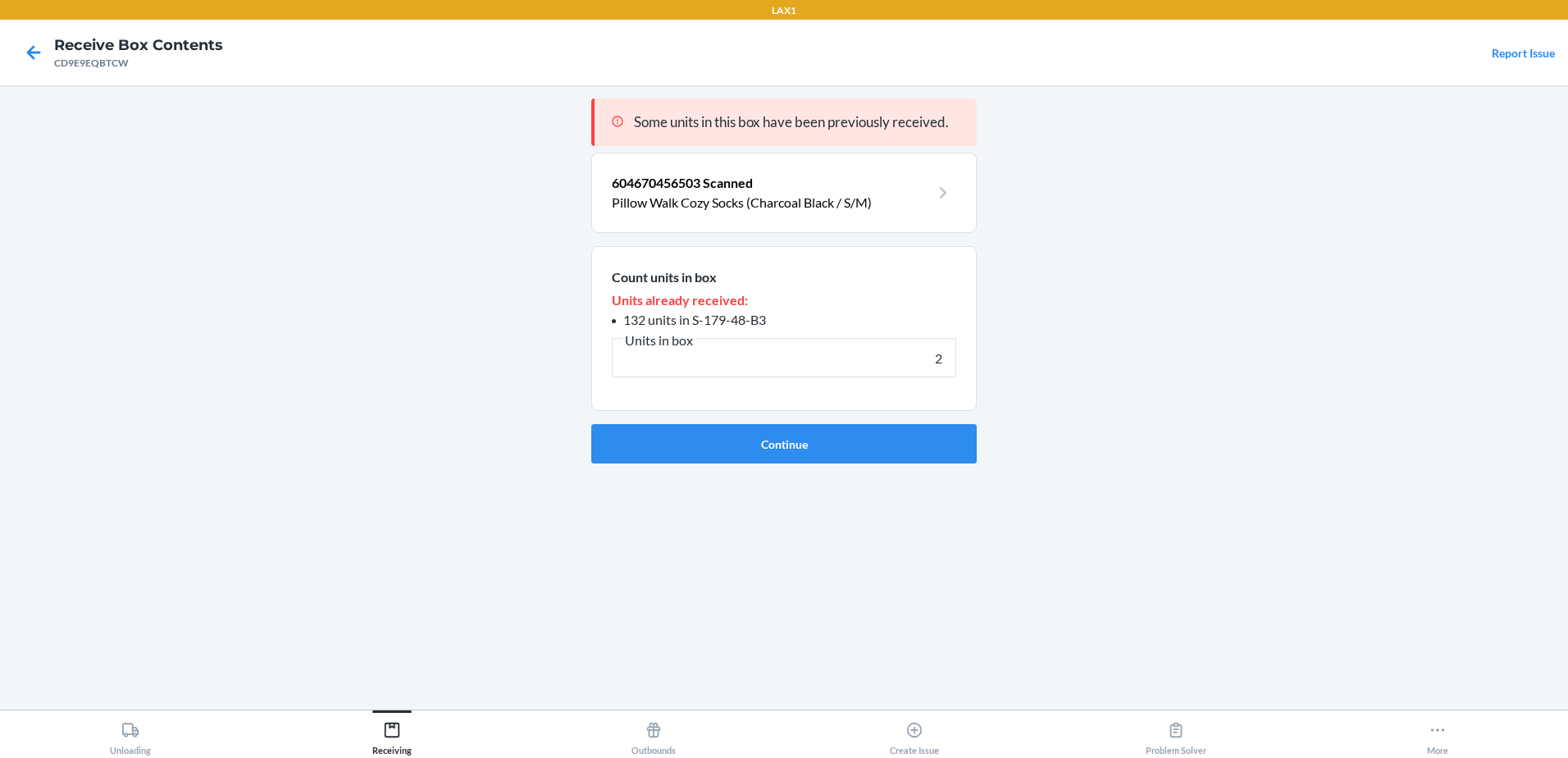
type input "2"
click at [591, 424] on button "Continue" at bounding box center [783, 443] width 385 height 39
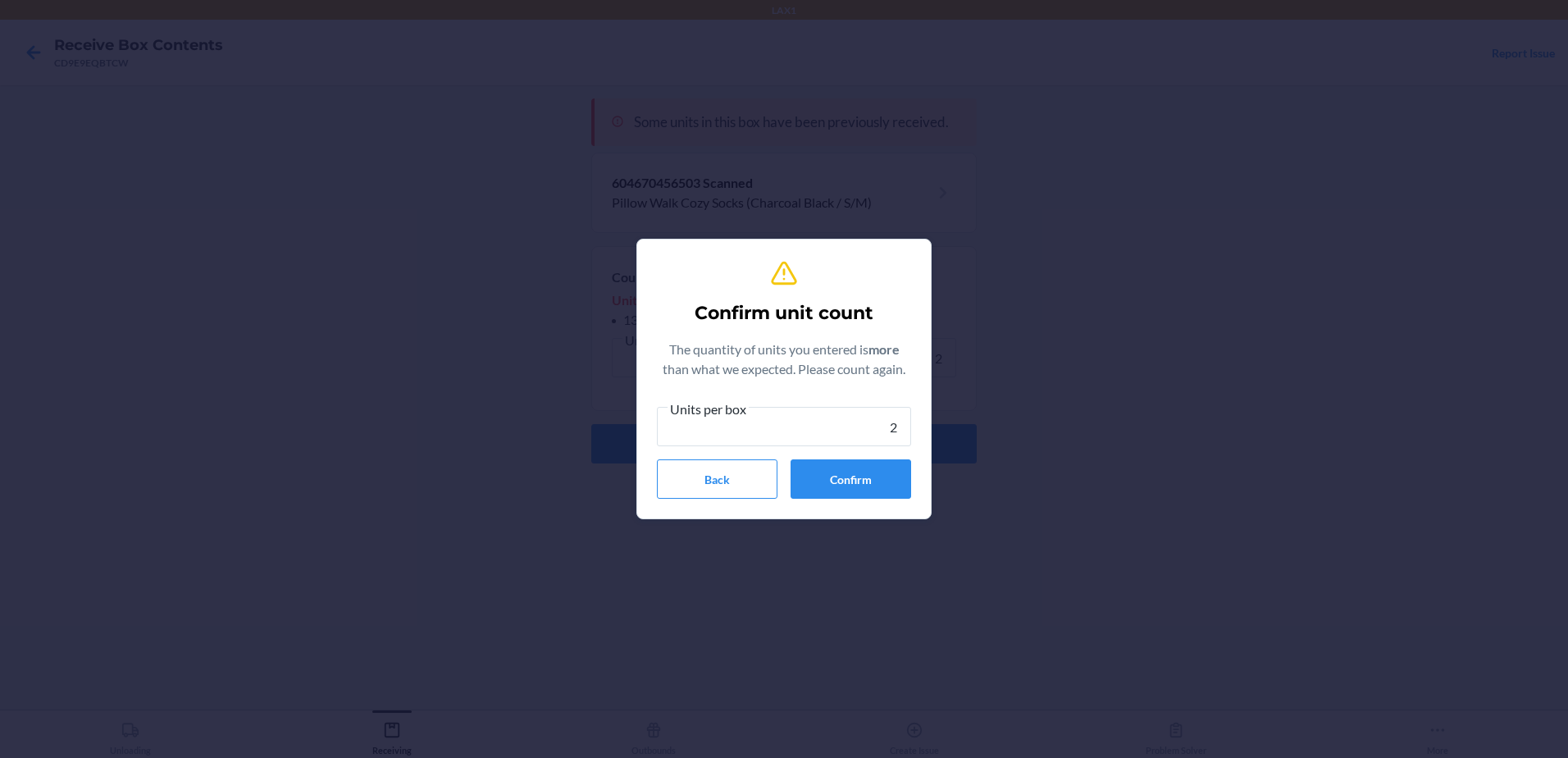
type input "2"
click at [866, 494] on button "Confirm" at bounding box center [851, 478] width 121 height 39
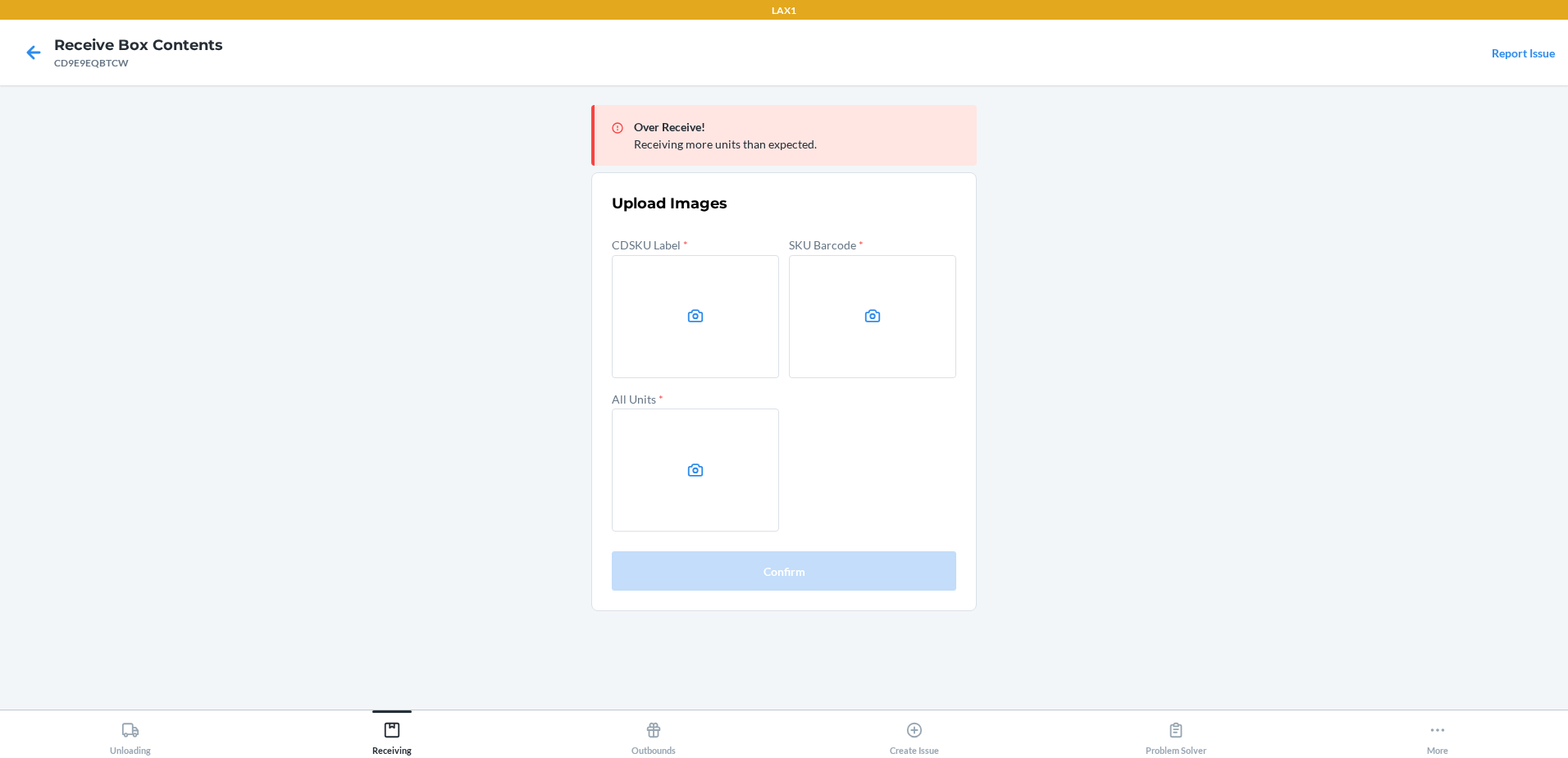
click at [1241, 395] on main "Over Receive! Receiving more units than expected. Upload Images CDSKU Label * S…" at bounding box center [784, 397] width 1568 height 624
click at [740, 316] on label at bounding box center [695, 316] width 167 height 123
click at [0, 0] on input "file" at bounding box center [0, 0] width 0 height 0
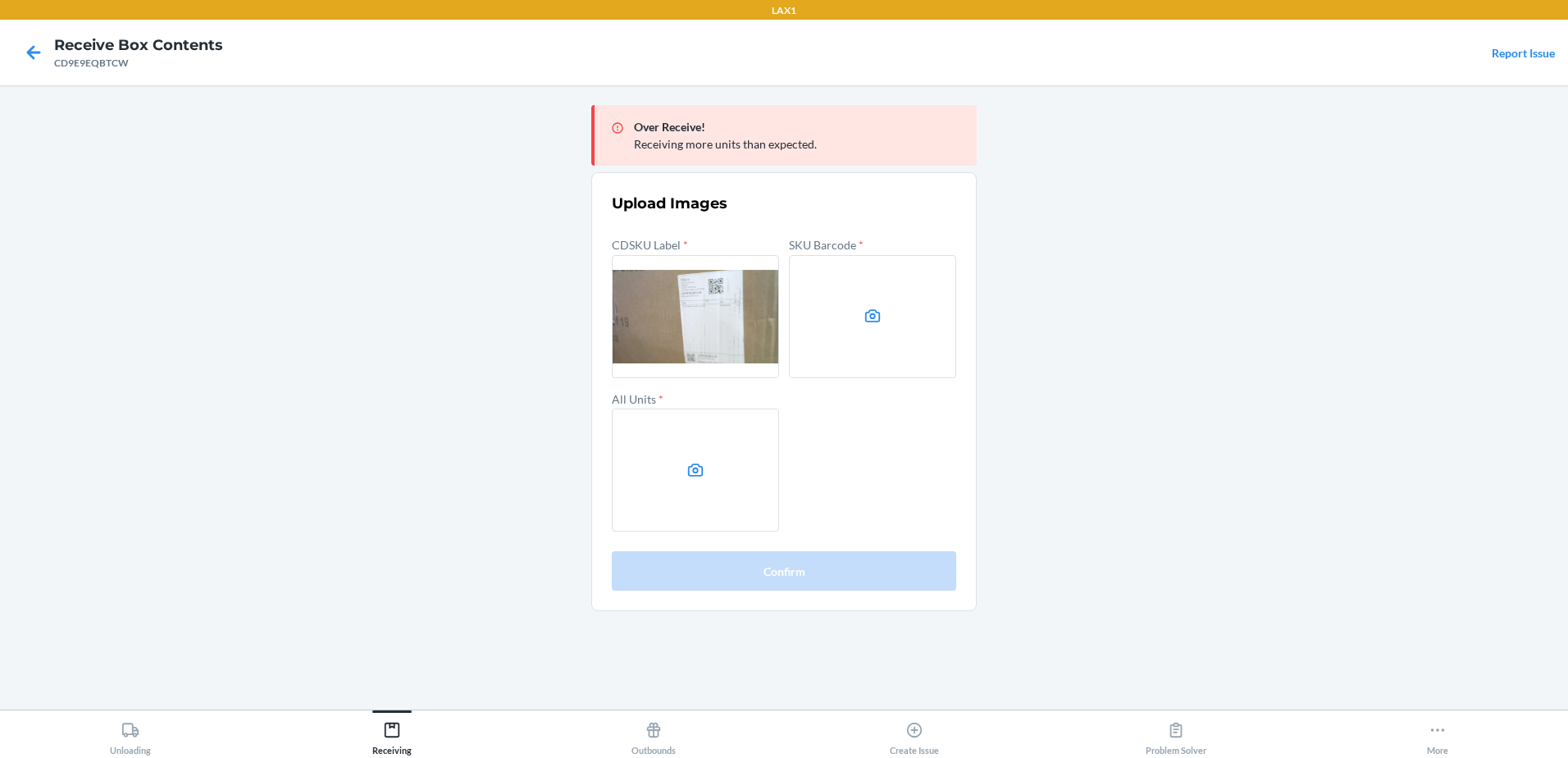
click at [906, 353] on label at bounding box center [872, 316] width 167 height 123
click at [0, 0] on input "file" at bounding box center [0, 0] width 0 height 0
click at [651, 479] on label at bounding box center [695, 469] width 167 height 123
click at [0, 0] on input "file" at bounding box center [0, 0] width 0 height 0
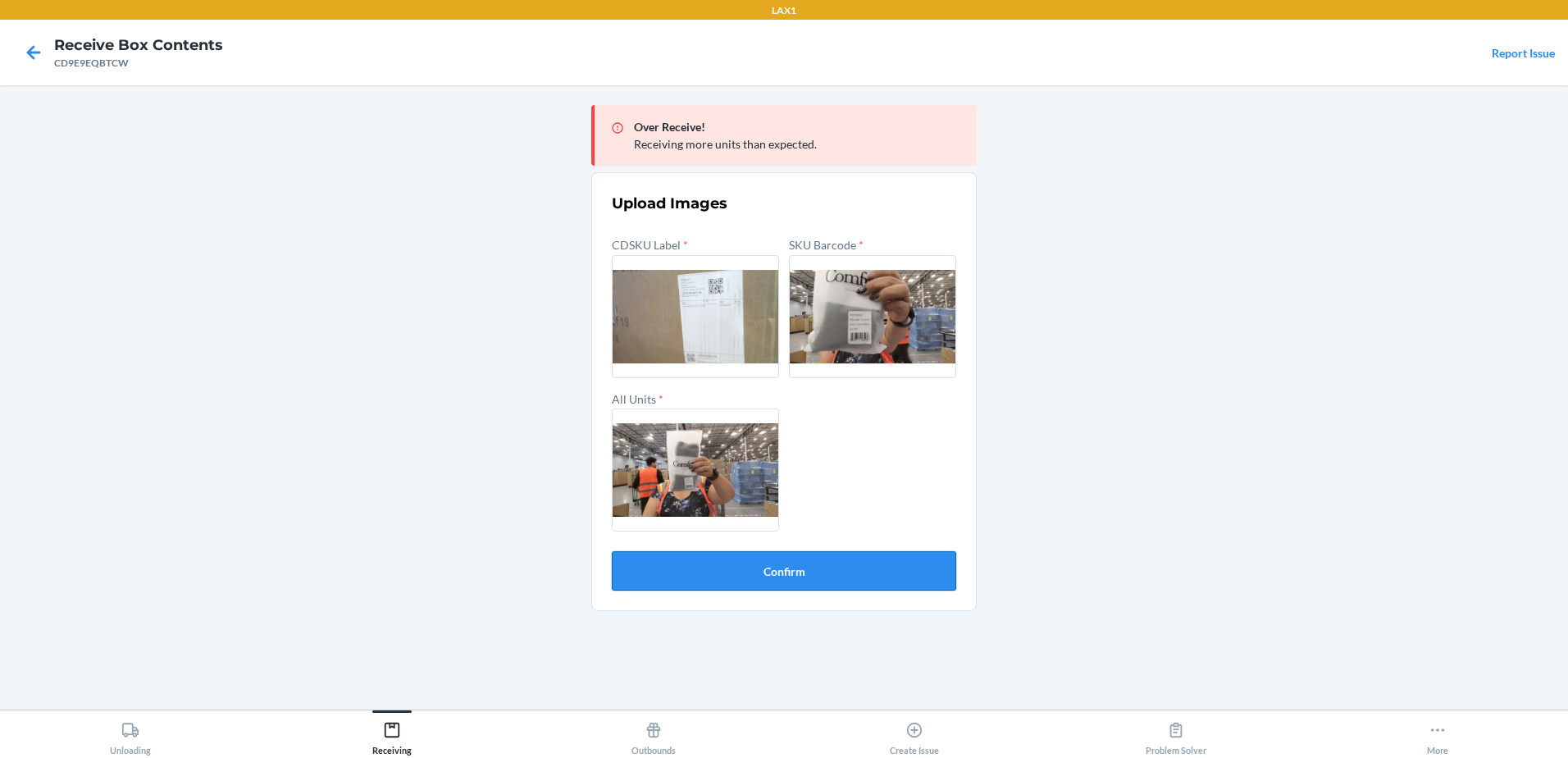
click at [777, 580] on button "Confirm" at bounding box center [784, 570] width 344 height 39
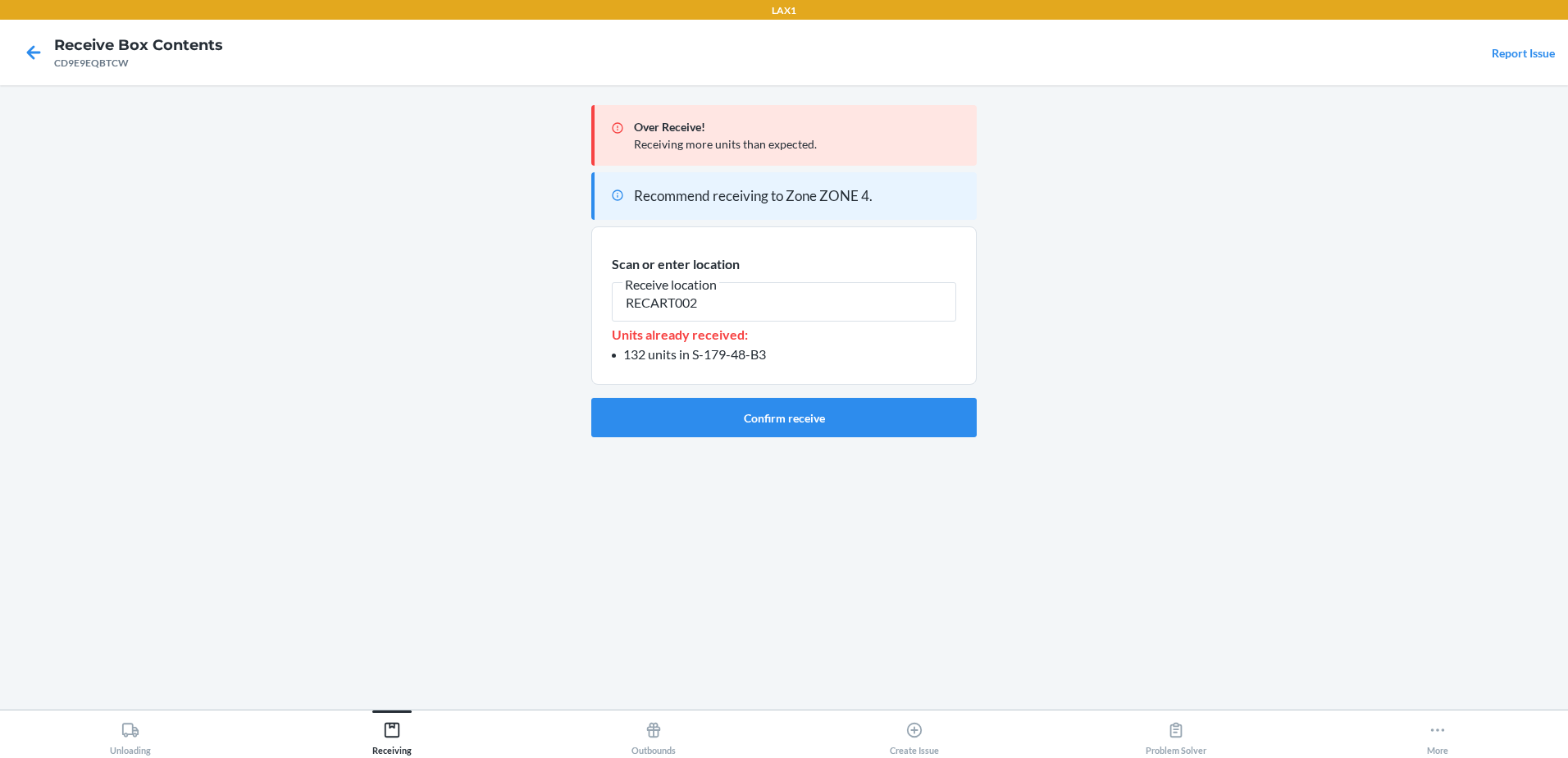
type input "RECART002"
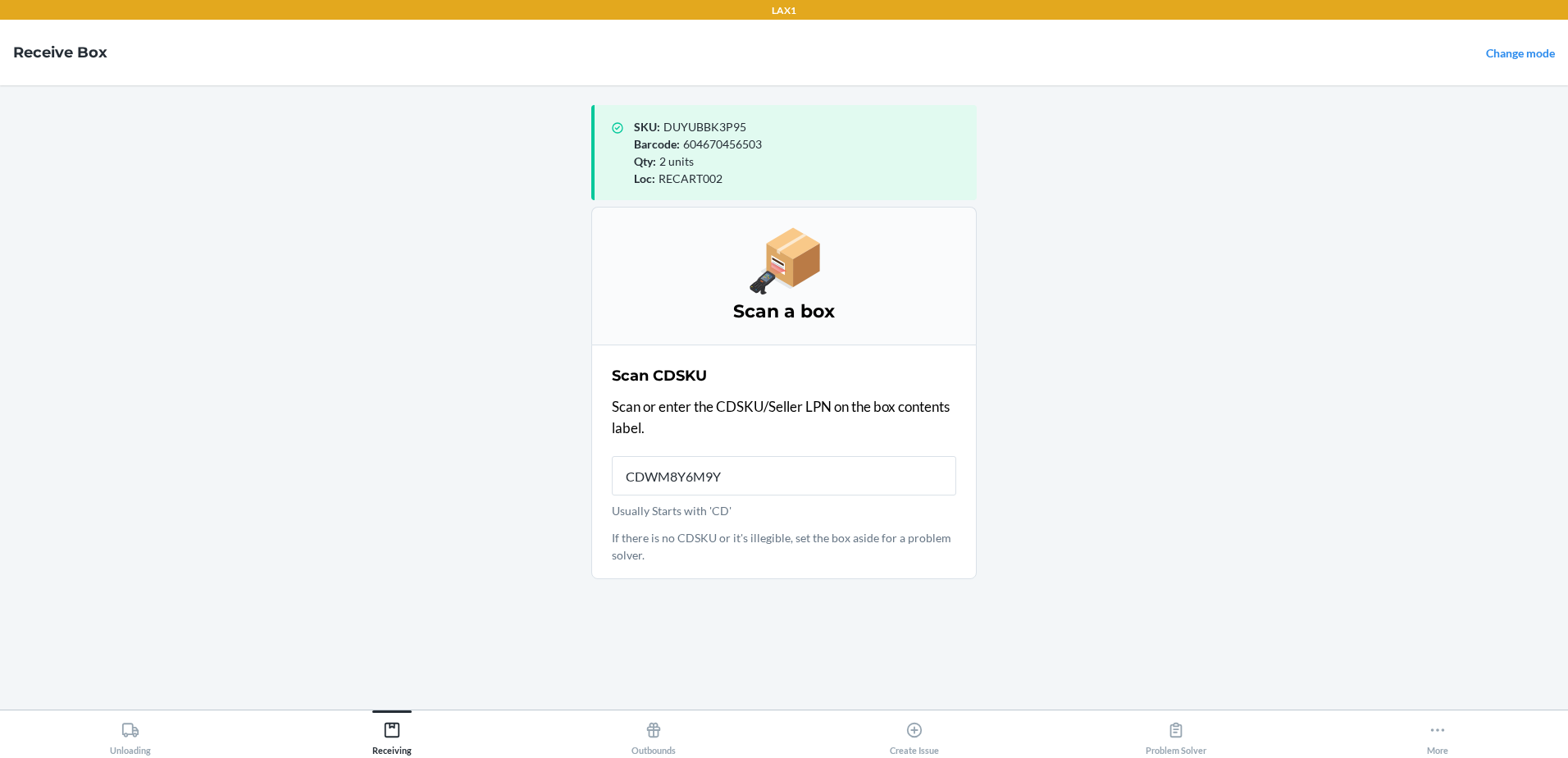
type input "CDWM8Y6M9YP"
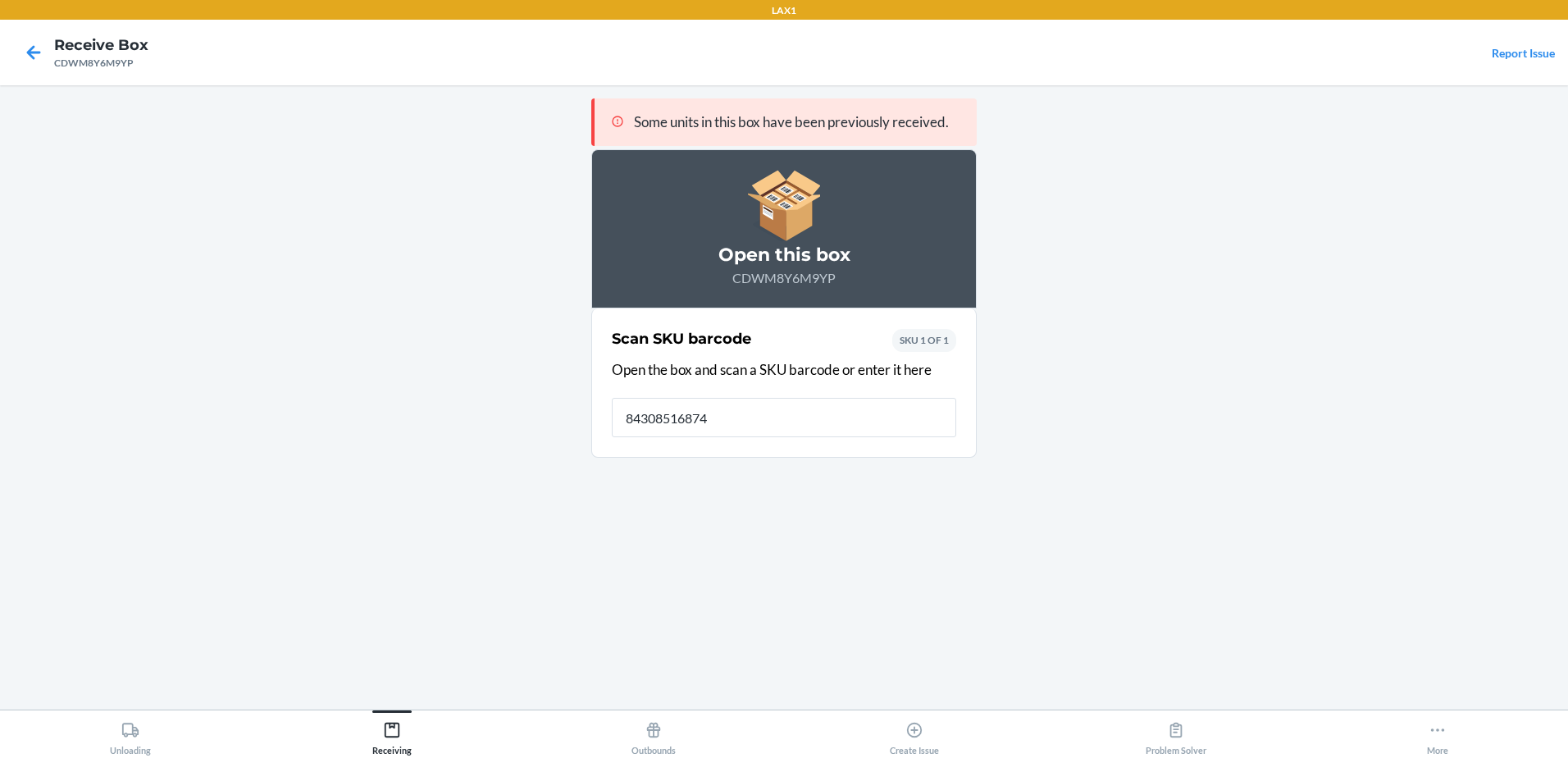
type input "843085168742"
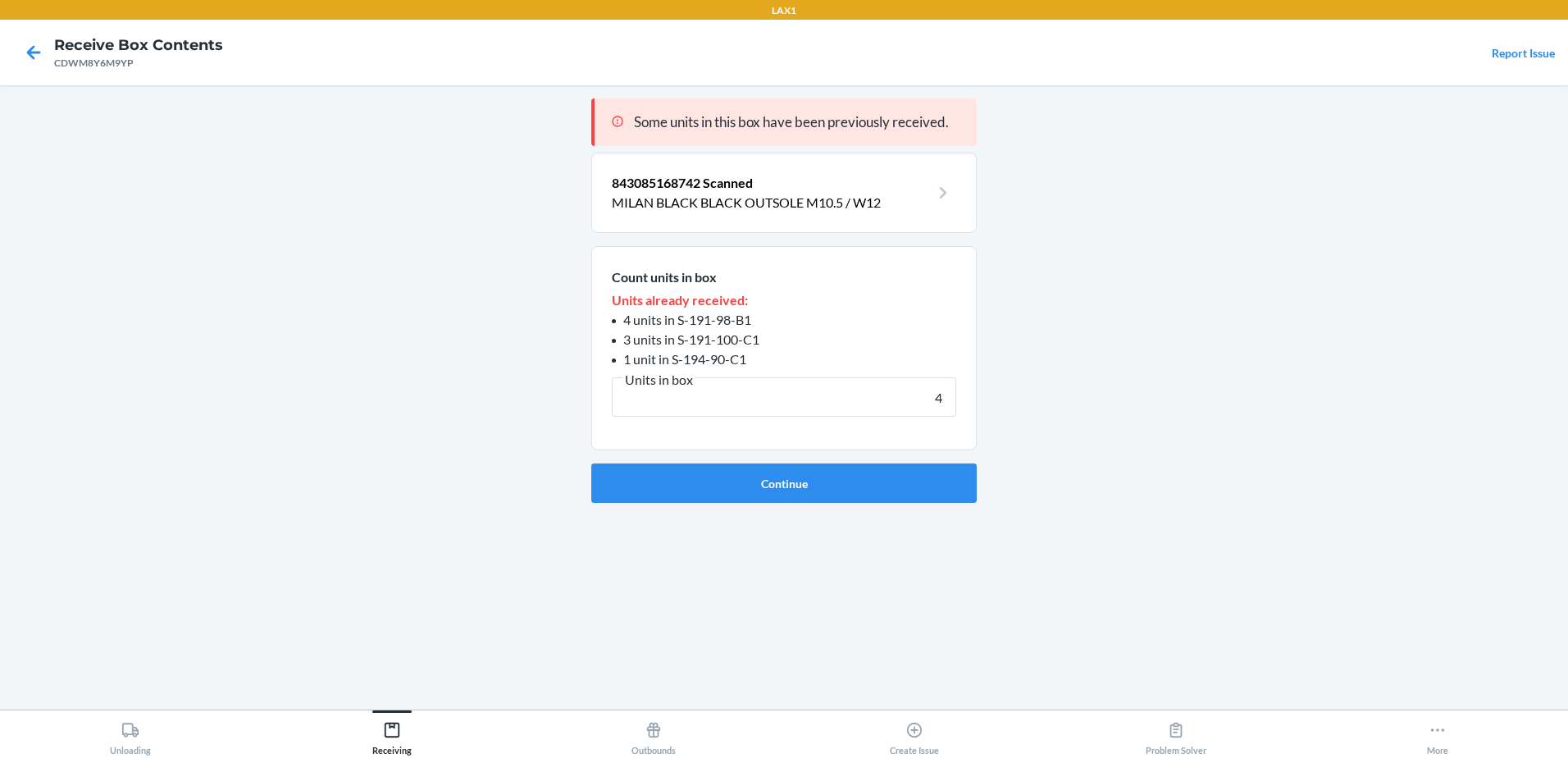
type input "4"
click at [591, 463] on button "Continue" at bounding box center [783, 483] width 385 height 39
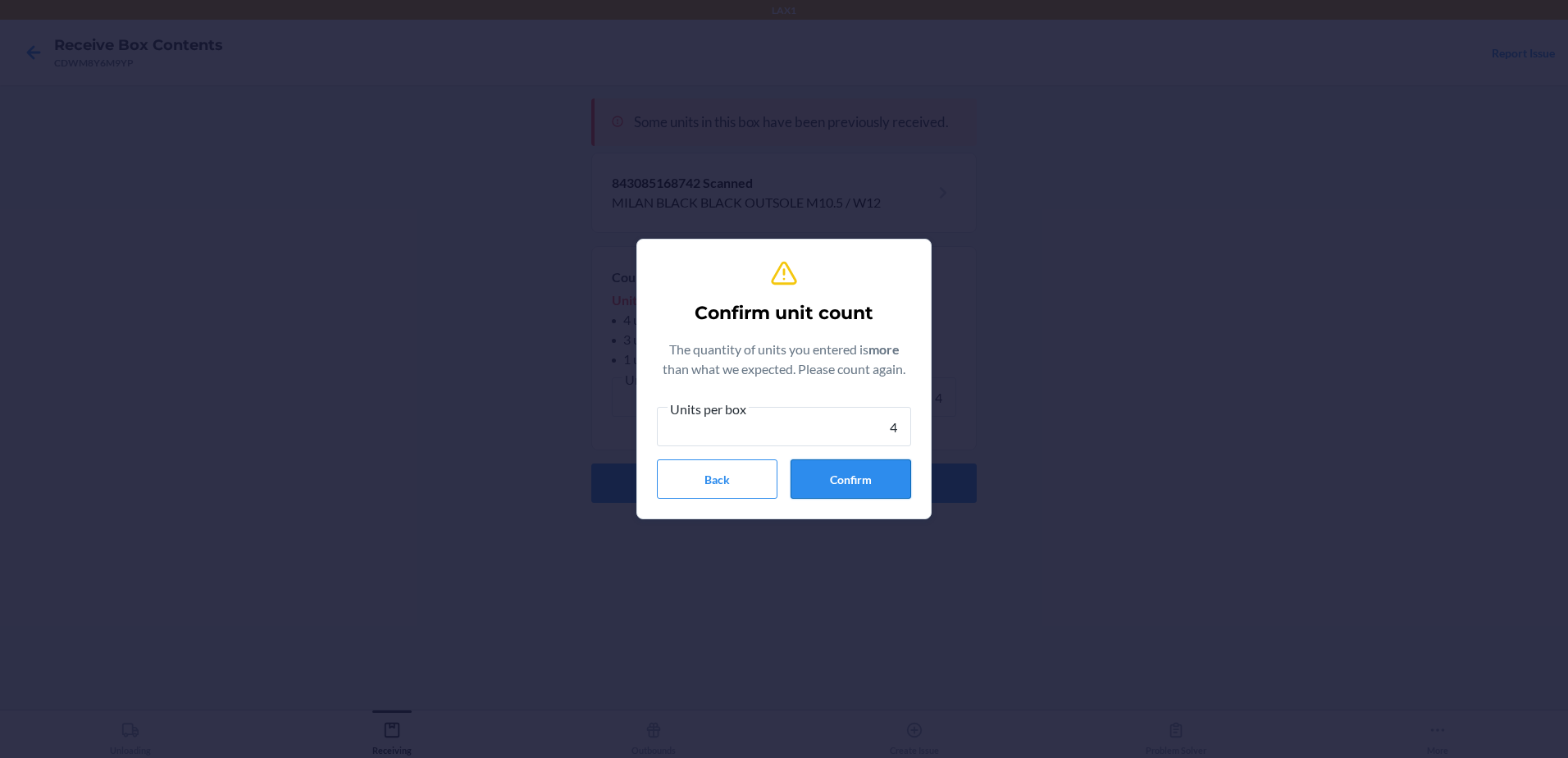
type input "4"
click at [822, 485] on button "Confirm" at bounding box center [851, 478] width 121 height 39
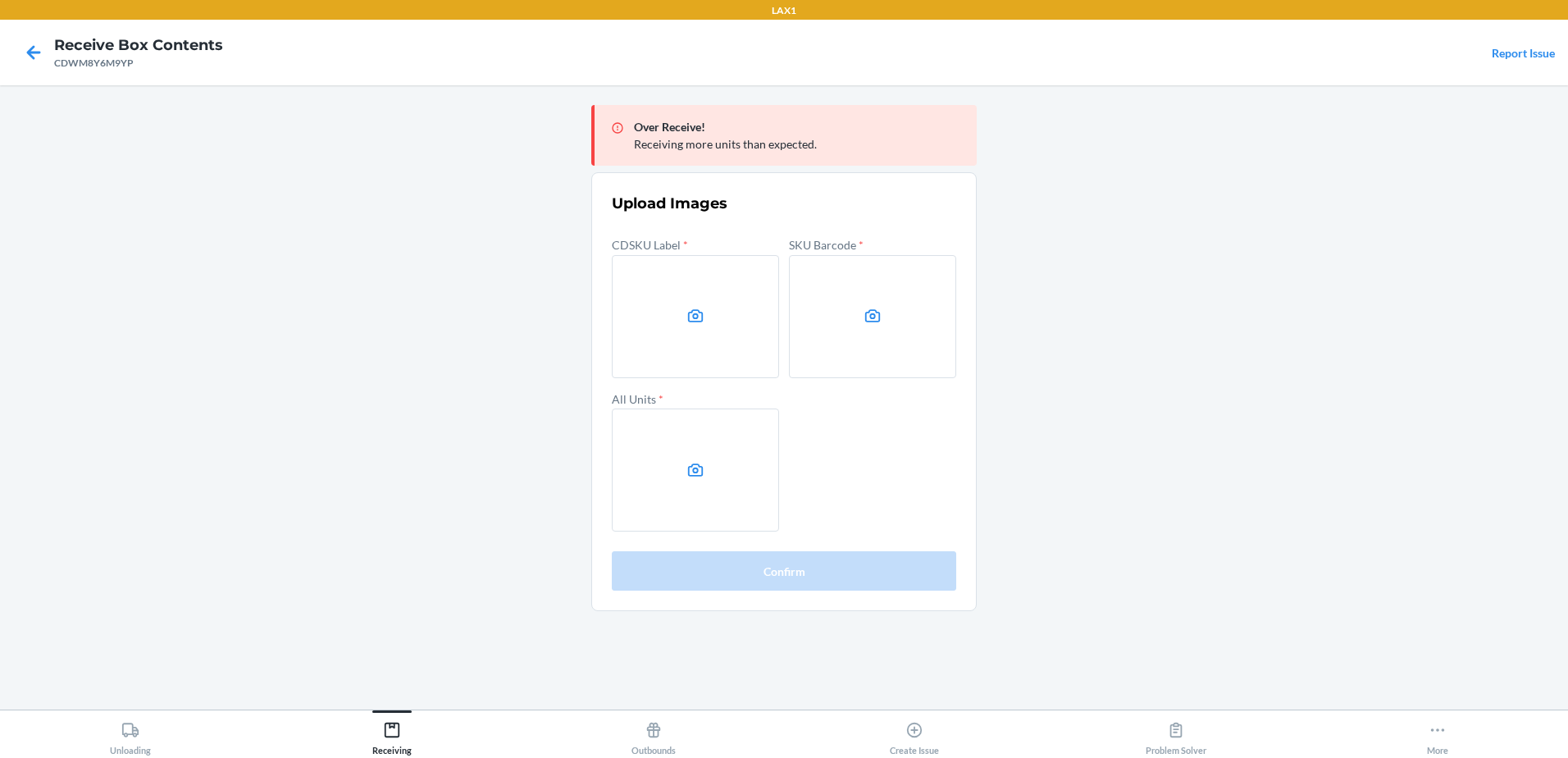
click at [1461, 346] on main "Over Receive! Receiving more units than expected. Upload Images CDSKU Label * S…" at bounding box center [784, 397] width 1568 height 624
click at [683, 358] on label at bounding box center [695, 316] width 167 height 123
click at [0, 0] on input "file" at bounding box center [0, 0] width 0 height 0
click at [863, 345] on label at bounding box center [872, 316] width 167 height 123
click at [0, 0] on input "file" at bounding box center [0, 0] width 0 height 0
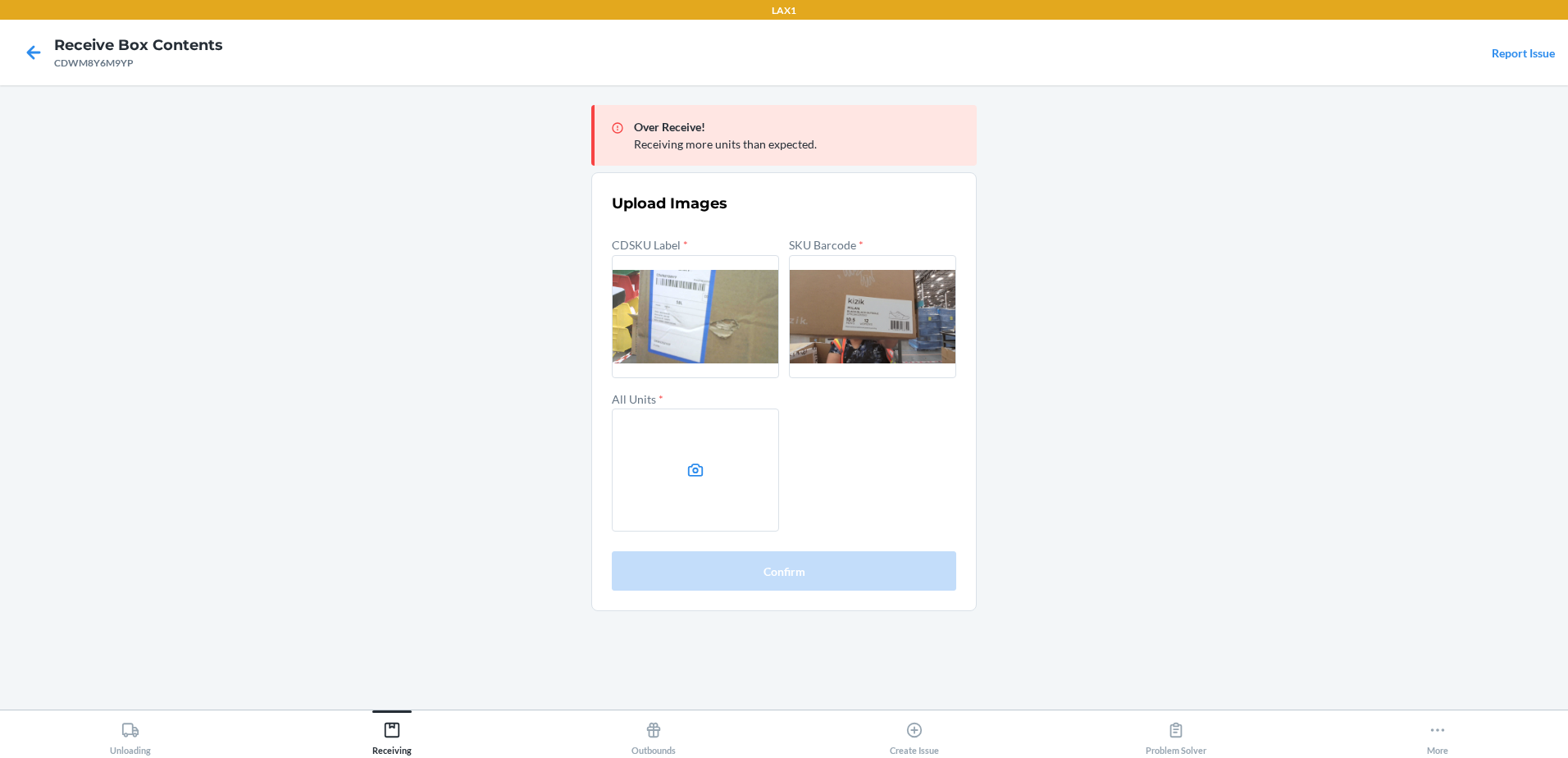
click at [658, 497] on label at bounding box center [695, 469] width 167 height 123
click at [0, 0] on input "file" at bounding box center [0, 0] width 0 height 0
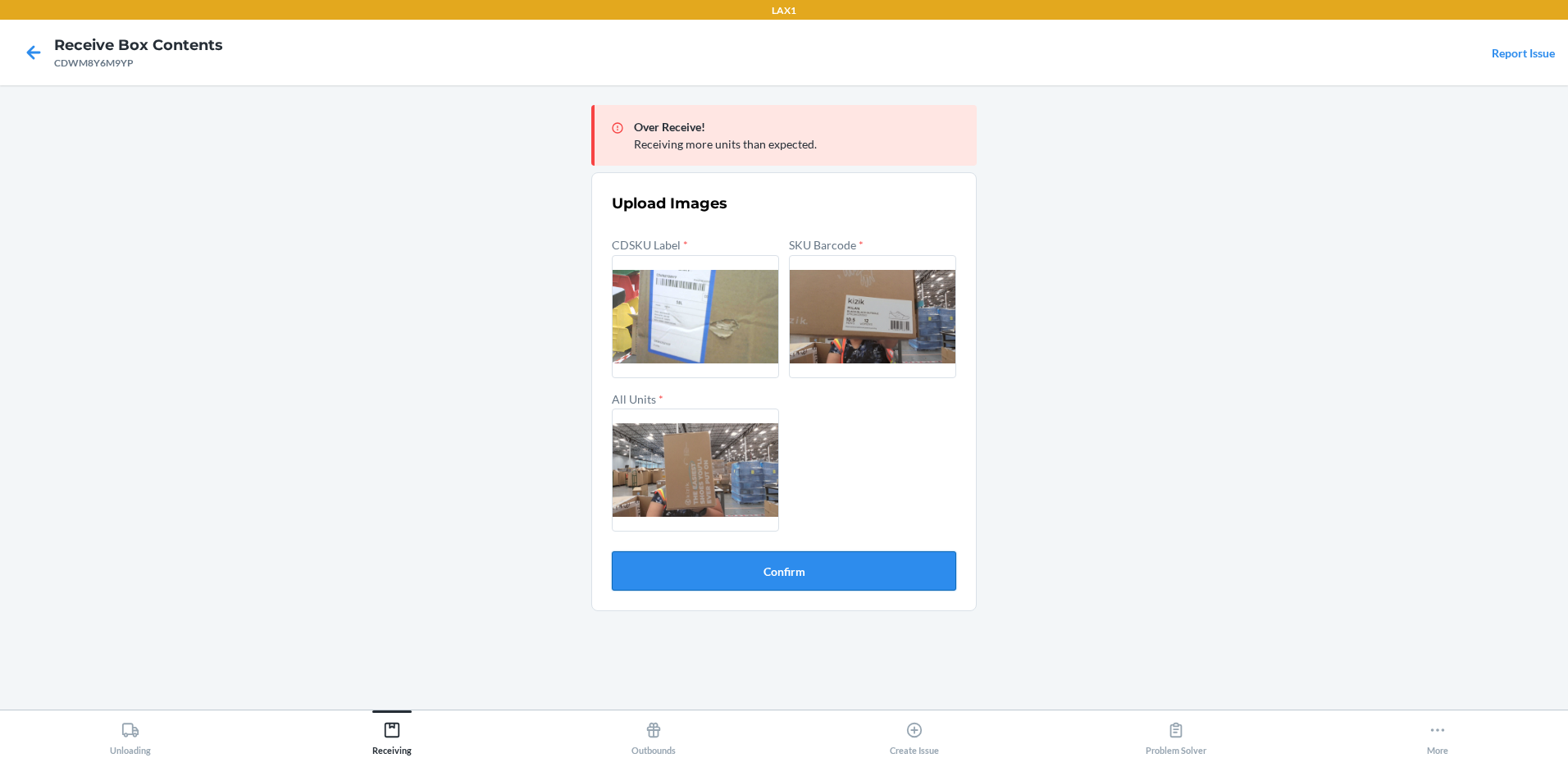
drag, startPoint x: 805, startPoint y: 573, endPoint x: 794, endPoint y: 550, distance: 25.5
click at [805, 572] on button "Confirm" at bounding box center [784, 570] width 344 height 39
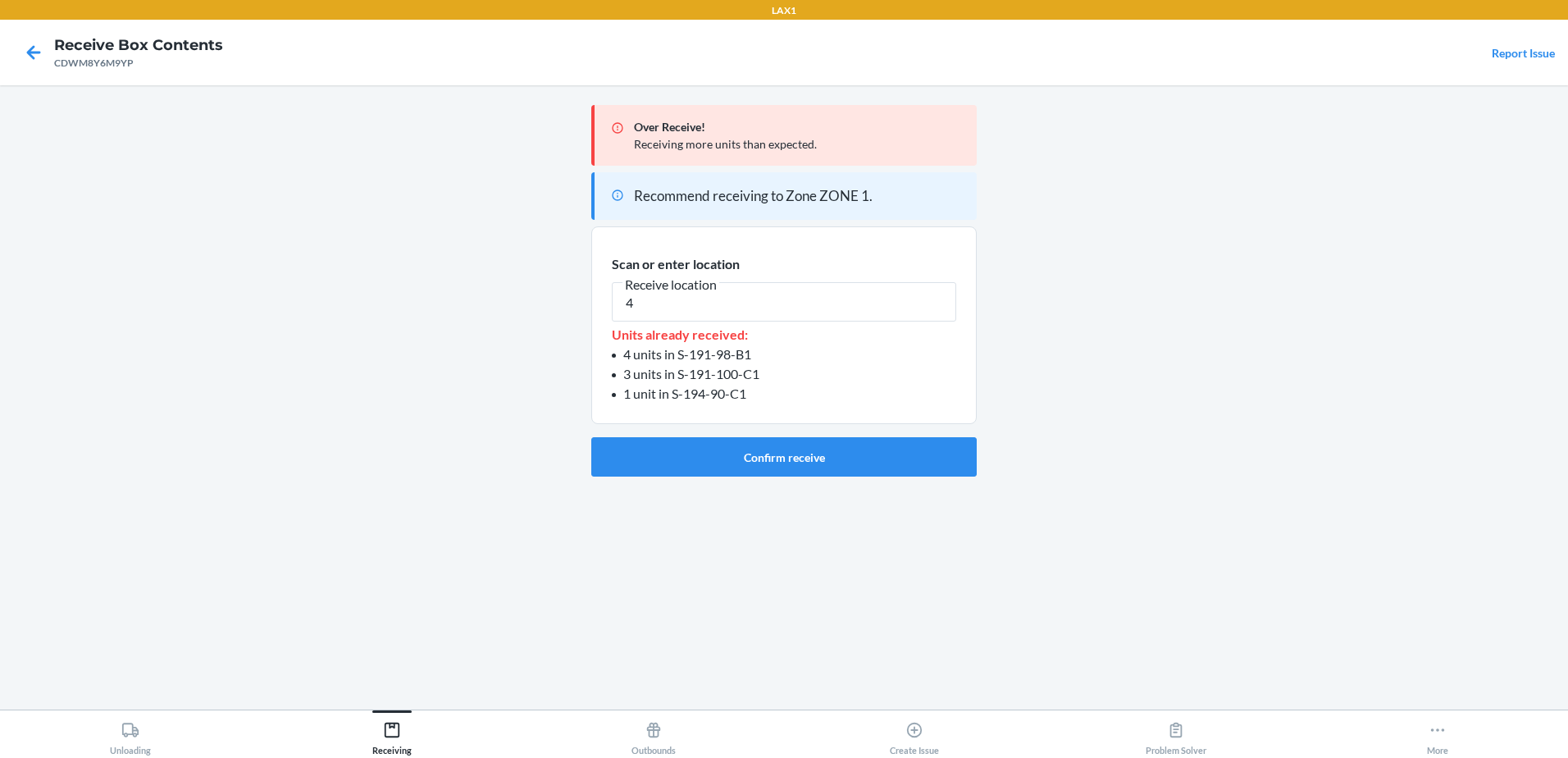
type input "4"
type input "RECART002"
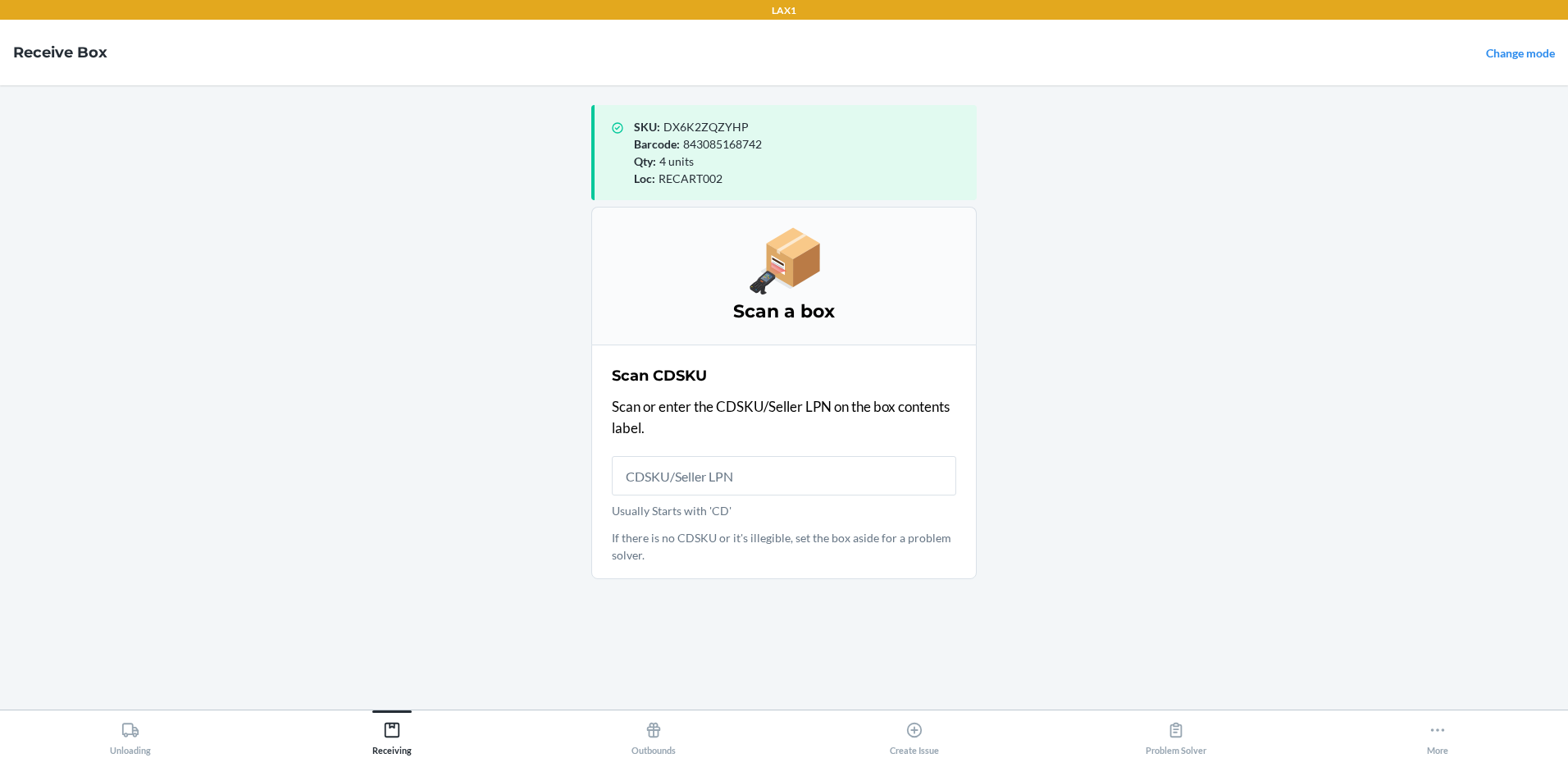
click at [1425, 345] on main "SKU : DX6K2ZQZYHP Barcode : 843085168742 Qty : 4 units Loc : RECART002 Scan a b…" at bounding box center [784, 397] width 1568 height 624
click at [690, 477] on input "Usually Starts with 'CD'" at bounding box center [784, 475] width 344 height 39
type input "CDFLDRRT88L"
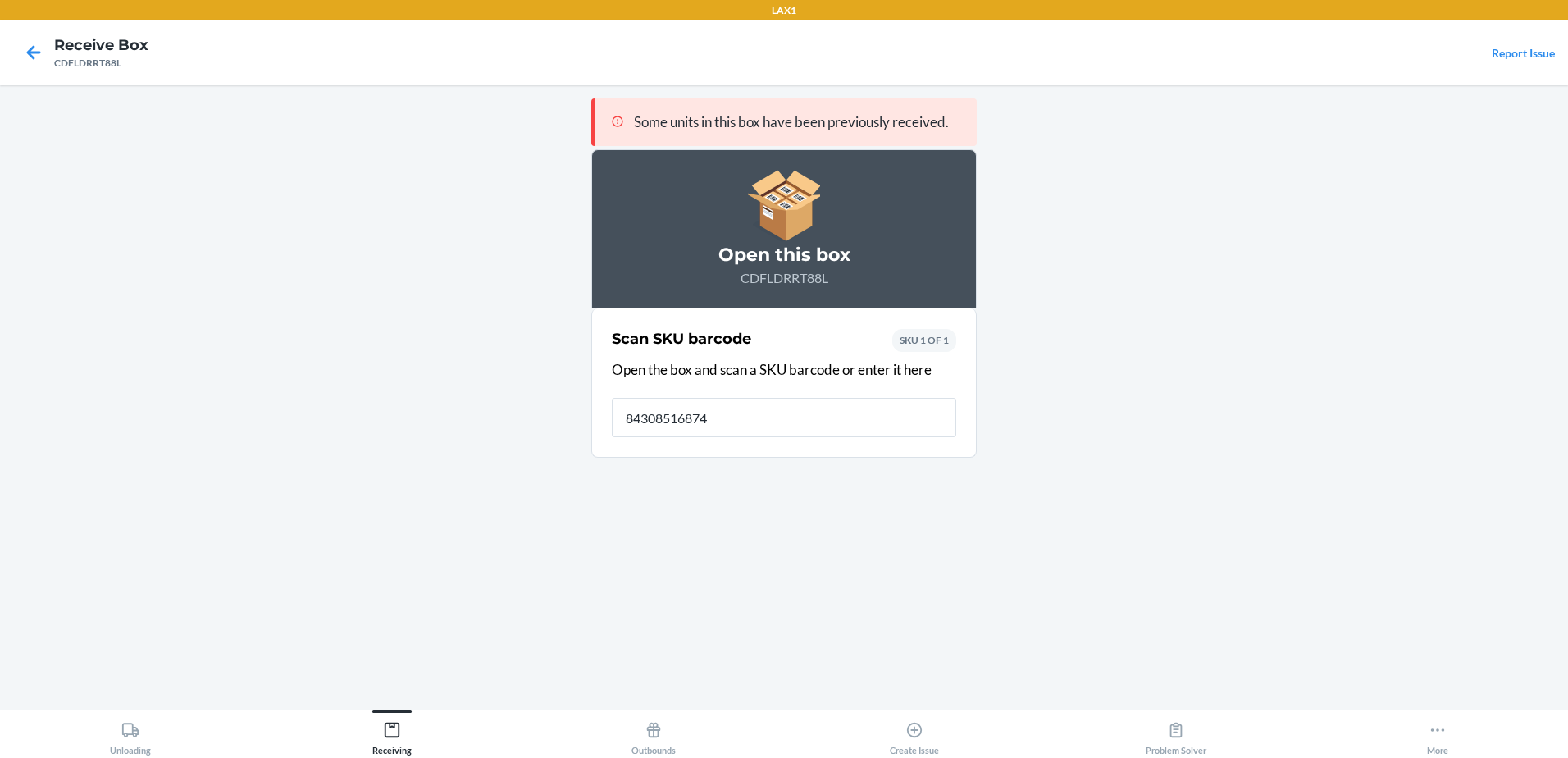
type input "843085168742"
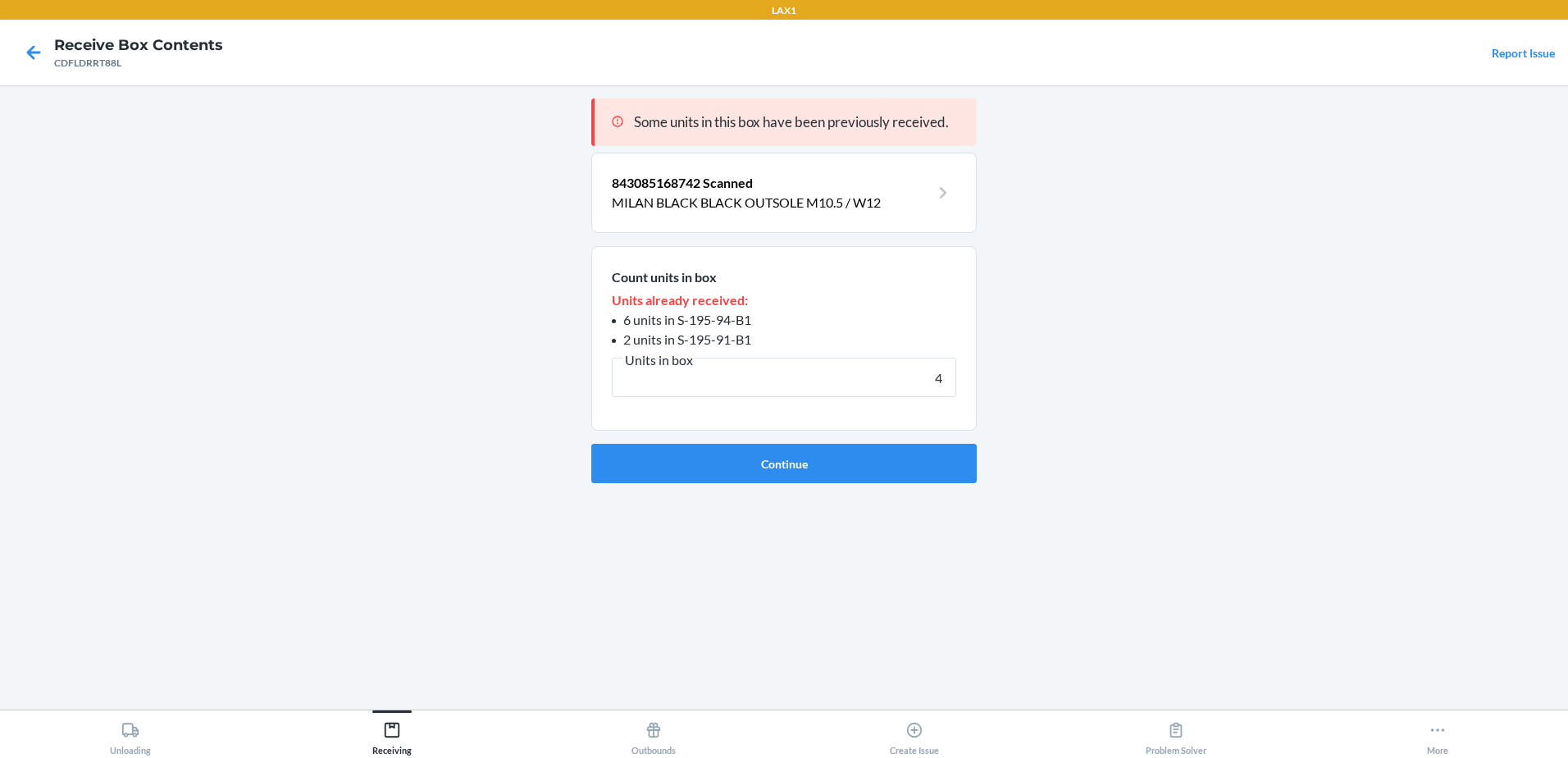
type input "4"
click at [591, 444] on button "Continue" at bounding box center [783, 463] width 385 height 39
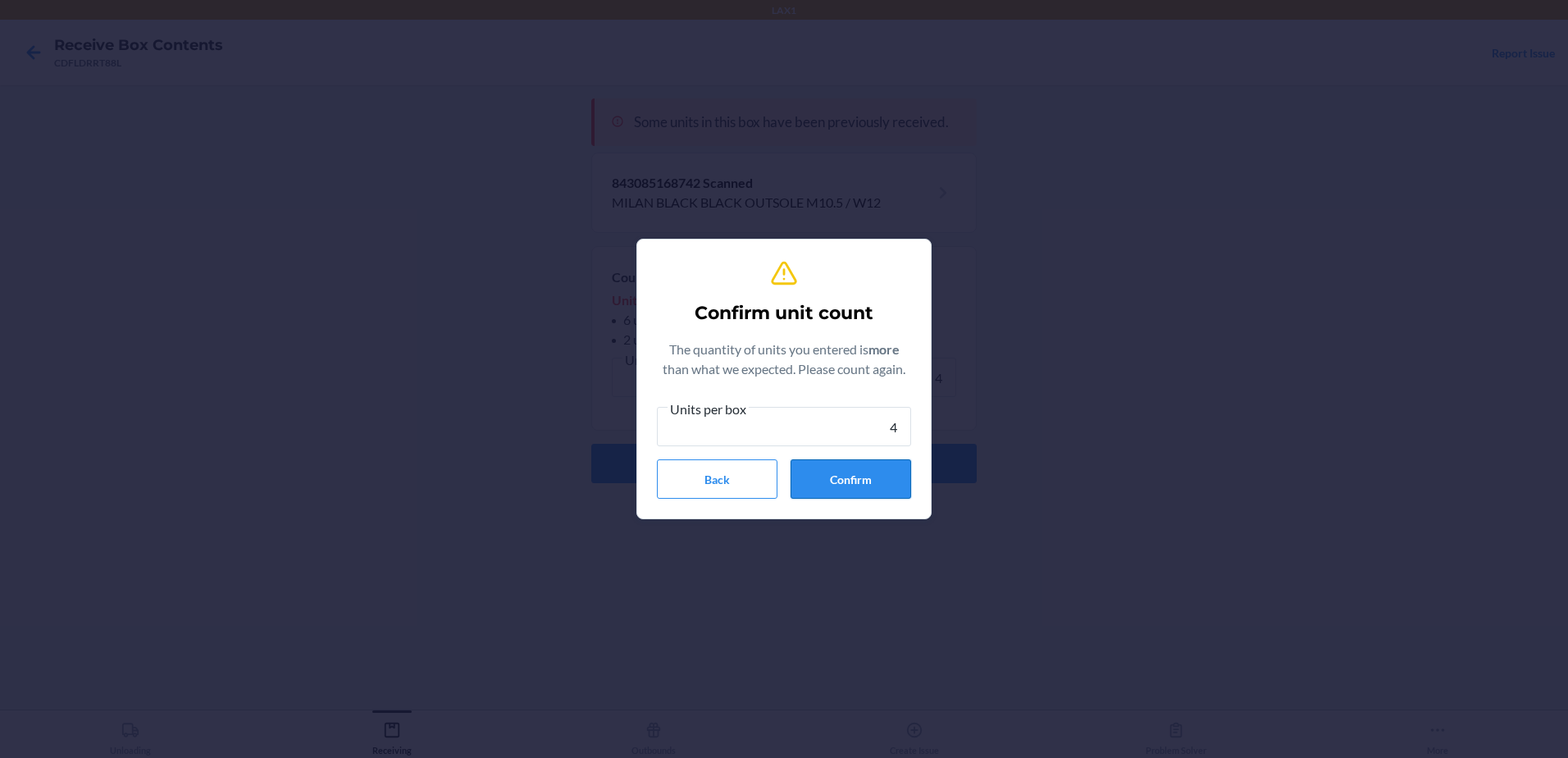
type input "4"
click at [842, 480] on button "Confirm" at bounding box center [851, 478] width 121 height 39
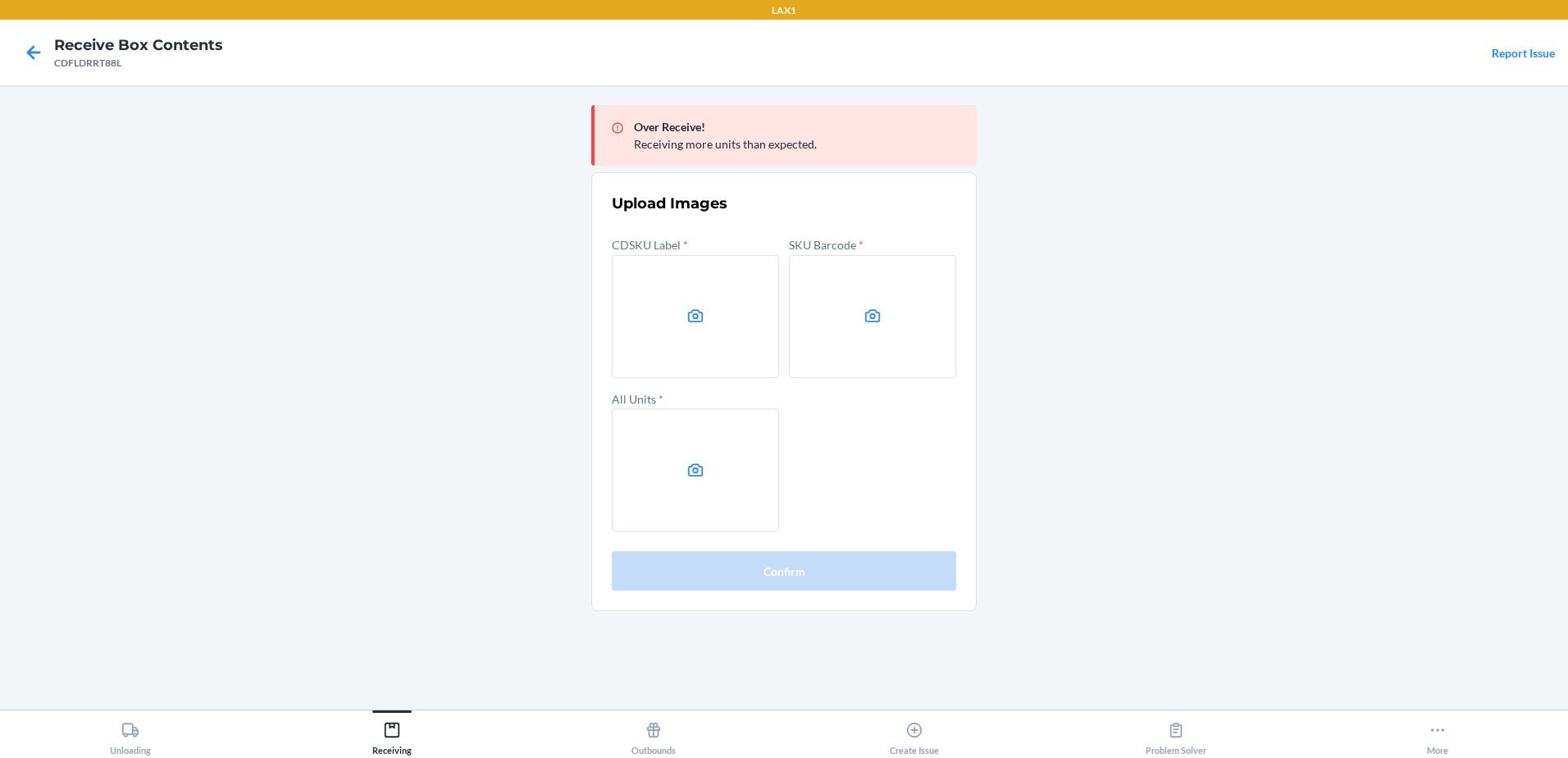
click at [653, 295] on label at bounding box center [695, 316] width 167 height 123
click at [0, 0] on input "file" at bounding box center [0, 0] width 0 height 0
click at [889, 350] on label at bounding box center [872, 316] width 167 height 123
click at [0, 0] on input "file" at bounding box center [0, 0] width 0 height 0
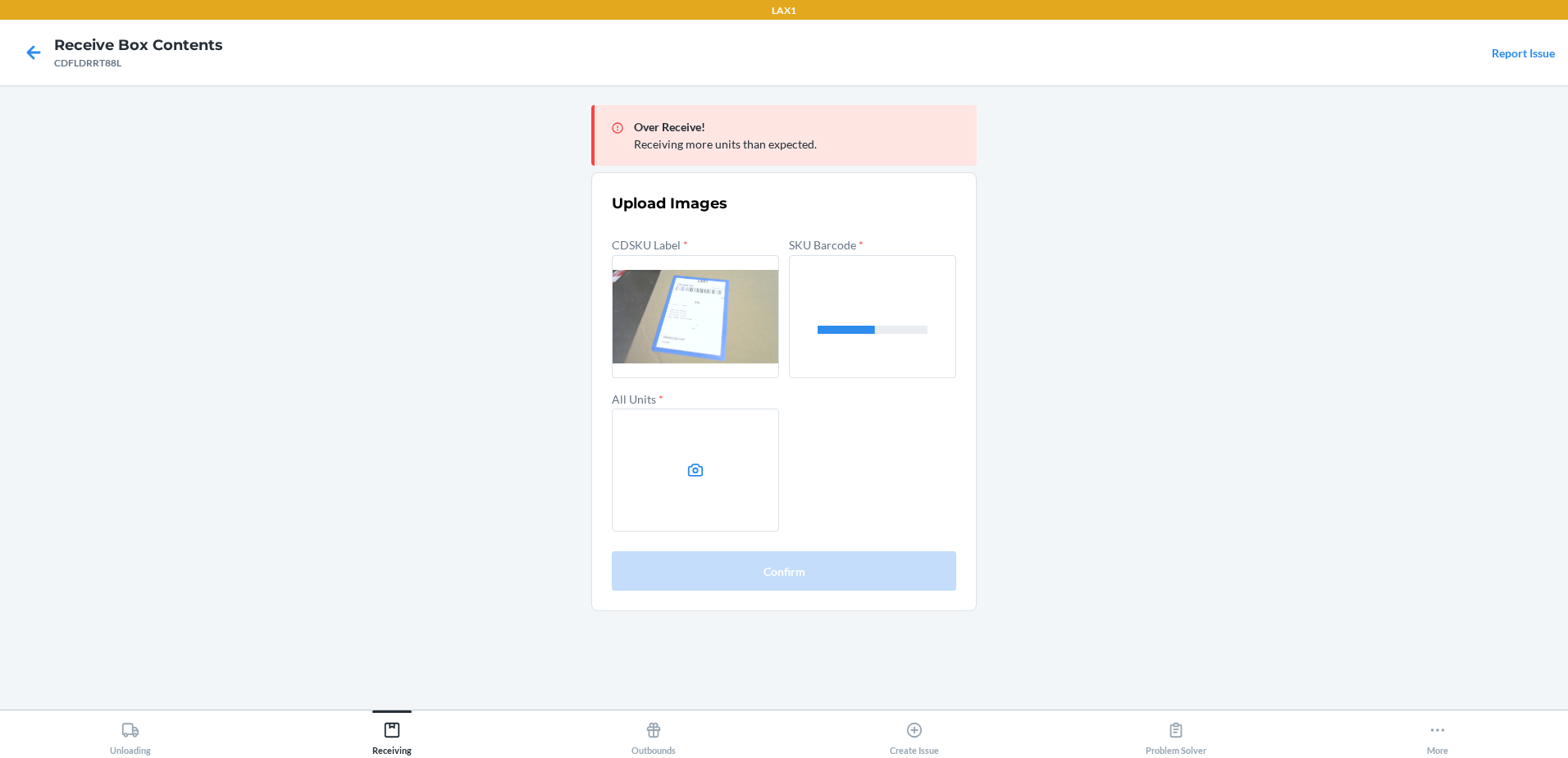
click at [711, 478] on label at bounding box center [695, 469] width 167 height 123
click at [0, 0] on input "file" at bounding box center [0, 0] width 0 height 0
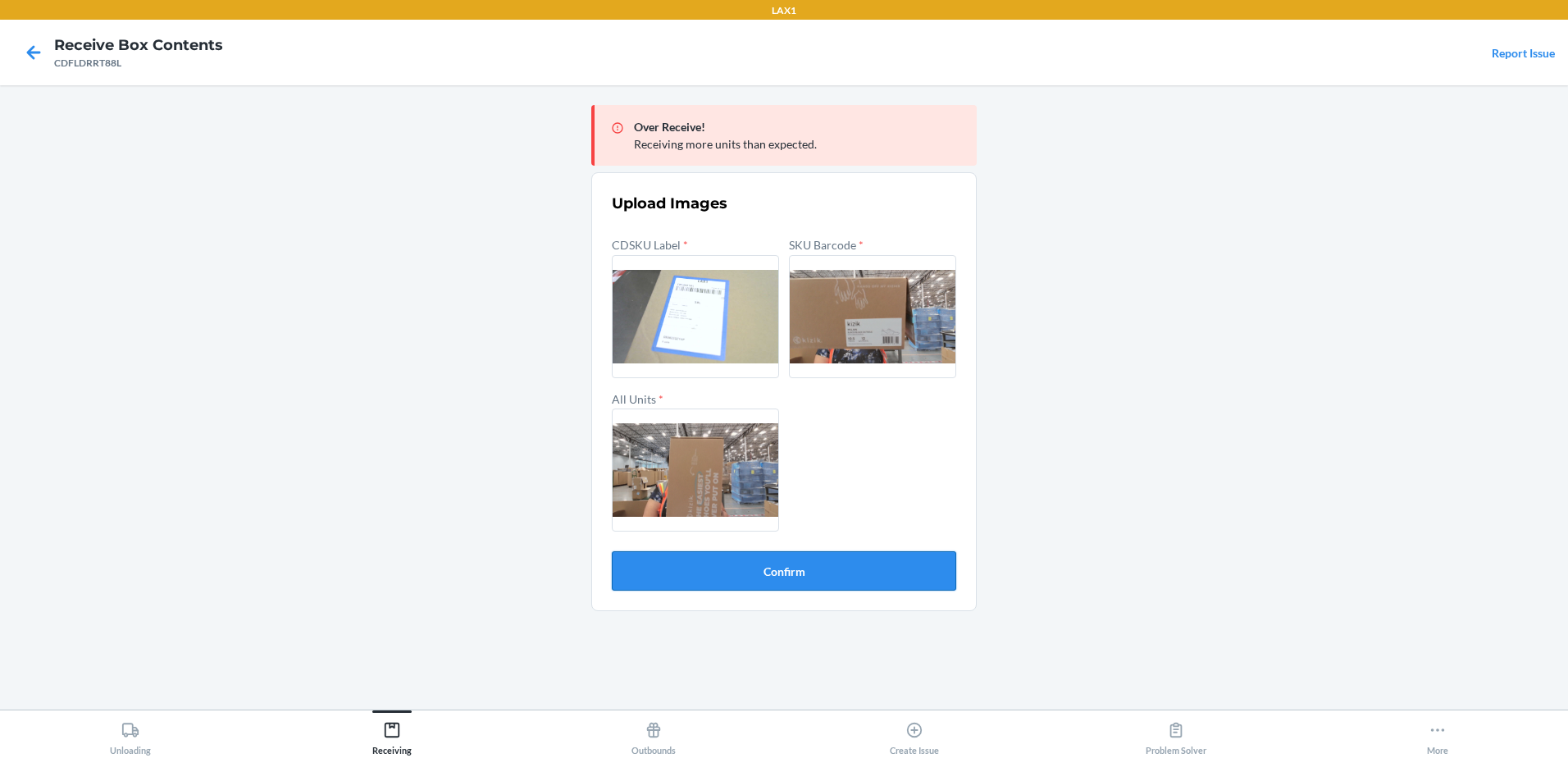
click at [740, 572] on button "Confirm" at bounding box center [784, 570] width 344 height 39
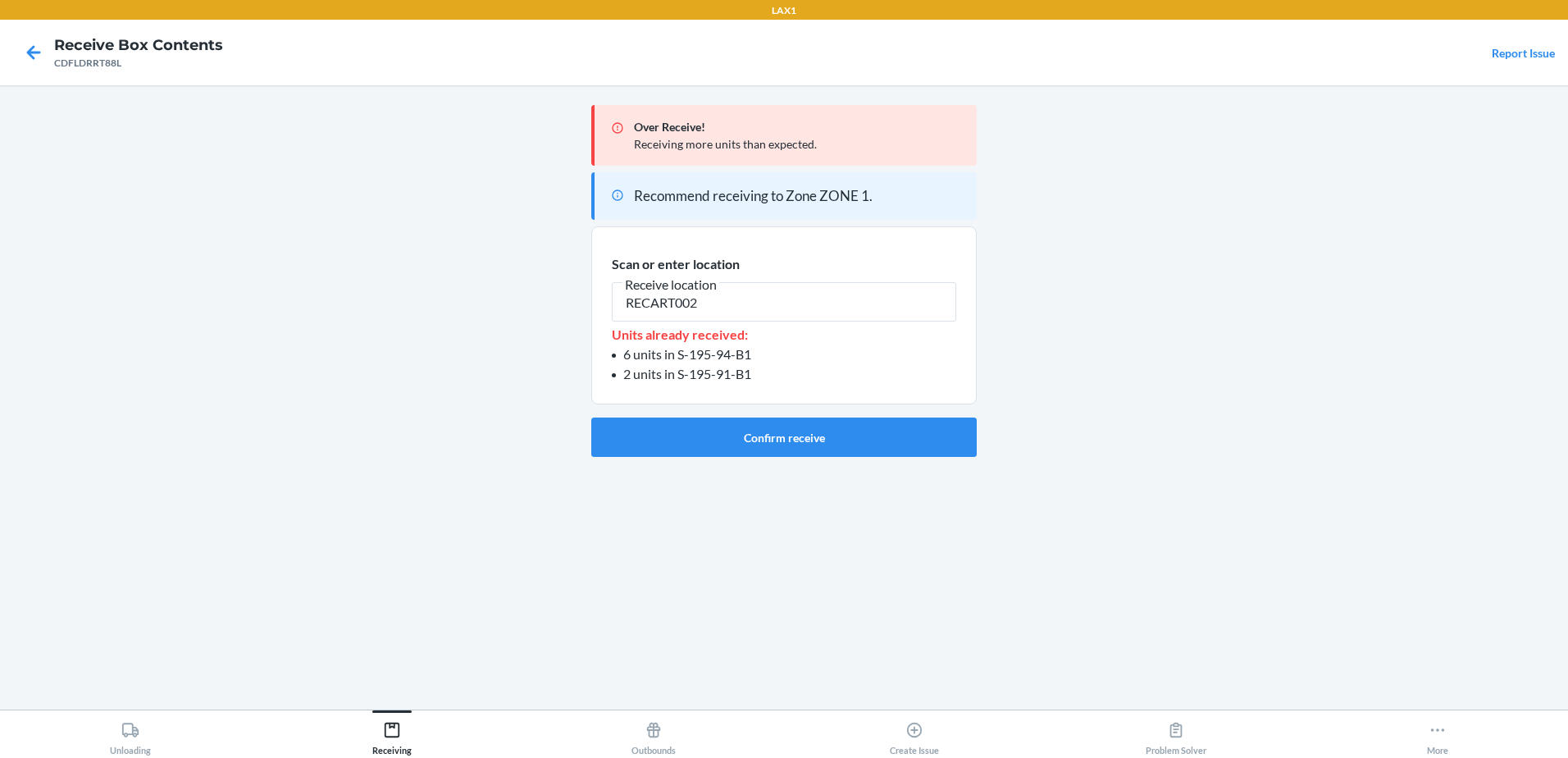
type input "RECART002"
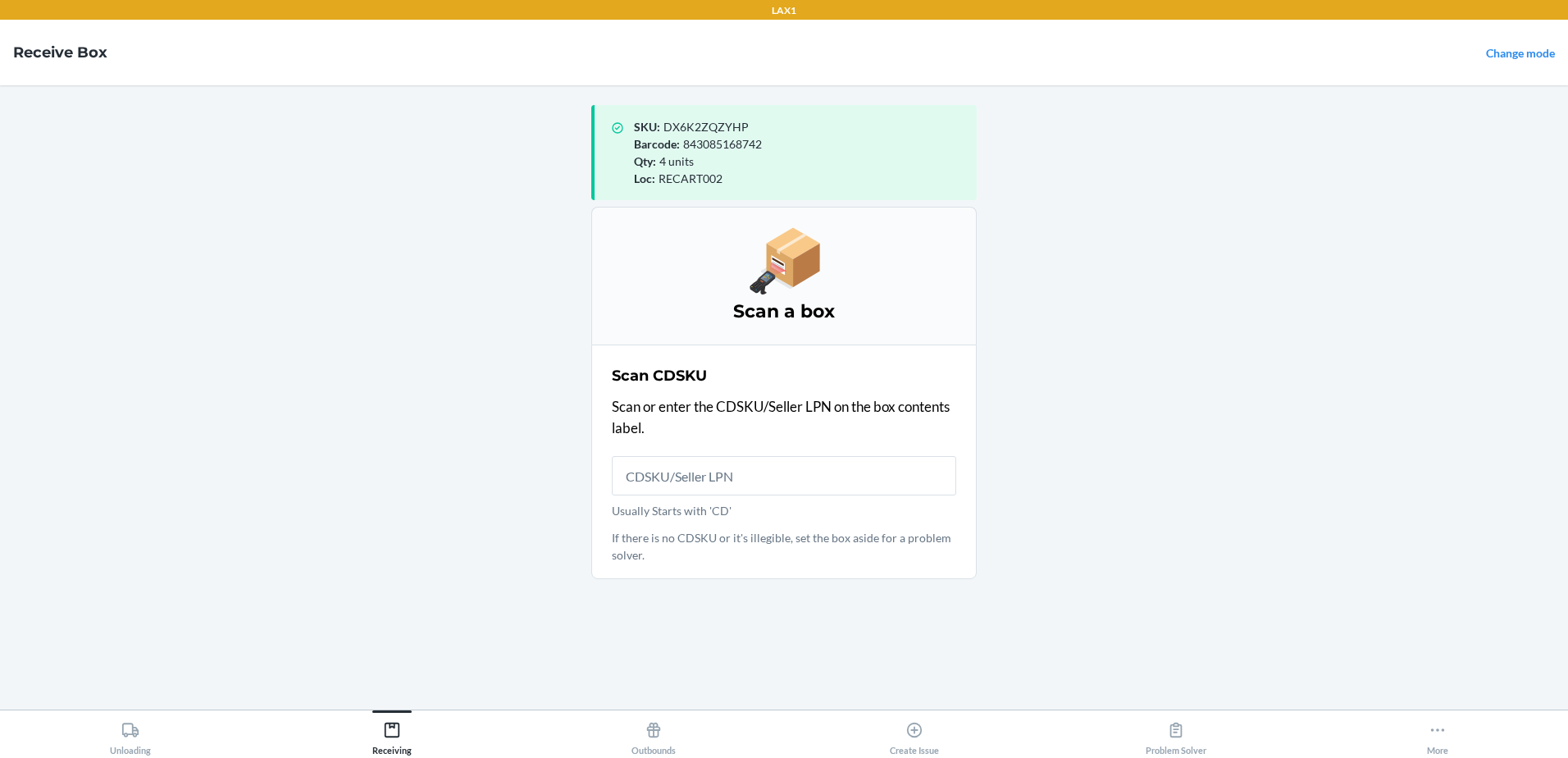
click at [1351, 355] on main "SKU : DX6K2ZQZYHP Barcode : 843085168742 Qty : 4 units Loc : RECART002 Scan a b…" at bounding box center [784, 397] width 1568 height 624
click at [701, 485] on input "Usually Starts with 'CD'" at bounding box center [784, 475] width 344 height 39
type input "CDJM7ECUMFY"
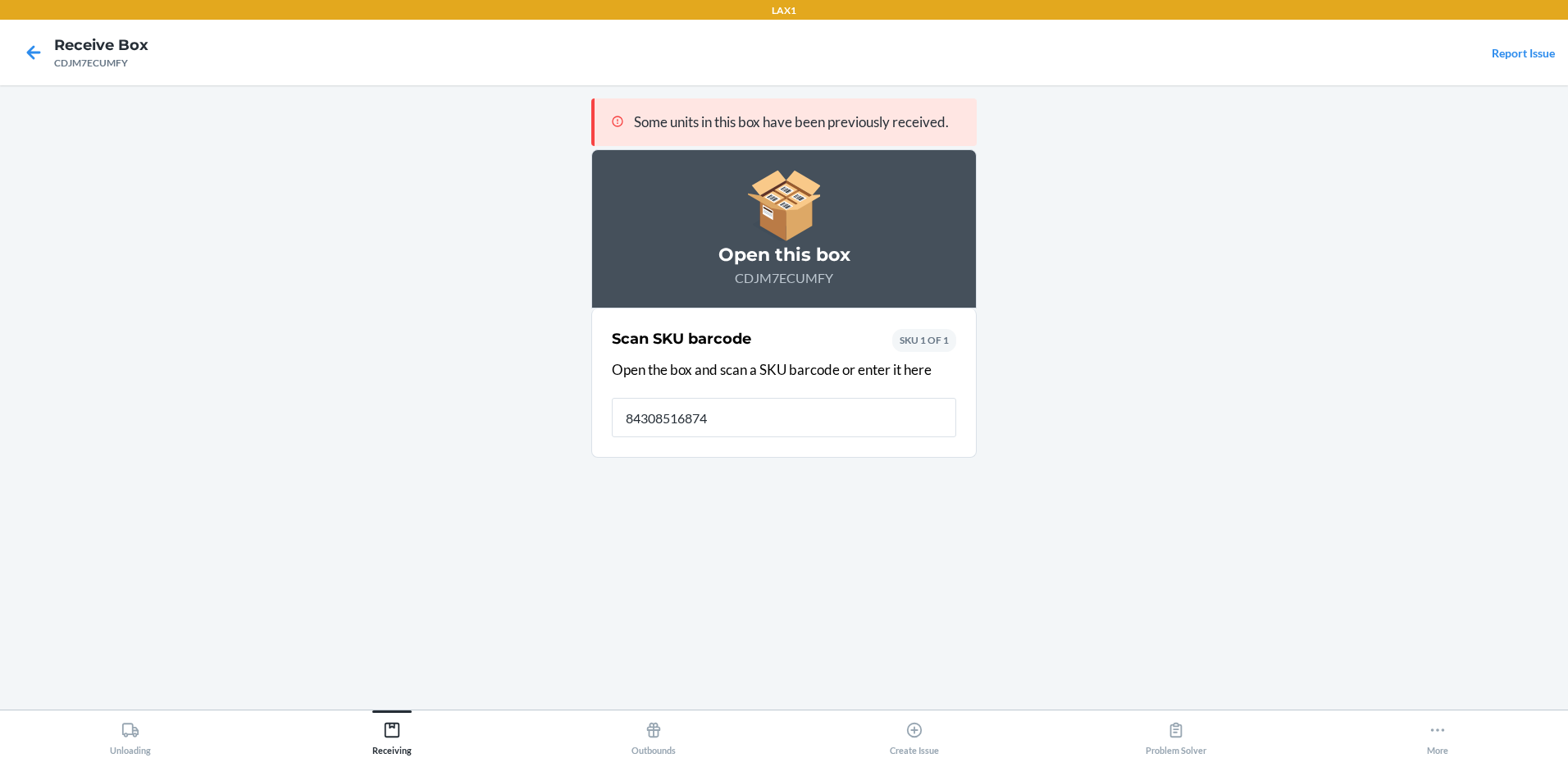
type input "843085168742"
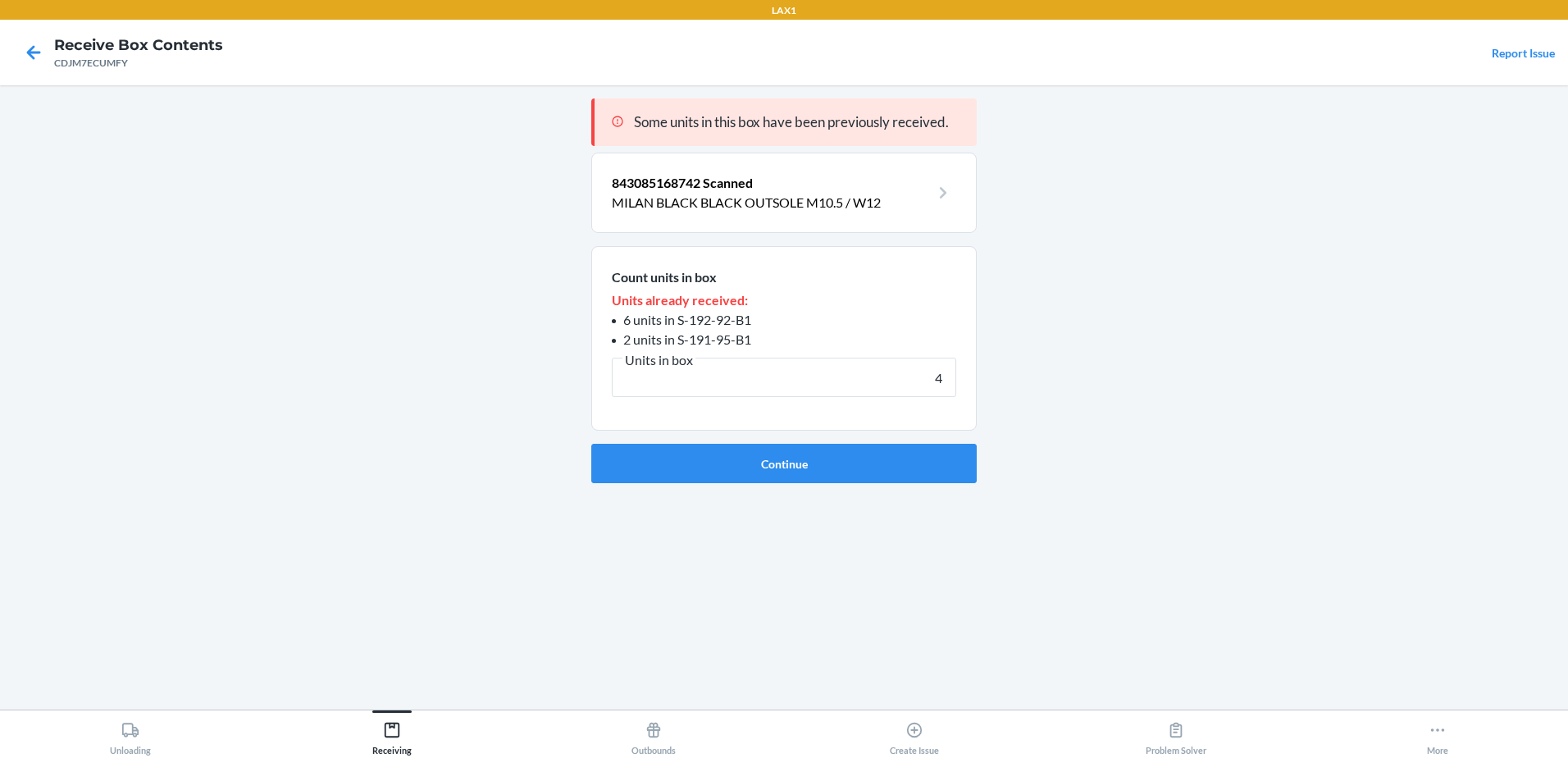
type input "4"
click at [591, 444] on button "Continue" at bounding box center [783, 463] width 385 height 39
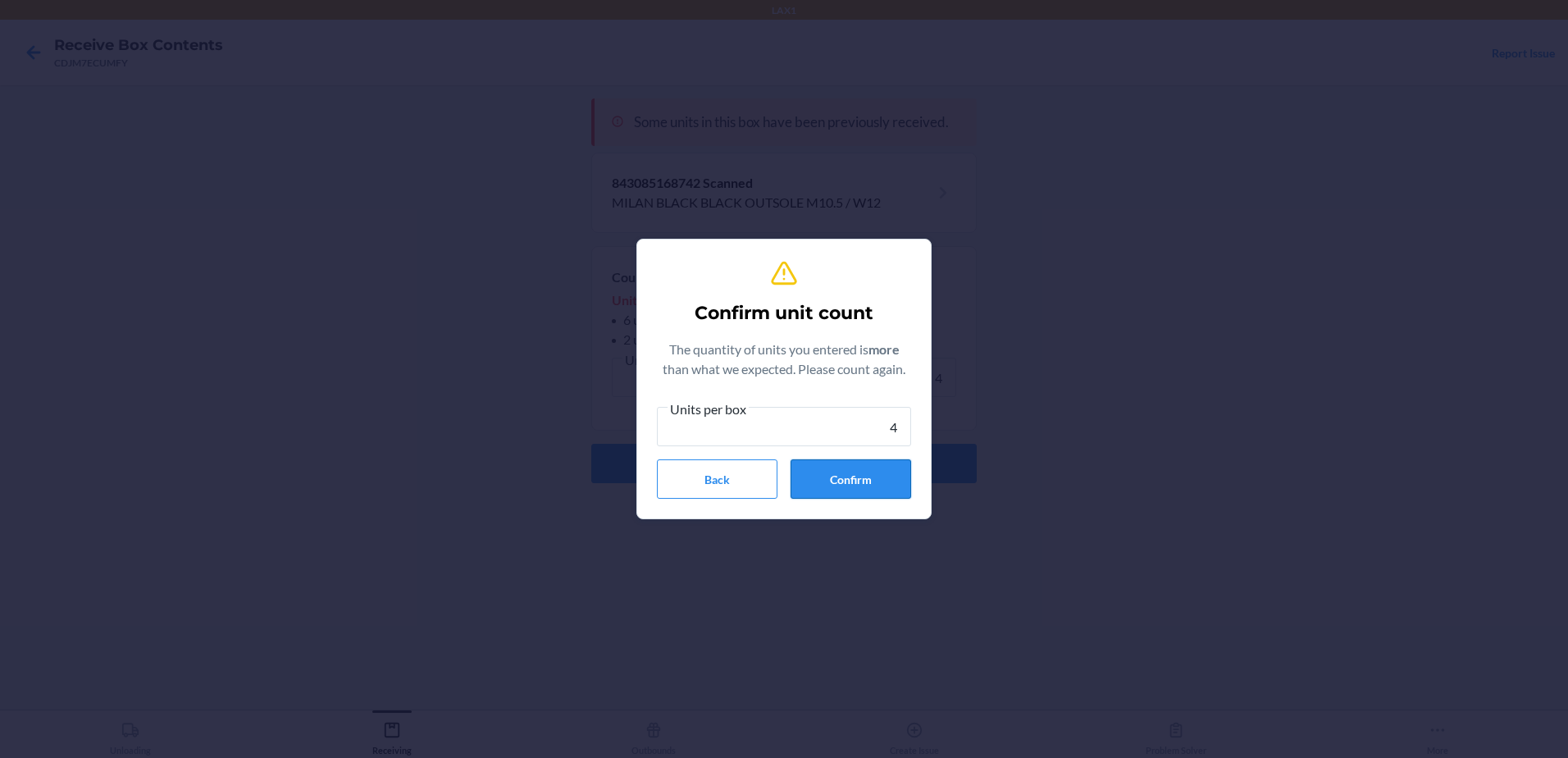
type input "4"
click at [797, 479] on button "Confirm" at bounding box center [851, 478] width 121 height 39
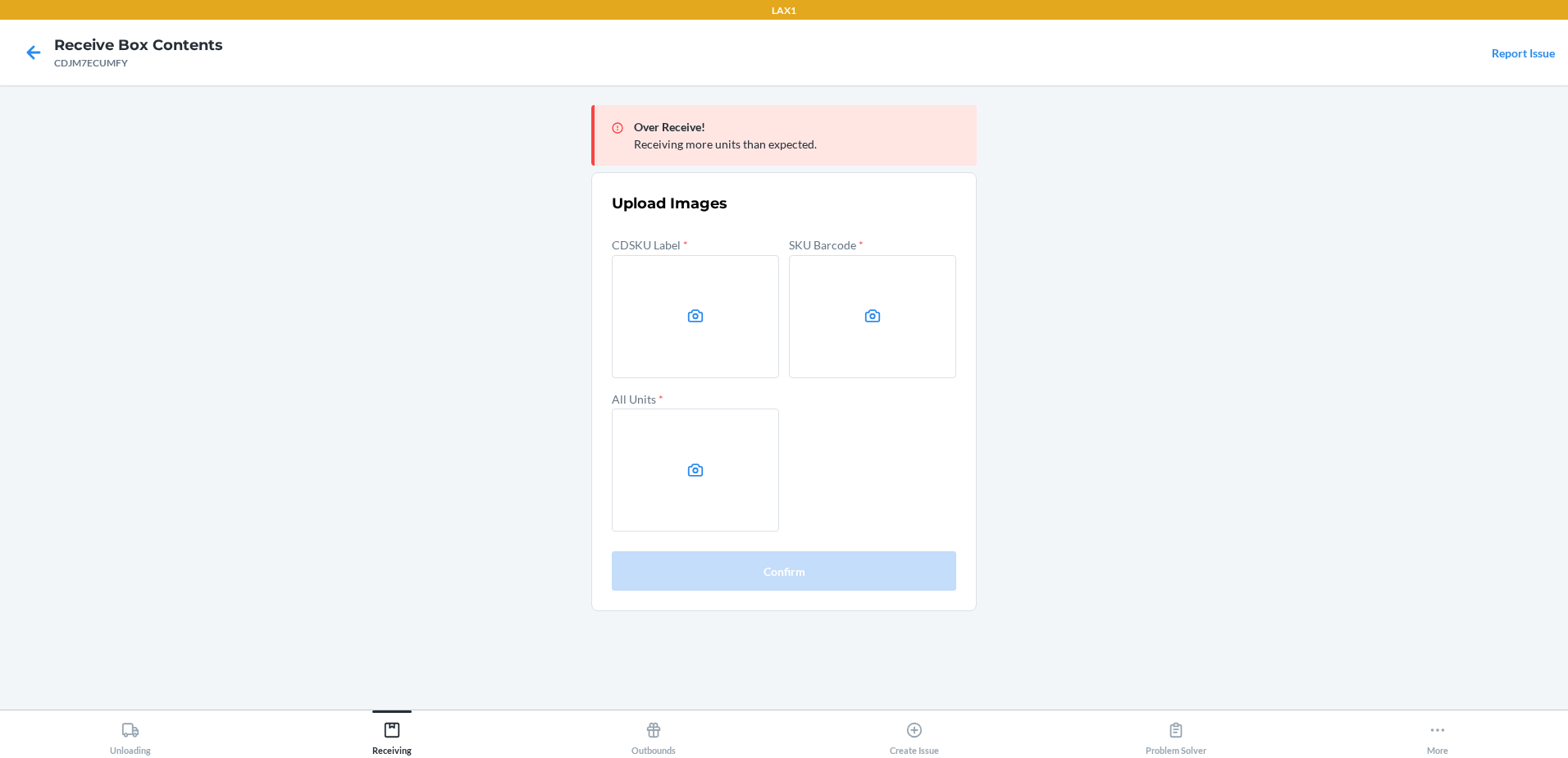
click at [682, 322] on label at bounding box center [695, 316] width 167 height 123
click at [0, 0] on input "file" at bounding box center [0, 0] width 0 height 0
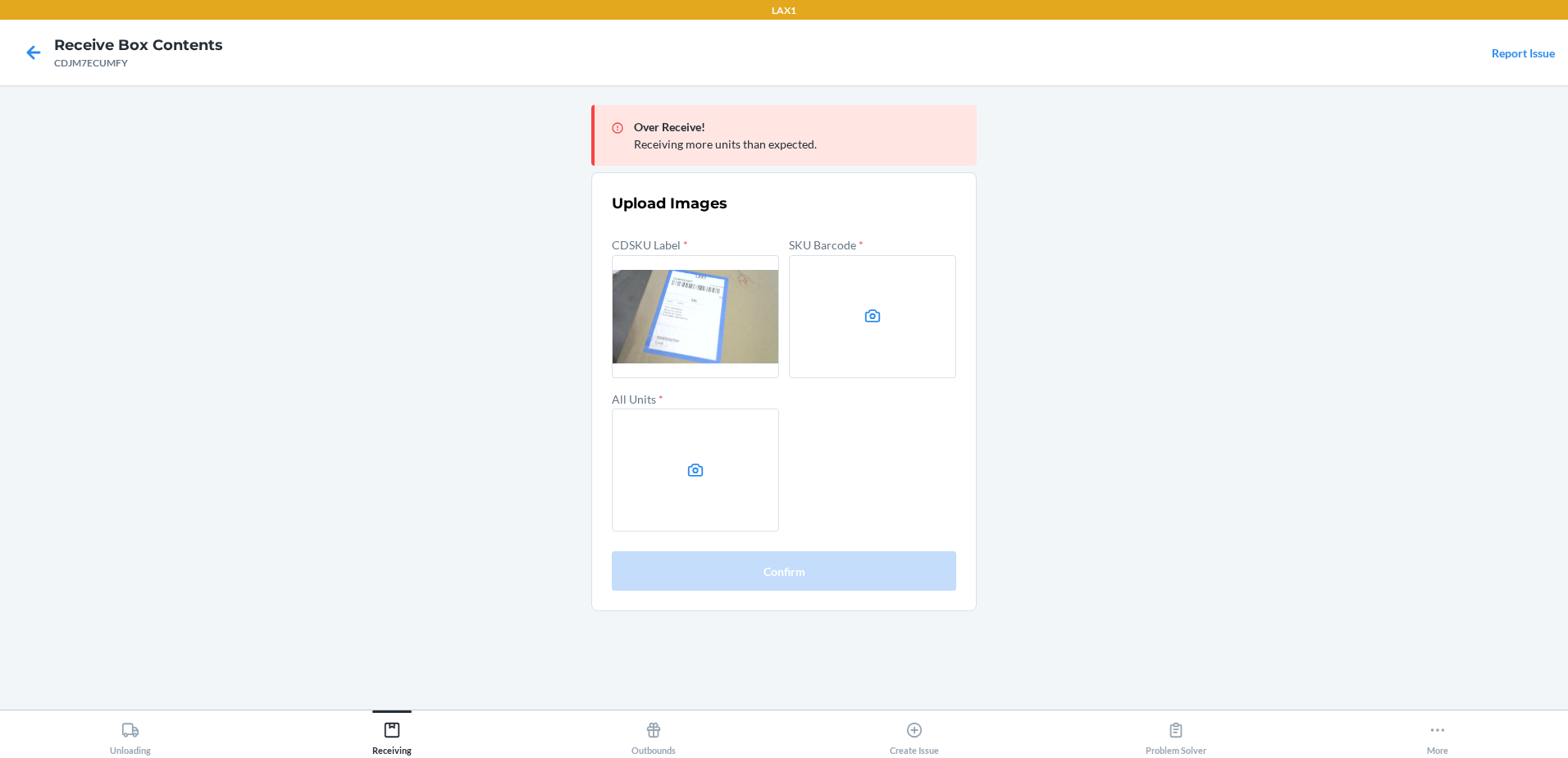
click at [836, 337] on label at bounding box center [872, 316] width 167 height 123
click at [0, 0] on input "file" at bounding box center [0, 0] width 0 height 0
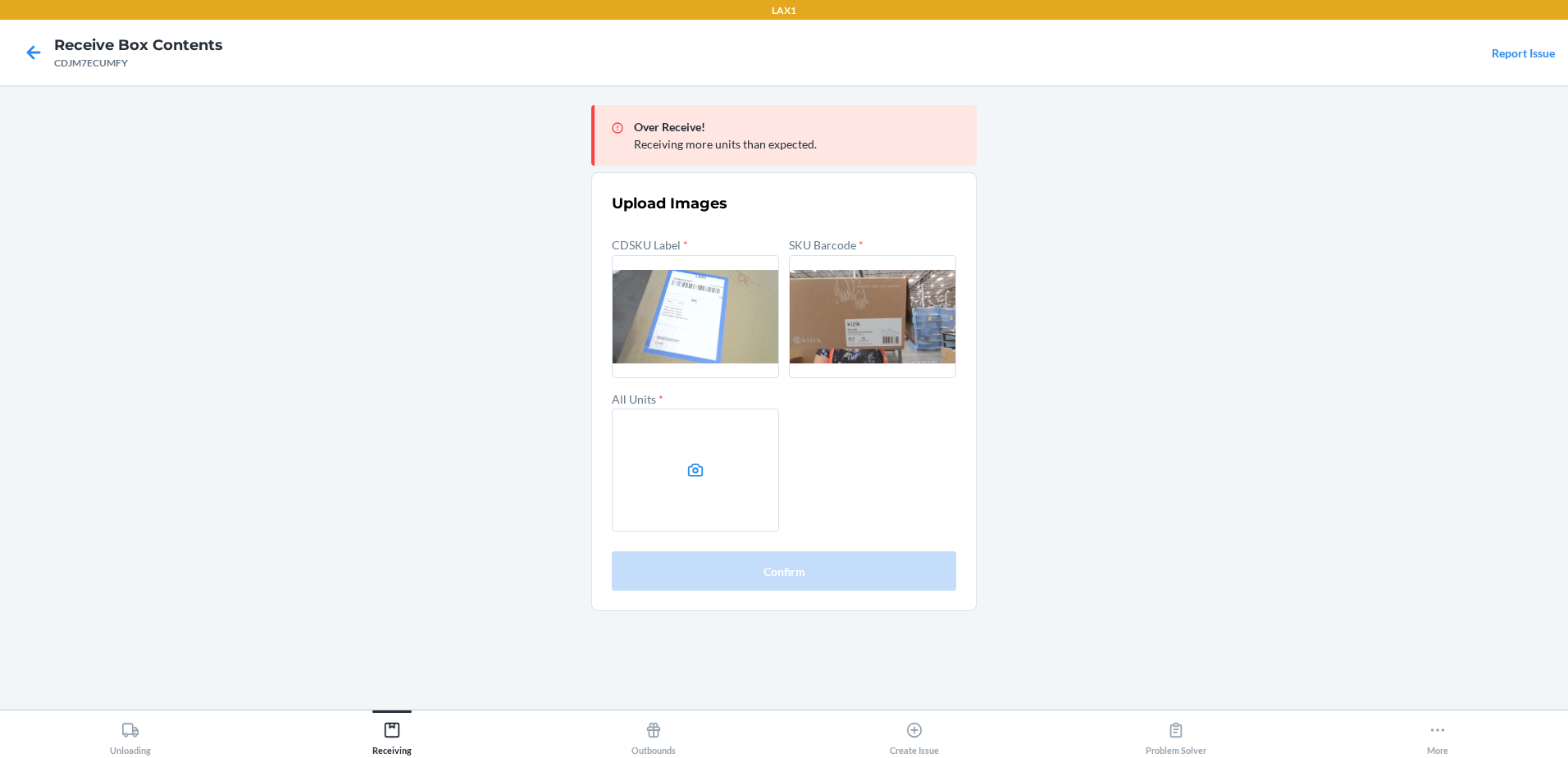
click at [732, 480] on label at bounding box center [695, 469] width 167 height 123
click at [0, 0] on input "file" at bounding box center [0, 0] width 0 height 0
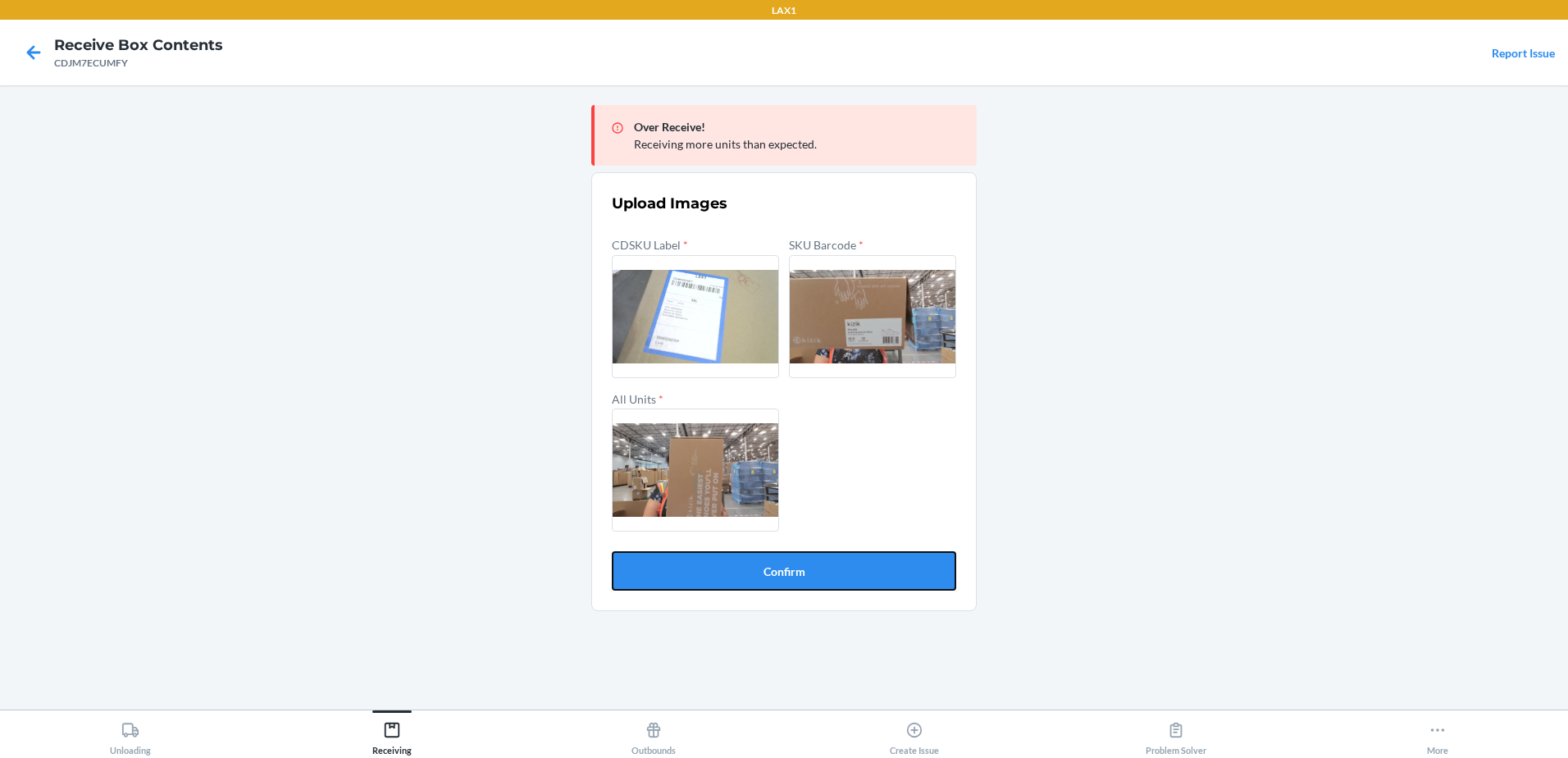
click at [852, 573] on button "Confirm" at bounding box center [784, 570] width 344 height 39
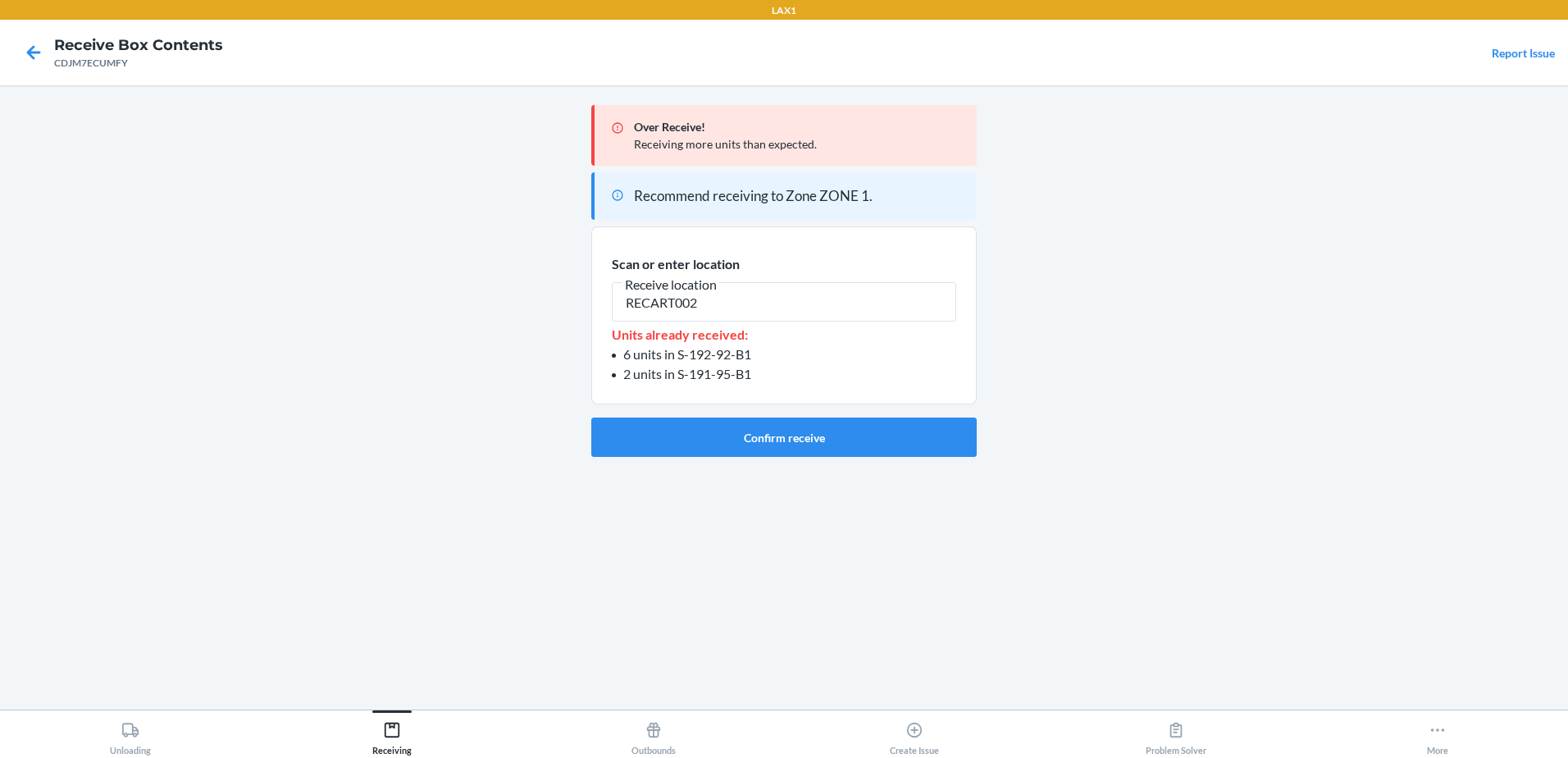
type input "RECART002"
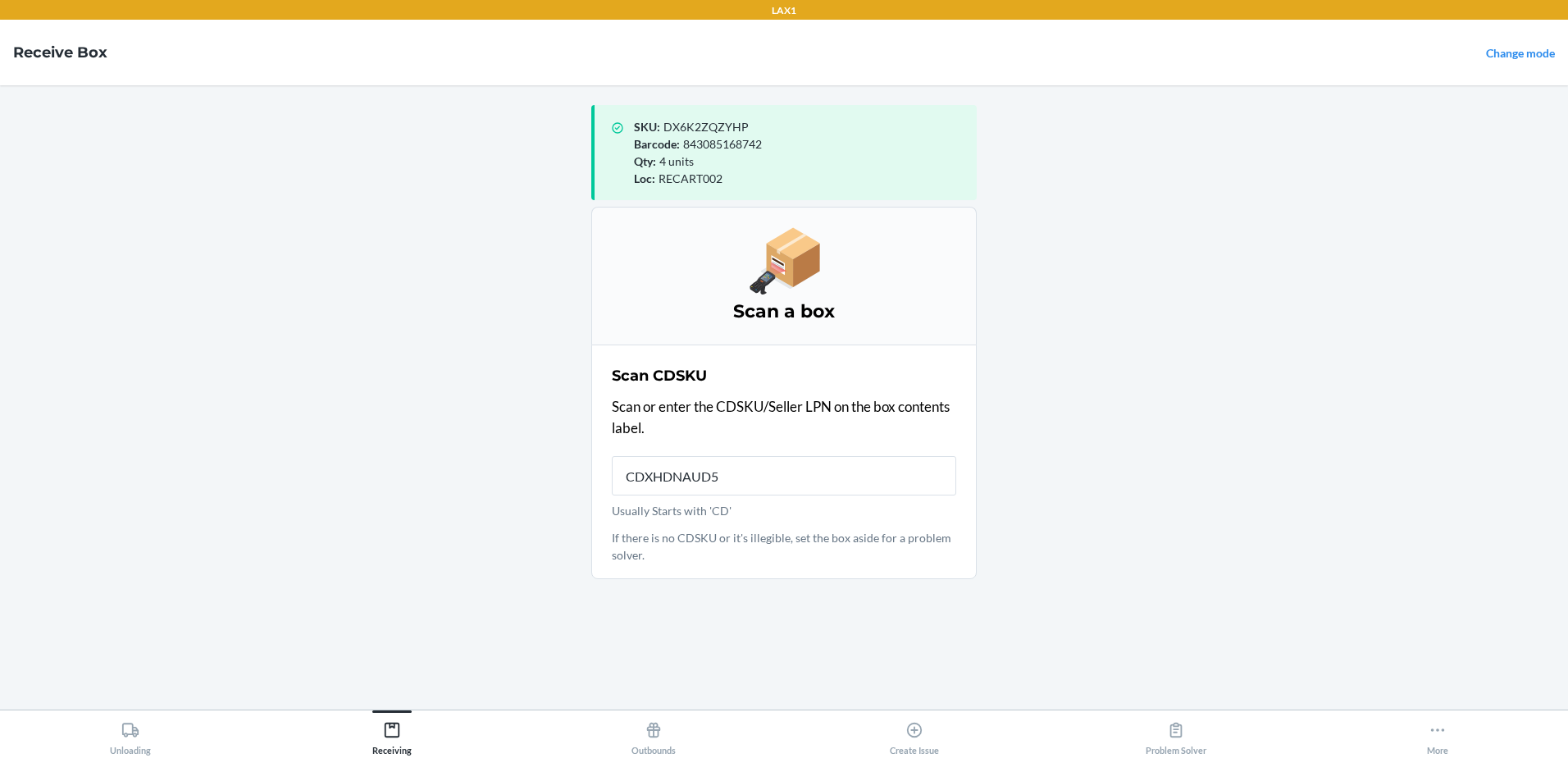
type input "CDXHDNAUD53"
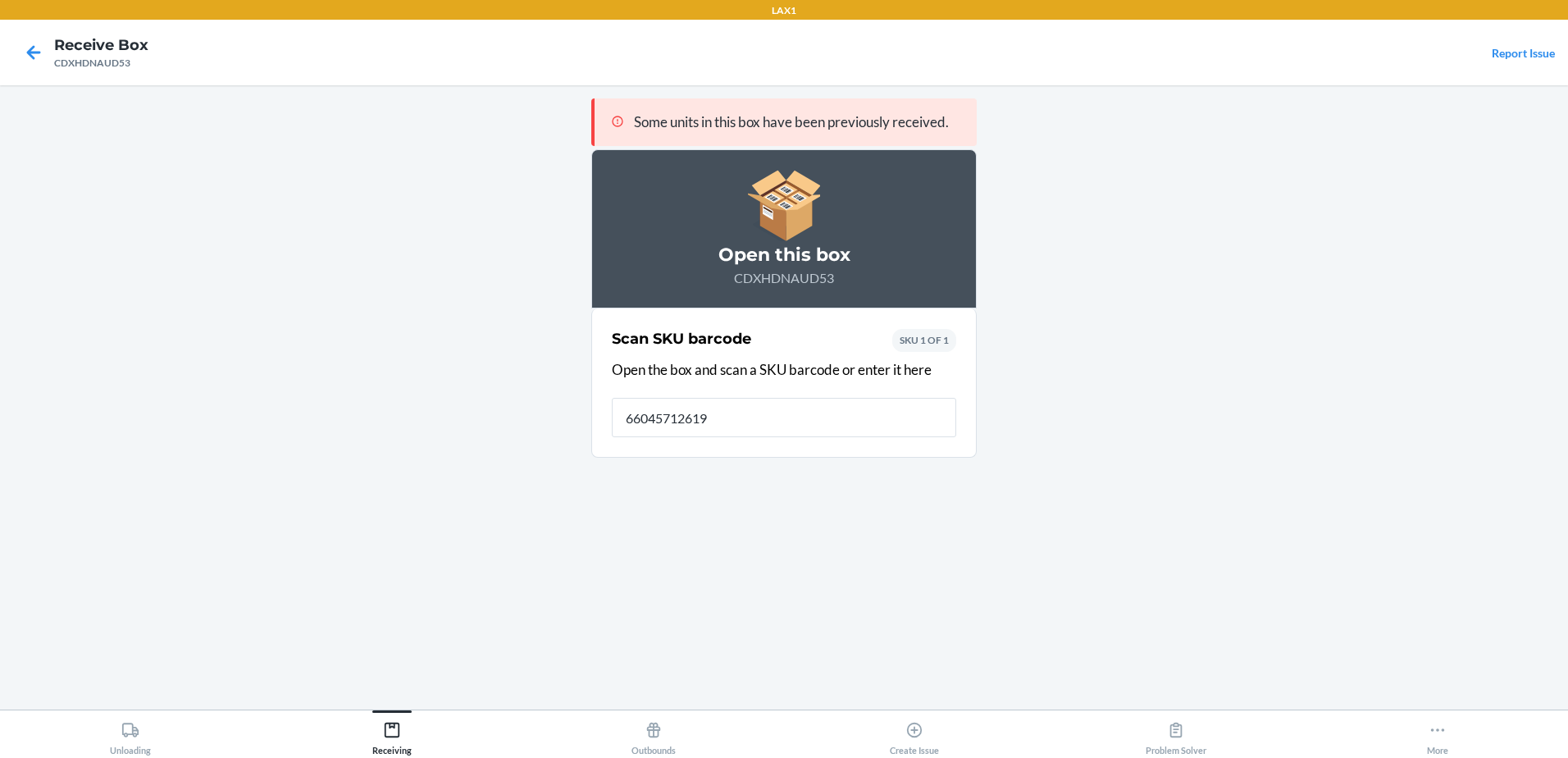
type input "660457126199"
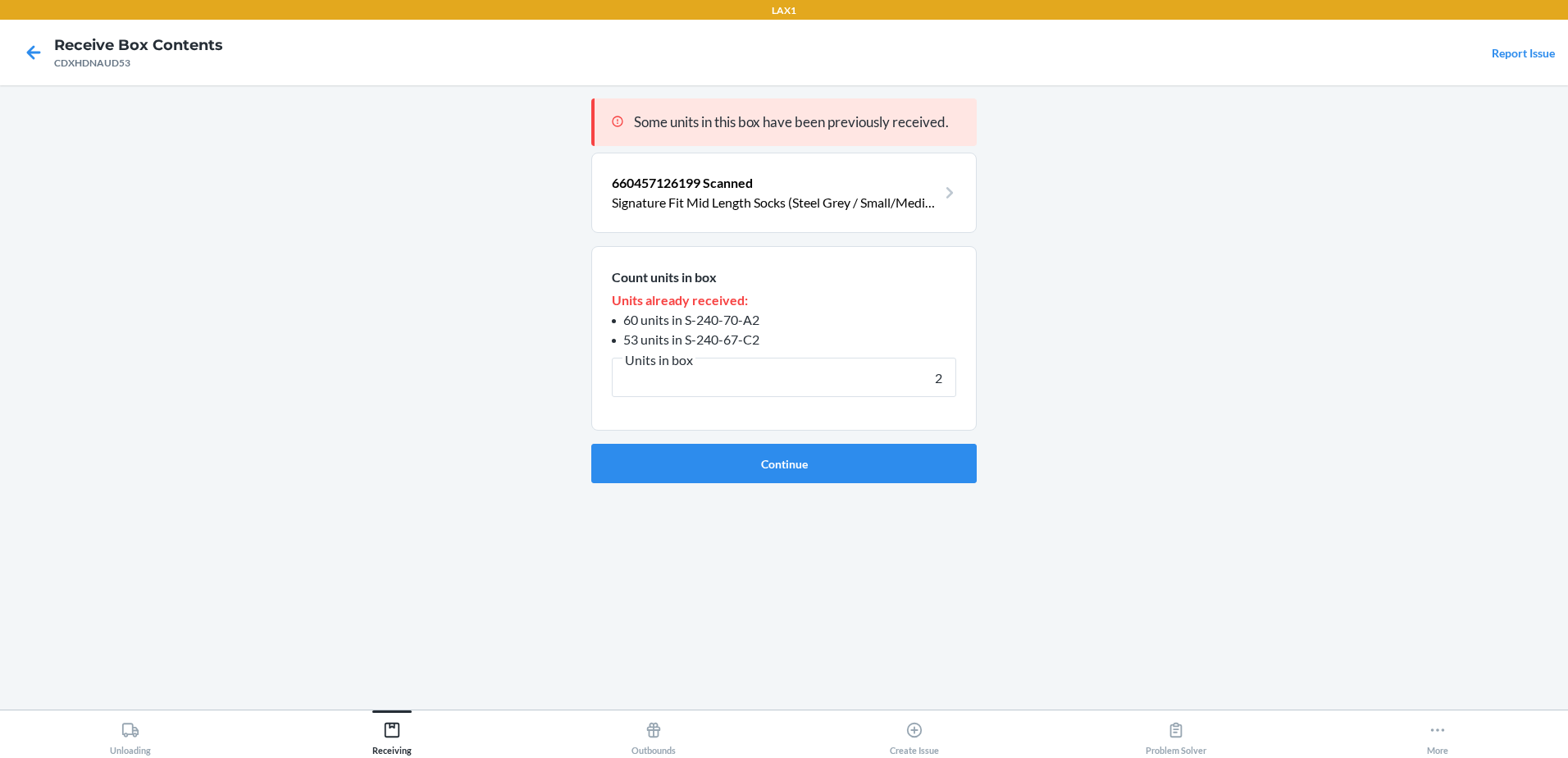
type input "2"
click at [591, 444] on button "Continue" at bounding box center [783, 463] width 385 height 39
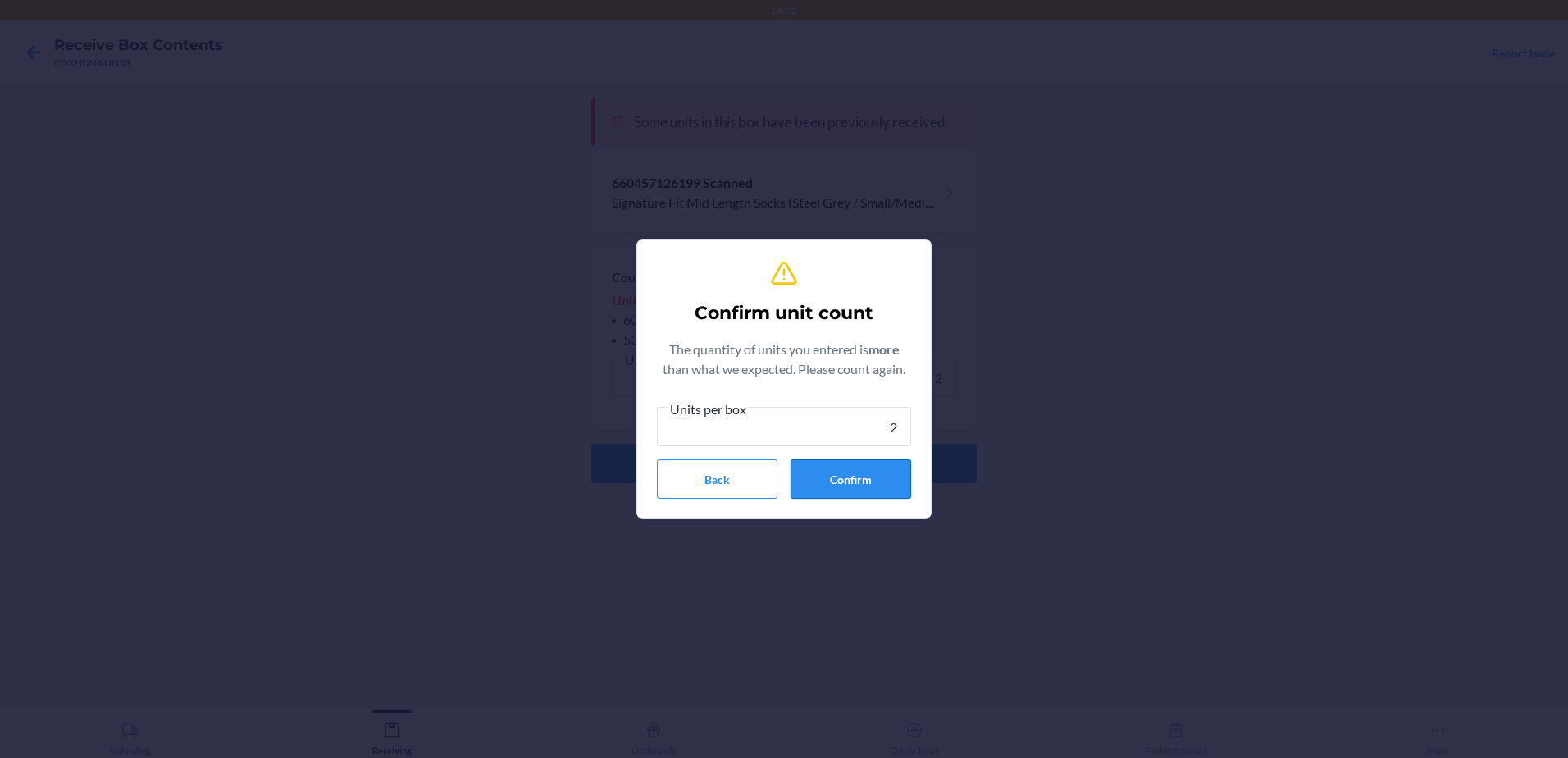
type input "2"
click at [843, 491] on button "Confirm" at bounding box center [851, 478] width 121 height 39
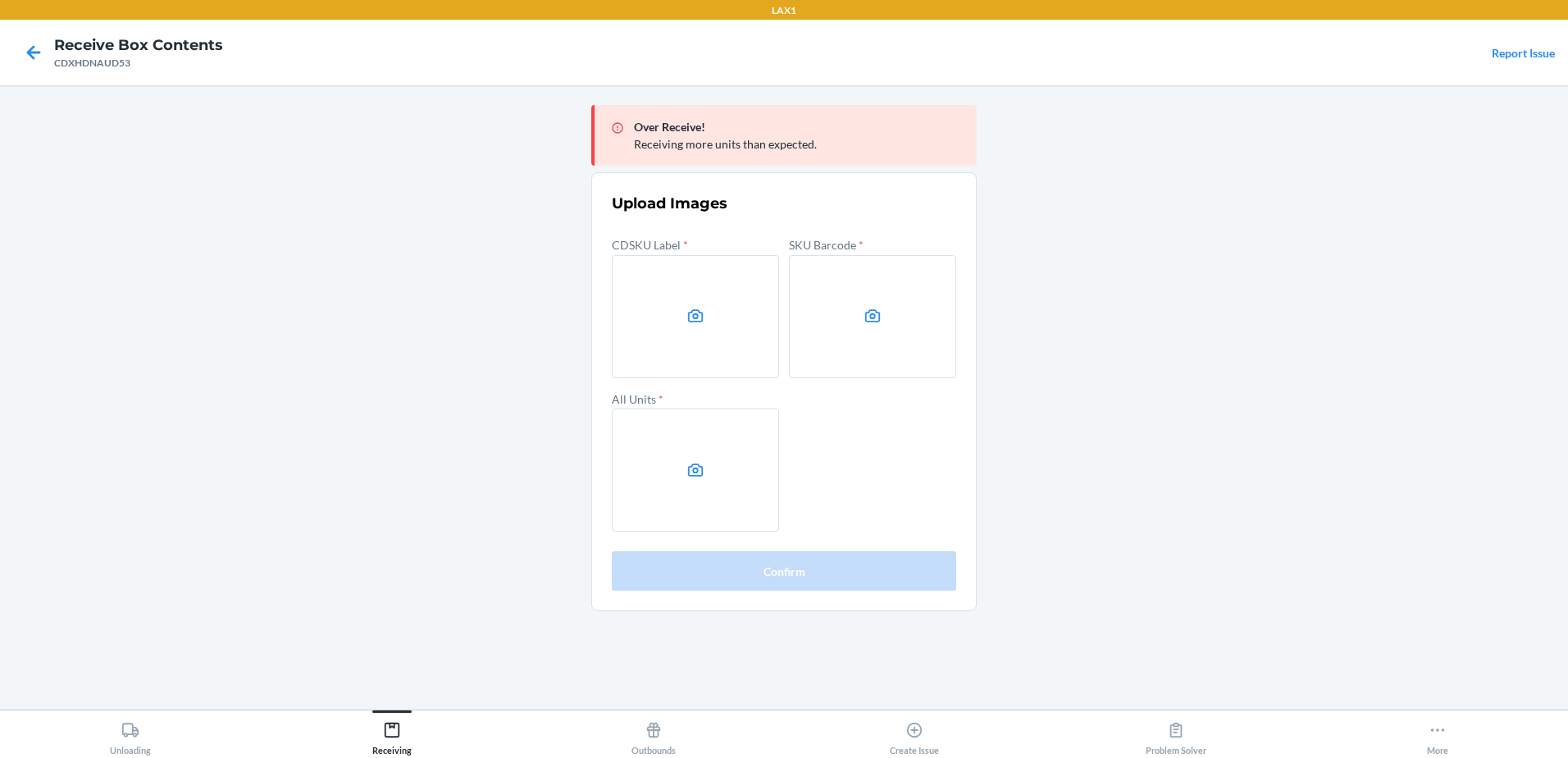
click at [1416, 409] on main "Over Receive! Receiving more units than expected. Upload Images CDSKU Label * S…" at bounding box center [784, 397] width 1568 height 624
click at [663, 339] on label at bounding box center [695, 316] width 167 height 123
click at [0, 0] on input "file" at bounding box center [0, 0] width 0 height 0
click at [844, 298] on label at bounding box center [872, 316] width 167 height 123
click at [0, 0] on input "file" at bounding box center [0, 0] width 0 height 0
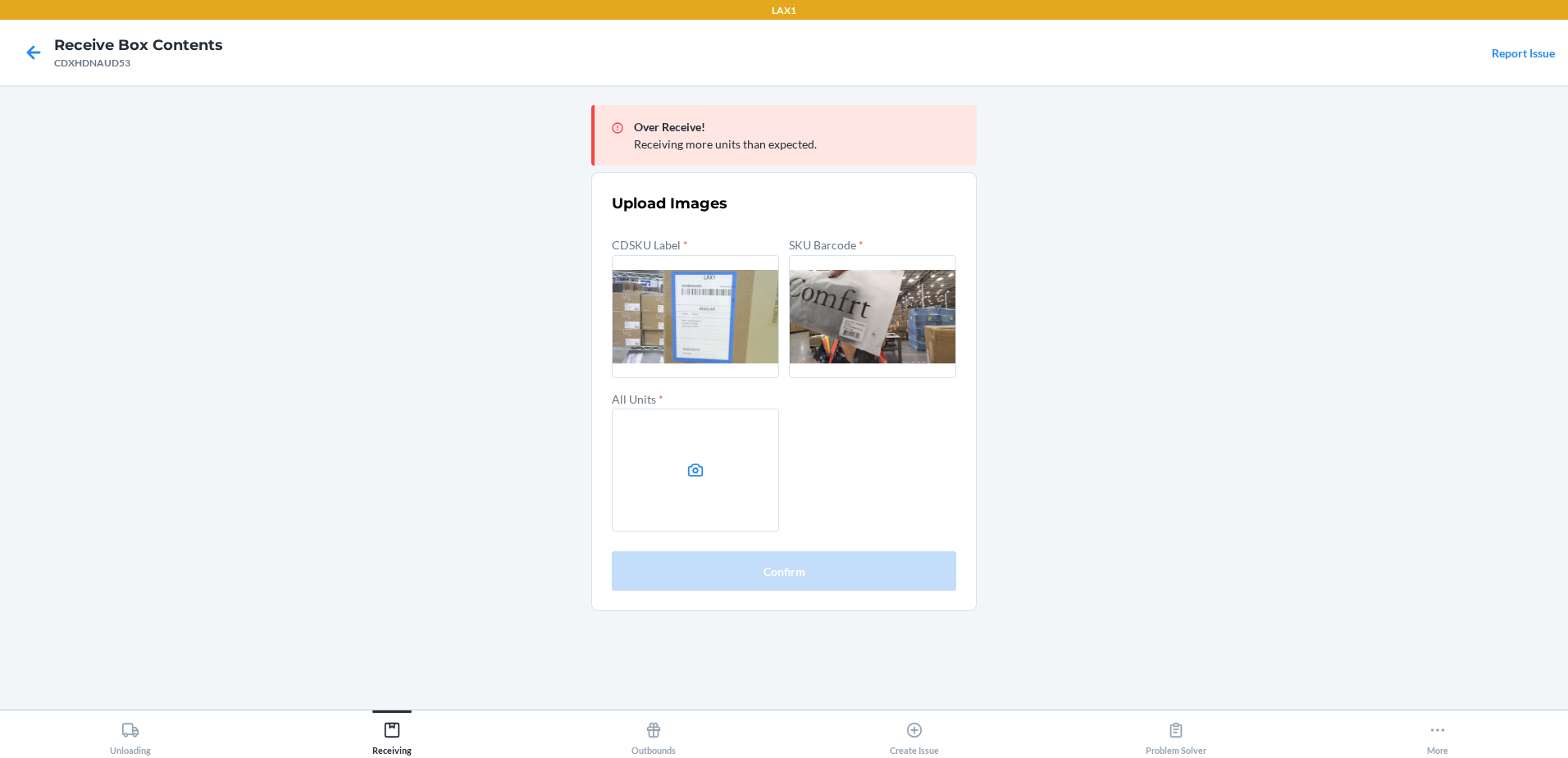
click at [735, 457] on label at bounding box center [695, 469] width 167 height 123
click at [0, 0] on input "file" at bounding box center [0, 0] width 0 height 0
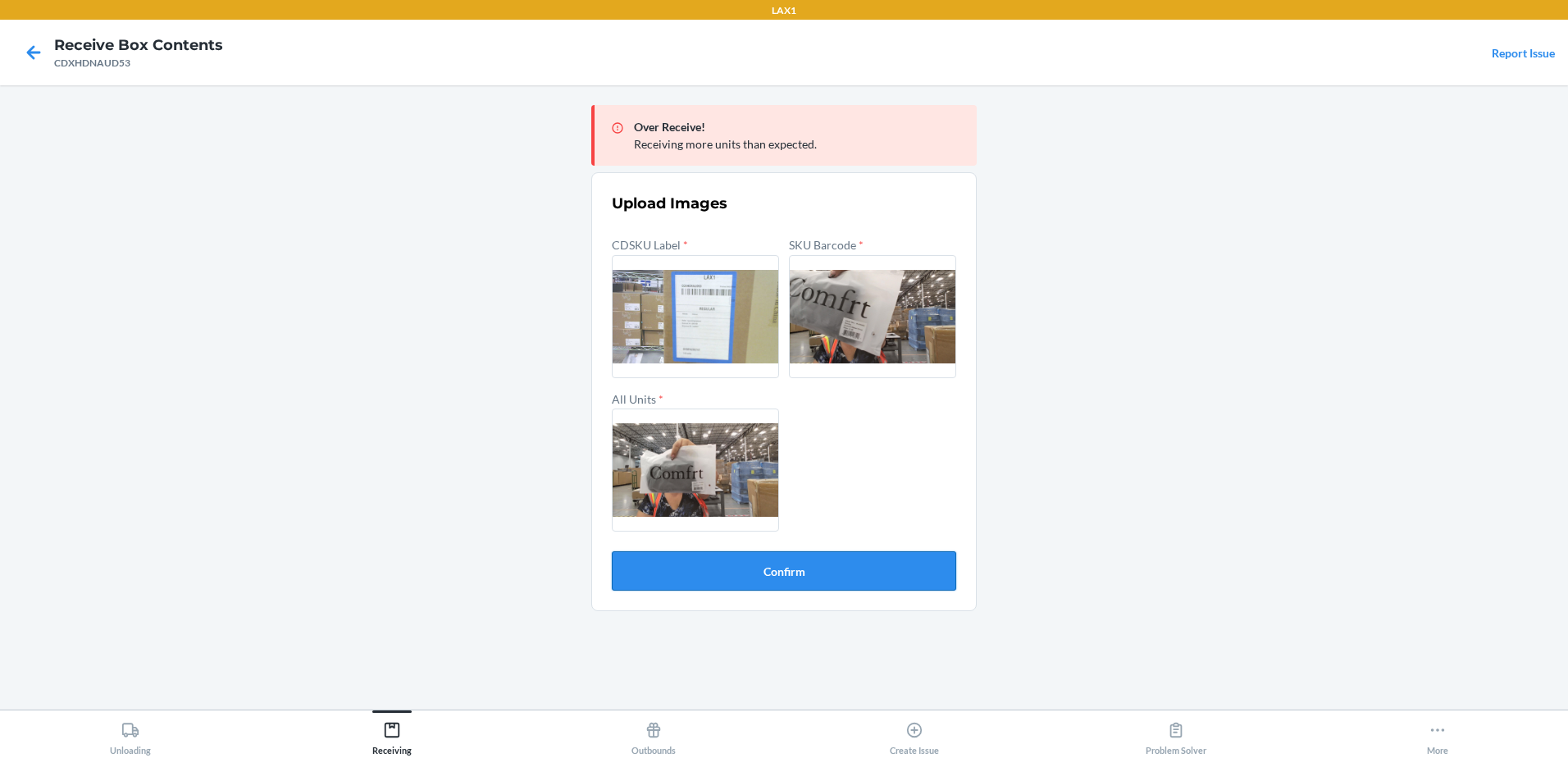
click at [729, 582] on button "Confirm" at bounding box center [784, 570] width 344 height 39
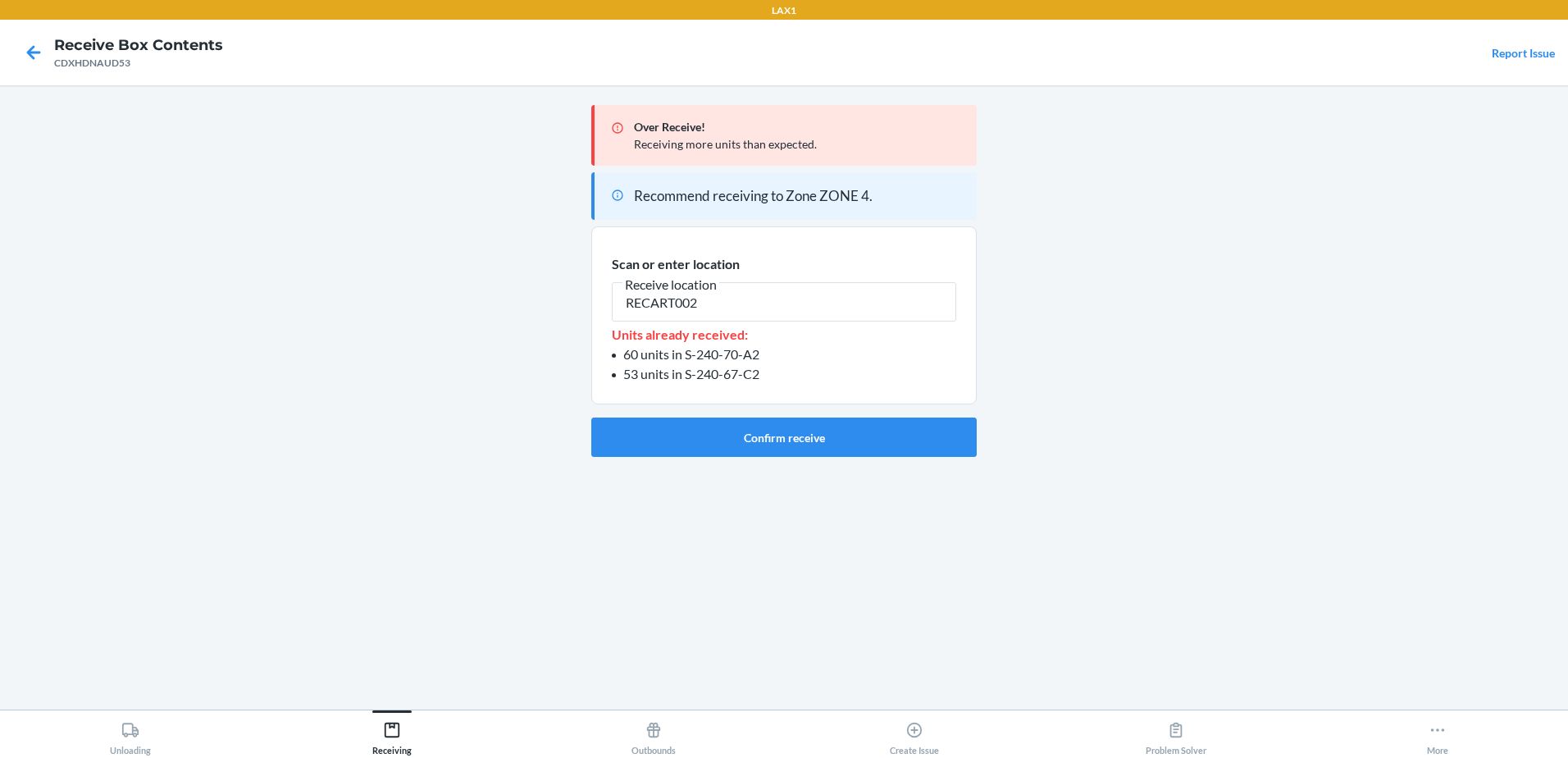
type input "RECART002"
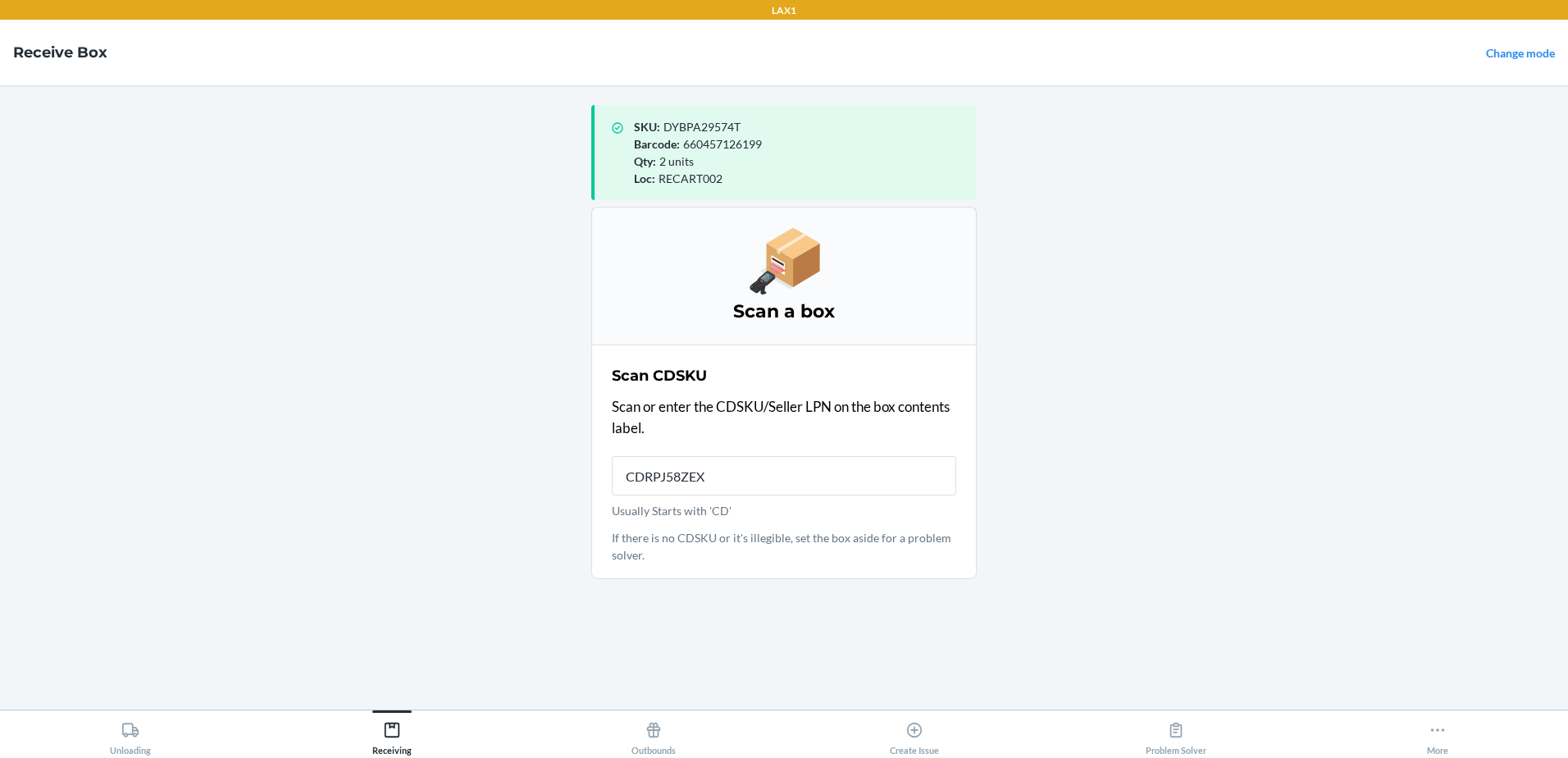
type input "CDRPJ58ZEXS"
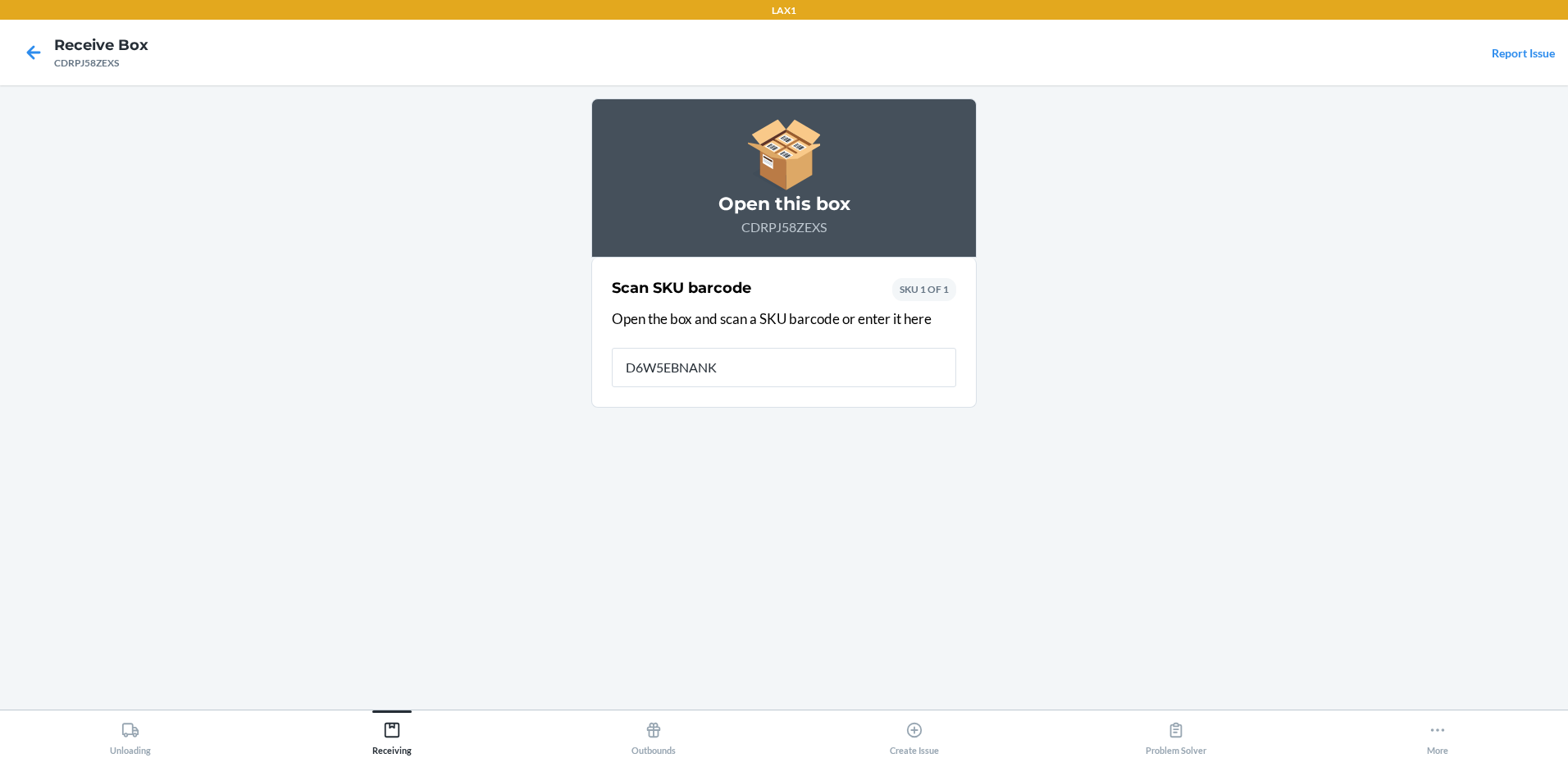
type input "D6W5EBNANKM"
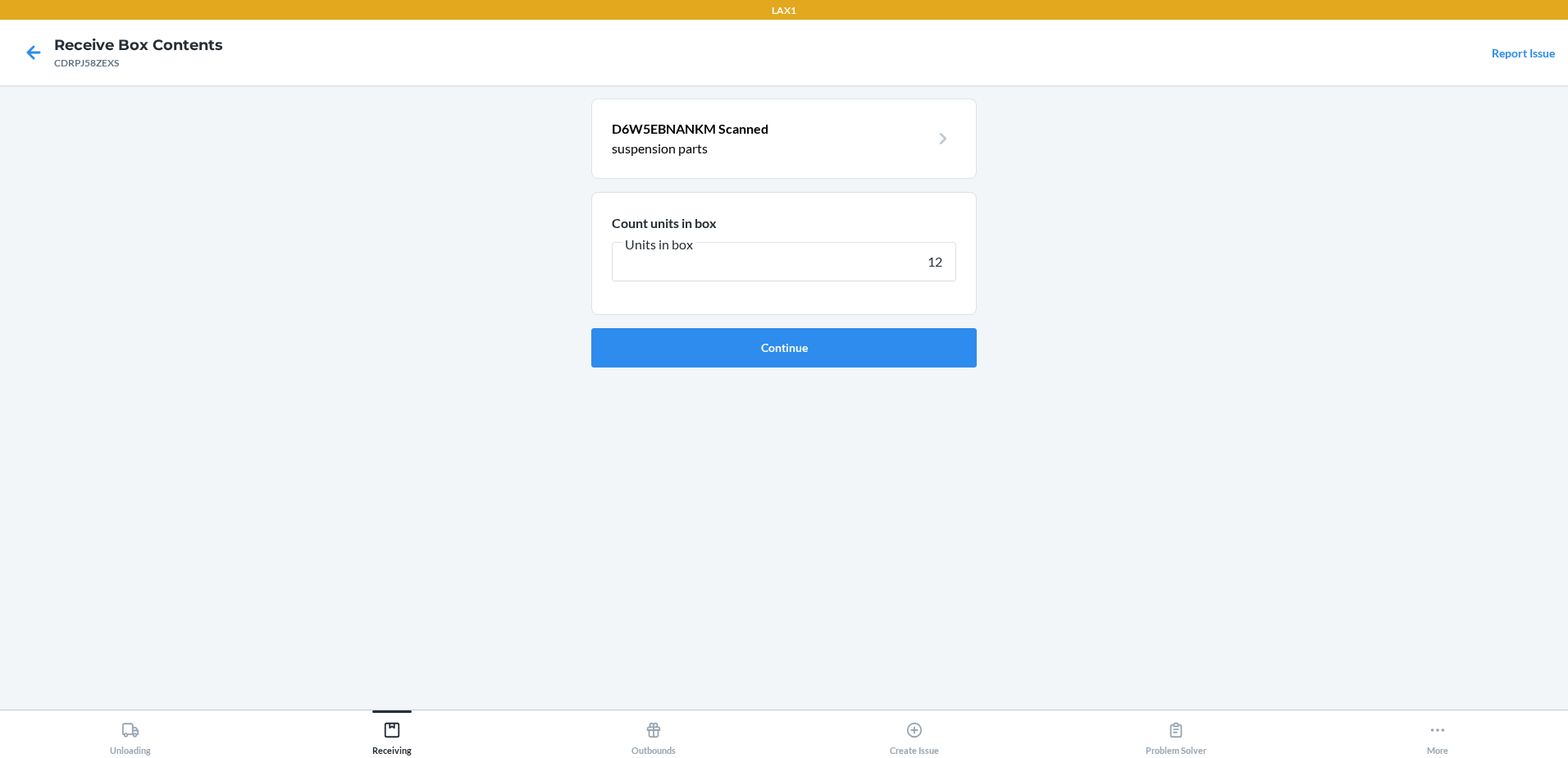
type input "12"
click at [591, 328] on button "Continue" at bounding box center [783, 348] width 385 height 39
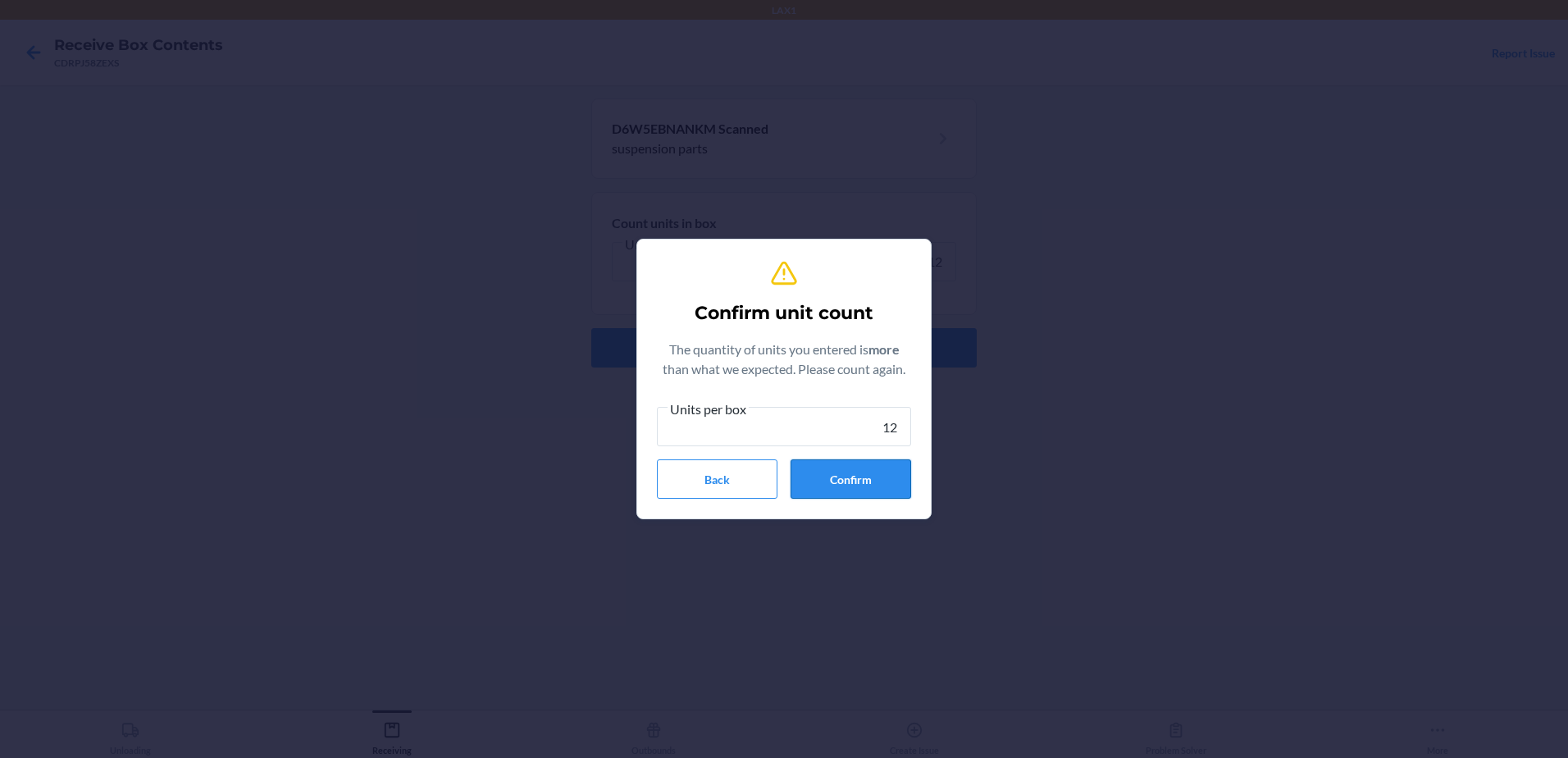
type input "12"
click at [824, 485] on button "Confirm" at bounding box center [851, 478] width 121 height 39
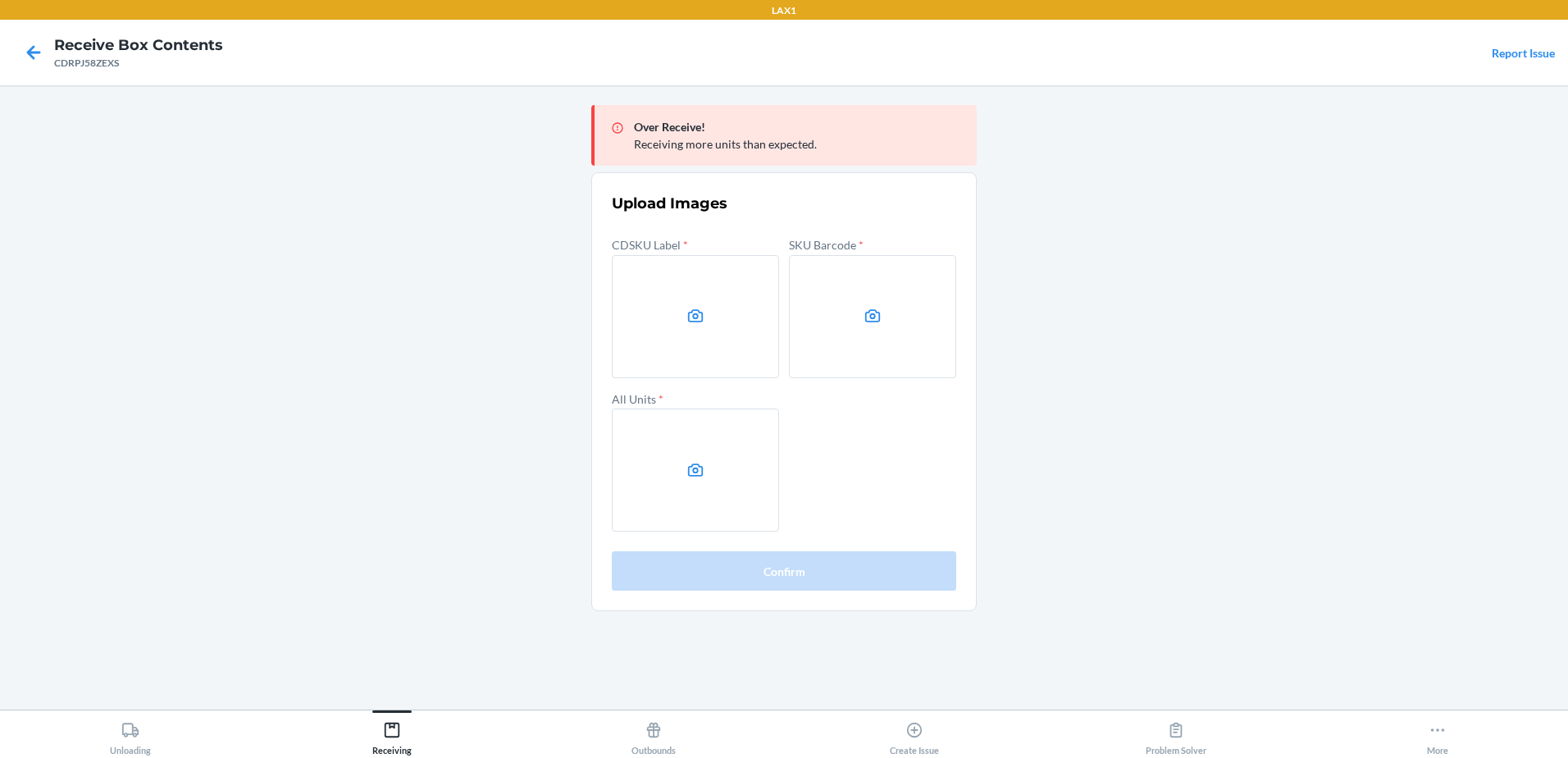
click at [1460, 231] on main "Over Receive! Receiving more units than expected. Upload Images CDSKU Label * S…" at bounding box center [784, 397] width 1568 height 624
click at [725, 329] on label at bounding box center [695, 316] width 167 height 123
click at [0, 0] on input "file" at bounding box center [0, 0] width 0 height 0
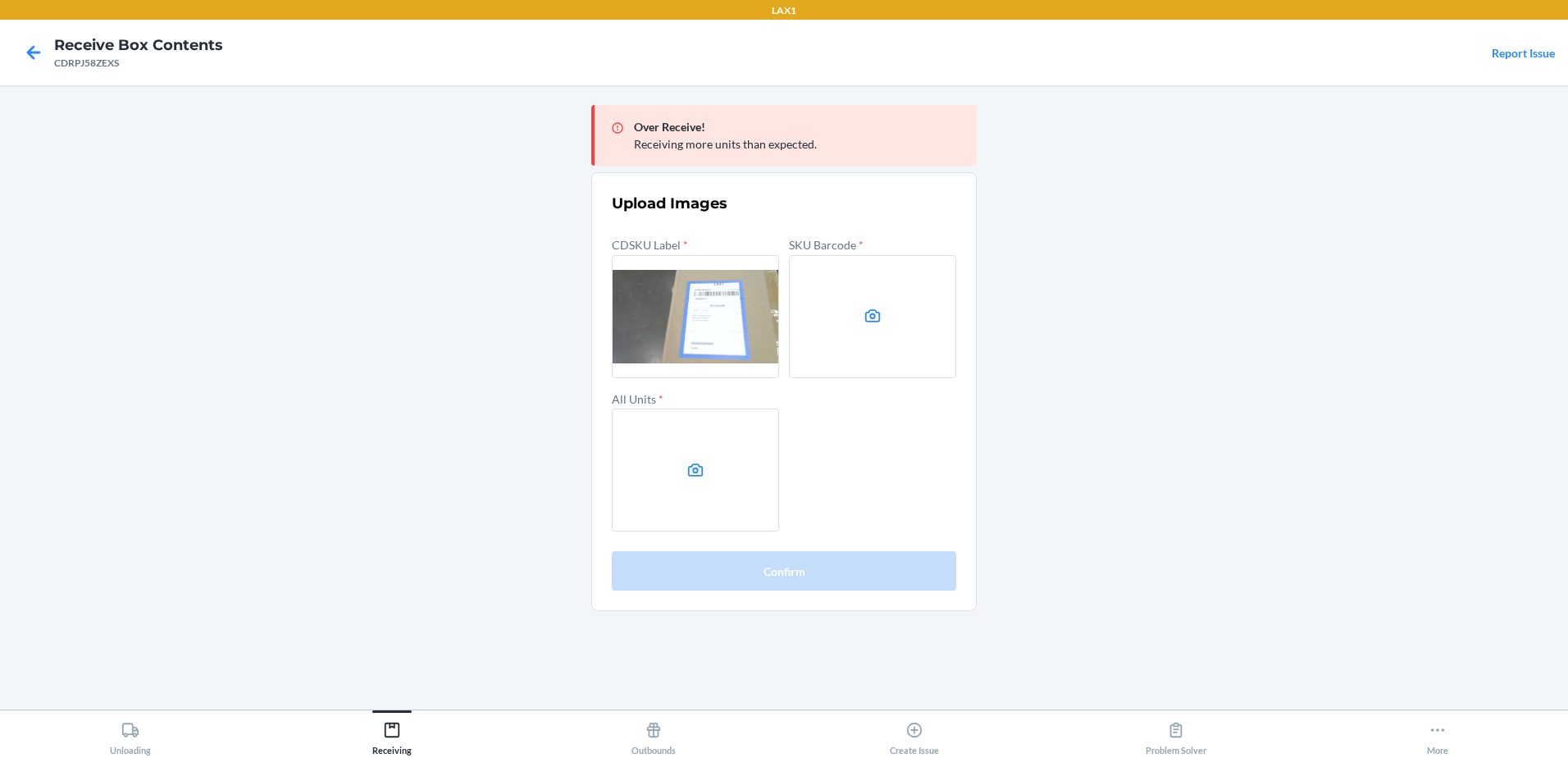
click at [913, 360] on label at bounding box center [872, 316] width 167 height 123
click at [0, 0] on input "file" at bounding box center [0, 0] width 0 height 0
click at [750, 464] on label at bounding box center [695, 469] width 167 height 123
click at [0, 0] on input "file" at bounding box center [0, 0] width 0 height 0
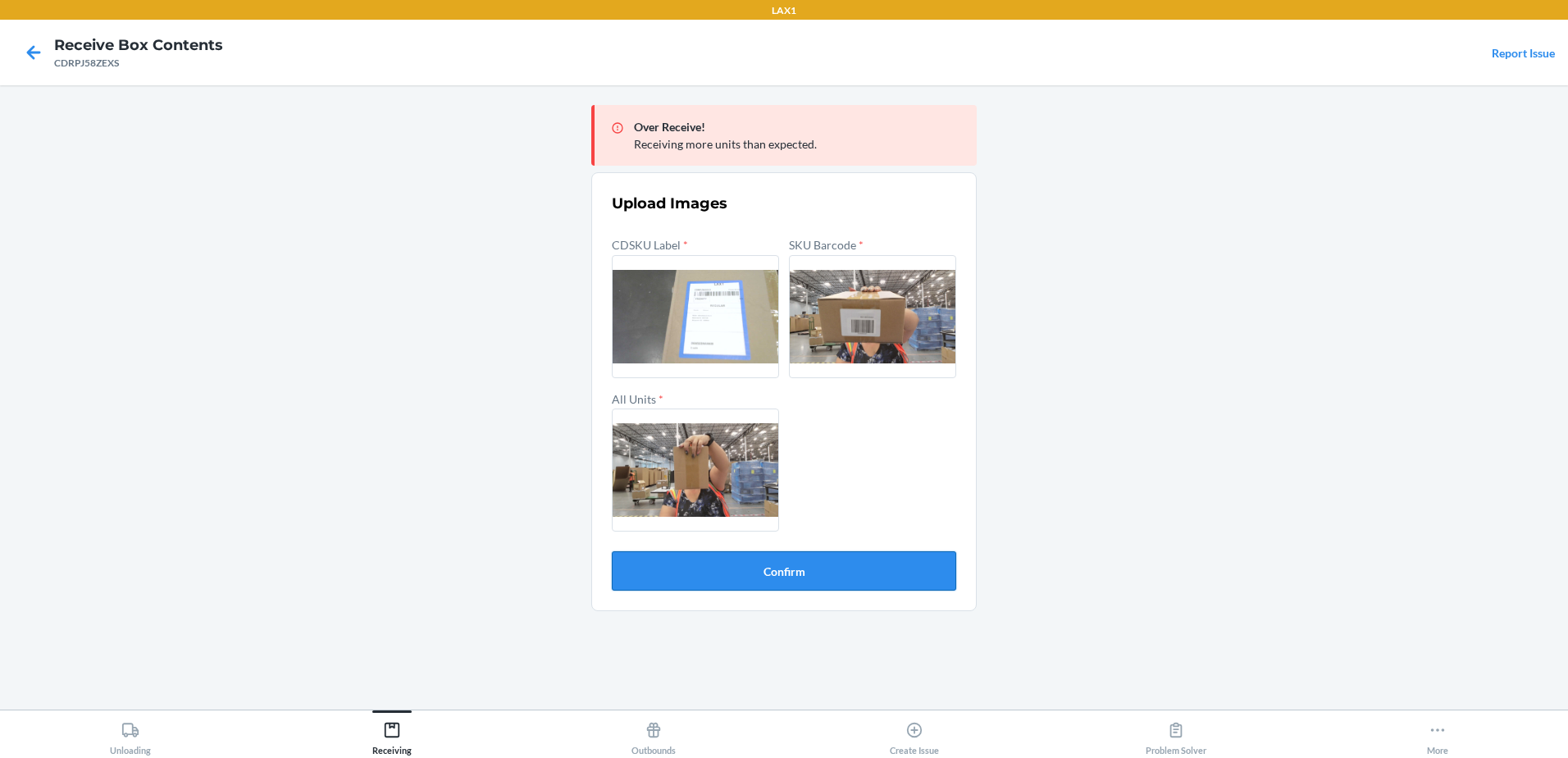
click at [871, 575] on button "Confirm" at bounding box center [784, 570] width 344 height 39
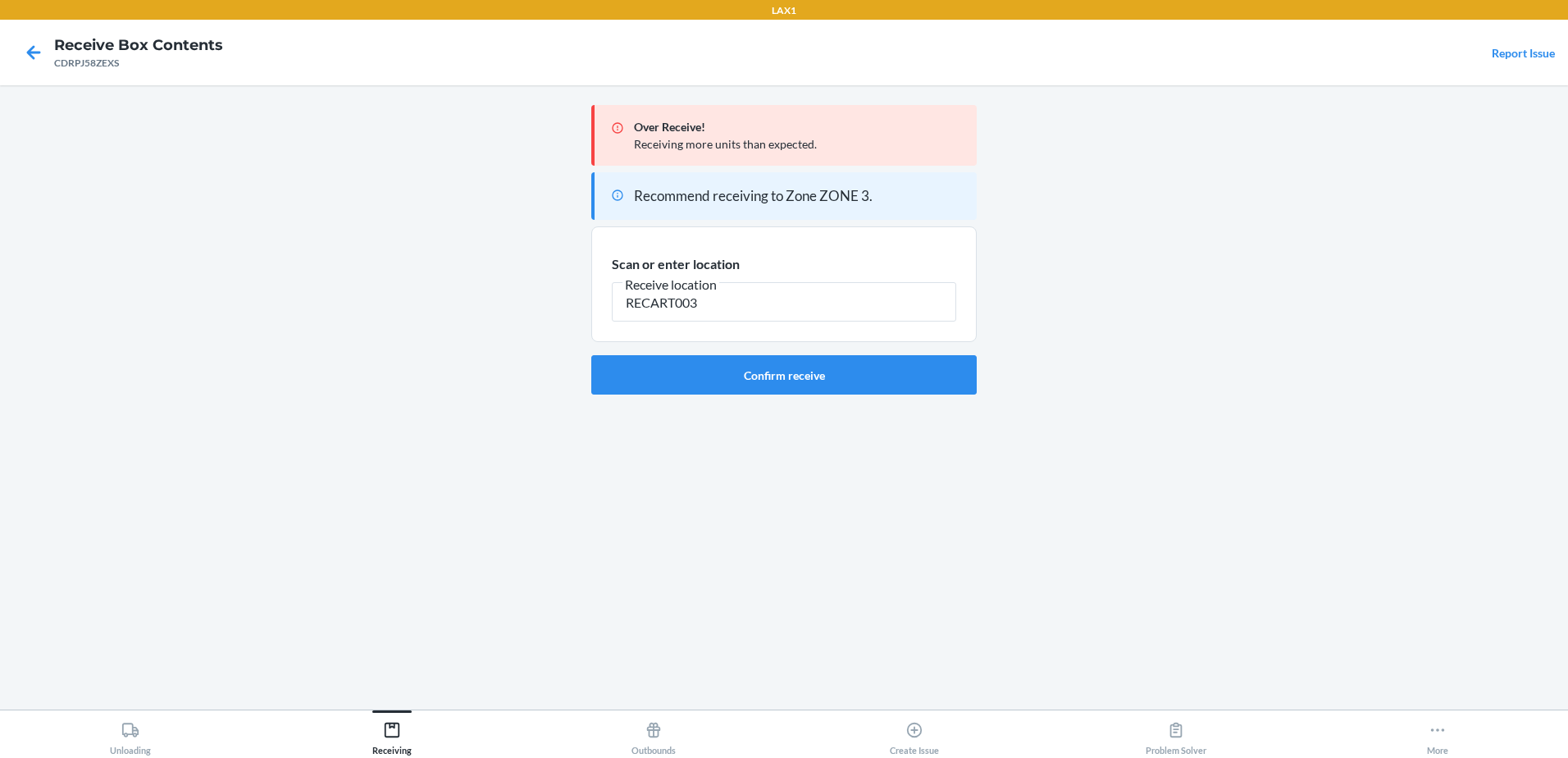
type input "RECART003"
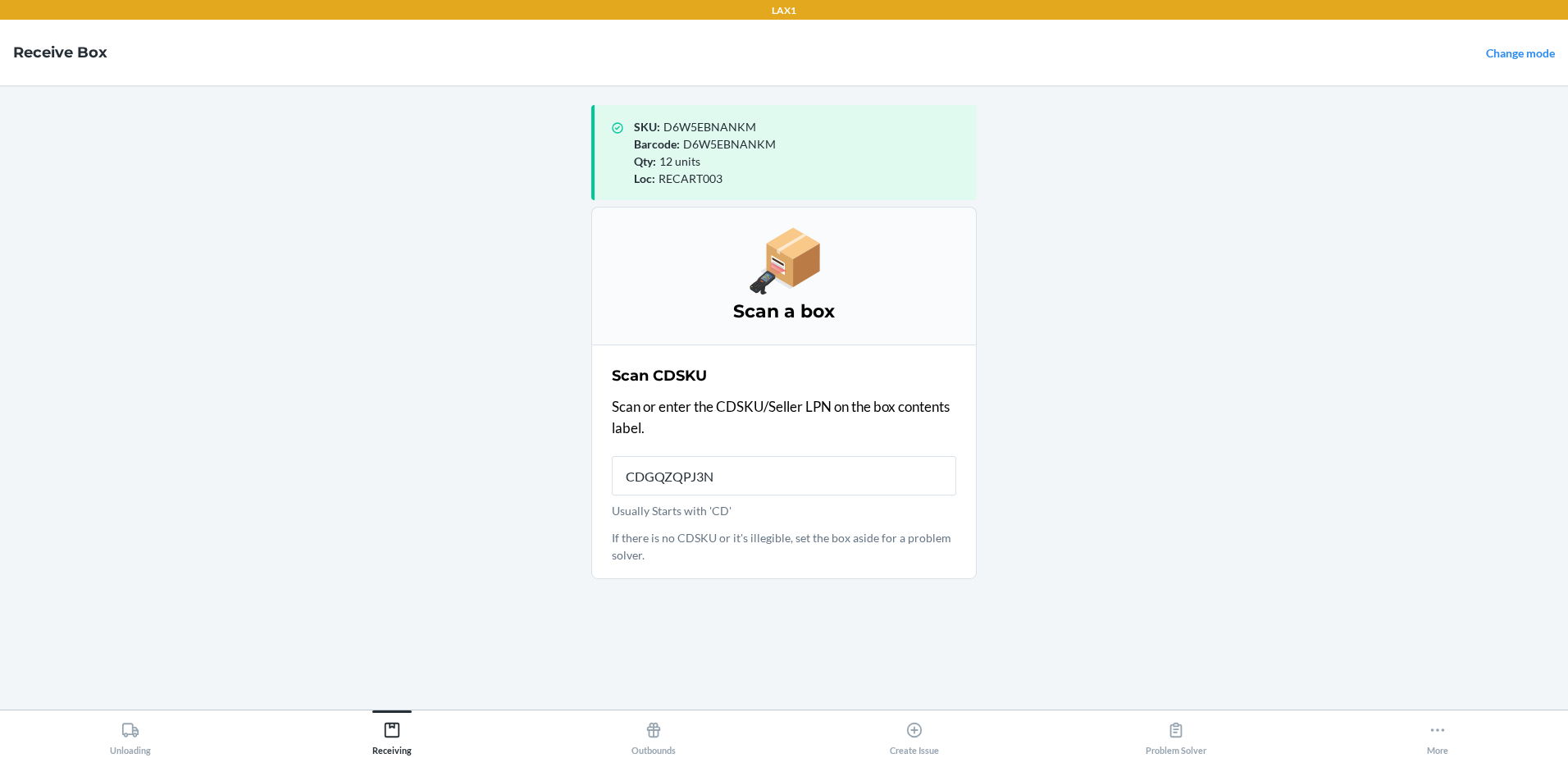
type input "CDGQZQPJ3NE"
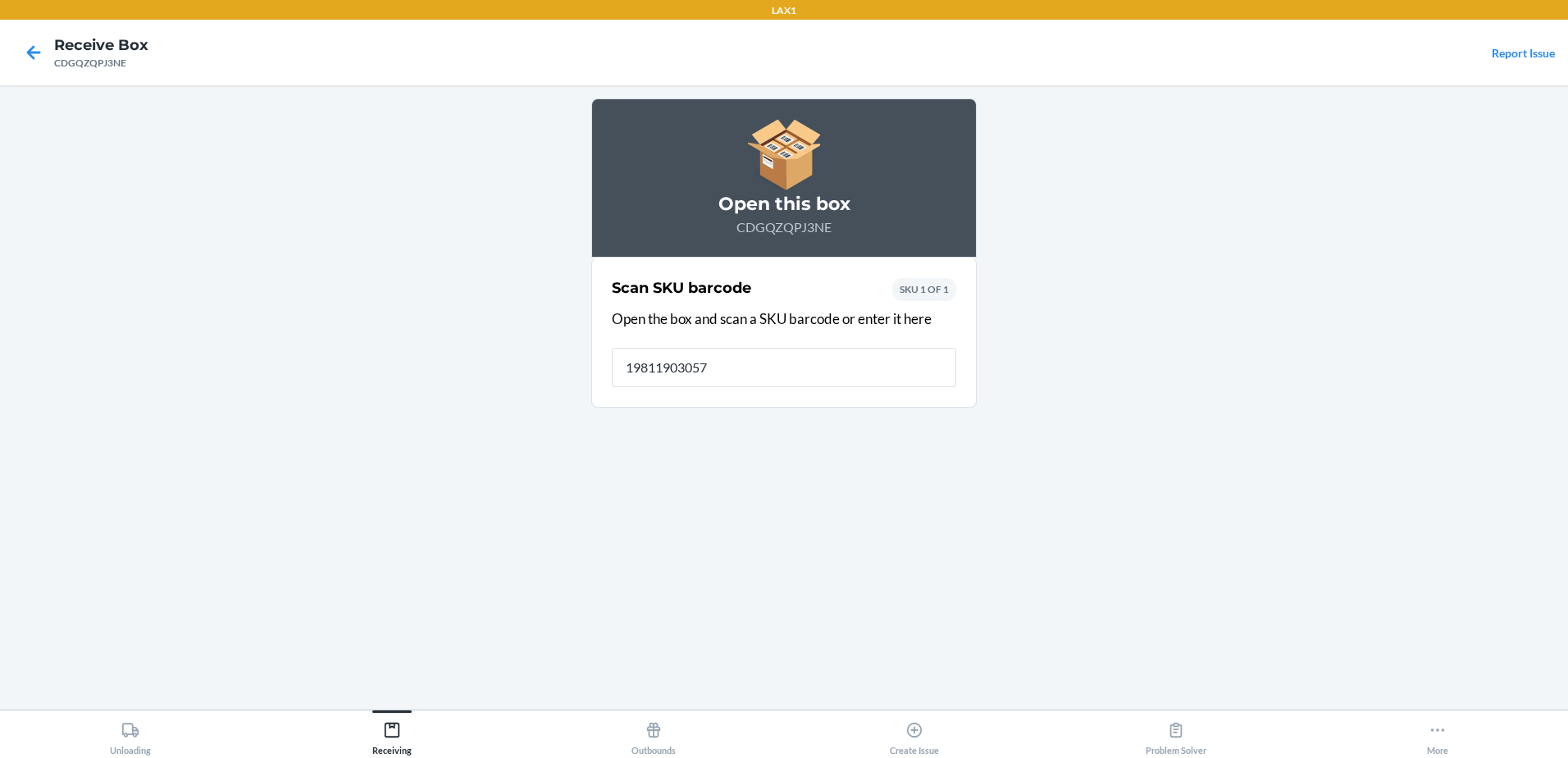
type input "198119030572"
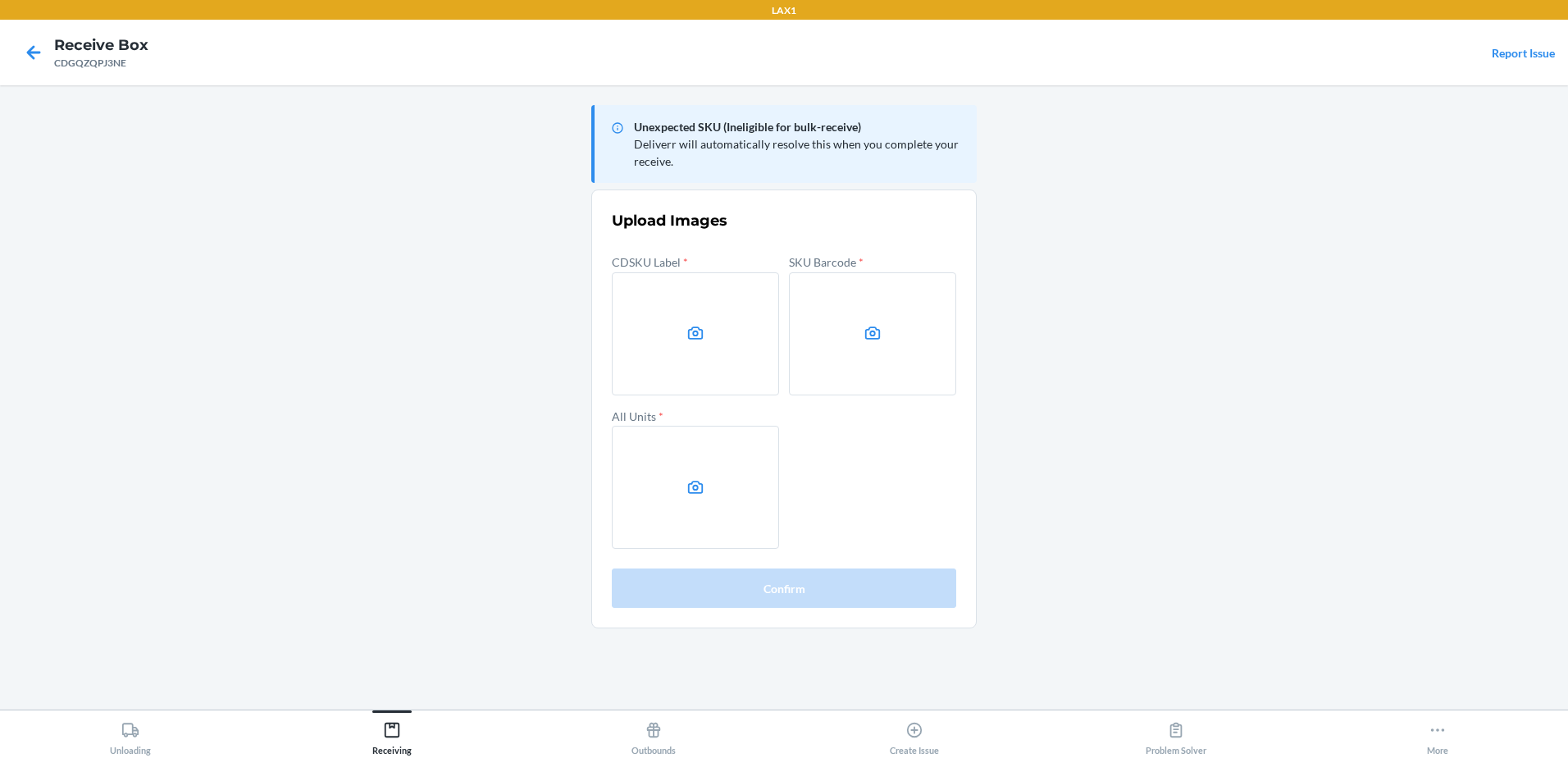
click at [1283, 607] on main "Unexpected SKU (Ineligible for bulk-receive) Deliverr will automatically resolv…" at bounding box center [784, 397] width 1568 height 624
click at [722, 338] on label at bounding box center [695, 333] width 167 height 123
click at [0, 0] on input "file" at bounding box center [0, 0] width 0 height 0
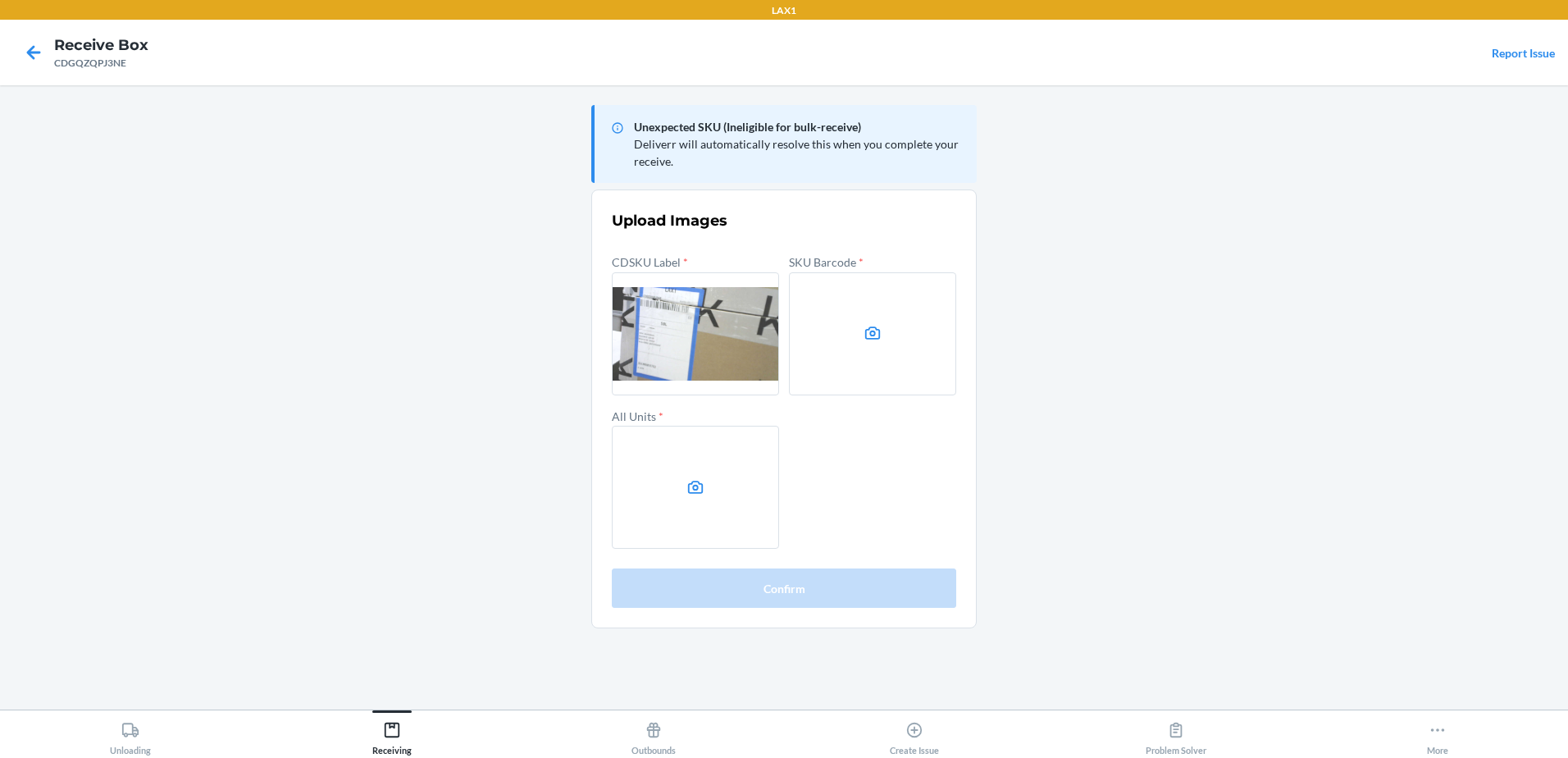
click at [860, 377] on label at bounding box center [872, 333] width 167 height 123
click at [0, 0] on input "file" at bounding box center [0, 0] width 0 height 0
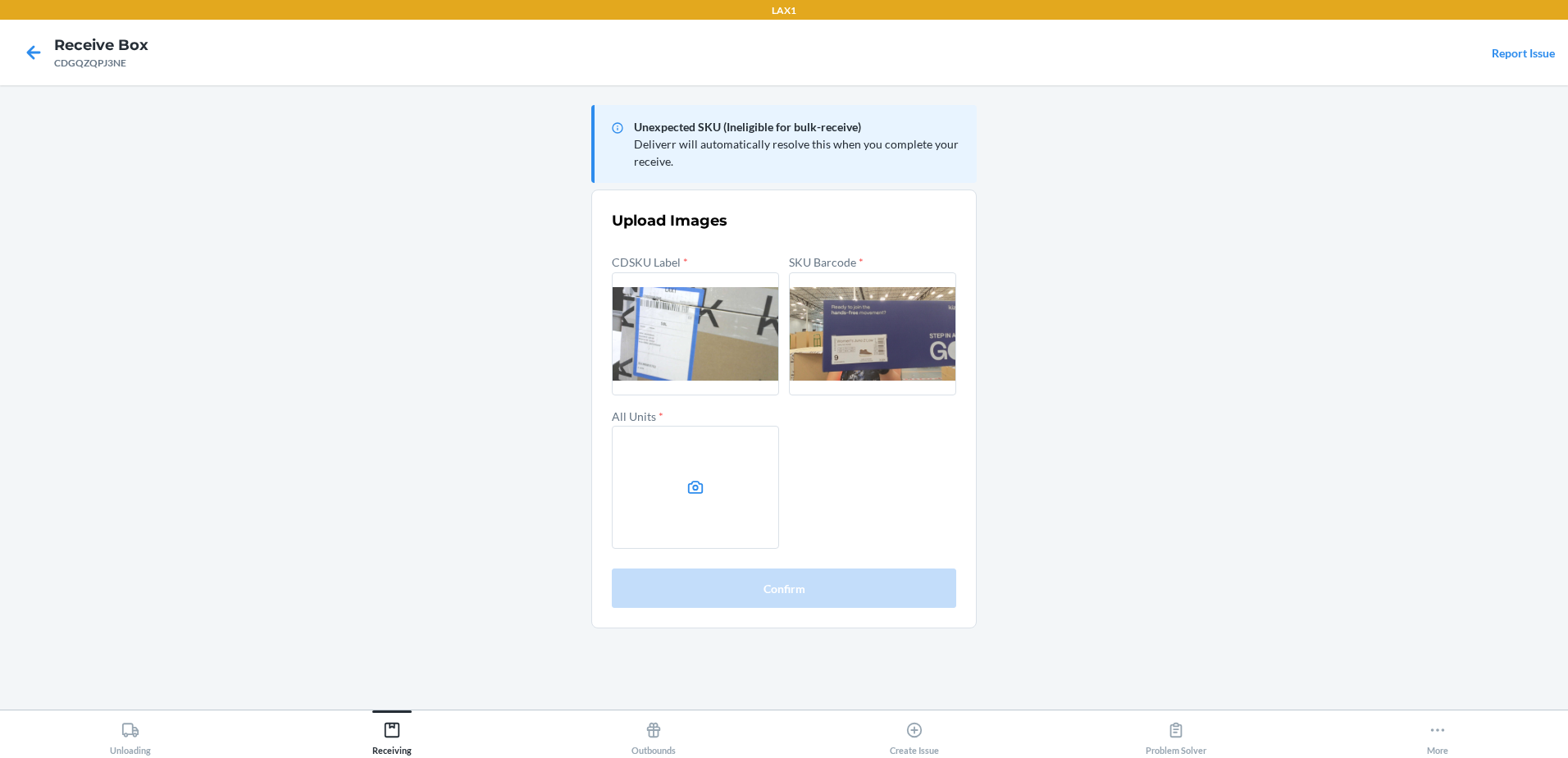
click at [732, 489] on label at bounding box center [695, 487] width 167 height 123
click at [0, 0] on input "file" at bounding box center [0, 0] width 0 height 0
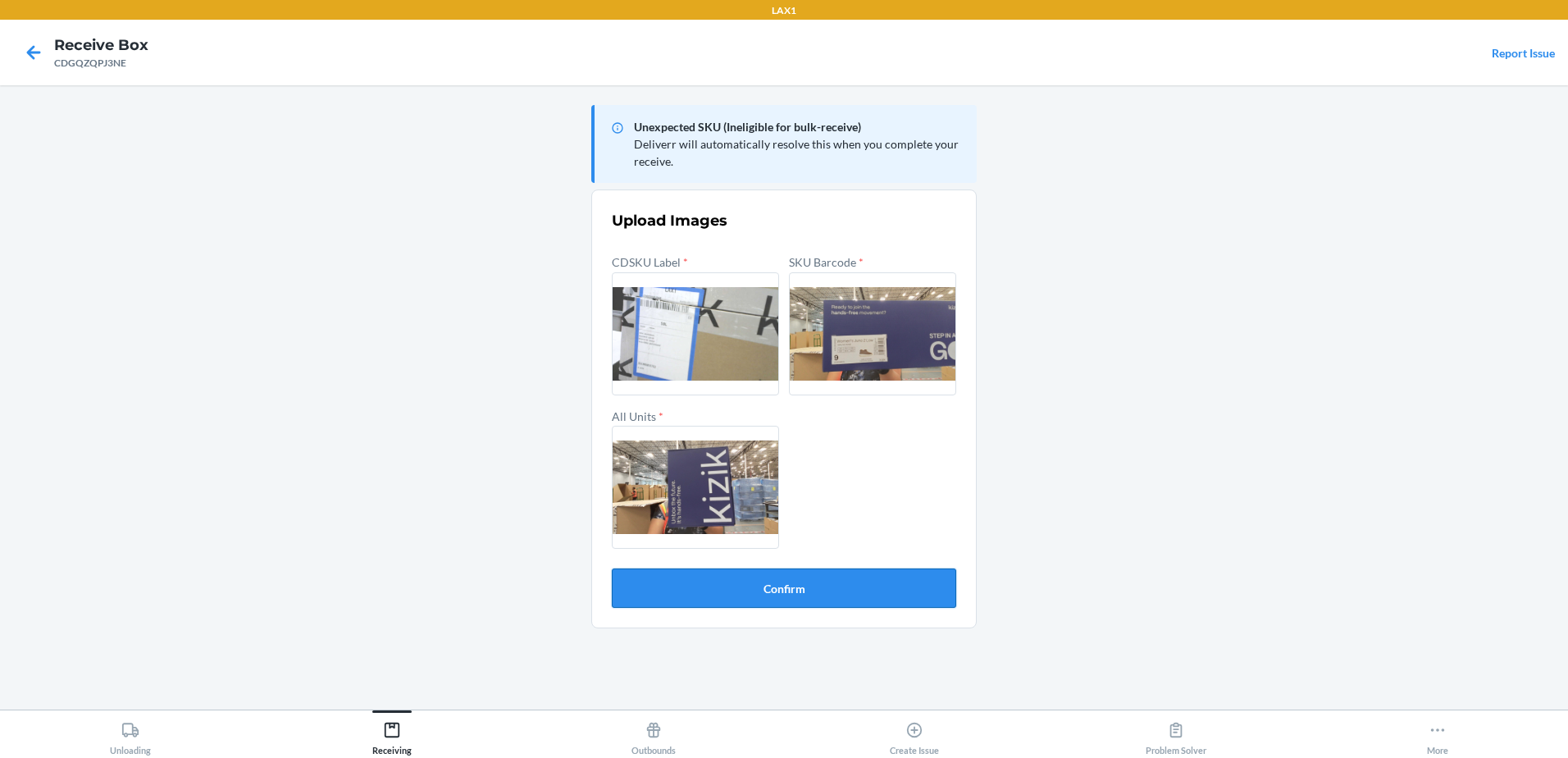
click at [813, 597] on button "Confirm" at bounding box center [784, 588] width 344 height 39
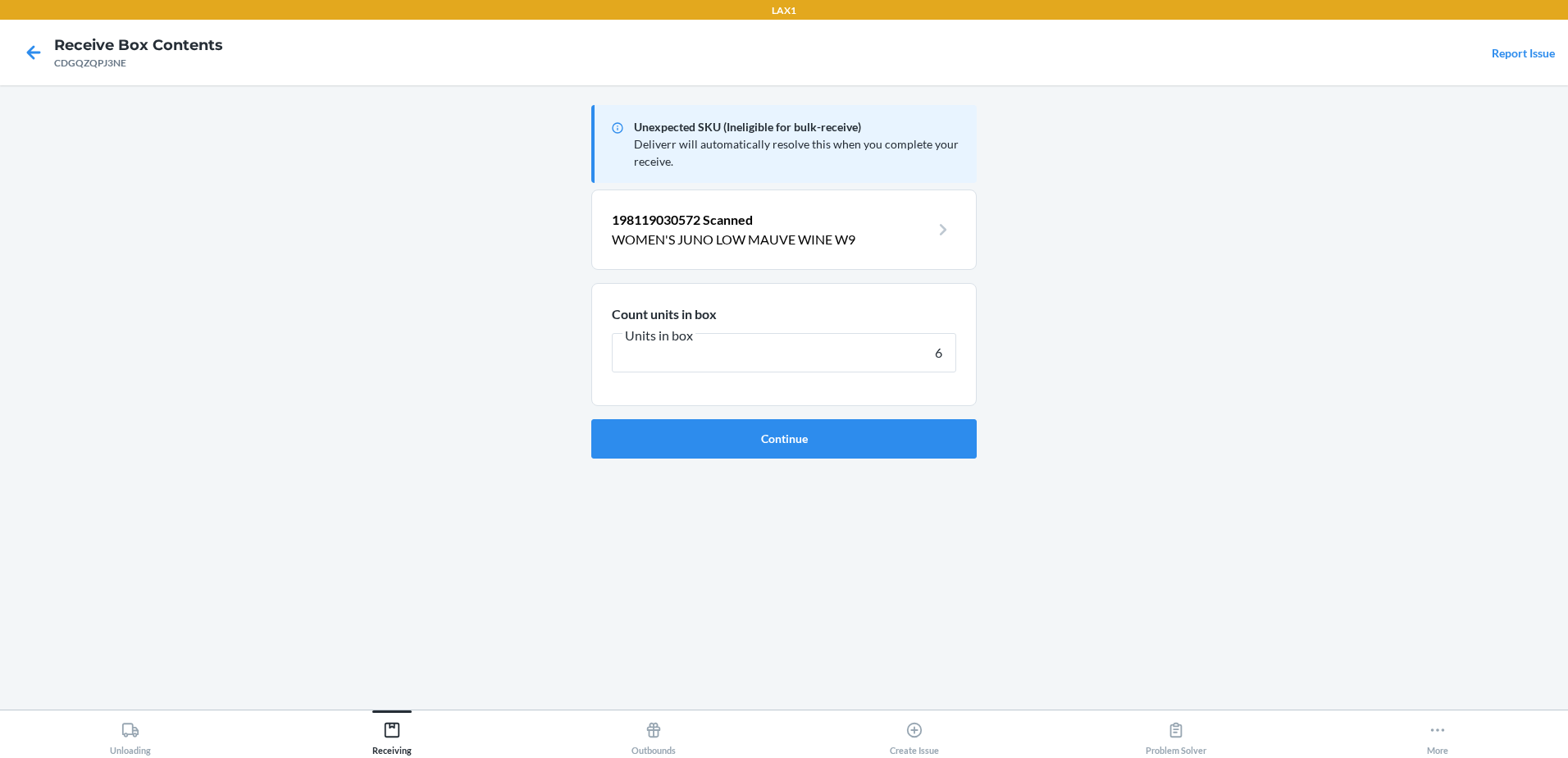
type input "6"
click at [591, 419] on button "Continue" at bounding box center [783, 438] width 385 height 39
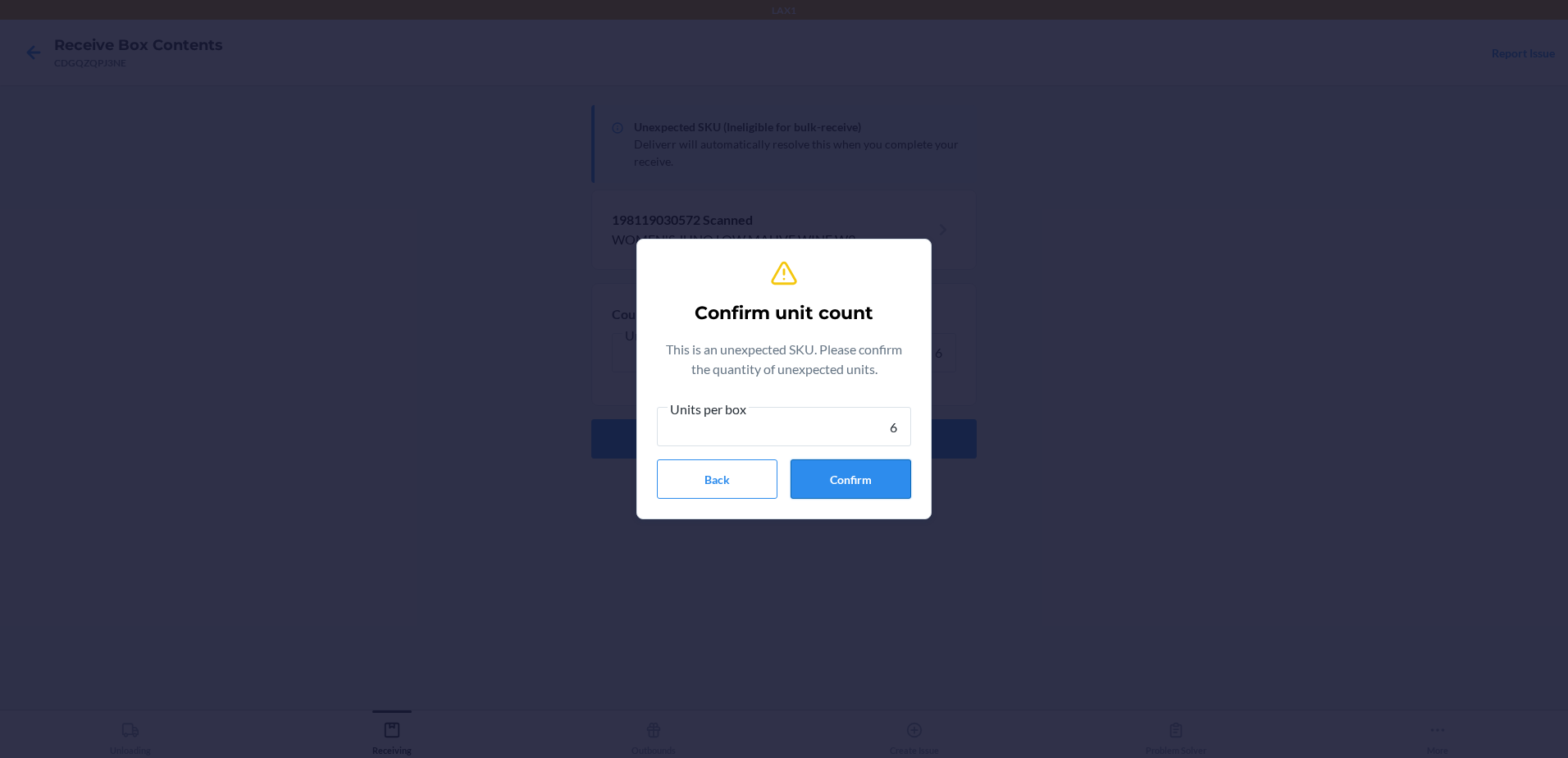
type input "6"
click at [821, 478] on button "Confirm" at bounding box center [851, 478] width 121 height 39
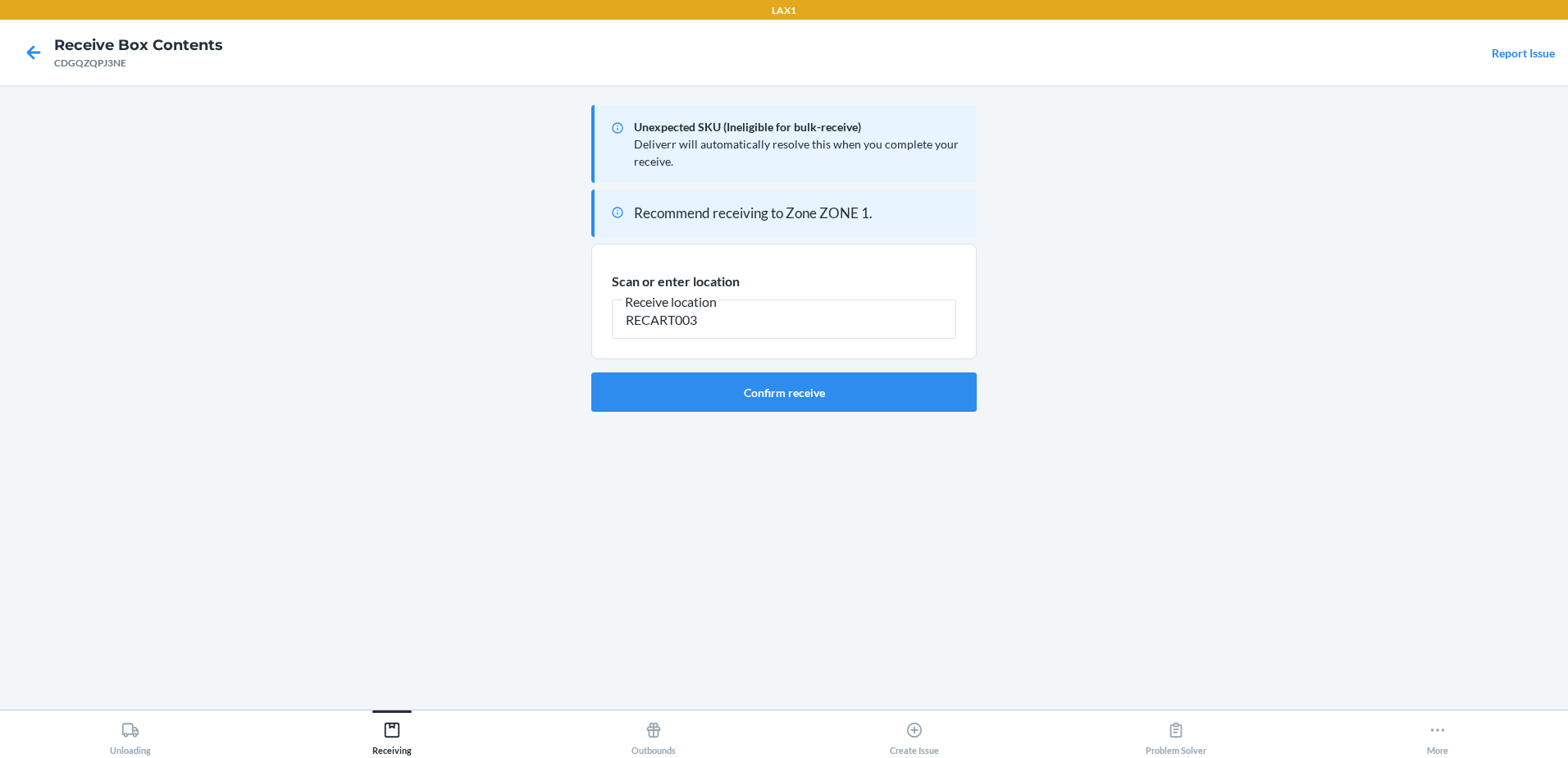
type input "RECART003"
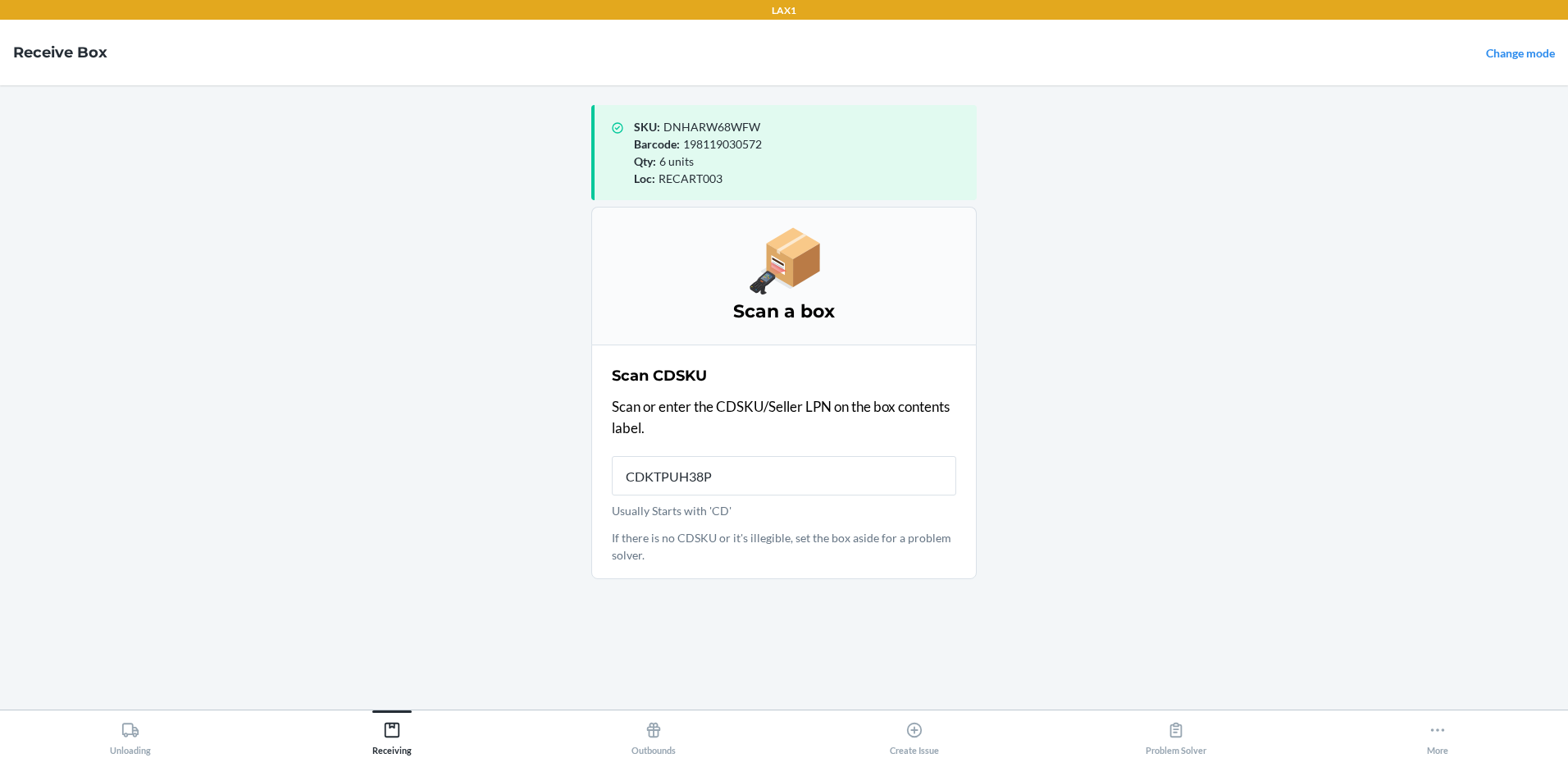
type input "CDKTPUH38PQ"
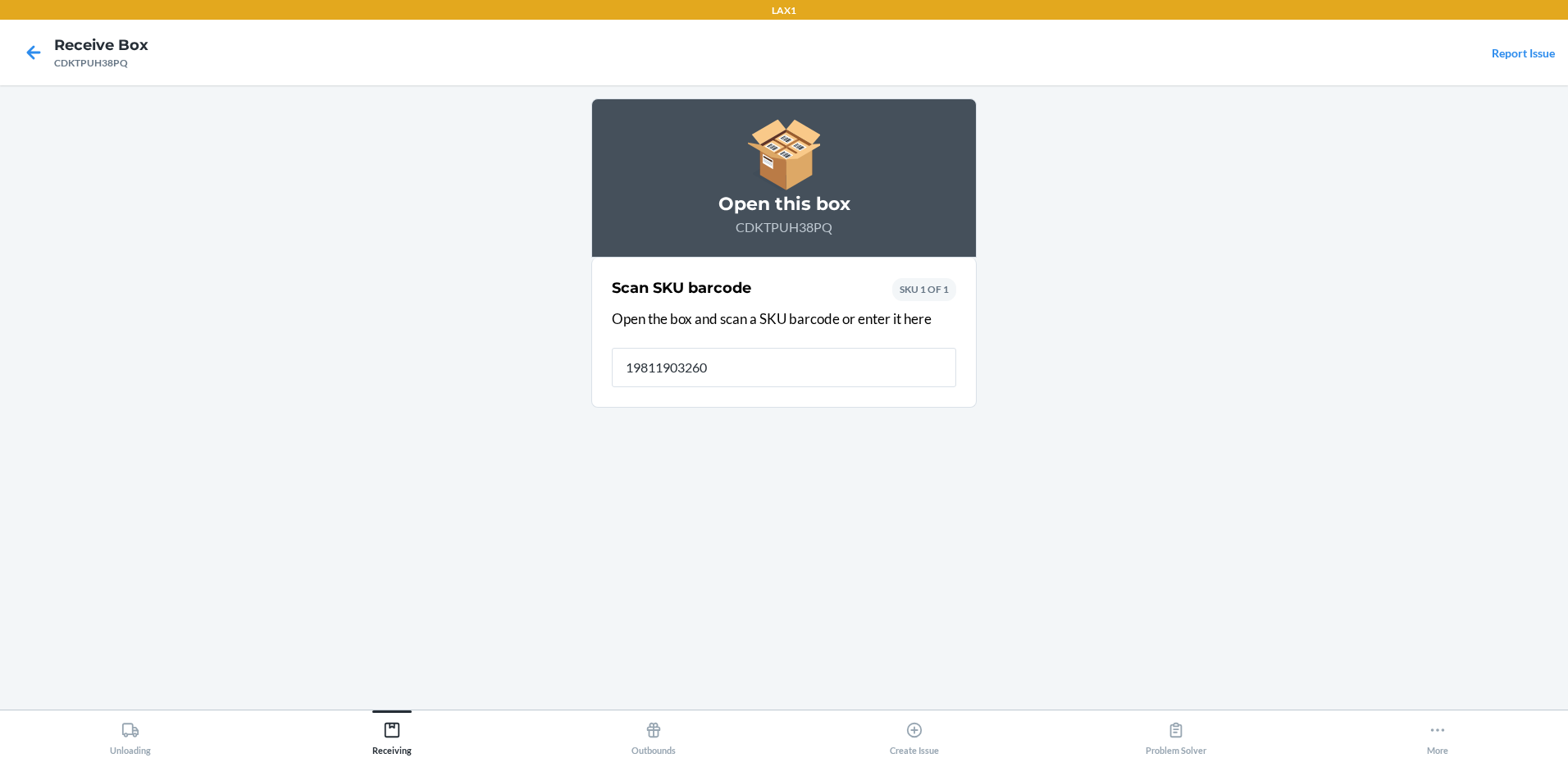
type input "198119032606"
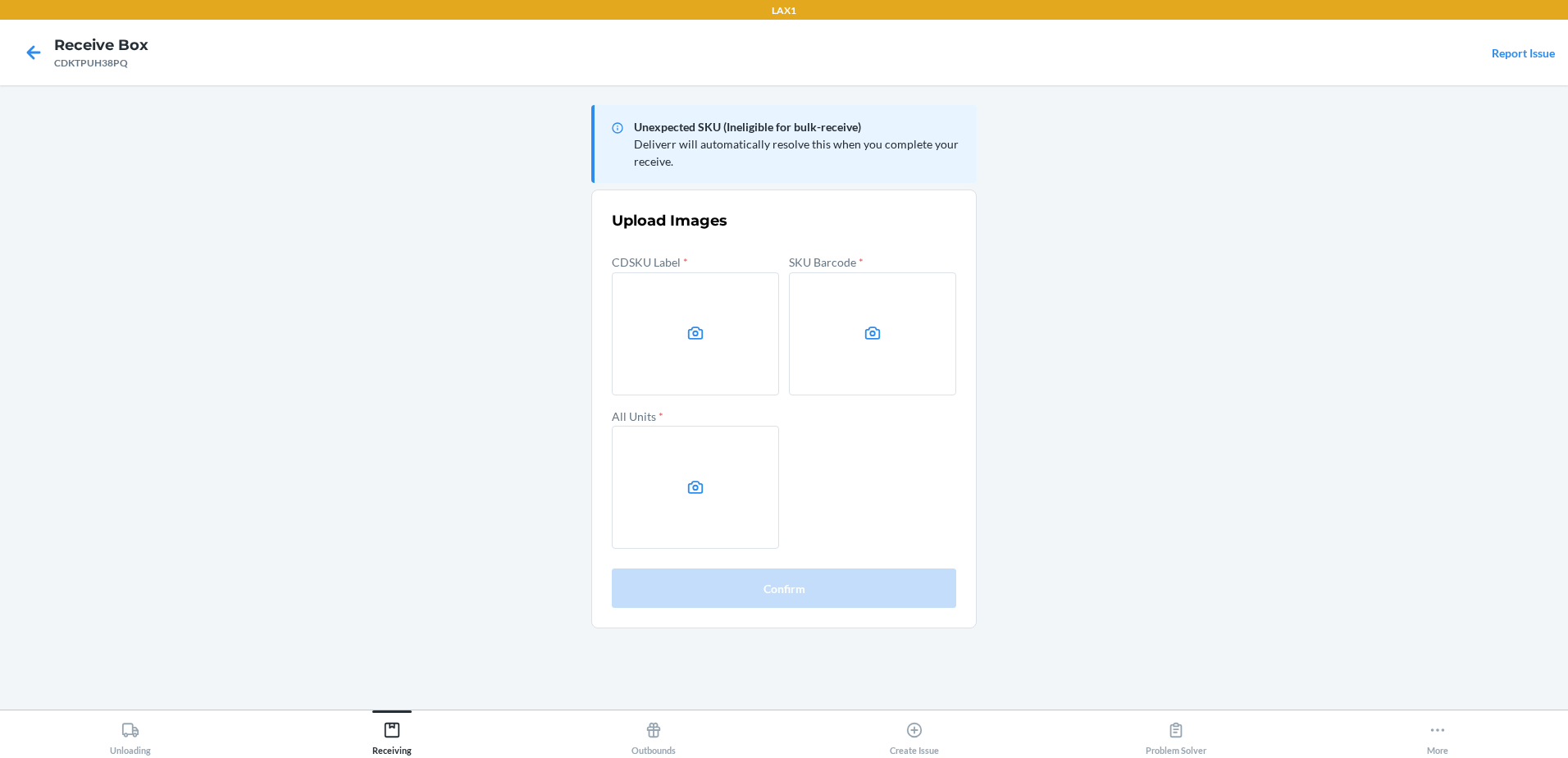
drag, startPoint x: 1493, startPoint y: 221, endPoint x: 1477, endPoint y: 223, distance: 16.1
click at [1493, 221] on main "Unexpected SKU (Ineligible for bulk-receive) Deliverr will automatically resolv…" at bounding box center [784, 397] width 1568 height 624
click at [699, 373] on label at bounding box center [695, 333] width 167 height 123
click at [0, 0] on input "file" at bounding box center [0, 0] width 0 height 0
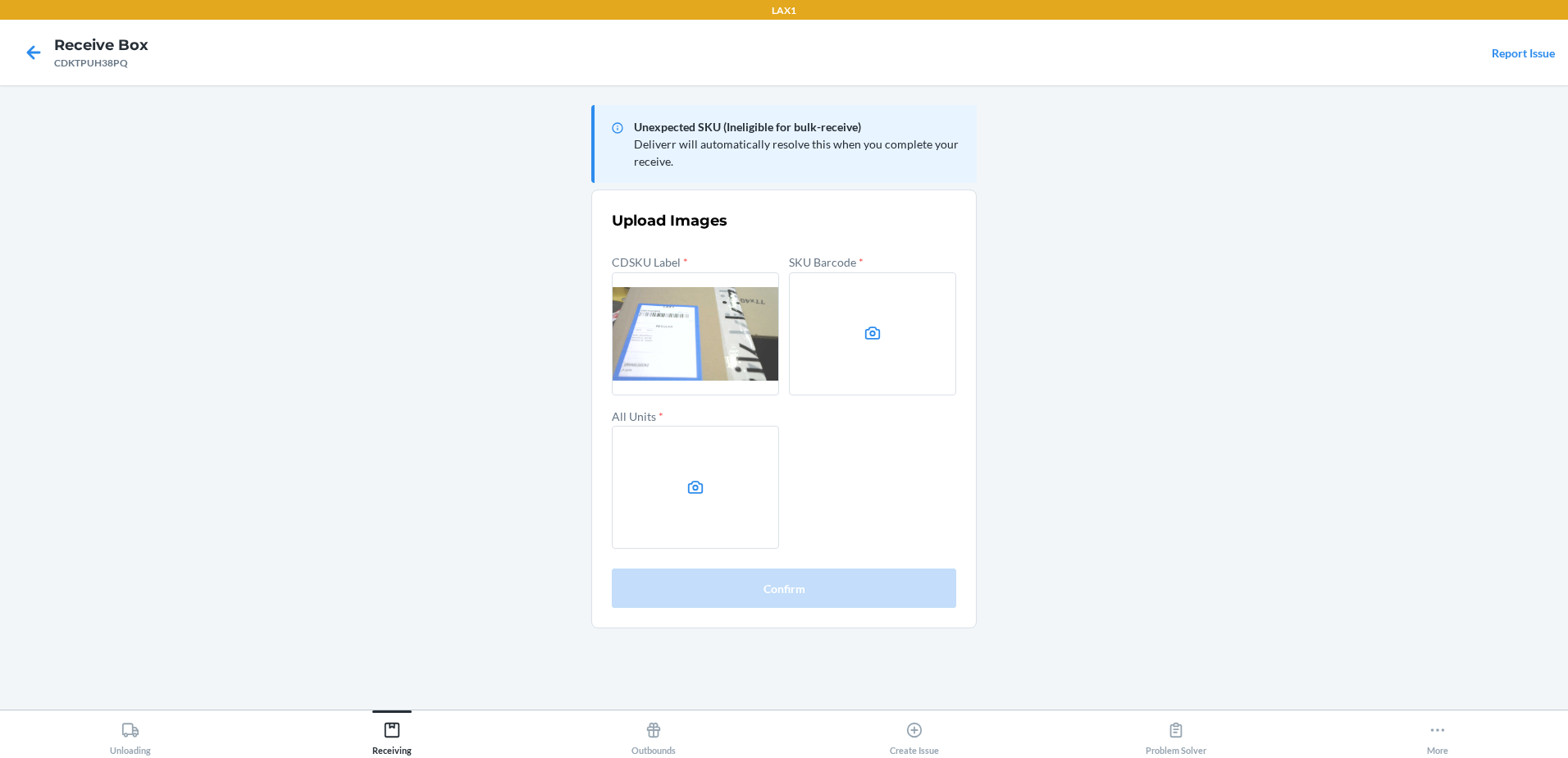
click at [881, 348] on label at bounding box center [872, 333] width 167 height 123
click at [0, 0] on input "file" at bounding box center [0, 0] width 0 height 0
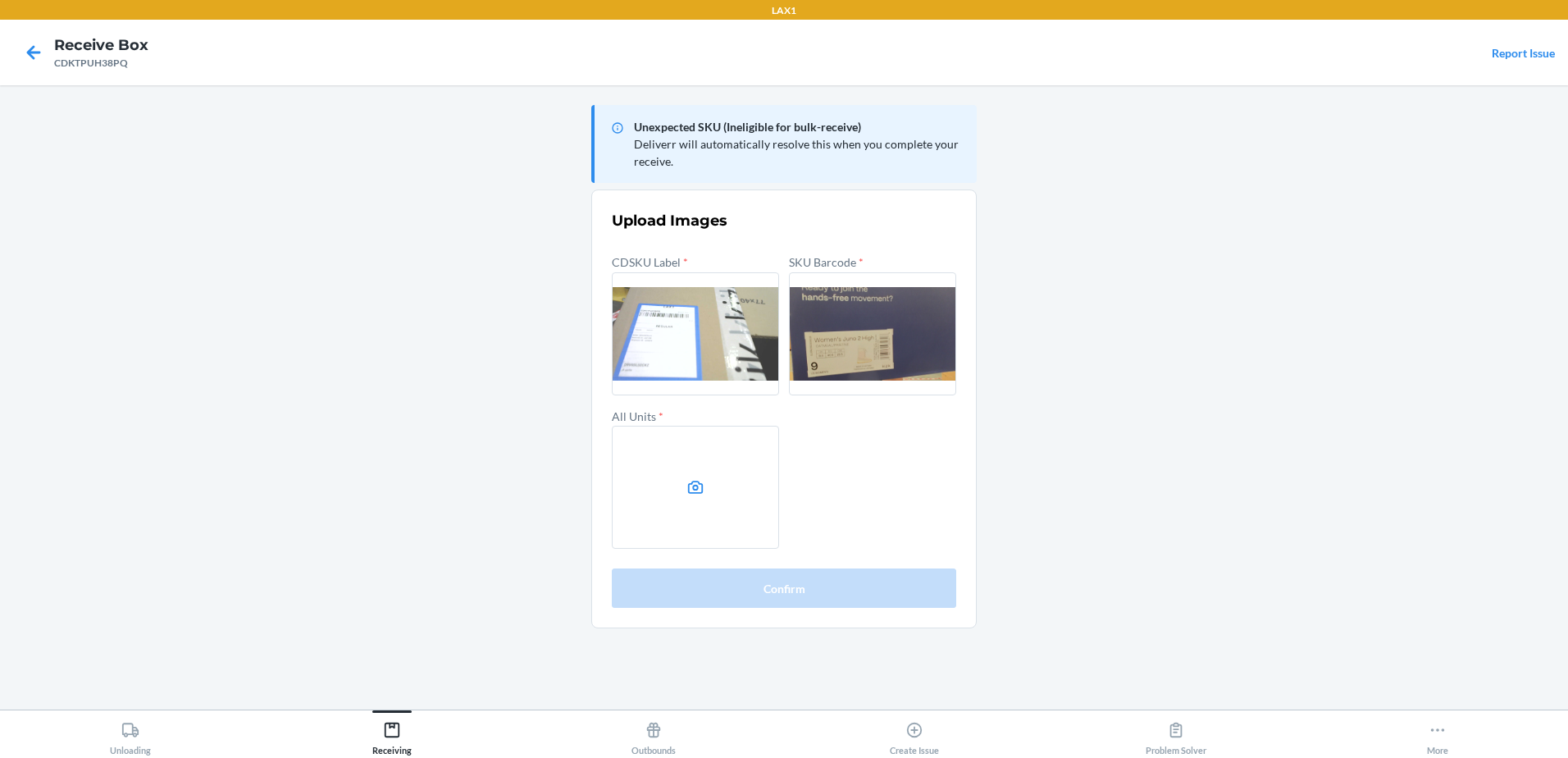
click at [707, 508] on label at bounding box center [695, 487] width 167 height 123
click at [0, 0] on input "file" at bounding box center [0, 0] width 0 height 0
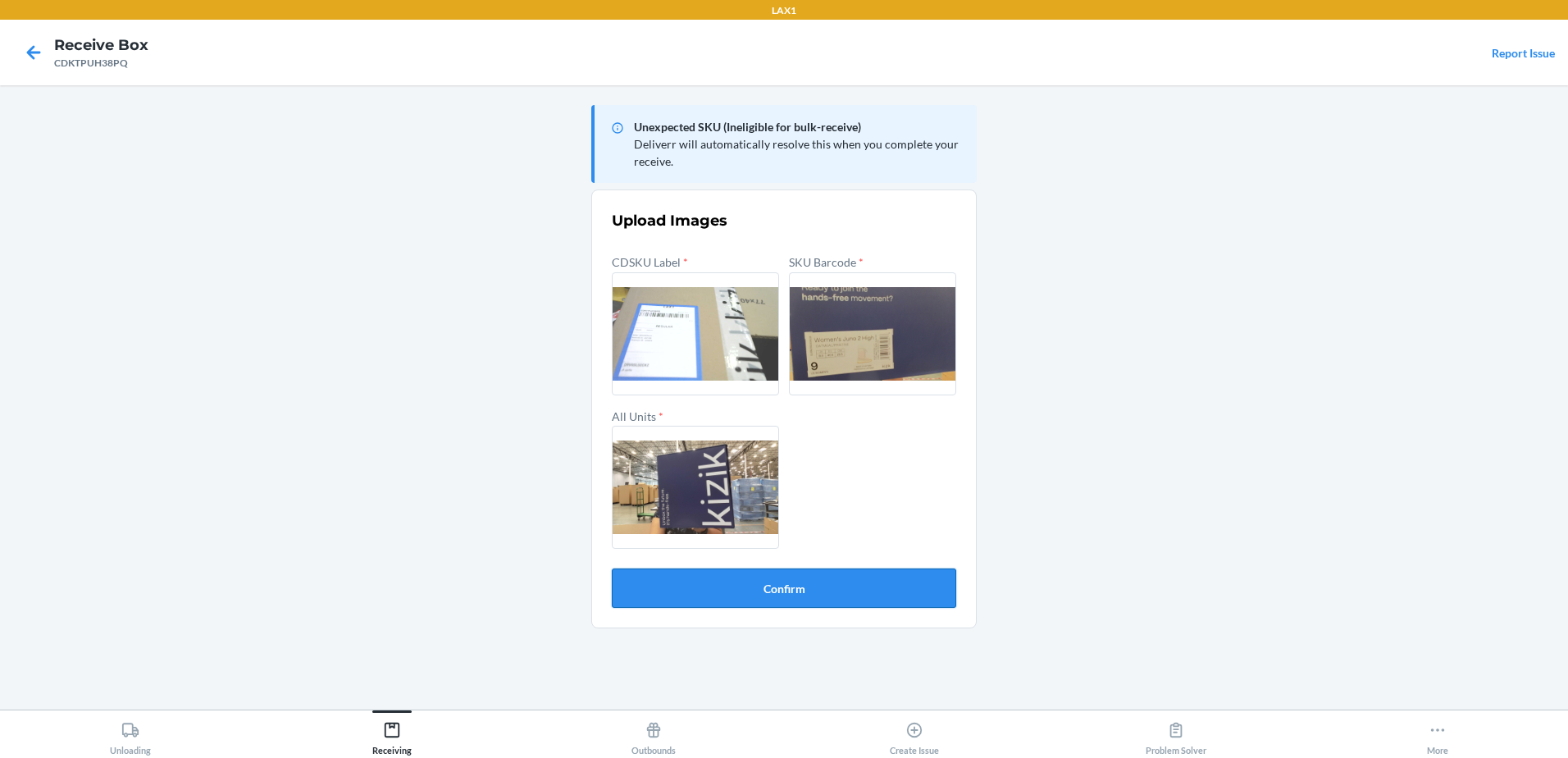
click at [813, 595] on button "Confirm" at bounding box center [784, 588] width 344 height 39
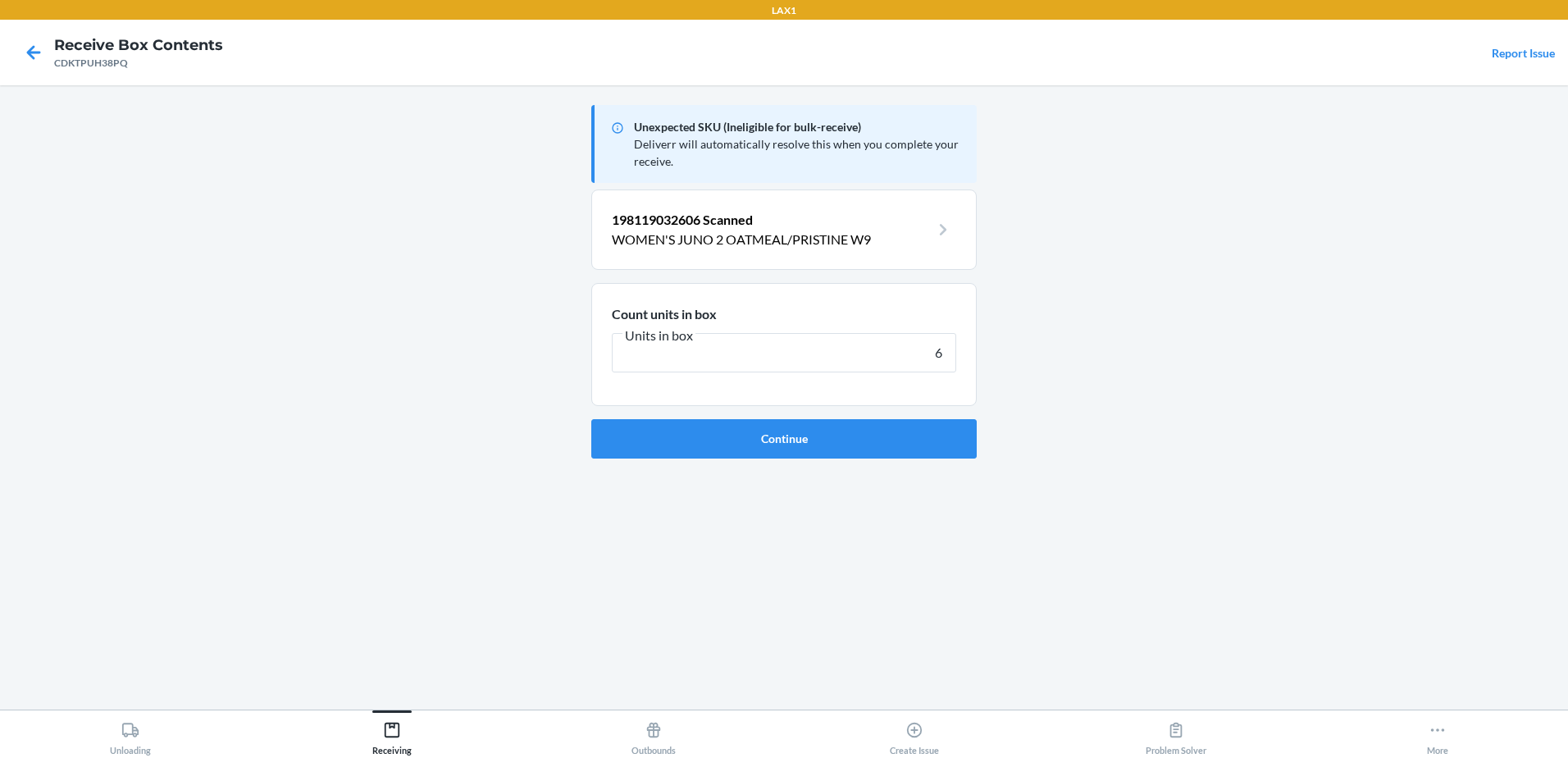
type input "6"
click at [591, 419] on button "Continue" at bounding box center [783, 438] width 385 height 39
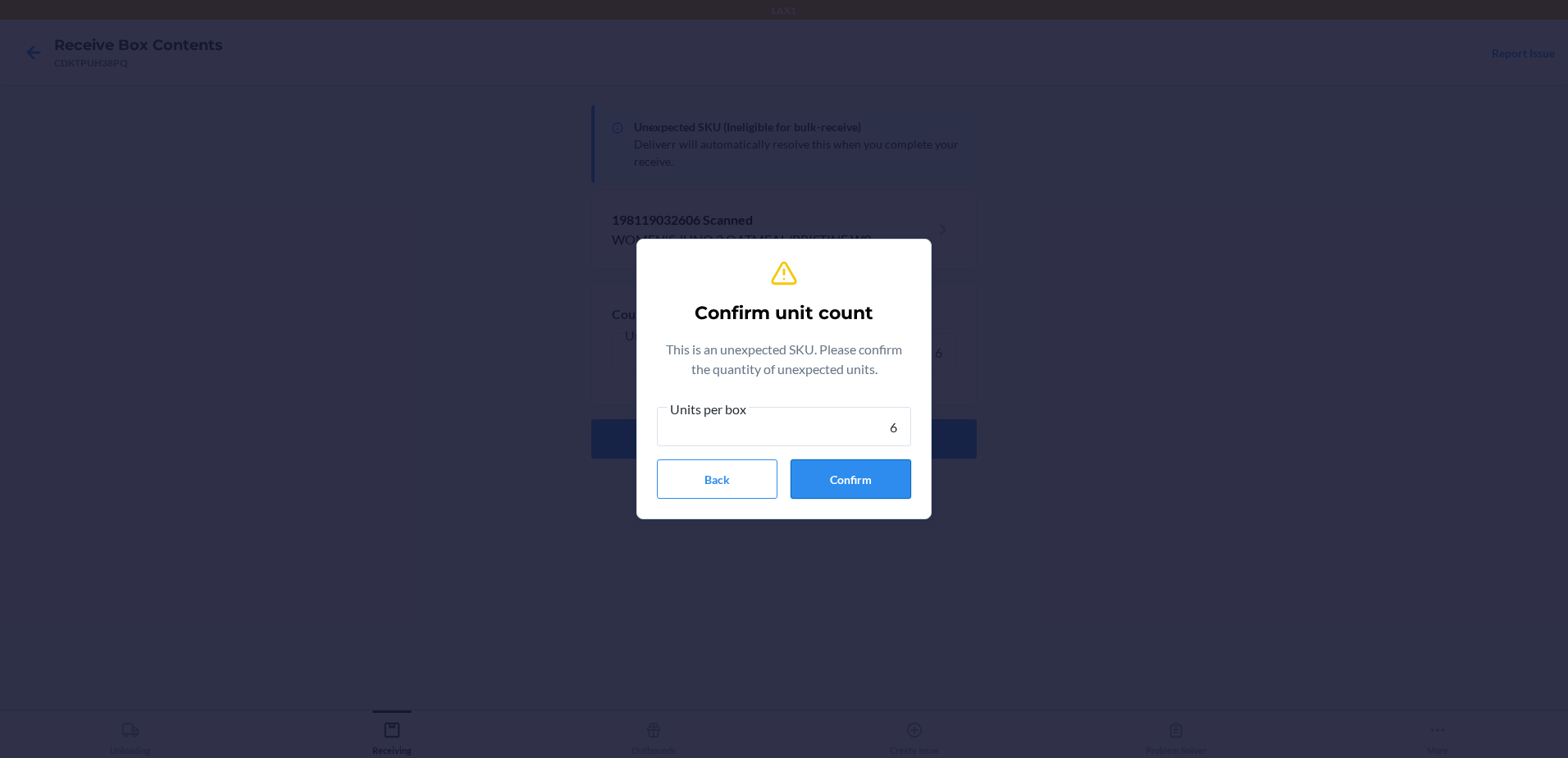
type input "6"
click at [871, 479] on button "Confirm" at bounding box center [851, 478] width 121 height 39
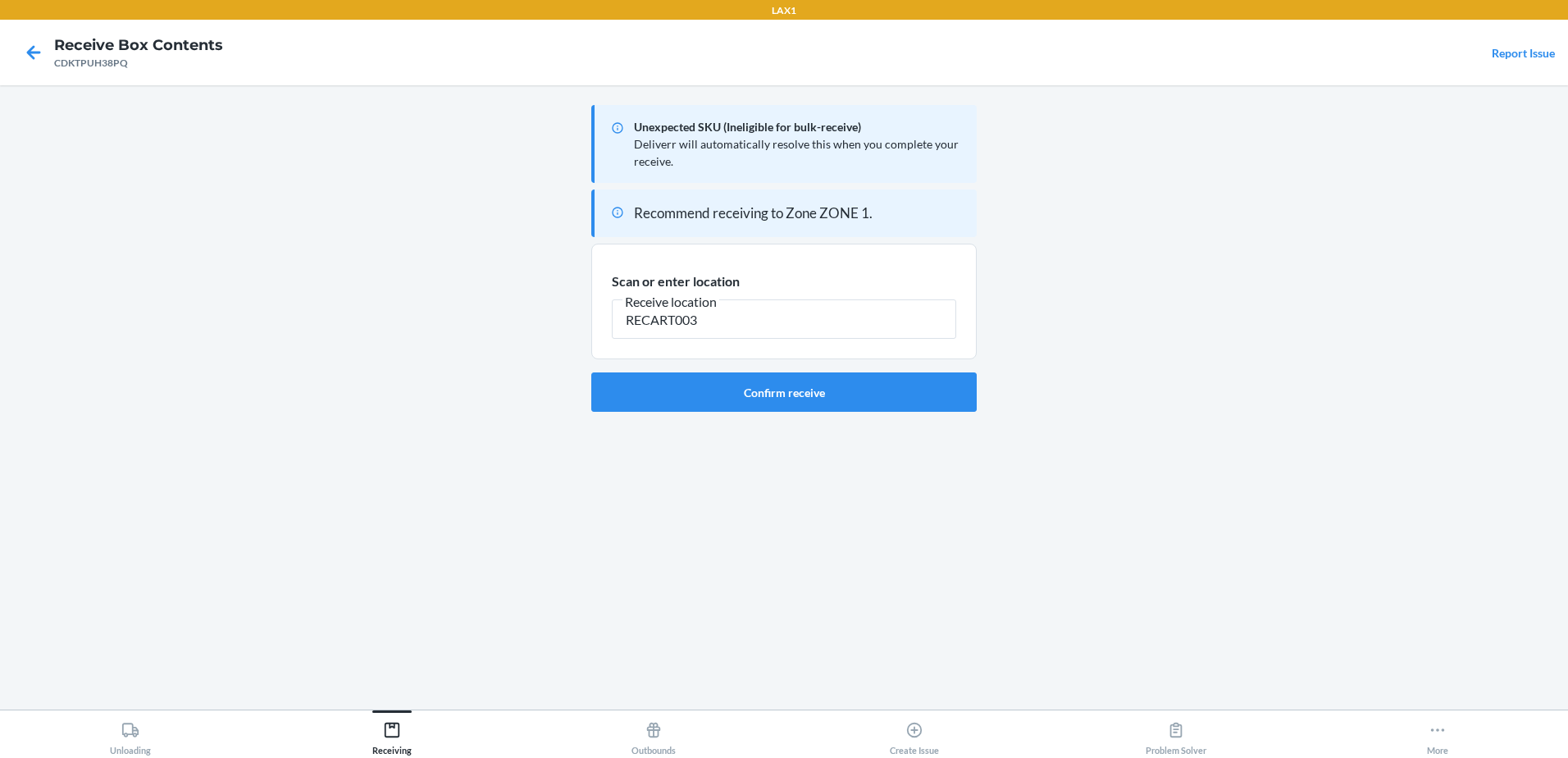
type input "RECART003"
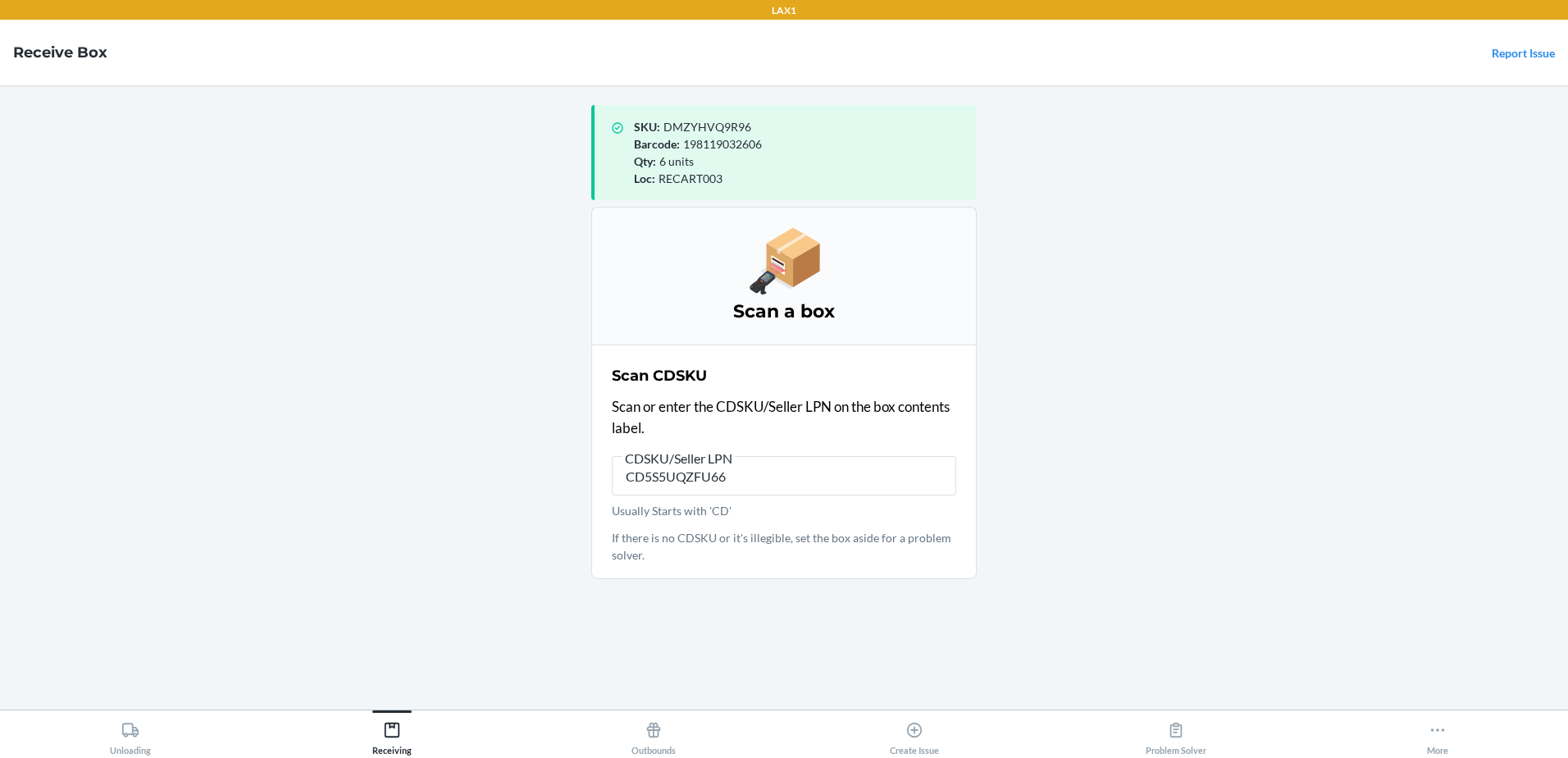
type input "CD5S5UQZFU6"
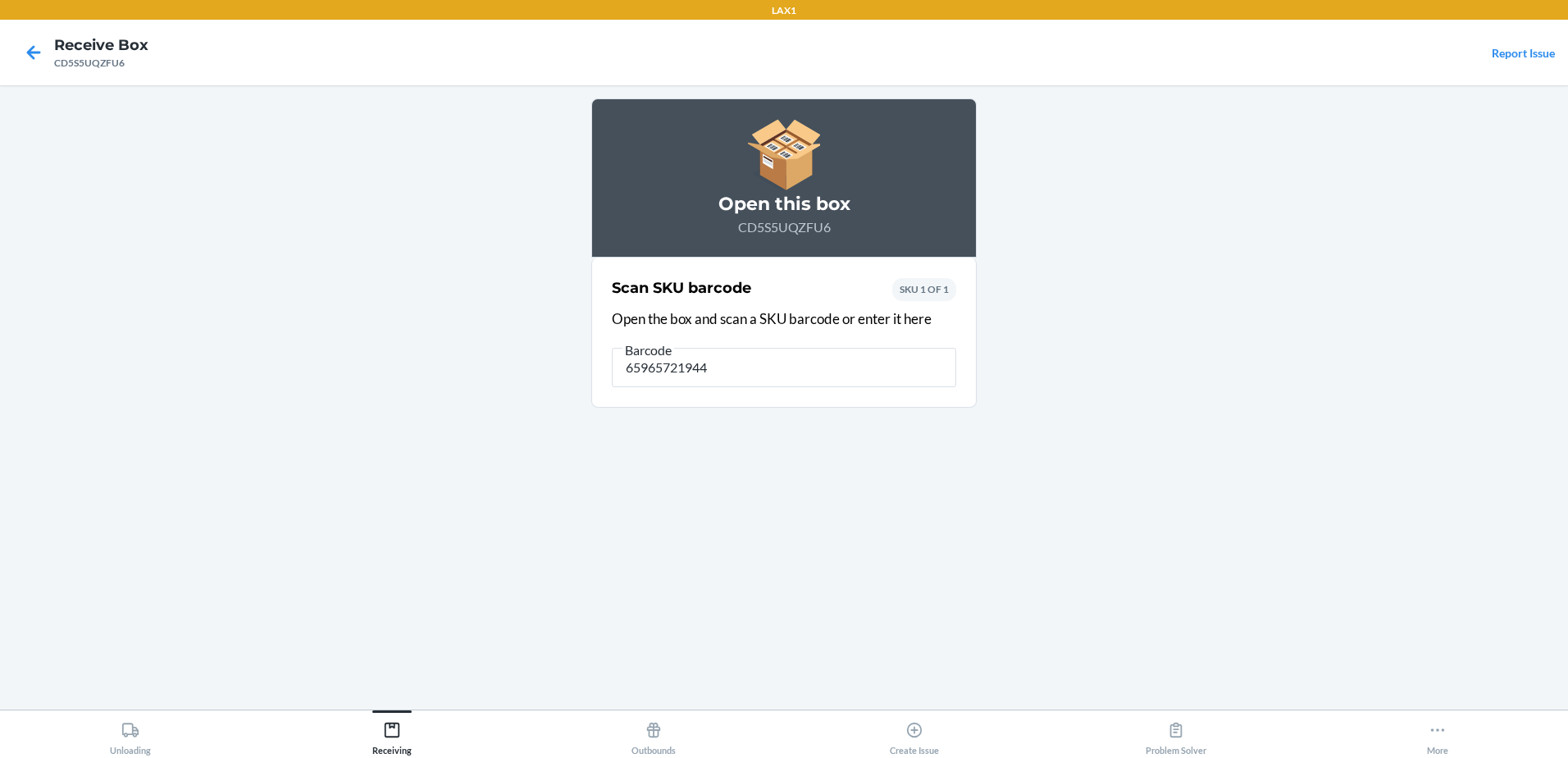
type input "659657219442"
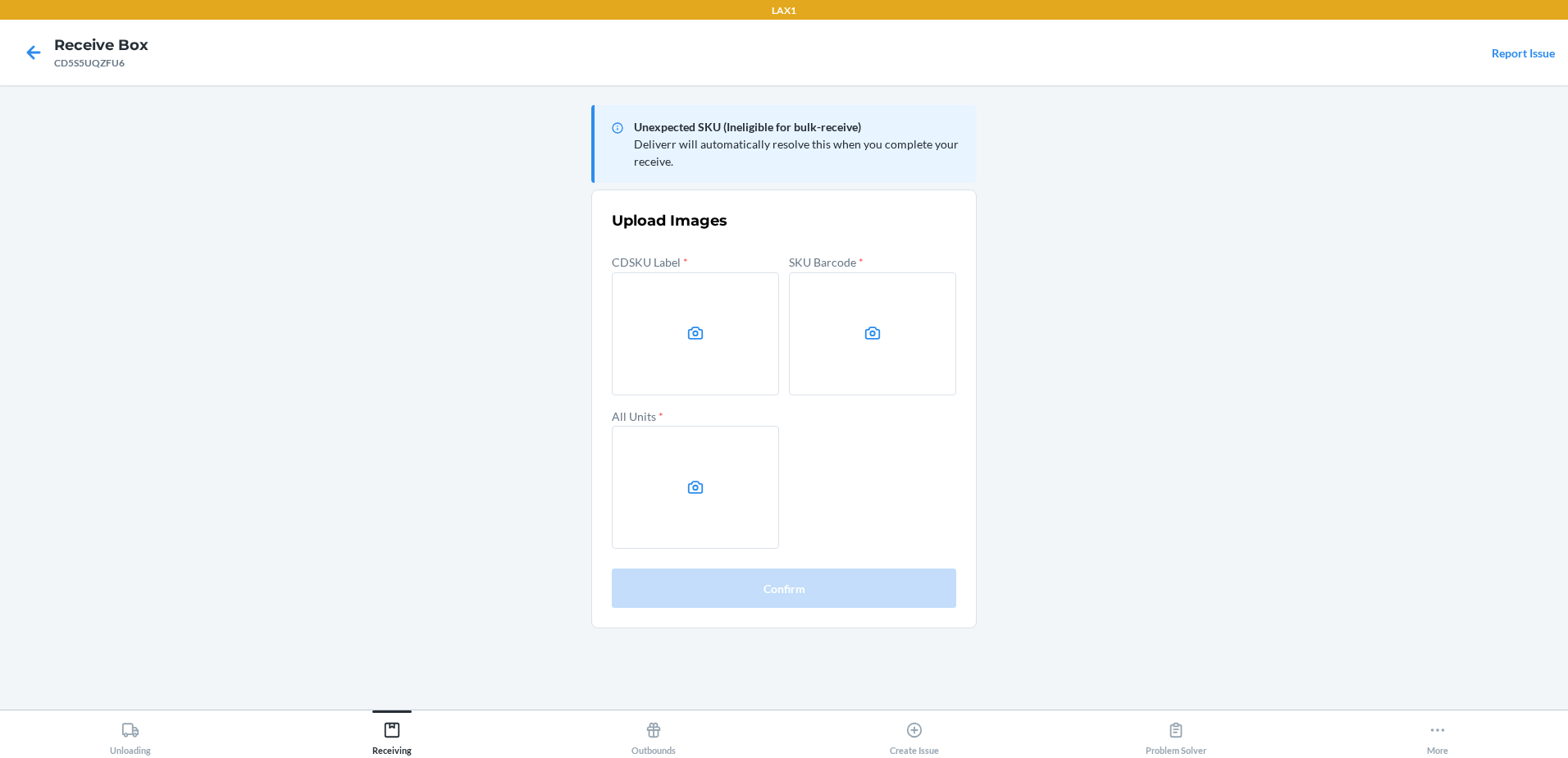
click at [1417, 434] on main "Unexpected SKU (Ineligible for bulk-receive) Deliverr will automatically resolv…" at bounding box center [784, 397] width 1568 height 624
click at [728, 350] on label at bounding box center [695, 333] width 167 height 123
click at [0, 0] on input "file" at bounding box center [0, 0] width 0 height 0
click at [884, 369] on label at bounding box center [872, 333] width 167 height 123
click at [0, 0] on input "file" at bounding box center [0, 0] width 0 height 0
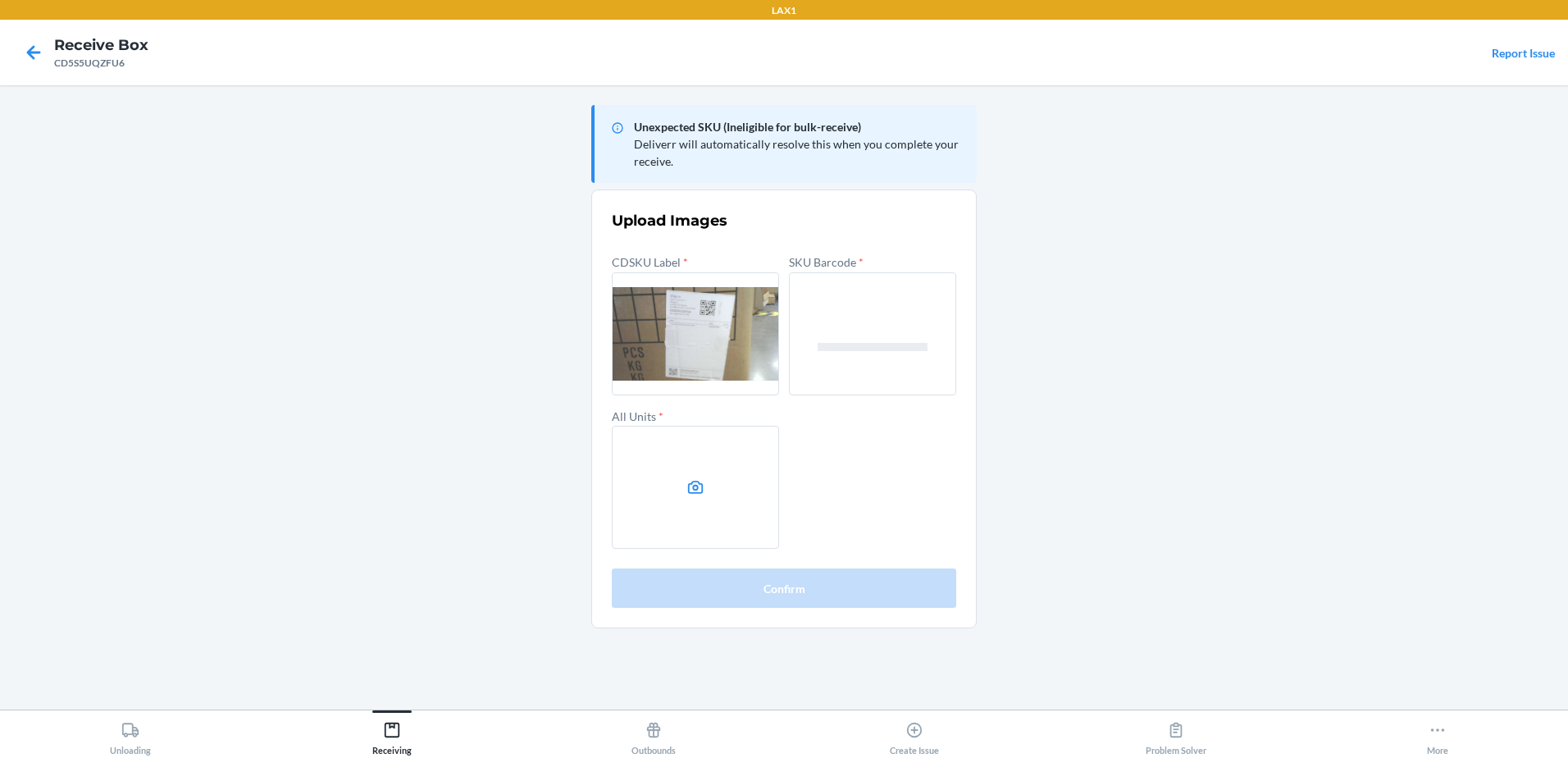
click at [709, 524] on label at bounding box center [695, 487] width 167 height 123
click at [0, 0] on input "file" at bounding box center [0, 0] width 0 height 0
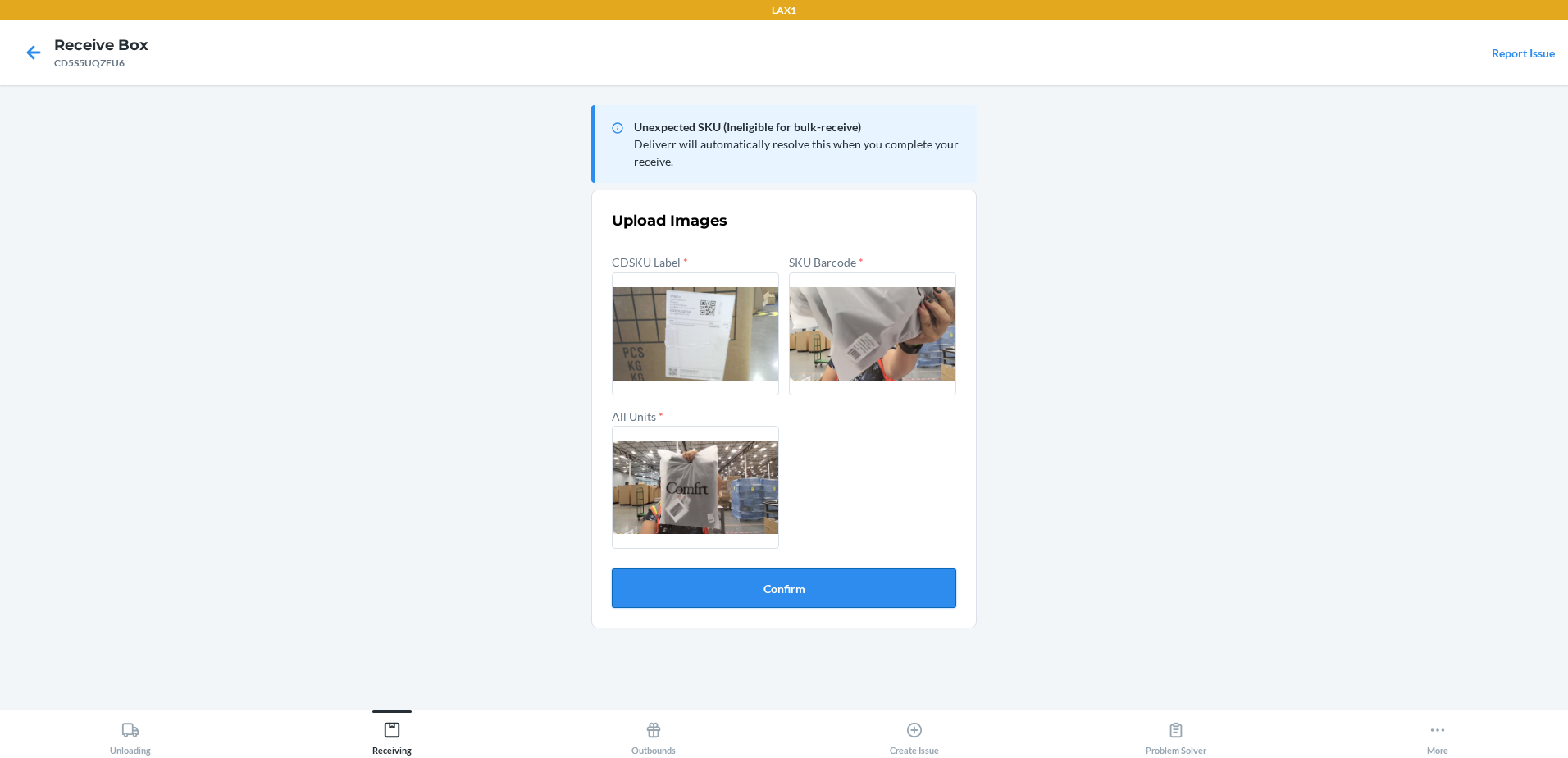
click at [734, 597] on button "Confirm" at bounding box center [784, 588] width 344 height 39
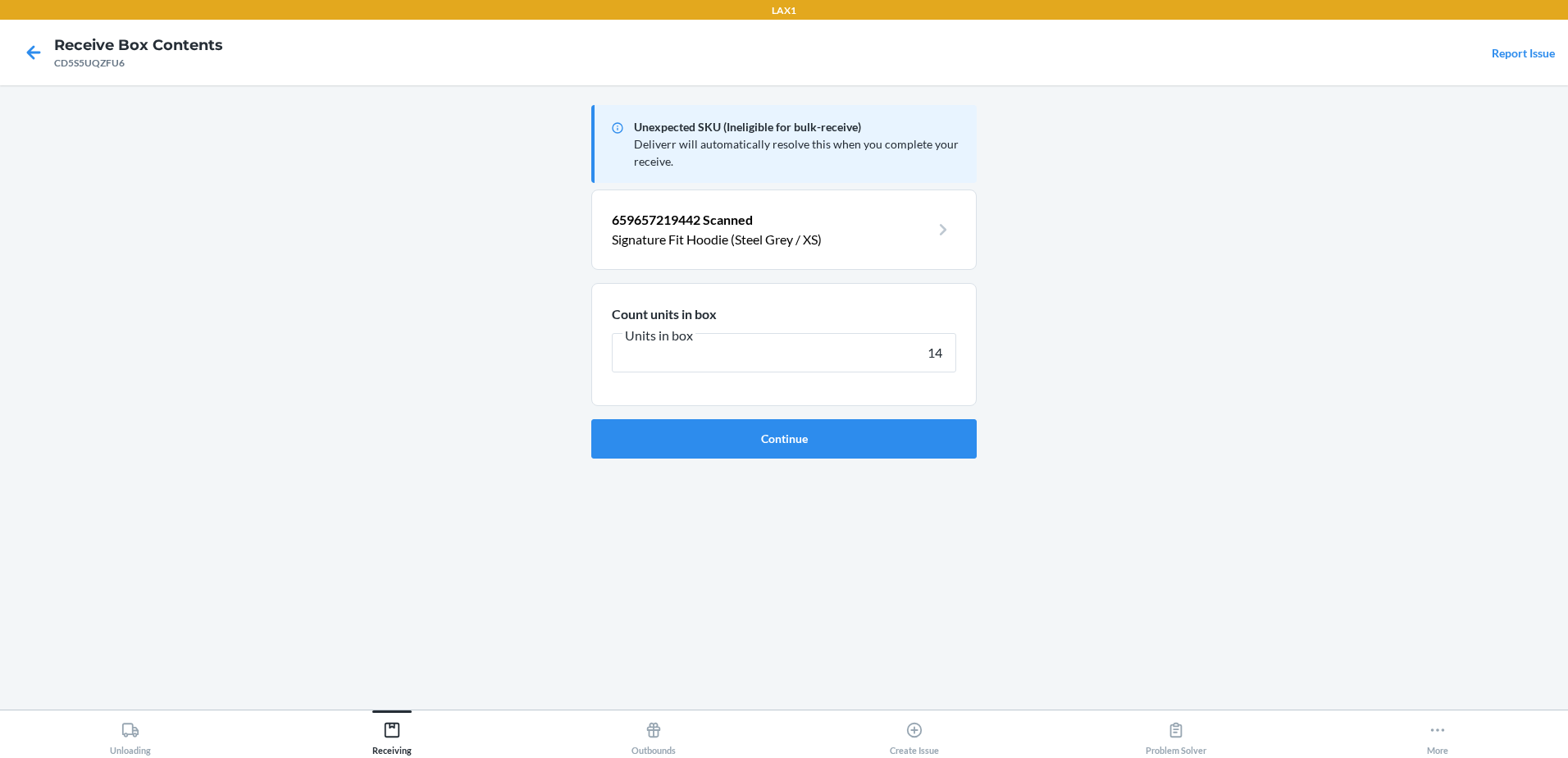
type input "14"
click at [591, 419] on button "Continue" at bounding box center [783, 438] width 385 height 39
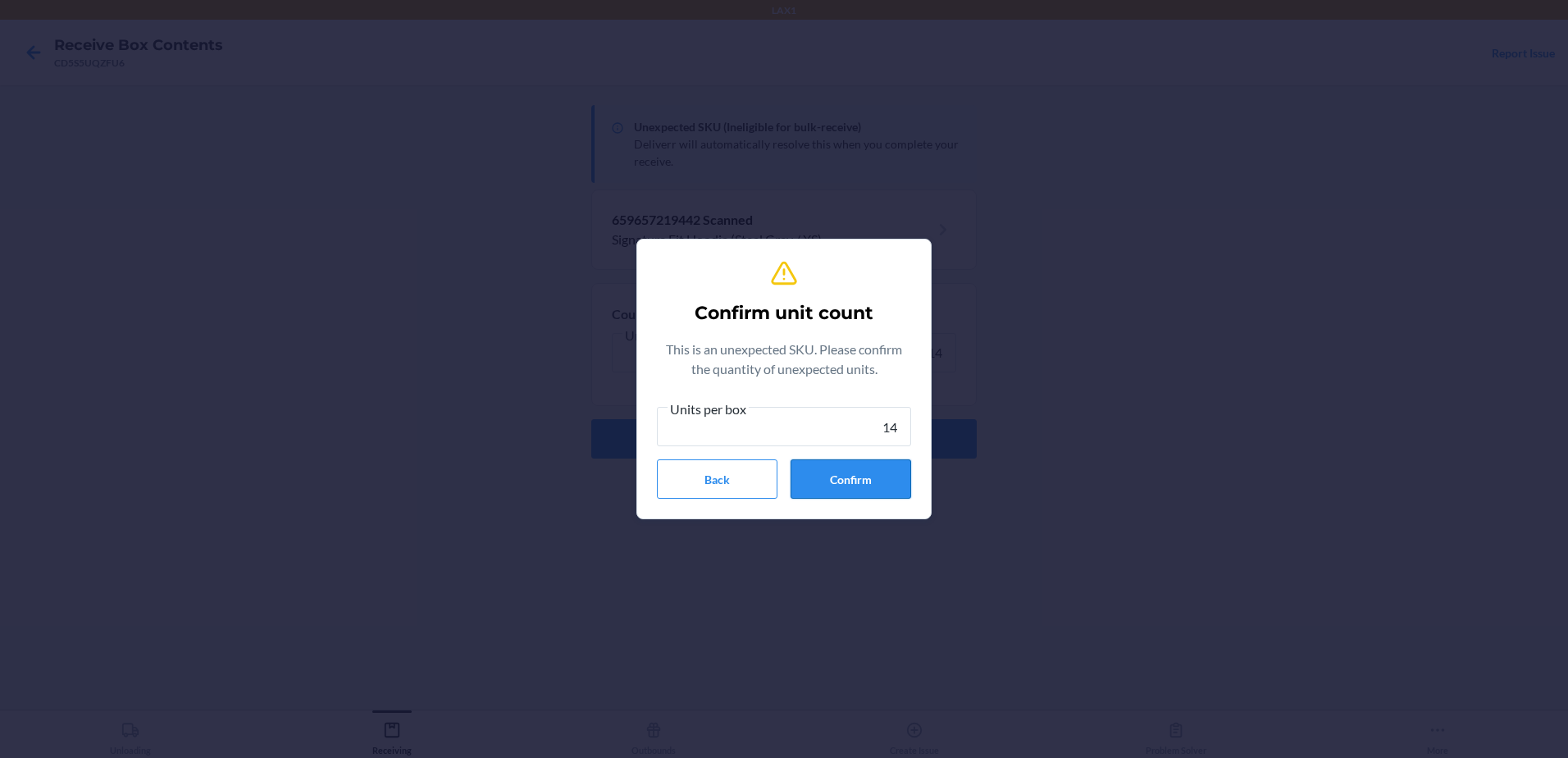
type input "14"
click at [844, 486] on button "Confirm" at bounding box center [851, 478] width 121 height 39
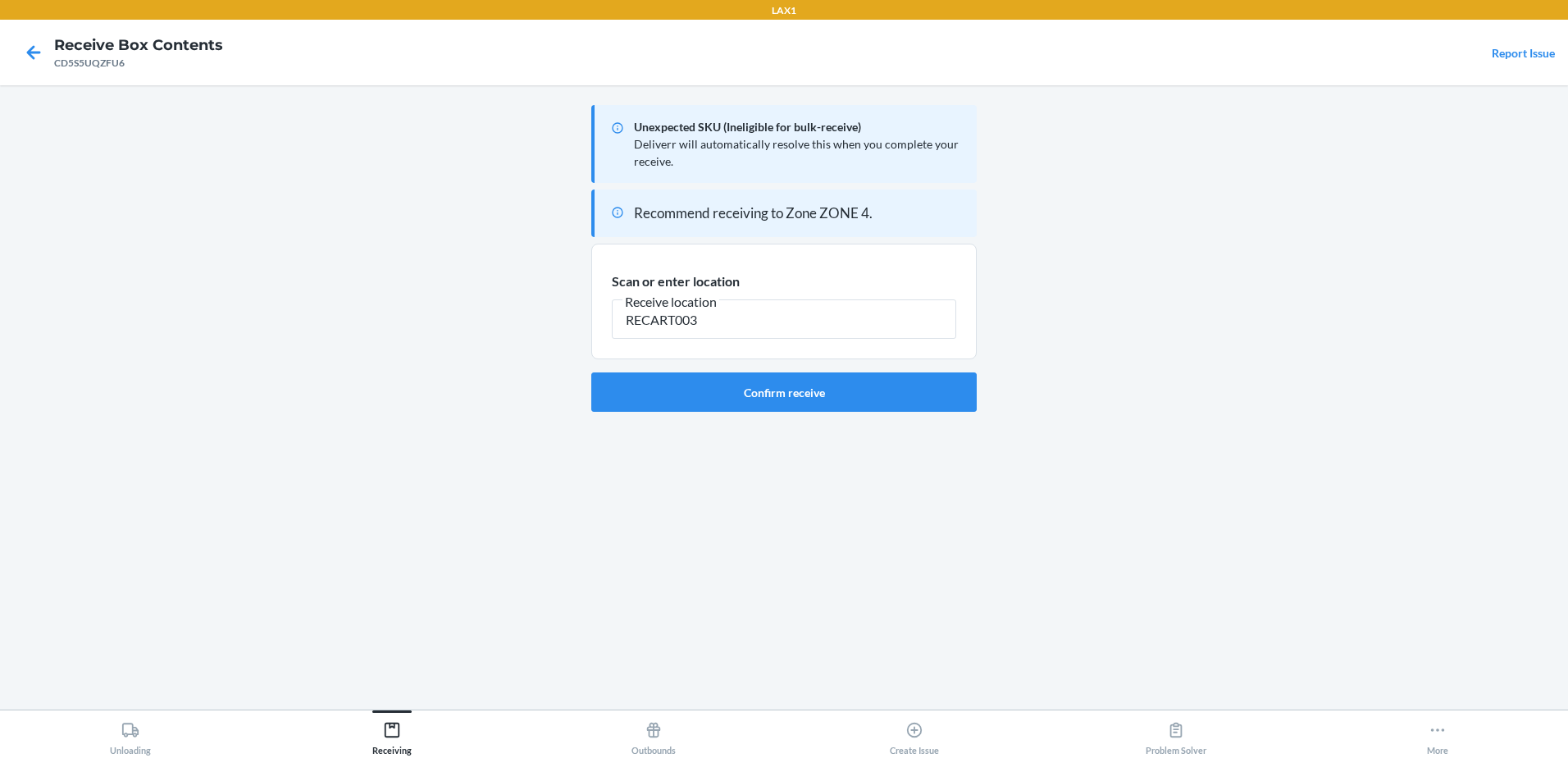
type input "RECART003"
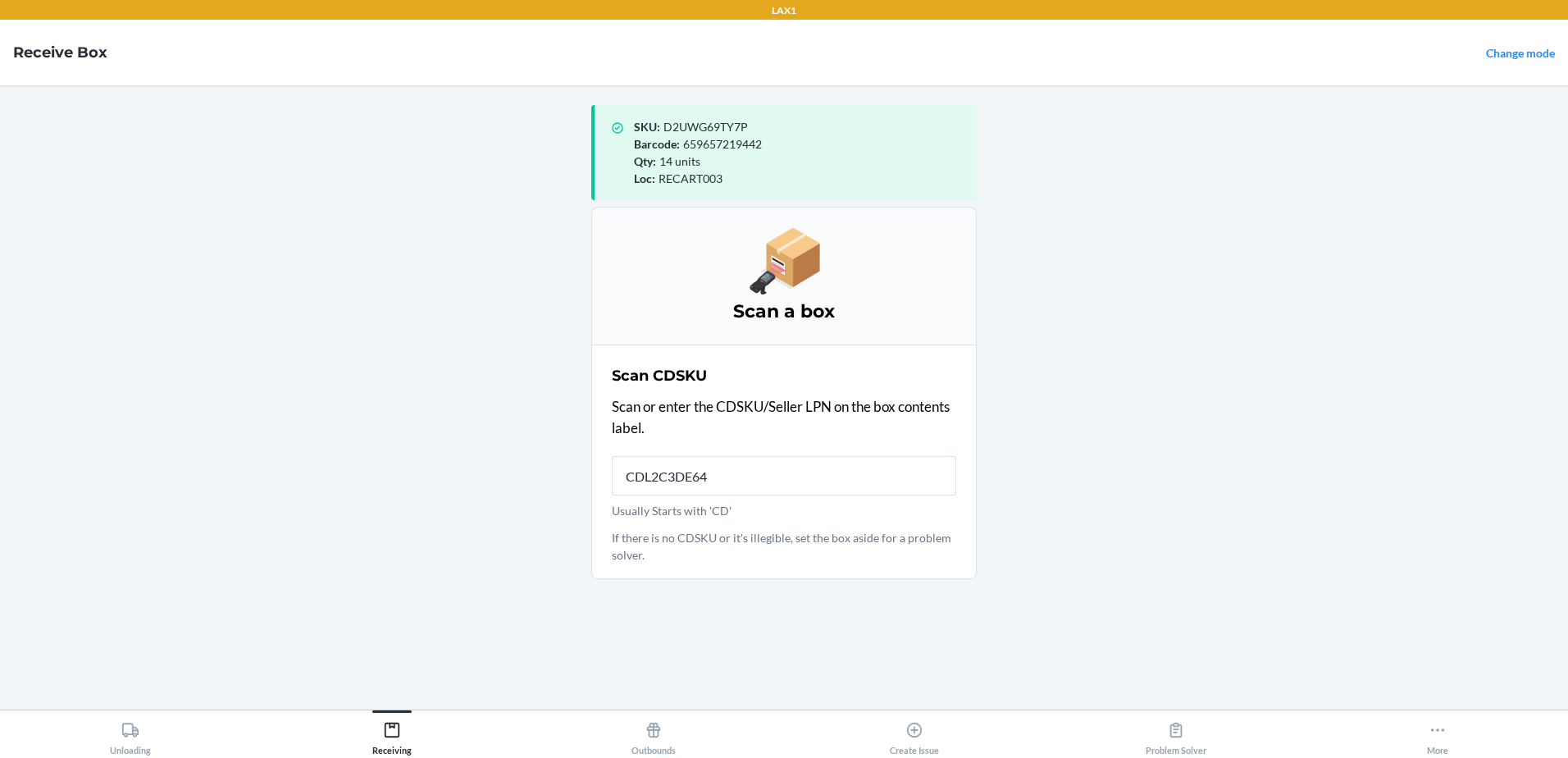
type input "CDL2C3DE64Q"
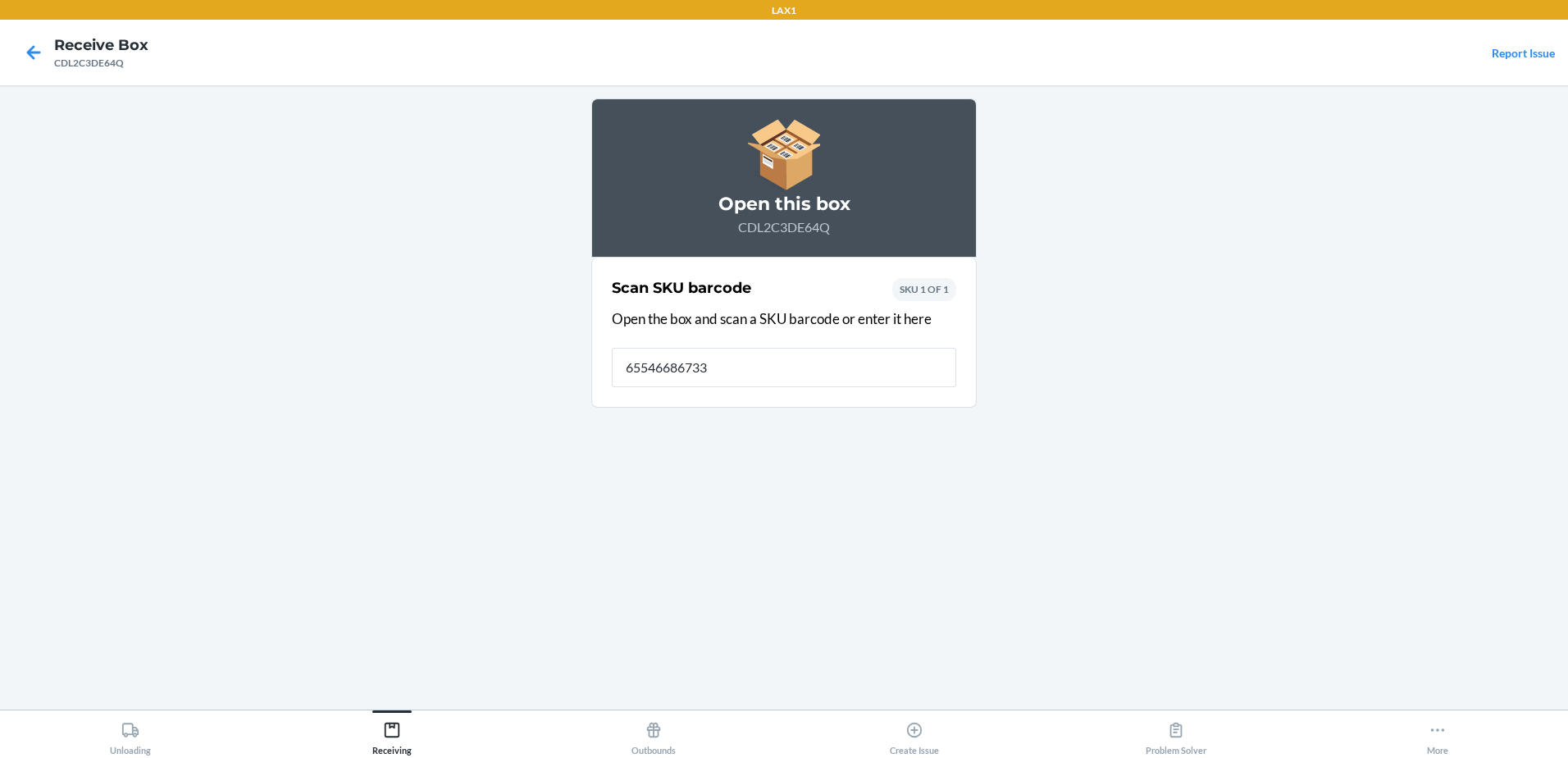
type input "[CREDIT_CARD_NUMBER]"
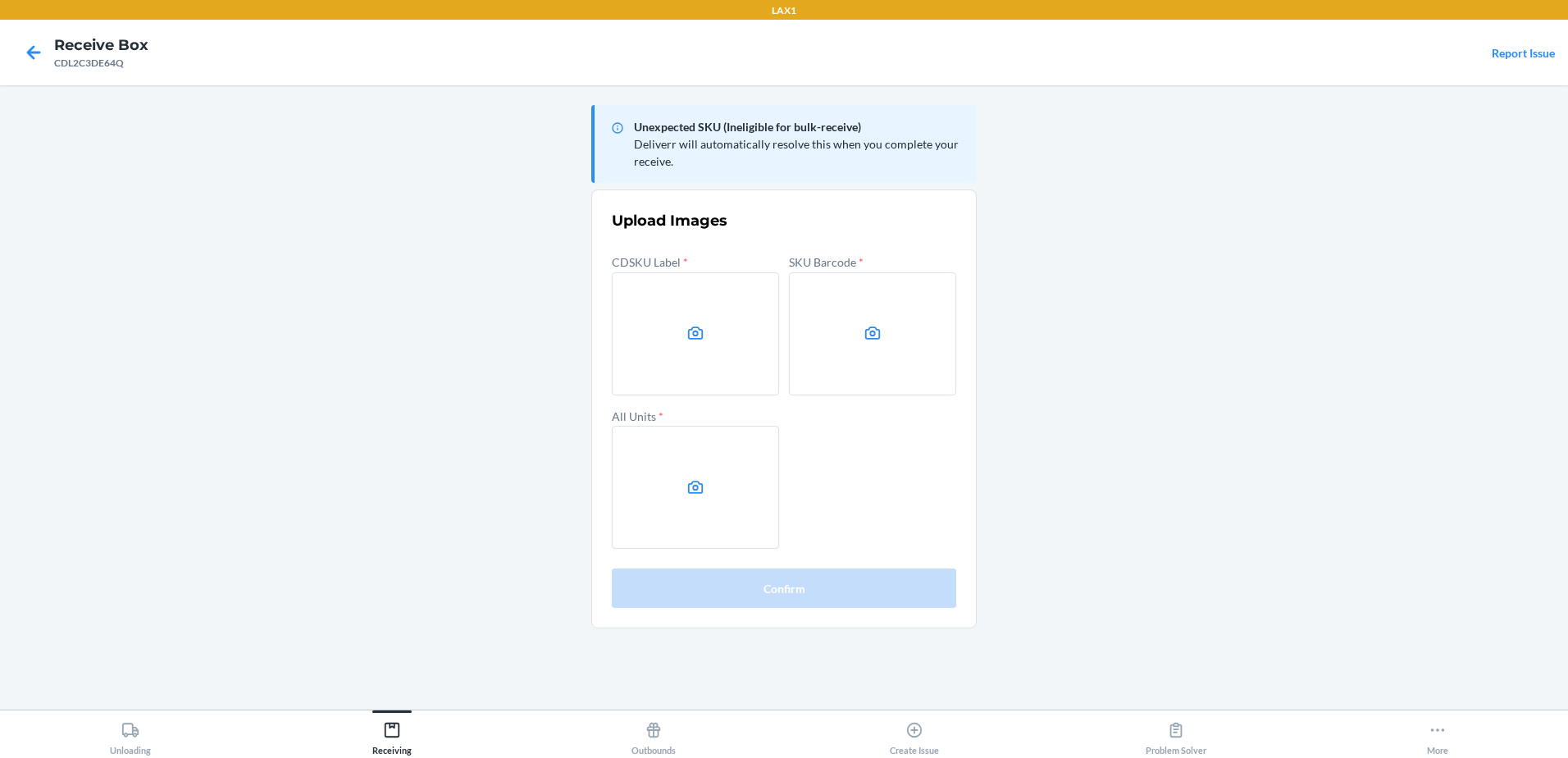
click at [1356, 369] on main "Unexpected SKU (Ineligible for bulk-receive) Deliverr will automatically resolv…" at bounding box center [784, 397] width 1568 height 624
click at [687, 349] on label at bounding box center [695, 333] width 167 height 123
click at [0, 0] on input "file" at bounding box center [0, 0] width 0 height 0
click at [916, 365] on label at bounding box center [872, 333] width 167 height 123
click at [0, 0] on input "file" at bounding box center [0, 0] width 0 height 0
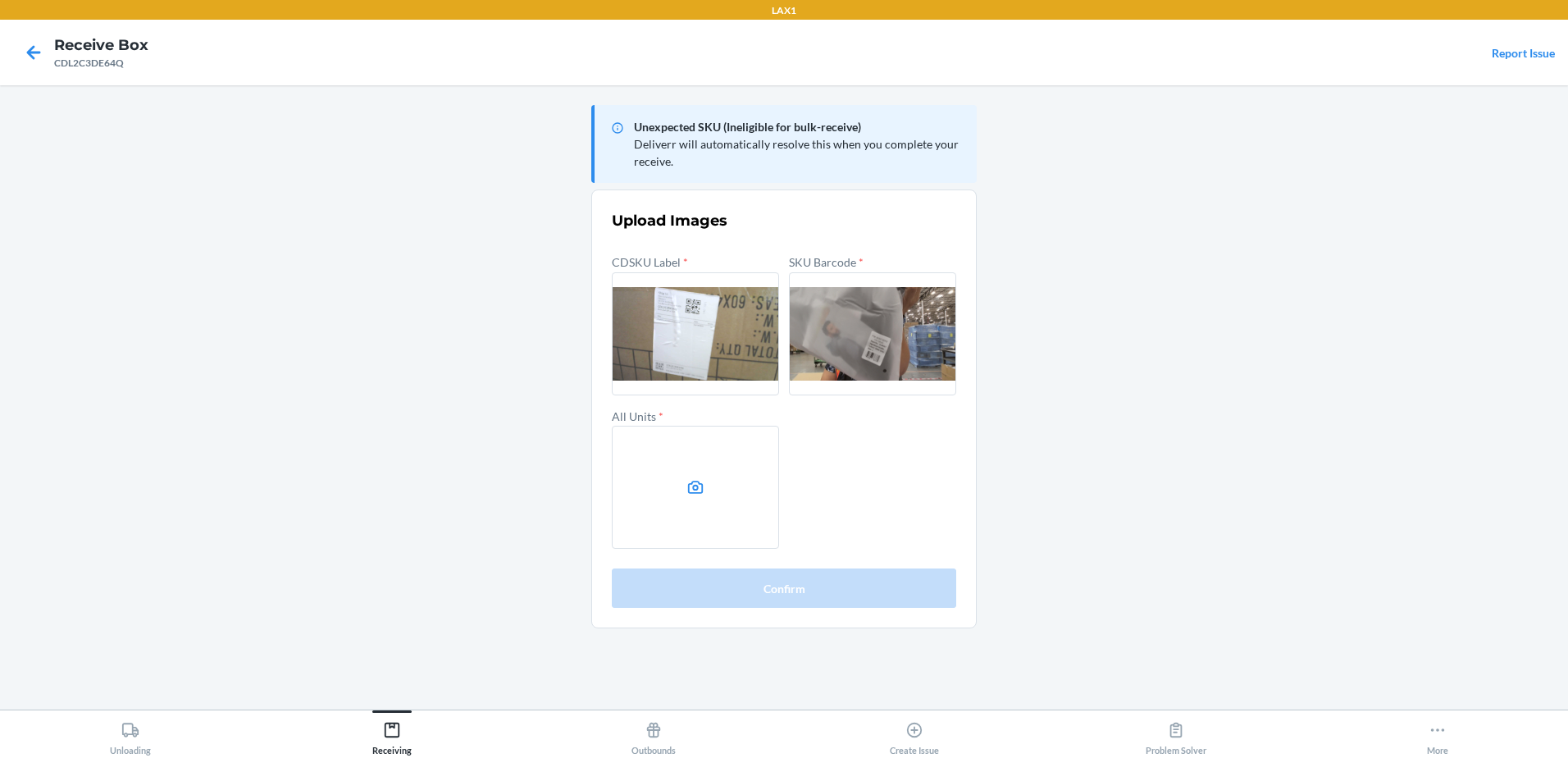
click at [725, 509] on label at bounding box center [695, 487] width 167 height 123
click at [0, 0] on input "file" at bounding box center [0, 0] width 0 height 0
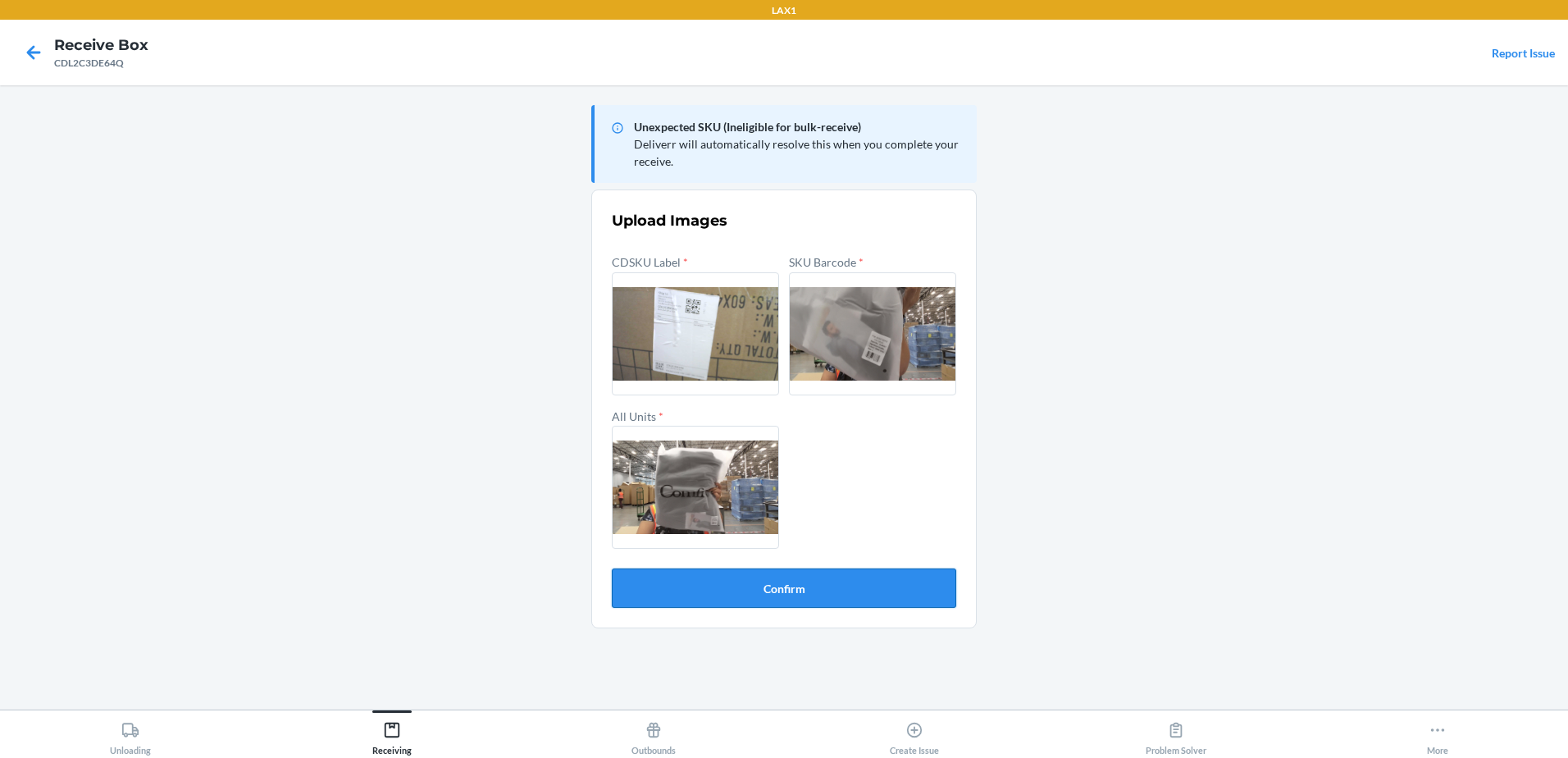
click at [834, 588] on button "Confirm" at bounding box center [784, 588] width 344 height 39
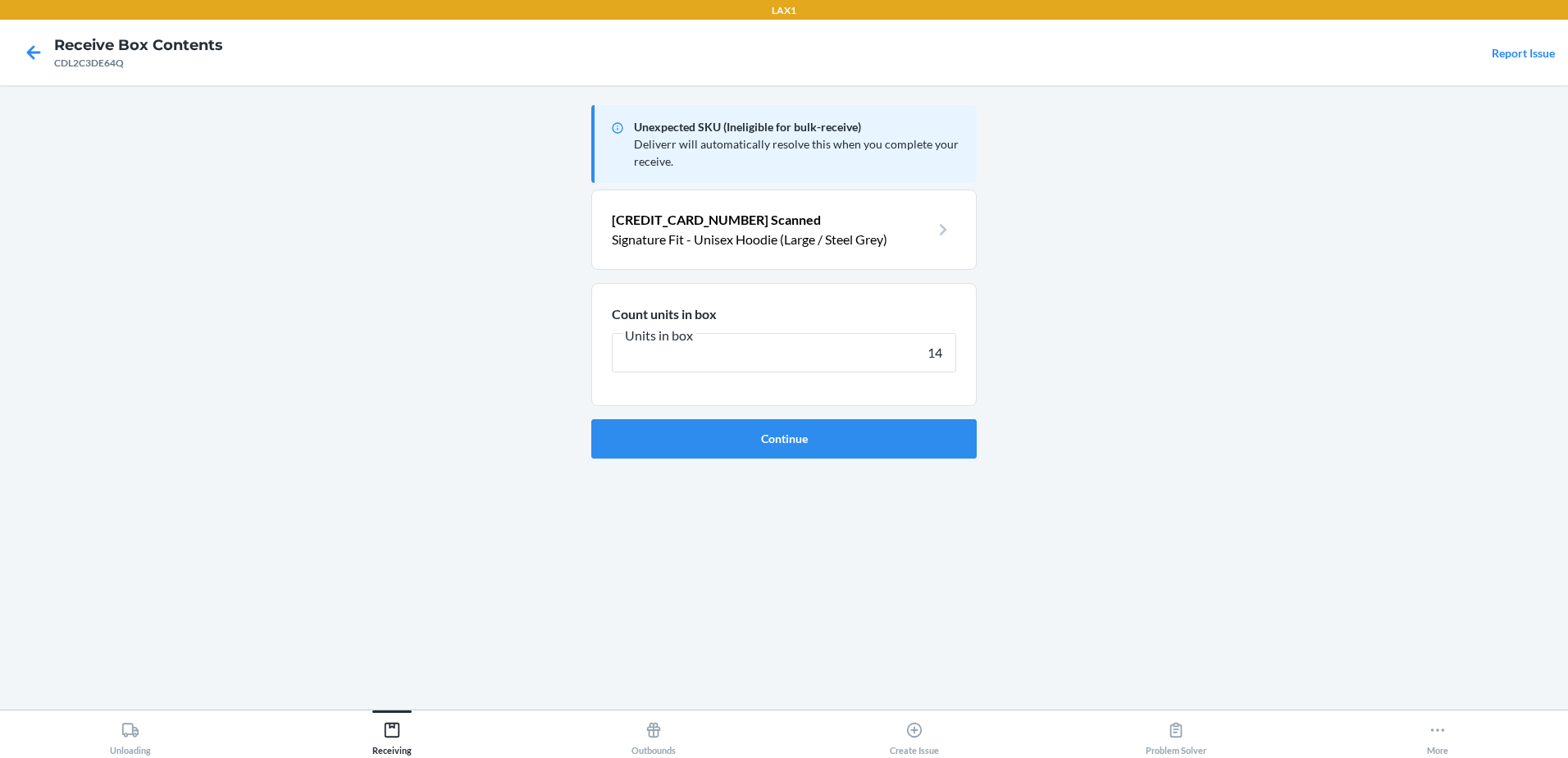
type input "14"
click at [591, 419] on button "Continue" at bounding box center [783, 438] width 385 height 39
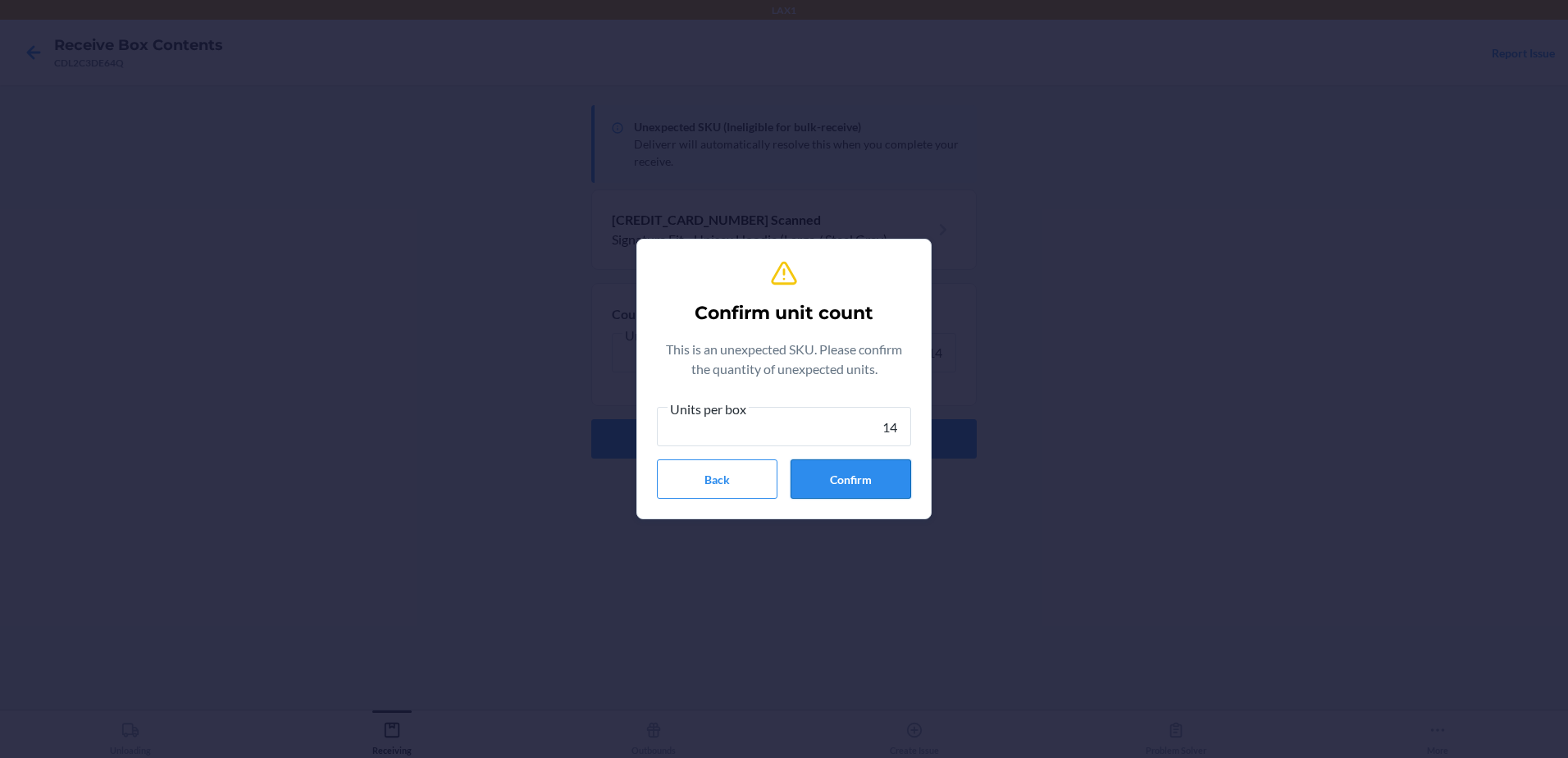
type input "14"
click at [886, 497] on button "Confirm" at bounding box center [851, 478] width 121 height 39
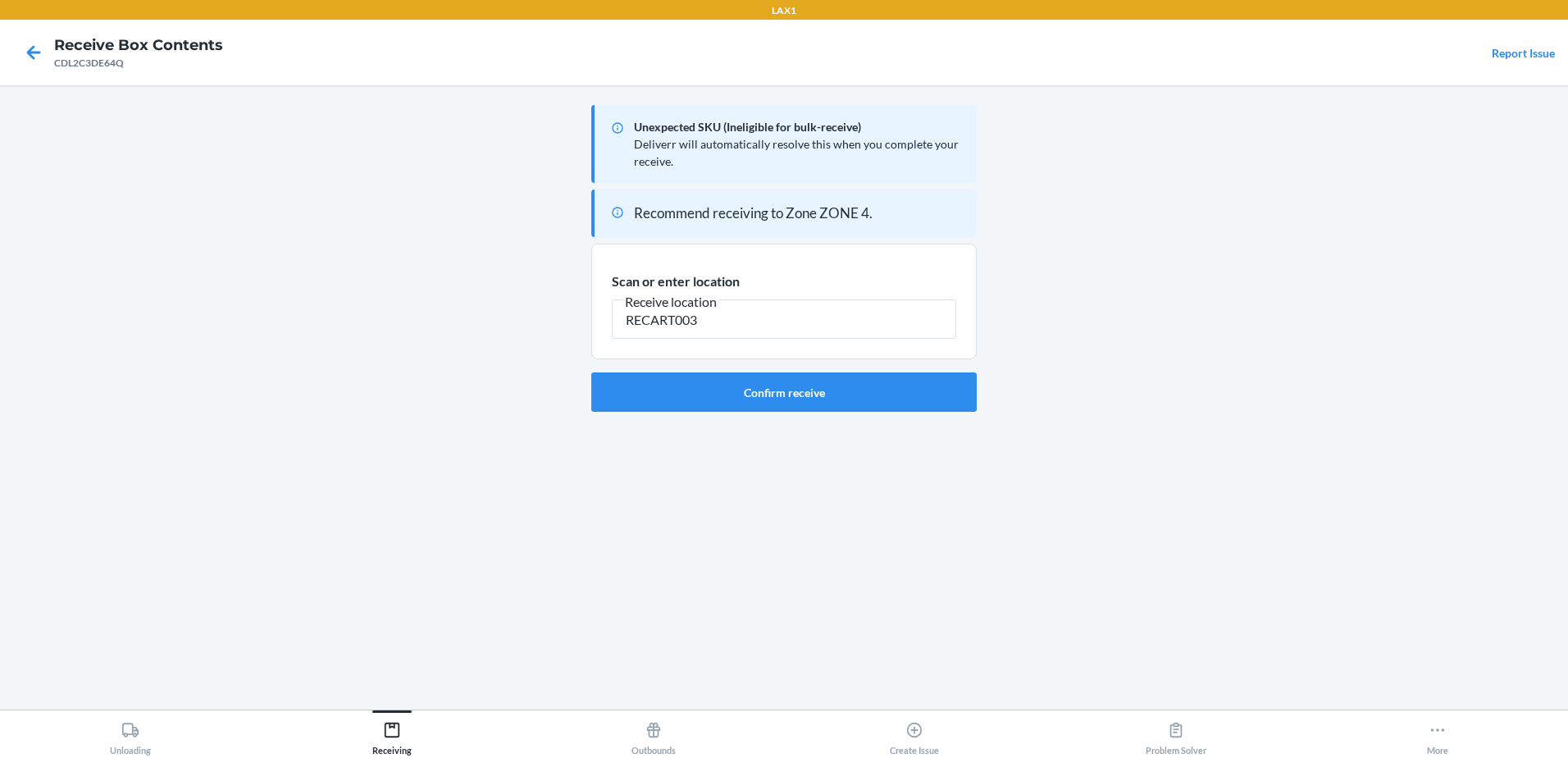
type input "RECART003"
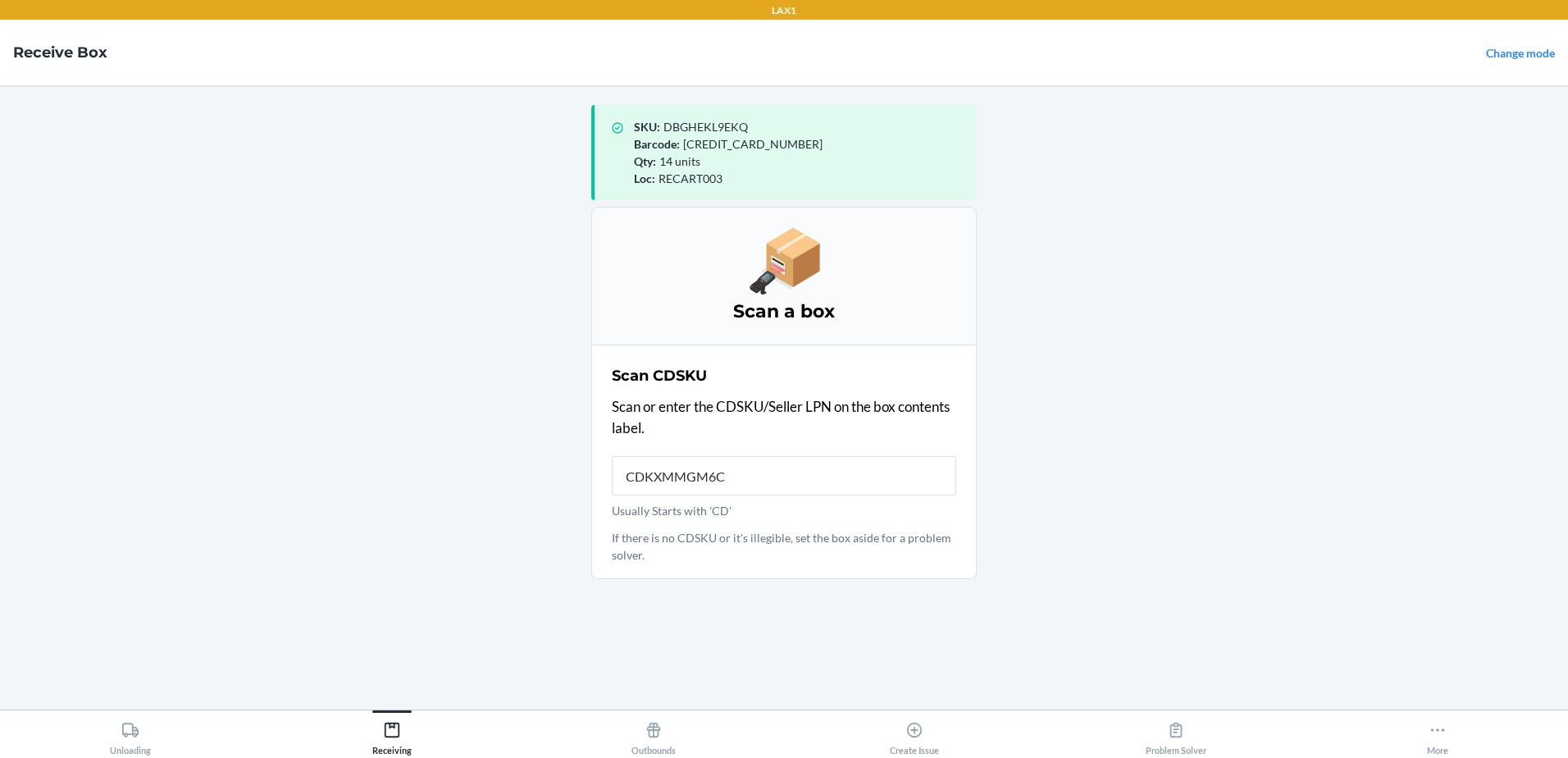
type input "CDKXMMGM6CJ"
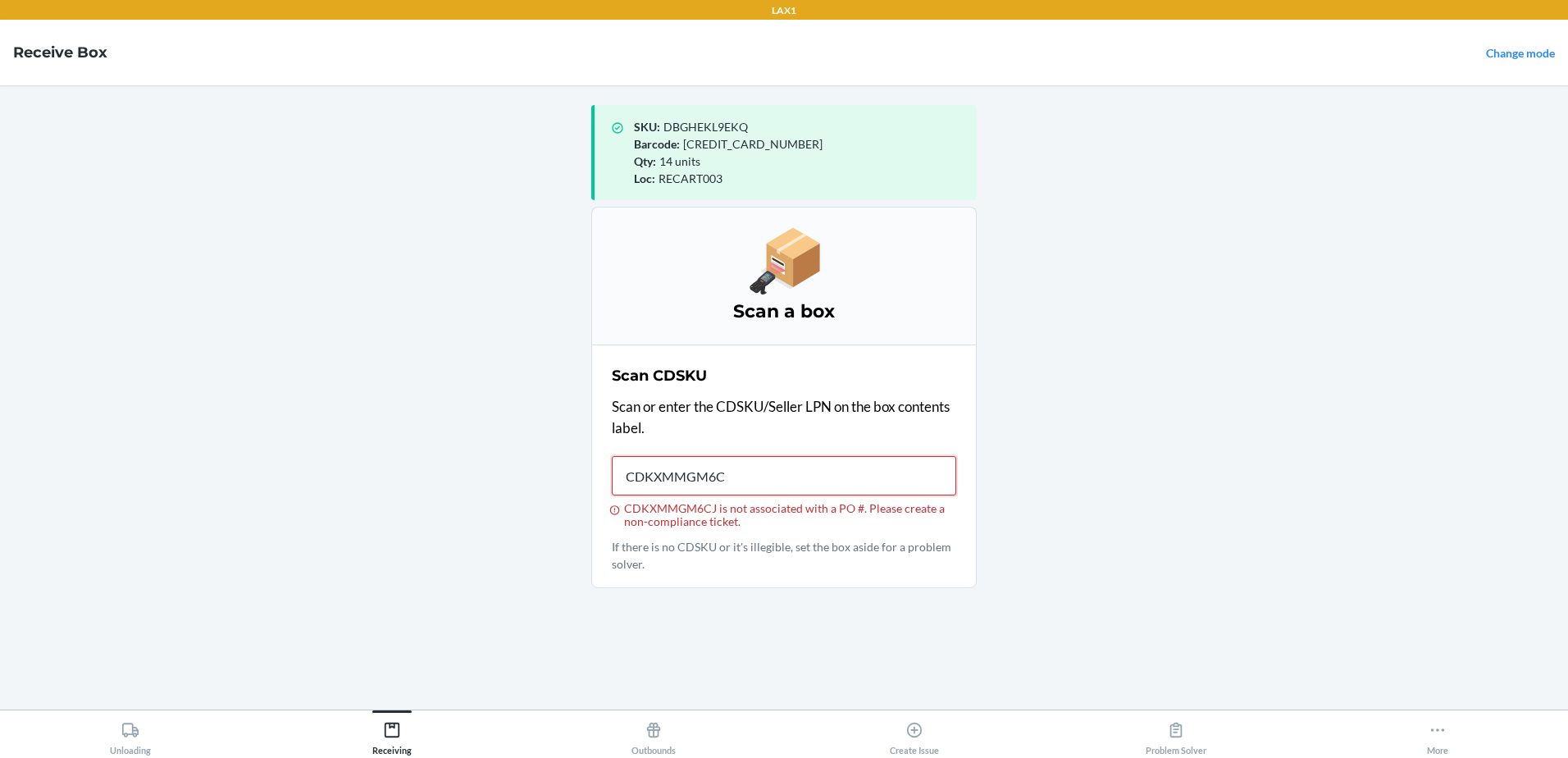
type input "CDKXMMGM6CJ"
type input "CDKE2XX784R"
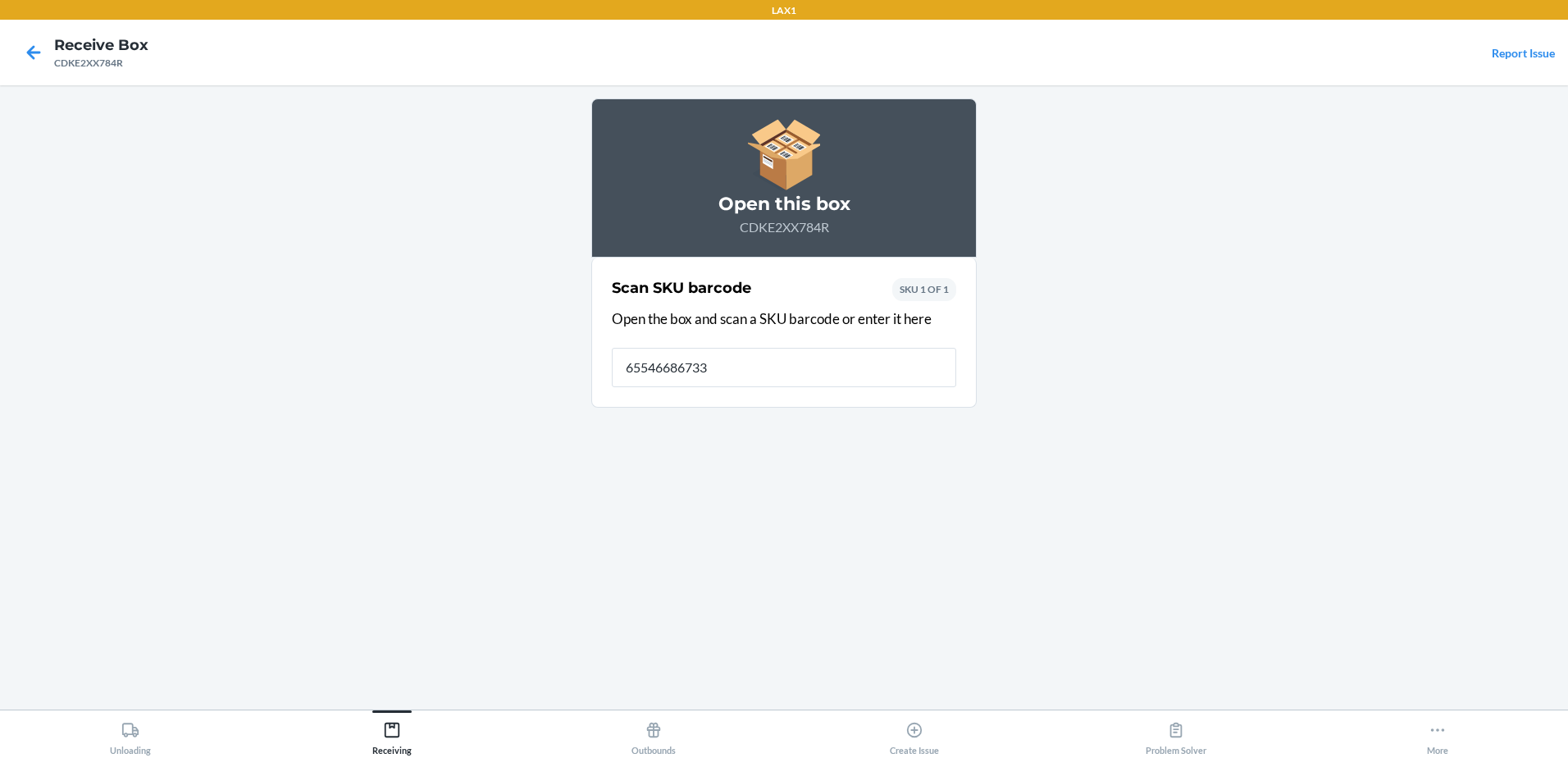
type input "[CREDIT_CARD_NUMBER]"
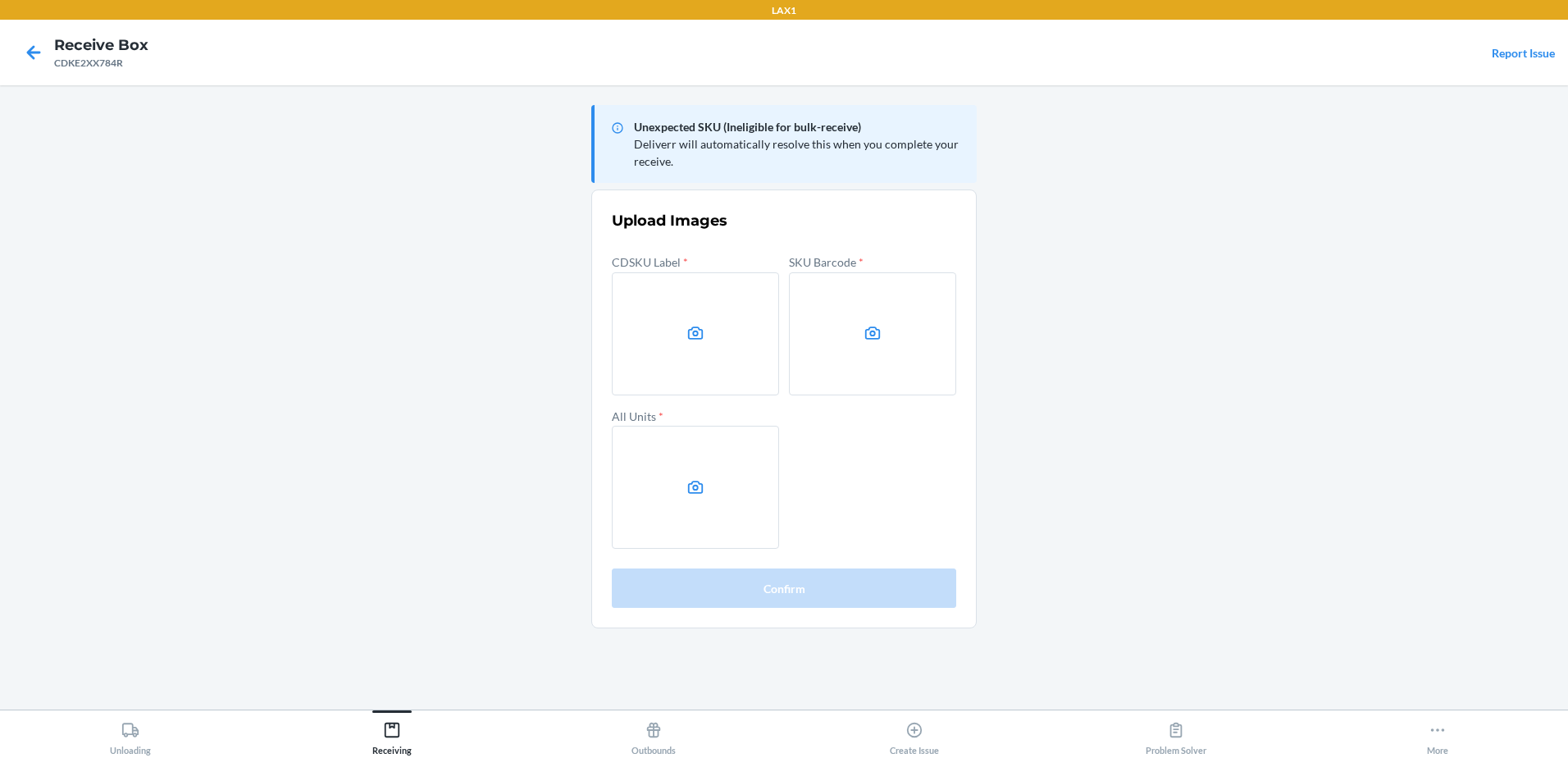
click at [1415, 390] on main "Unexpected SKU (Ineligible for bulk-receive) Deliverr will automatically resolv…" at bounding box center [784, 397] width 1568 height 624
click at [662, 321] on label at bounding box center [695, 333] width 167 height 123
click at [0, 0] on input "file" at bounding box center [0, 0] width 0 height 0
click at [799, 356] on label at bounding box center [872, 333] width 167 height 123
click at [0, 0] on input "file" at bounding box center [0, 0] width 0 height 0
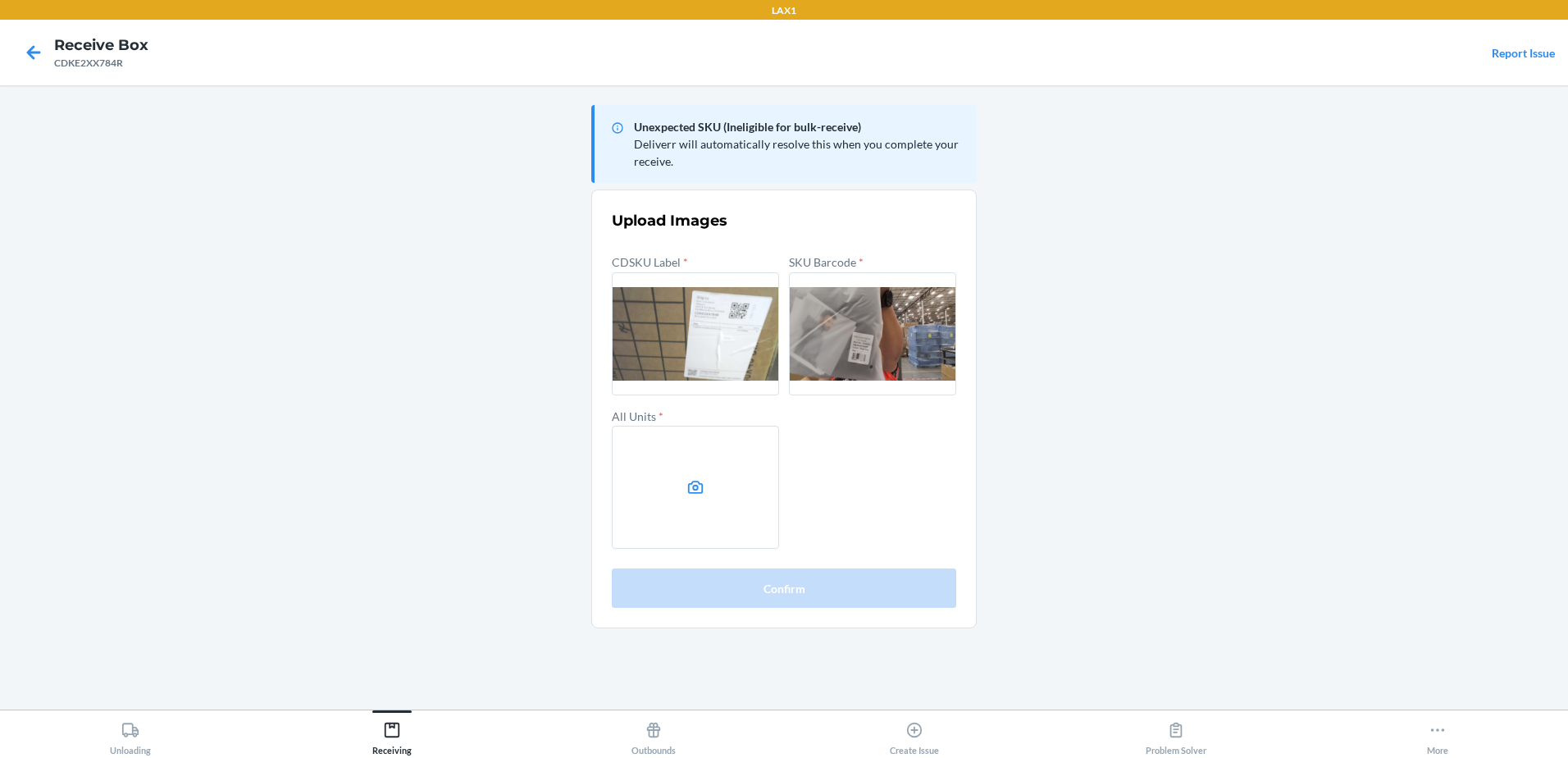
click at [758, 471] on label at bounding box center [695, 487] width 167 height 123
click at [0, 0] on input "file" at bounding box center [0, 0] width 0 height 0
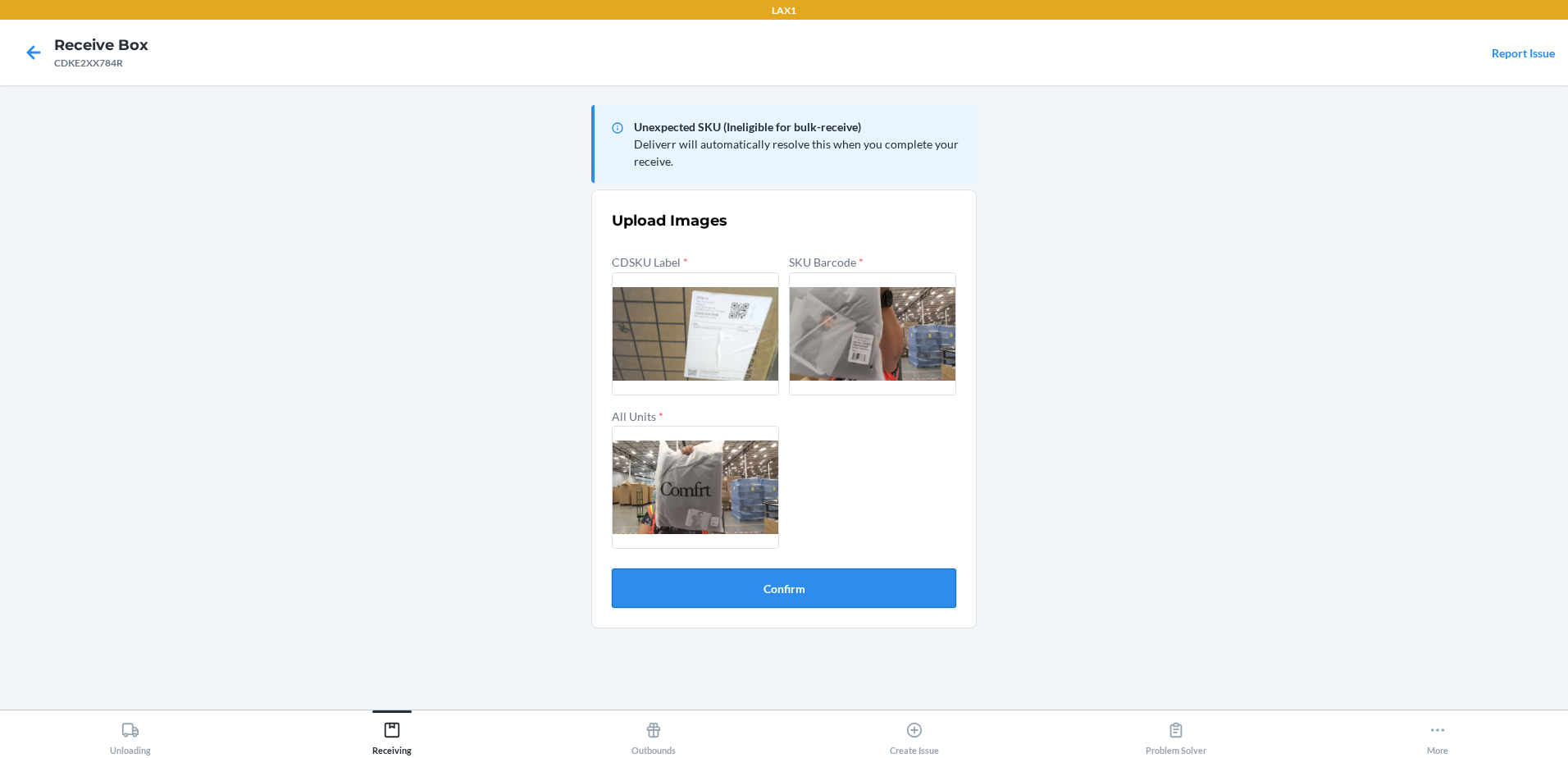
click at [829, 593] on button "Confirm" at bounding box center [784, 588] width 344 height 39
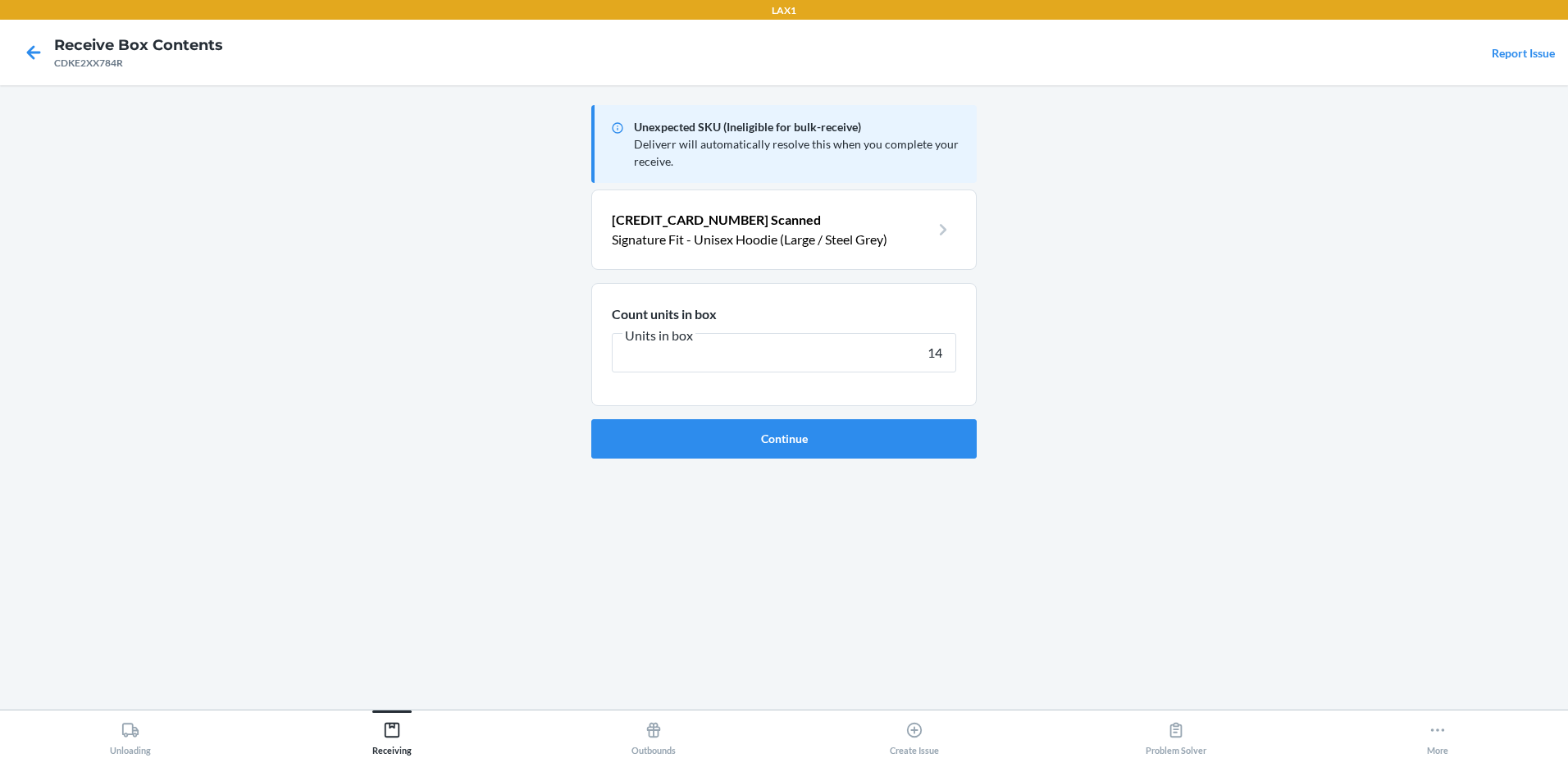
type input "14"
click at [591, 419] on button "Continue" at bounding box center [783, 438] width 385 height 39
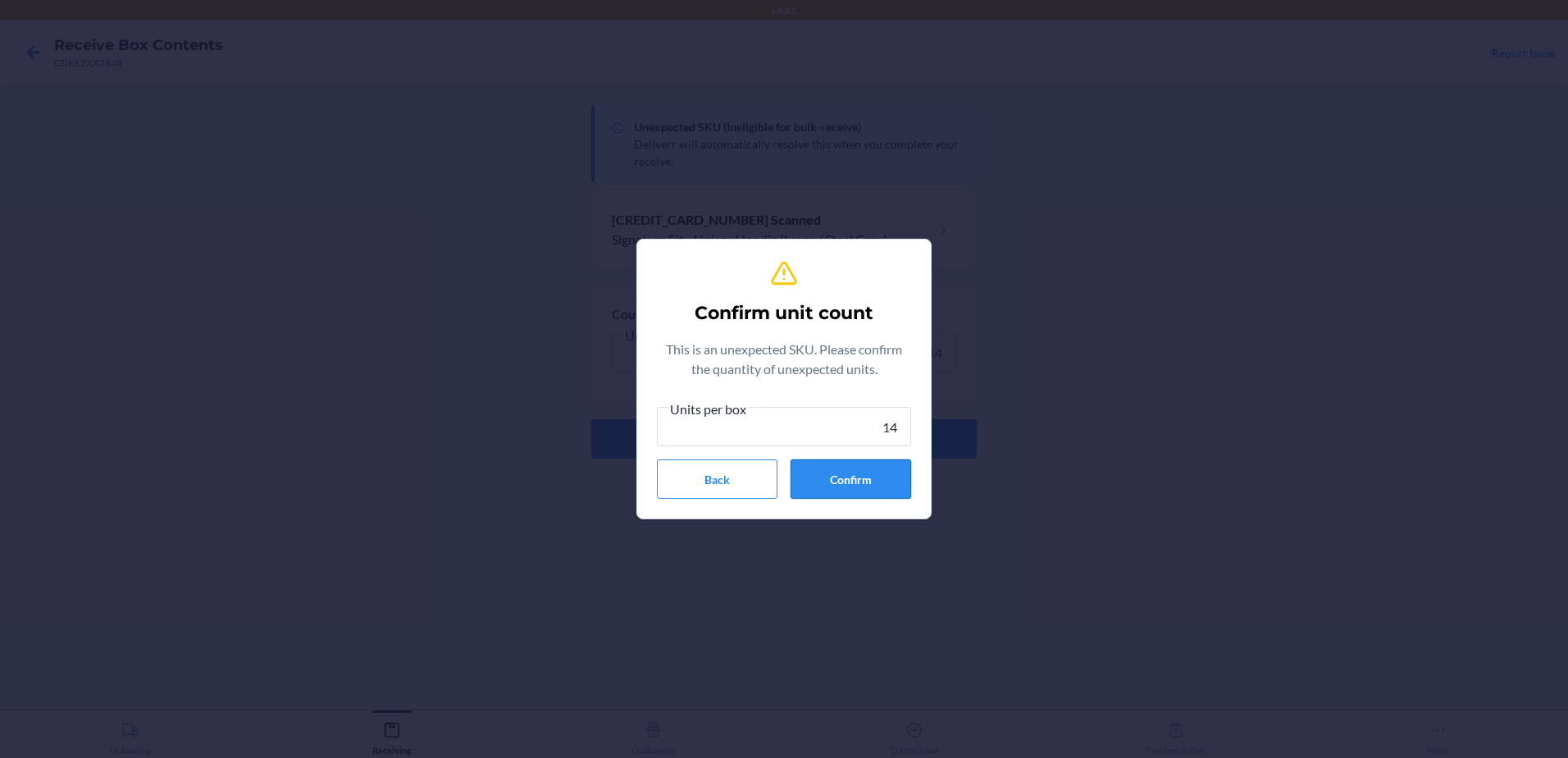
type input "14"
click at [855, 477] on button "Confirm" at bounding box center [851, 478] width 121 height 39
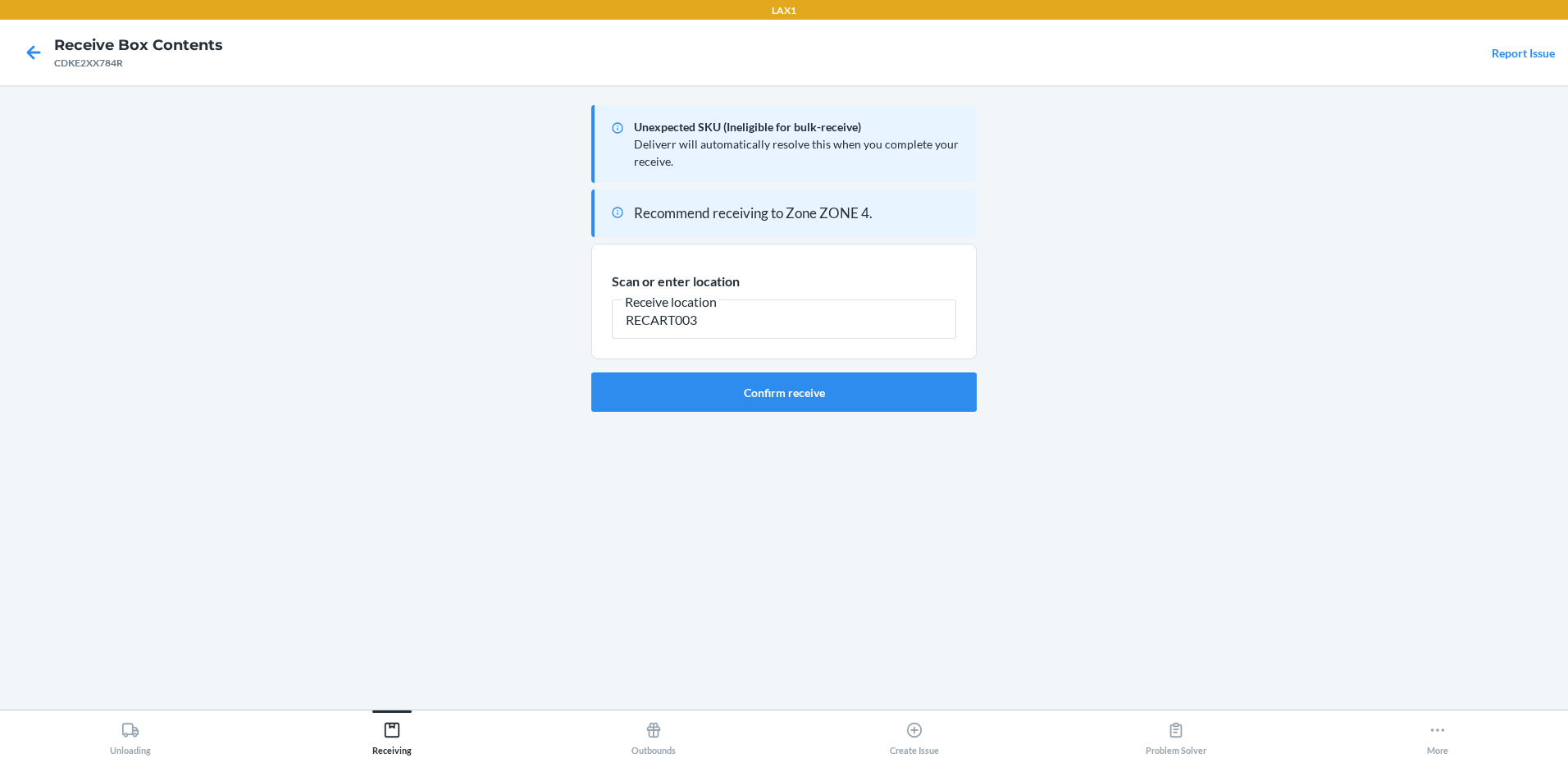
type input "RECART003"
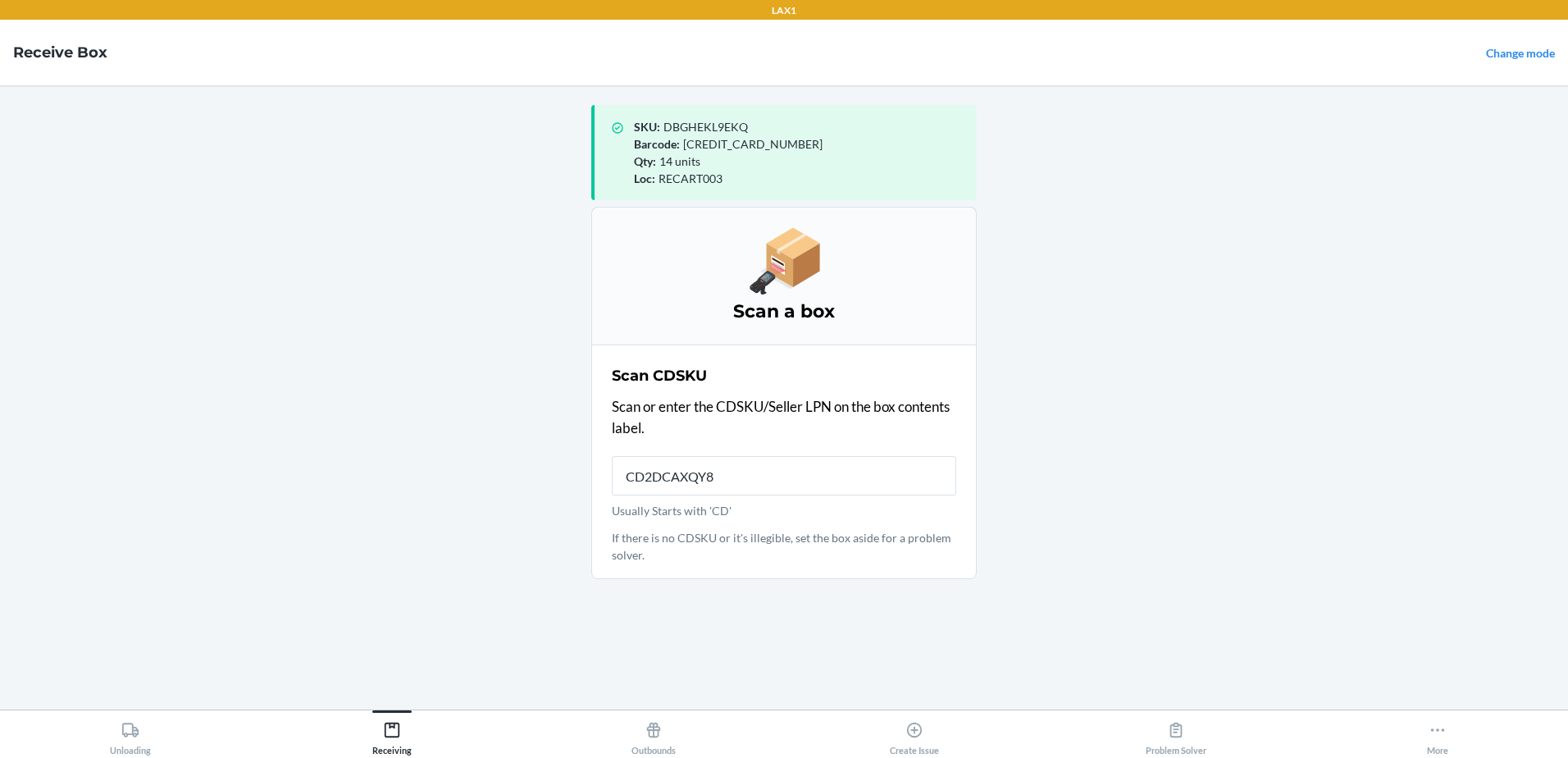
type input "CD2DCAXQY8S"
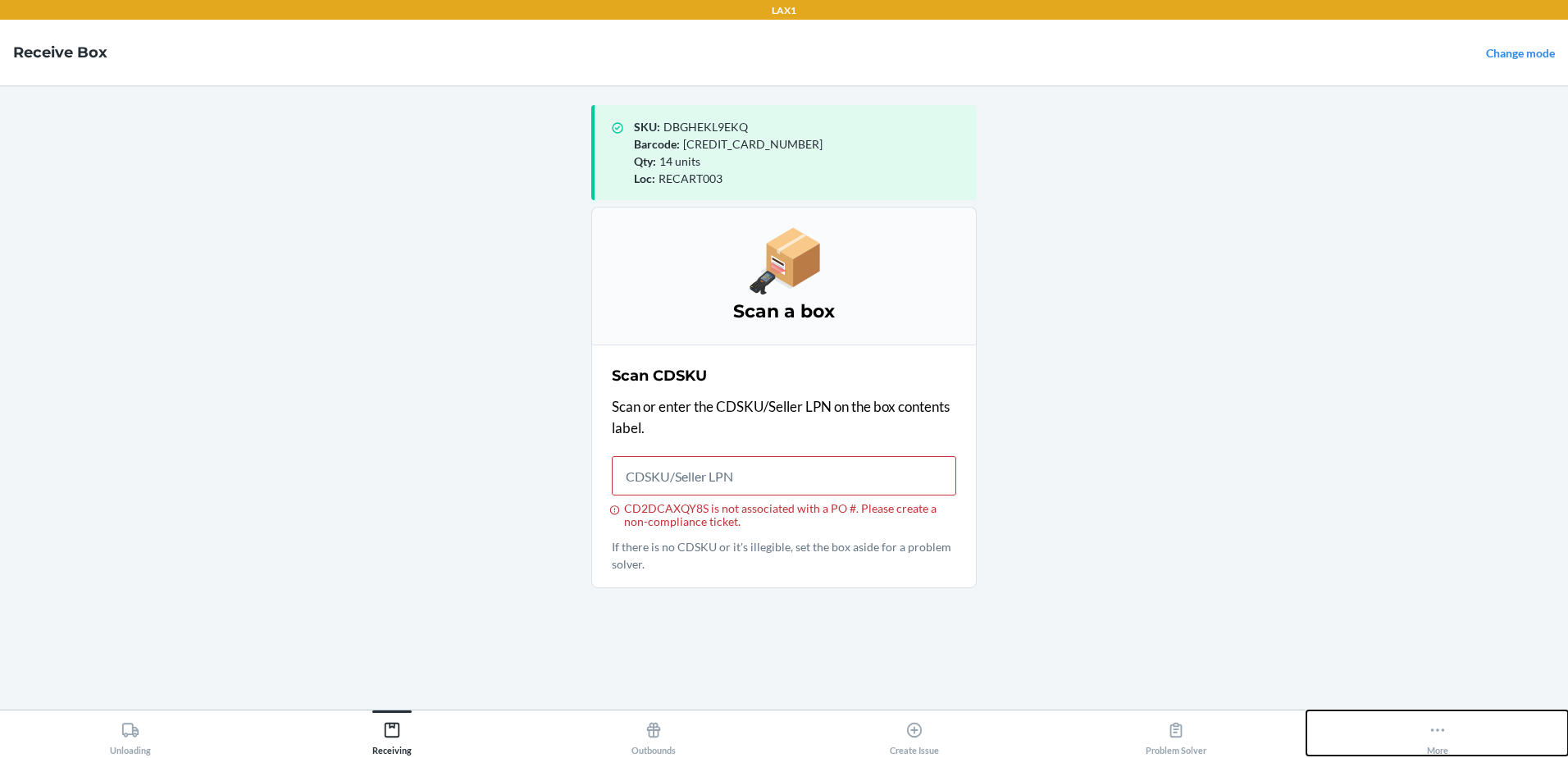
click at [1441, 748] on div "More" at bounding box center [1437, 734] width 21 height 41
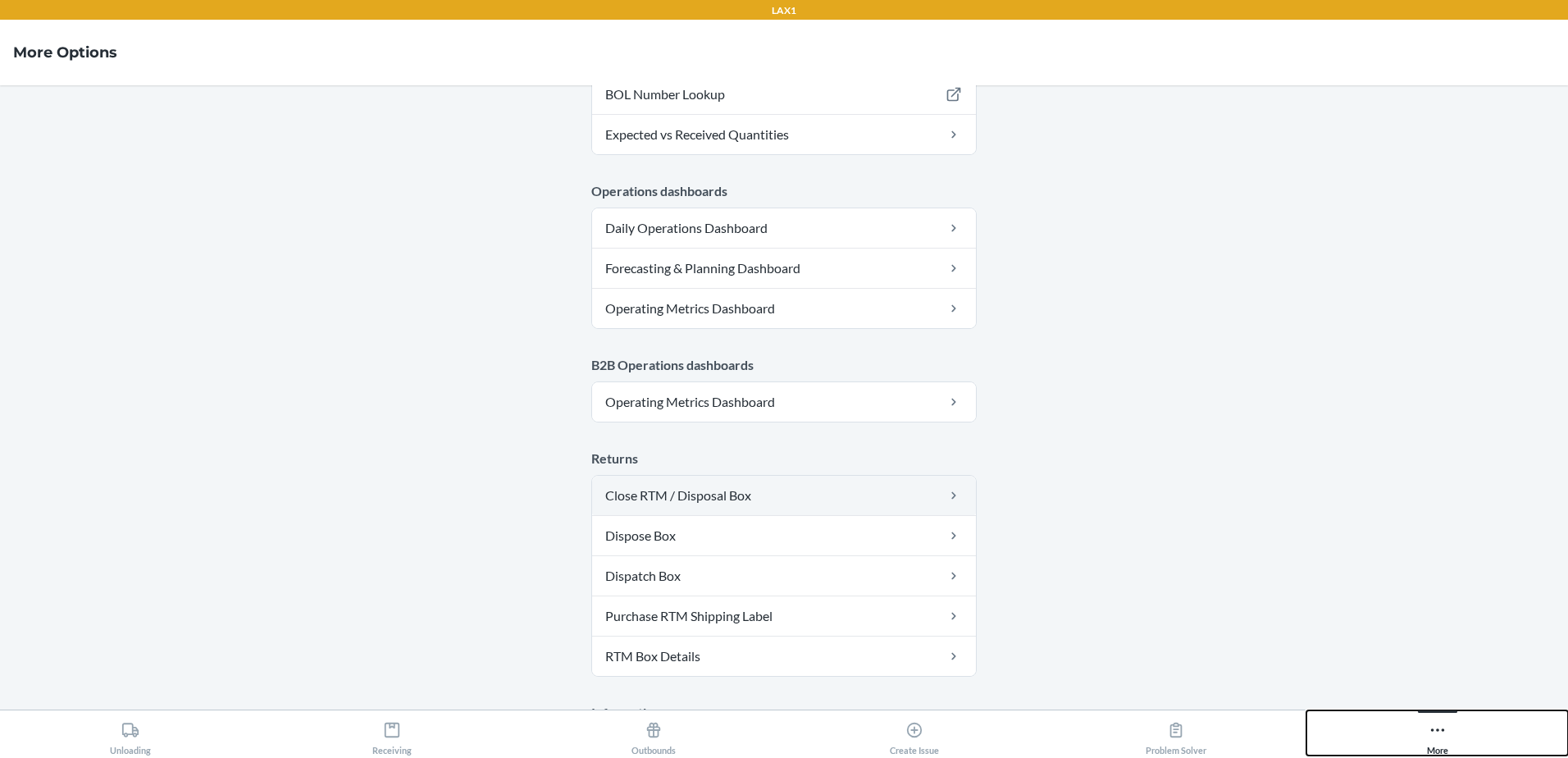
scroll to position [818, 0]
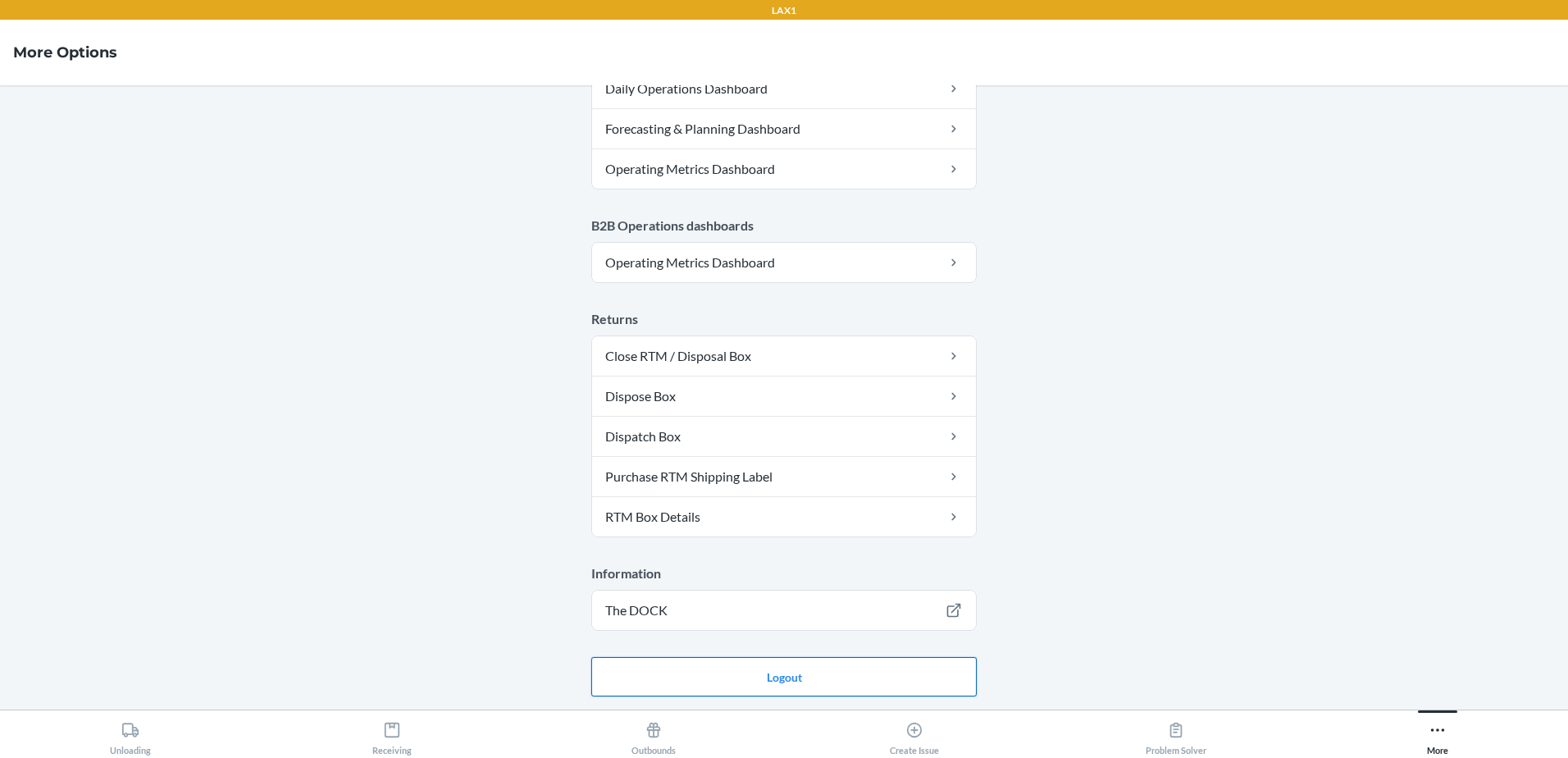
click at [856, 679] on button "Logout" at bounding box center [783, 676] width 385 height 39
